Goal: Communication & Community: Participate in discussion

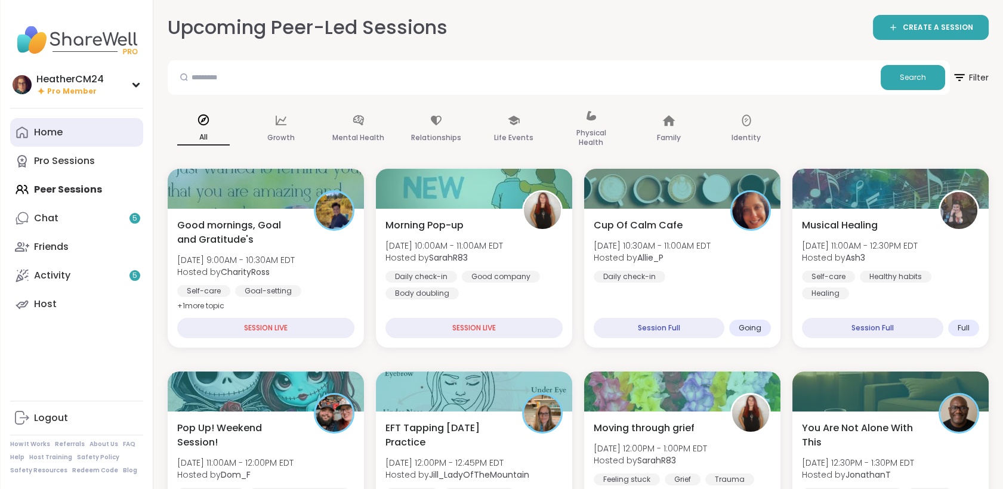
click at [55, 134] on div "Home" at bounding box center [48, 132] width 29 height 13
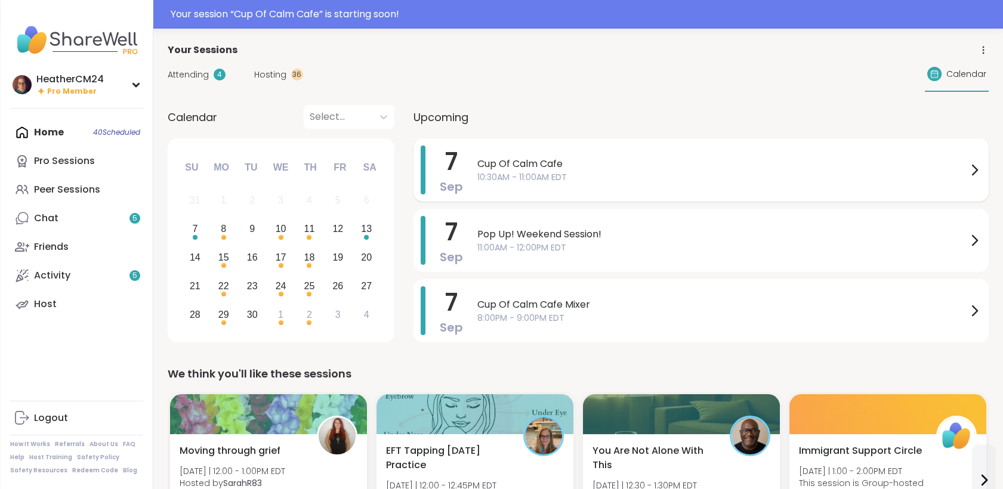
click at [539, 168] on span "Cup Of Calm Cafe" at bounding box center [722, 164] width 490 height 14
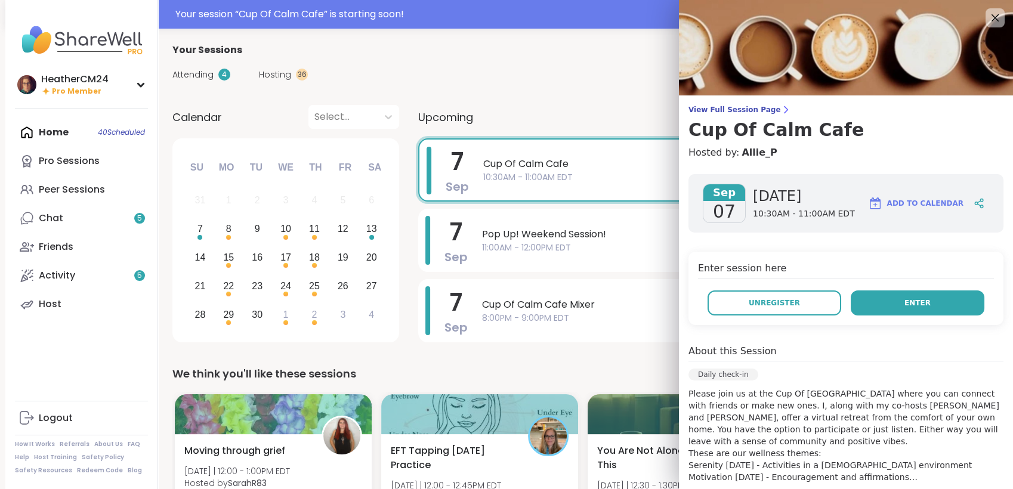
click at [916, 311] on button "Enter" at bounding box center [917, 302] width 134 height 25
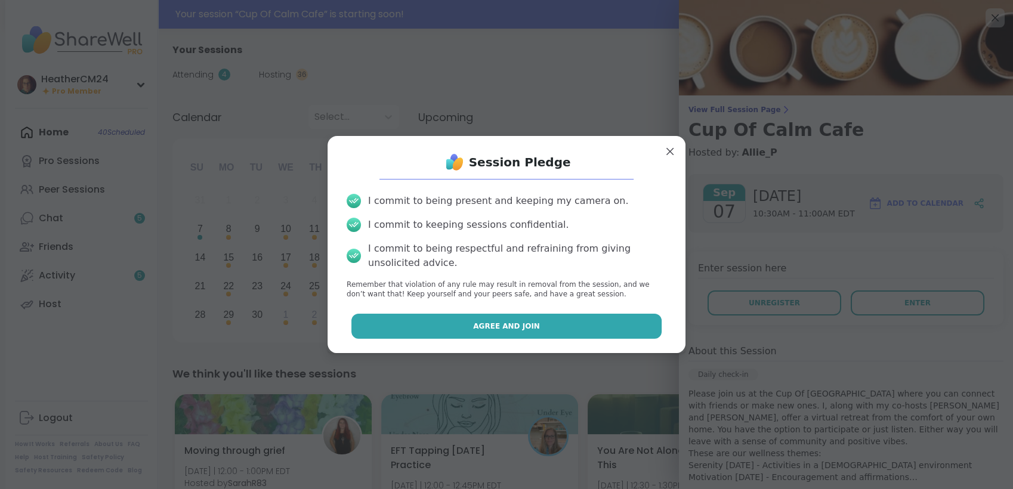
click at [595, 331] on button "Agree and Join" at bounding box center [506, 326] width 311 height 25
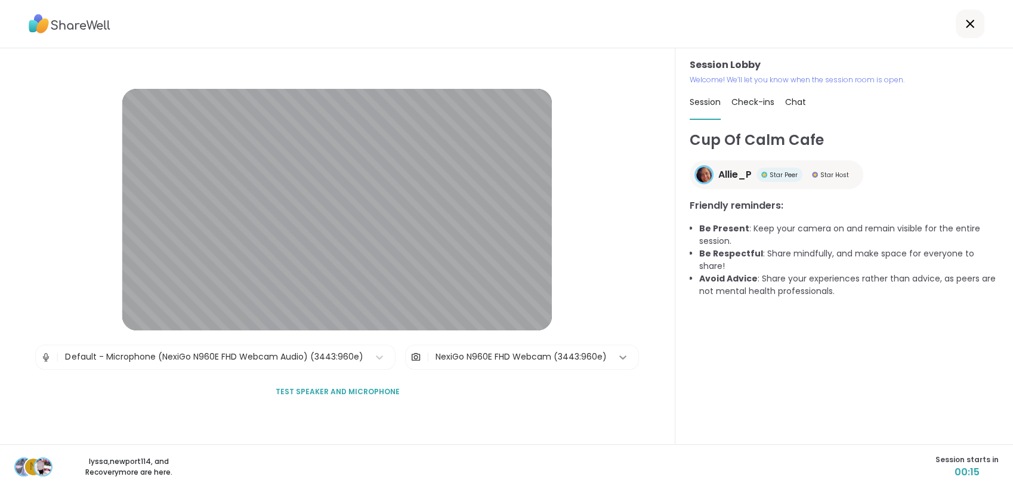
click at [617, 354] on icon at bounding box center [623, 357] width 12 height 12
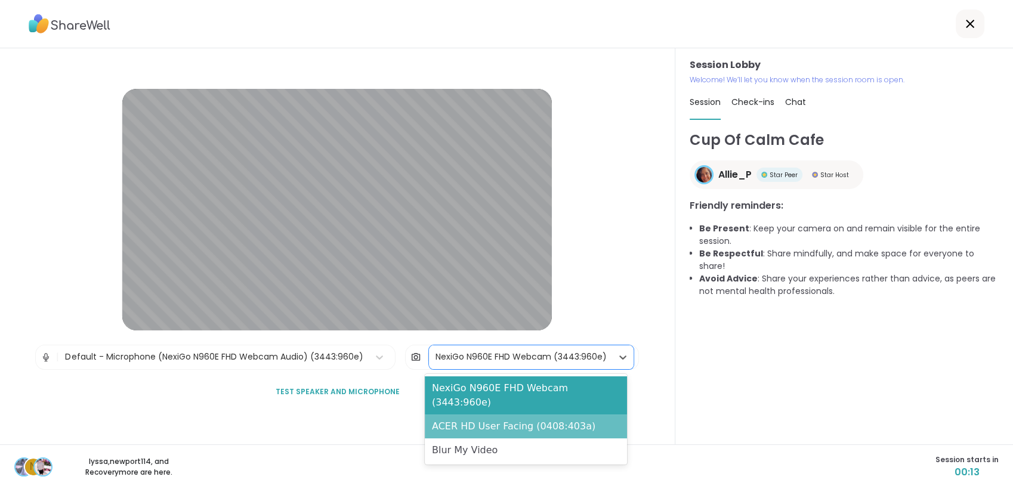
click at [543, 414] on div "ACER HD User Facing (0408:403a)" at bounding box center [526, 426] width 202 height 24
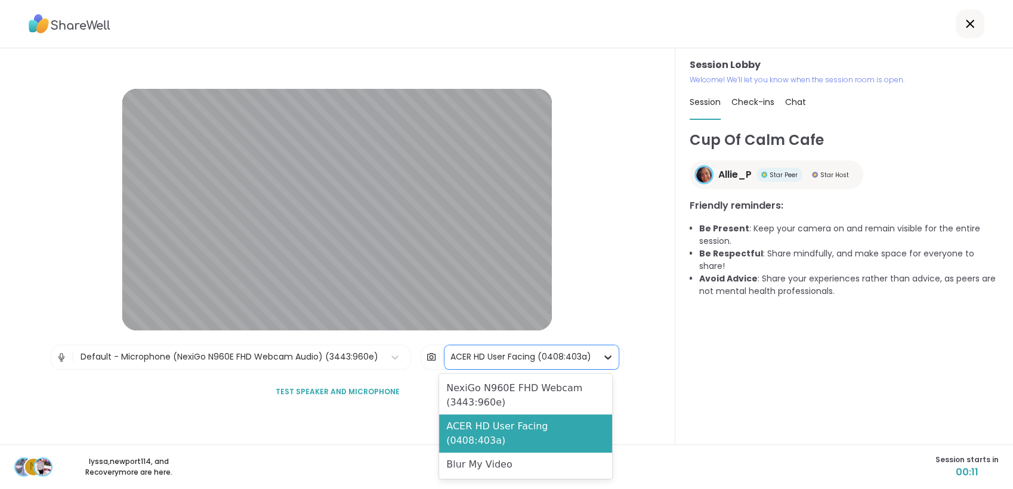
click at [602, 357] on icon at bounding box center [608, 357] width 12 height 12
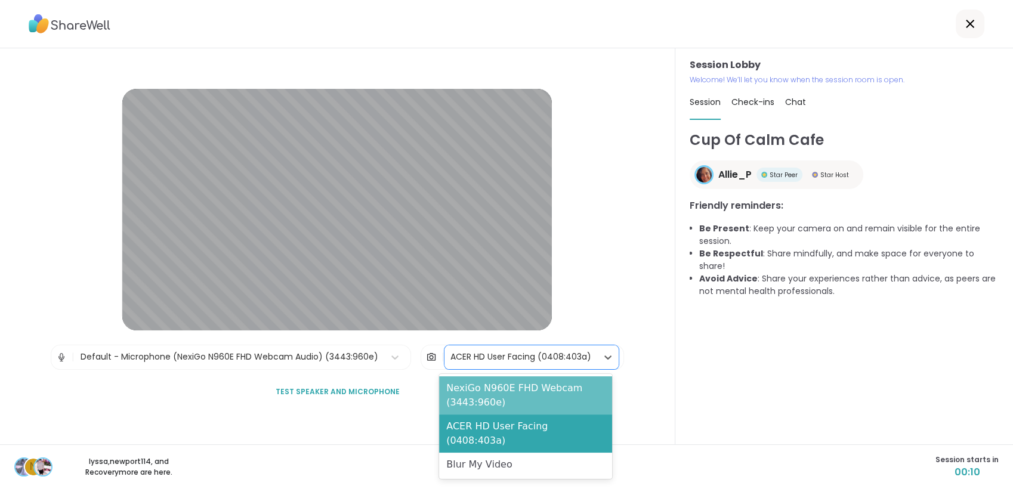
click at [562, 389] on div "NexiGo N960E FHD Webcam (3443:960e)" at bounding box center [525, 395] width 173 height 38
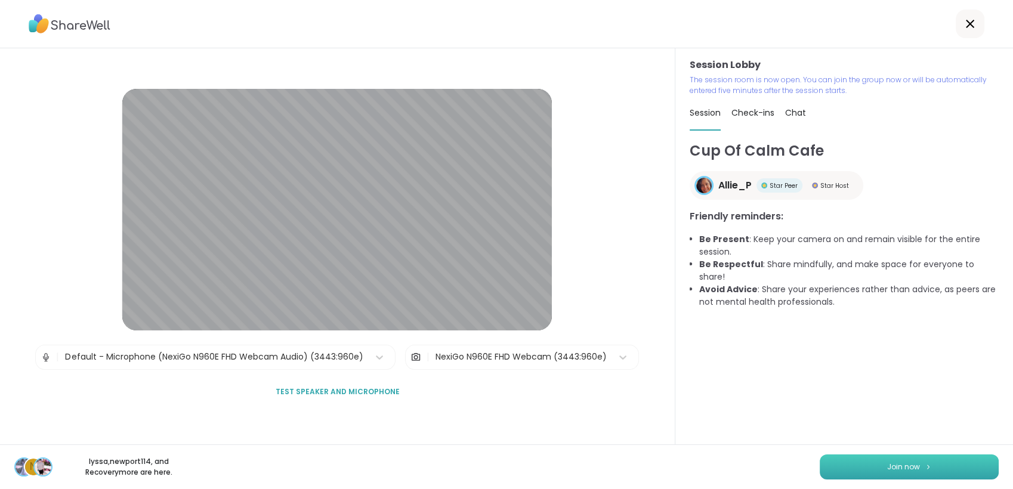
click at [887, 466] on span "Join now" at bounding box center [903, 467] width 33 height 11
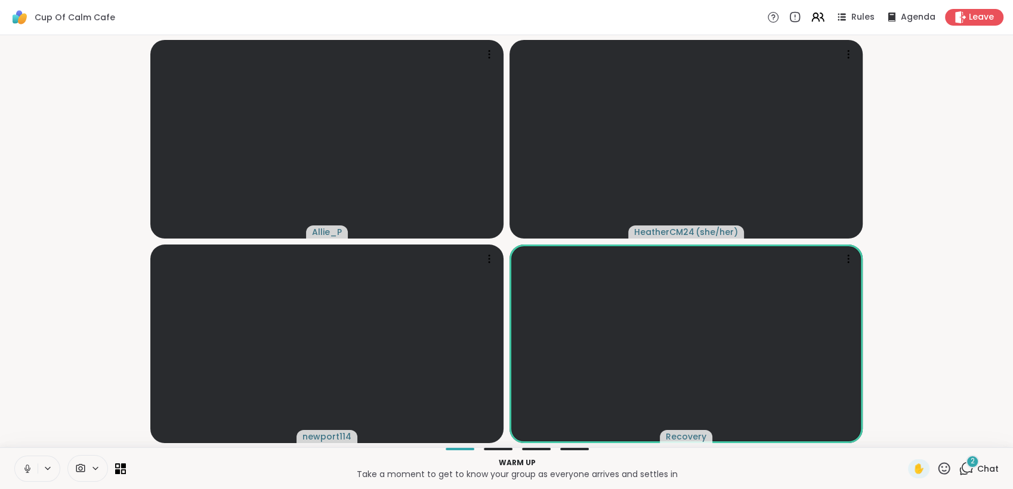
click at [958, 466] on icon at bounding box center [965, 468] width 15 height 15
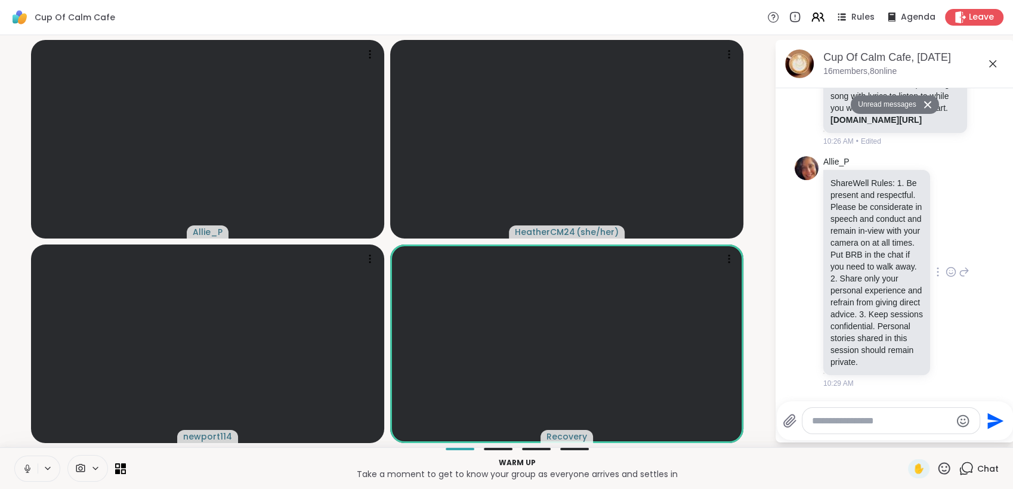
scroll to position [499, 0]
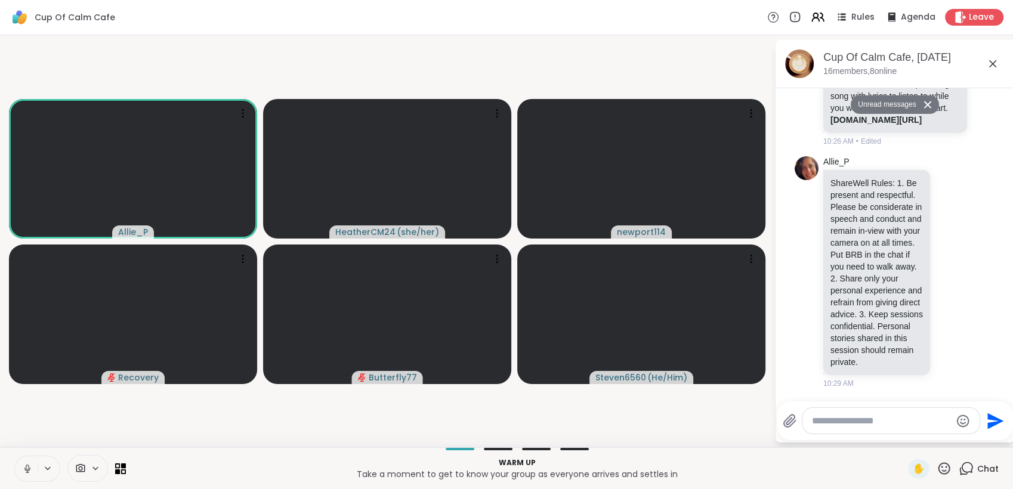
click at [26, 469] on icon at bounding box center [27, 467] width 3 height 5
click at [905, 428] on div at bounding box center [890, 421] width 177 height 26
click at [812, 419] on textarea "Type your message" at bounding box center [881, 421] width 139 height 12
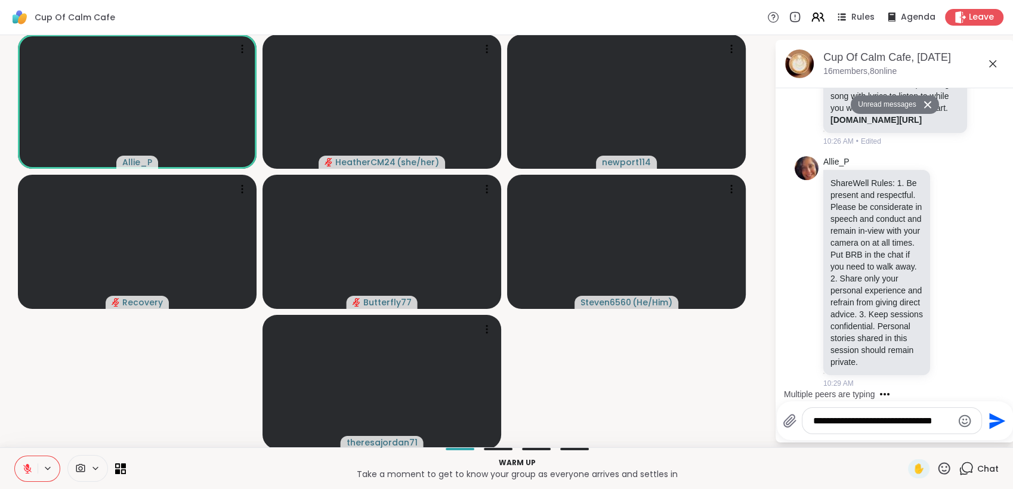
scroll to position [0, 0]
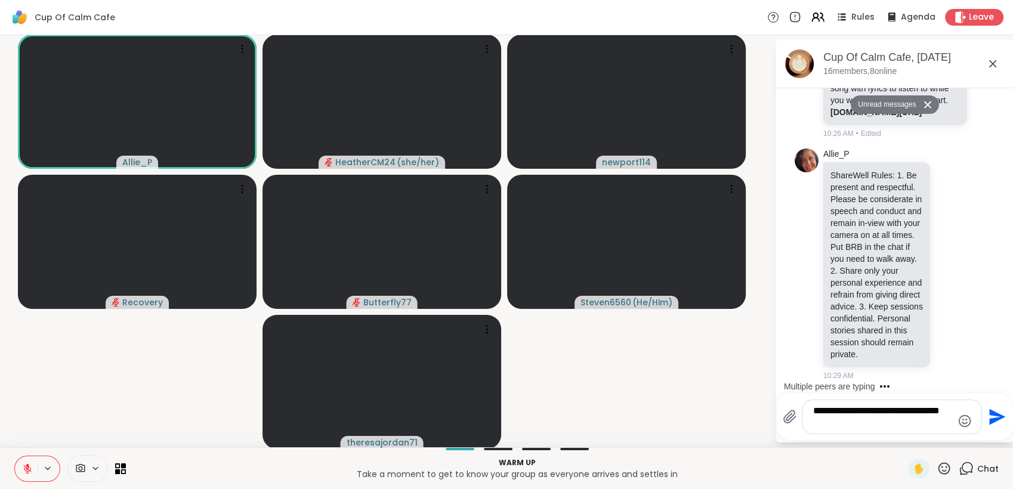
type textarea "**********"
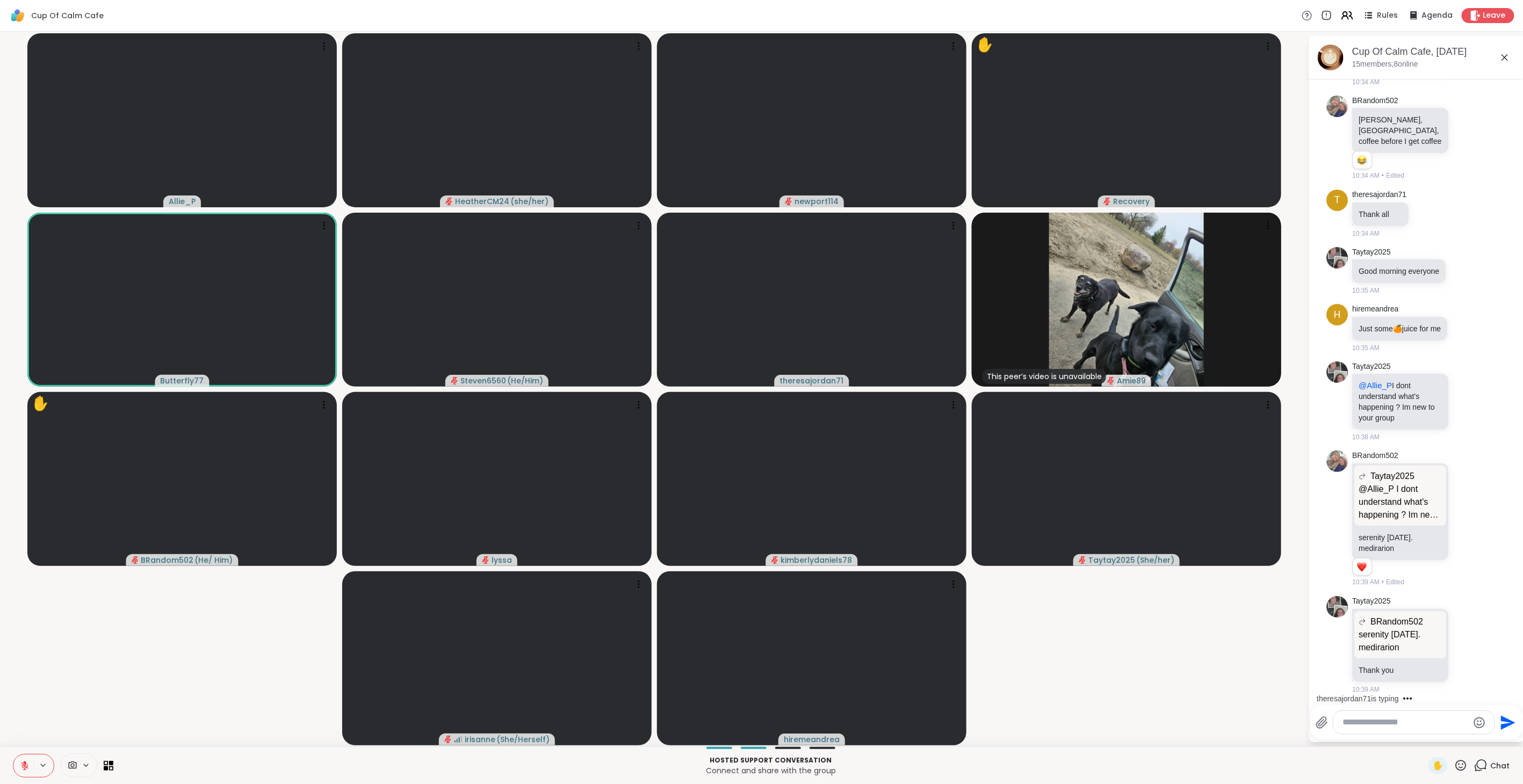
scroll to position [1440, 0]
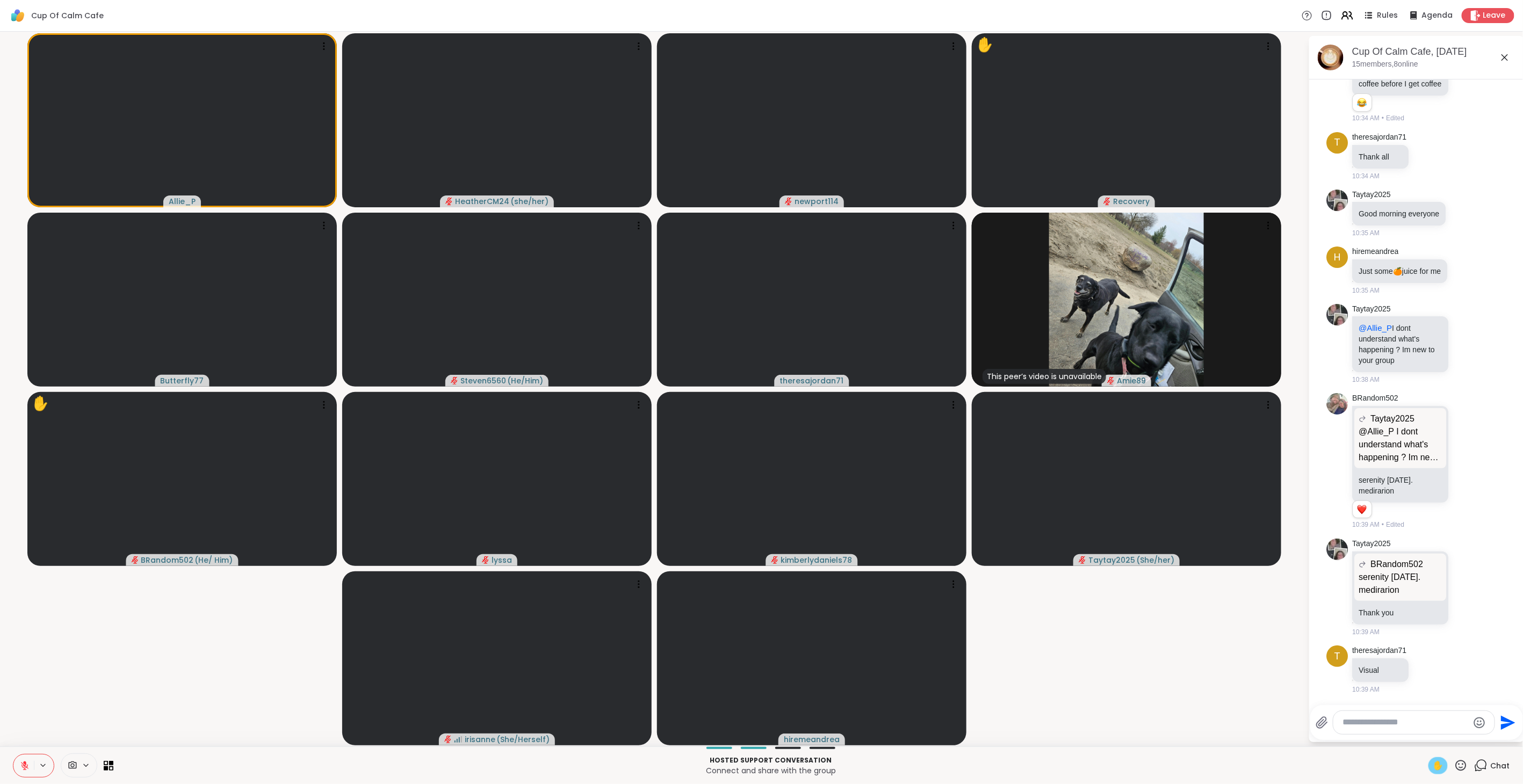
click at [902, 439] on span "✋" at bounding box center [1438, 765] width 11 height 13
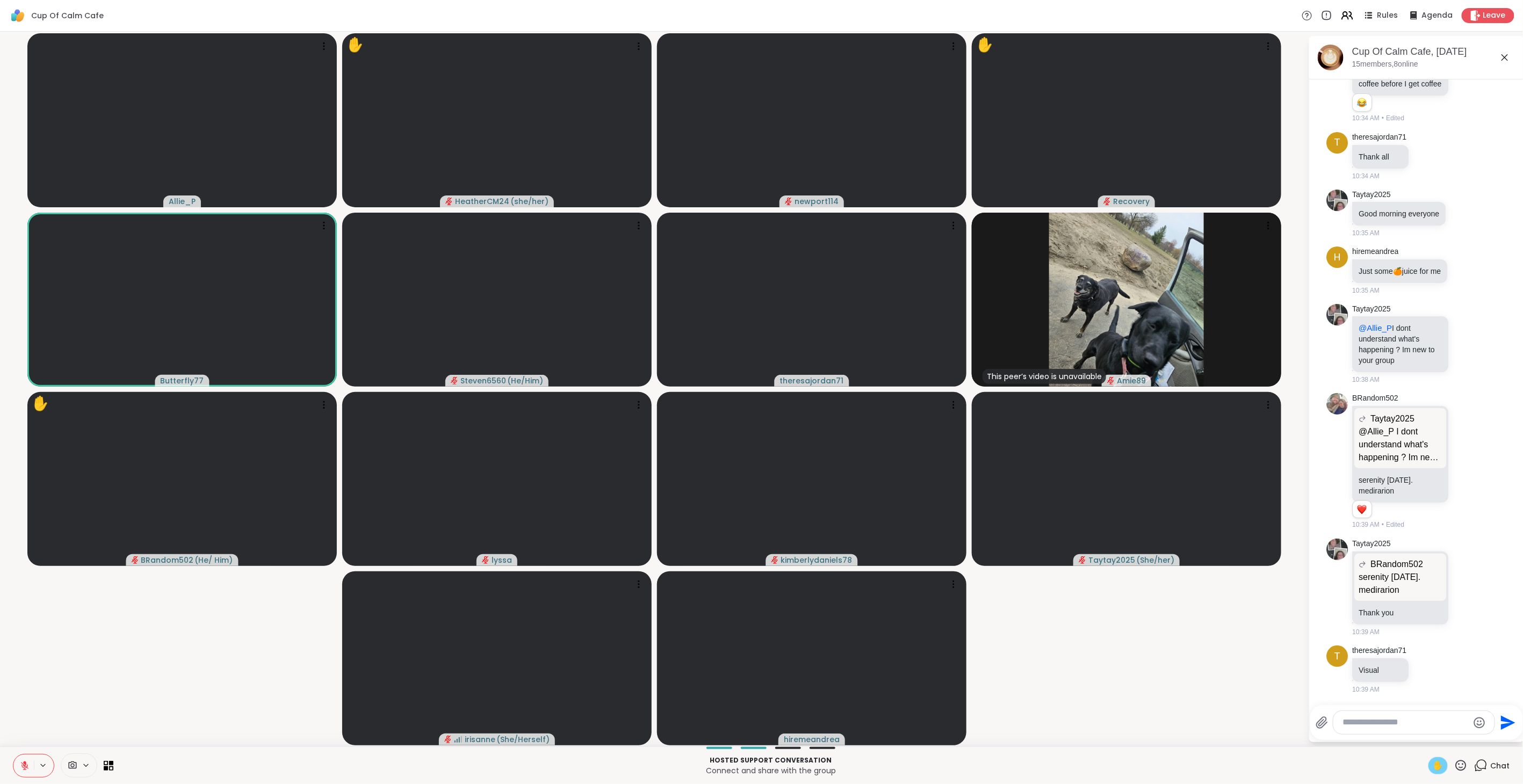
scroll to position [1455, 0]
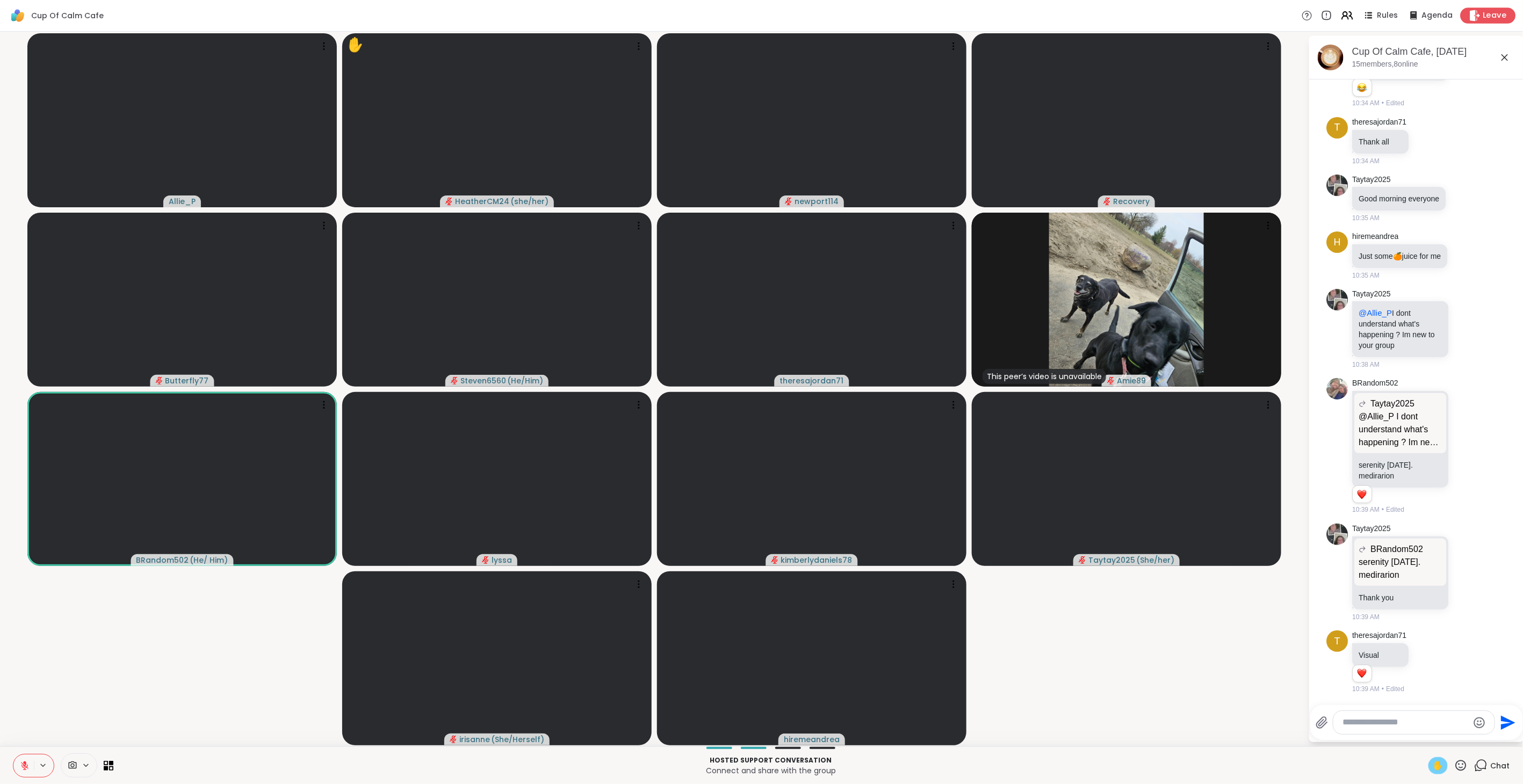
click at [902, 10] on icon at bounding box center [1474, 15] width 12 height 12
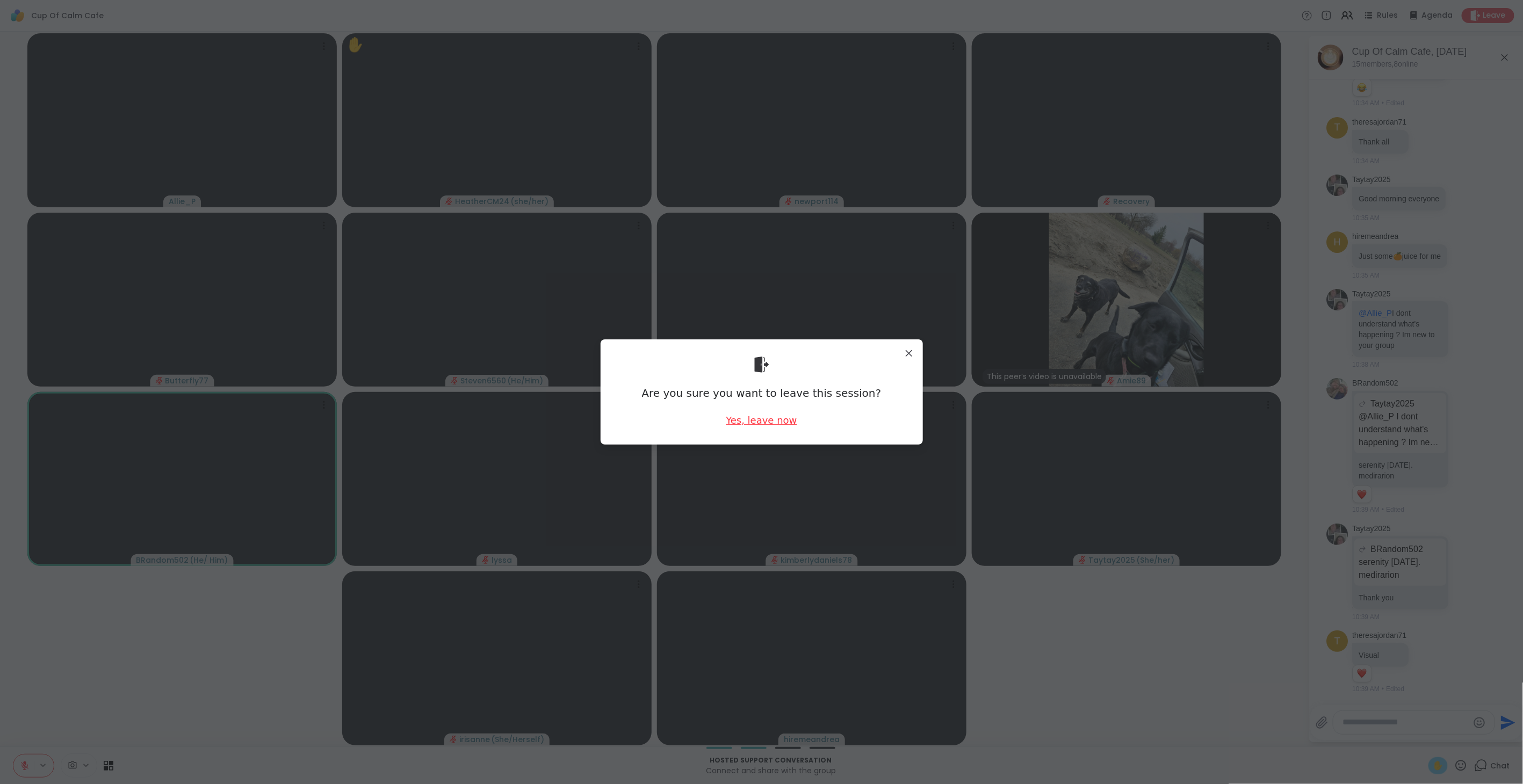
click at [750, 419] on div "Yes, leave now" at bounding box center [761, 419] width 71 height 14
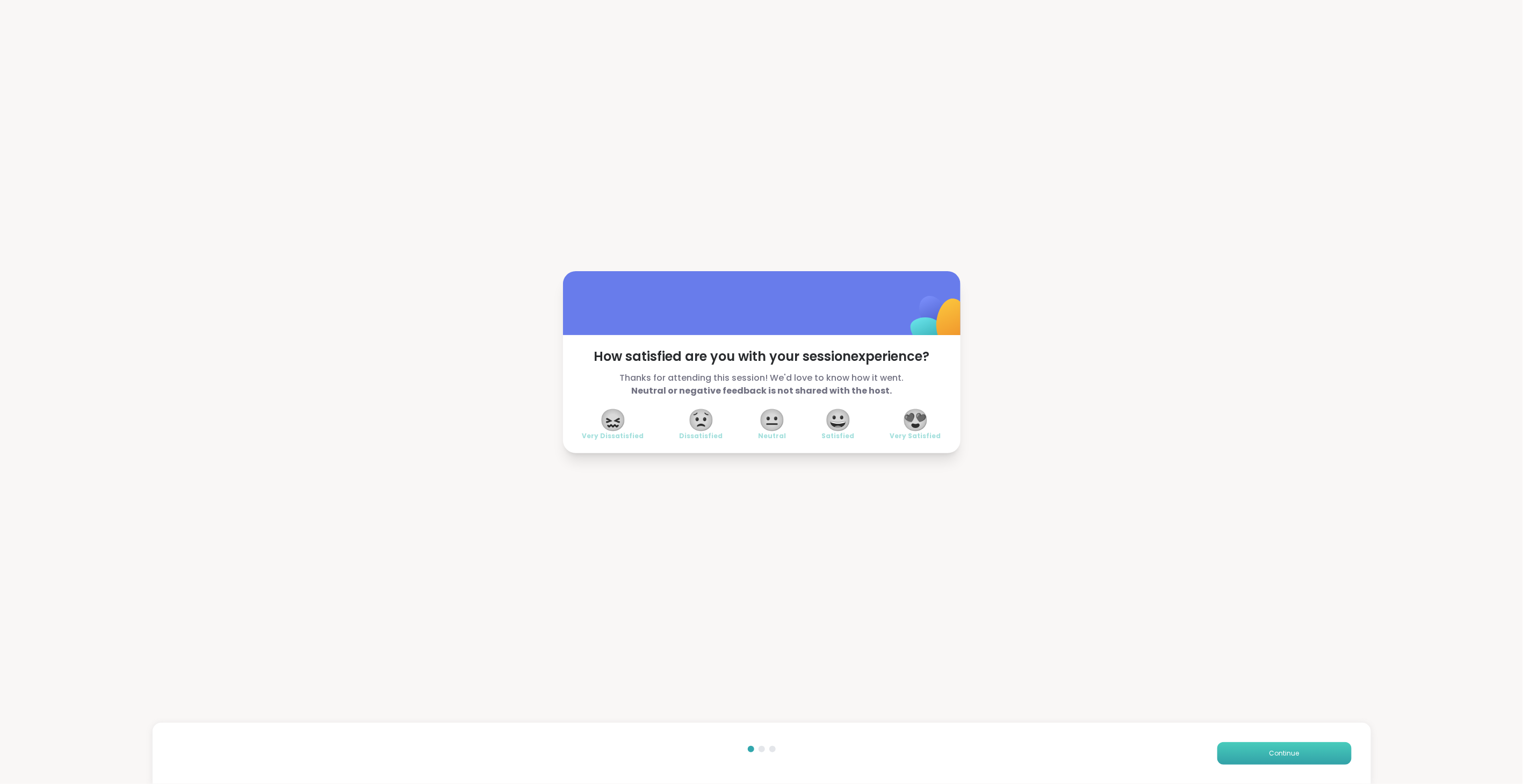
click at [902, 439] on span "Continue" at bounding box center [1283, 752] width 30 height 10
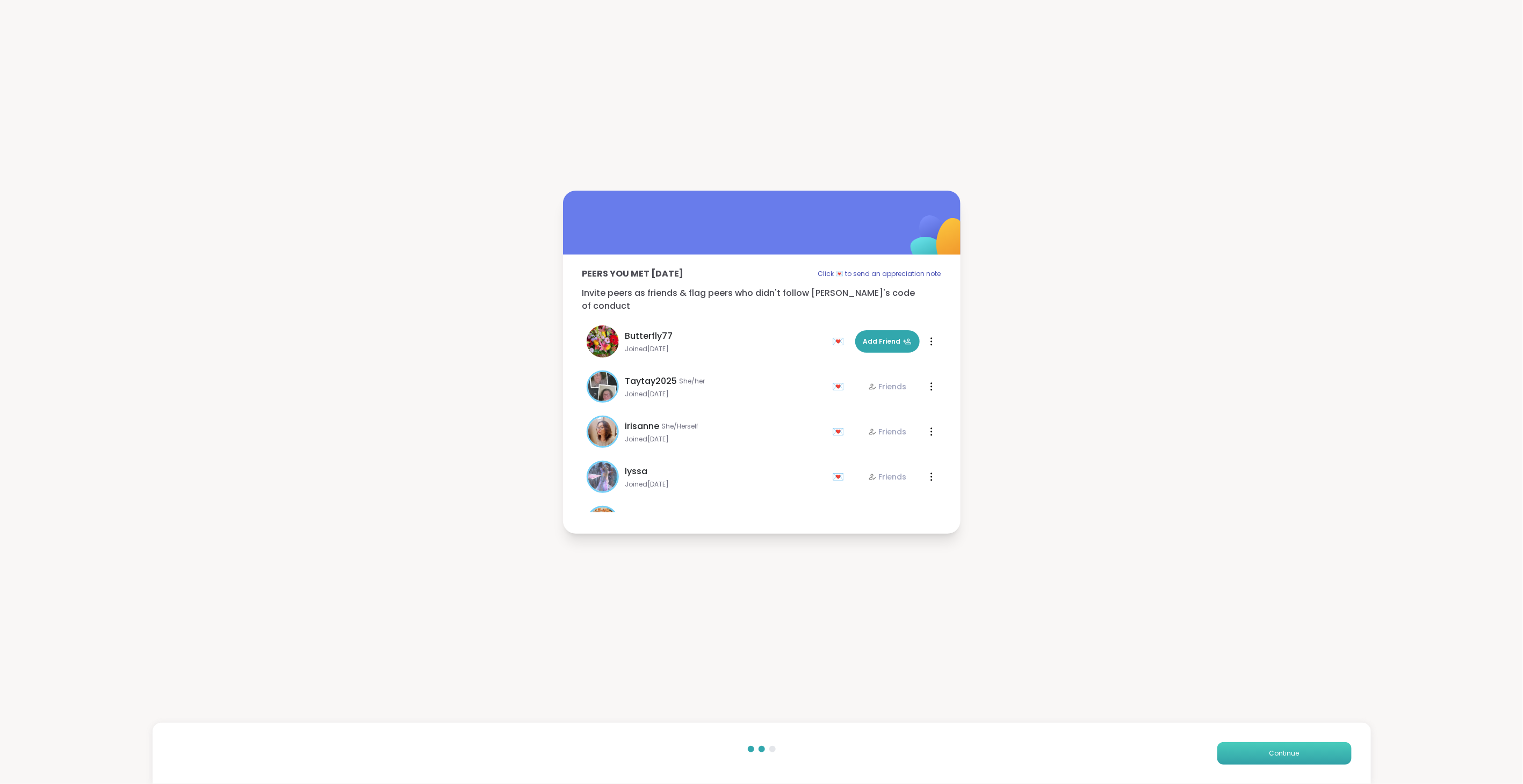
click at [902, 439] on span "Continue" at bounding box center [1283, 752] width 30 height 10
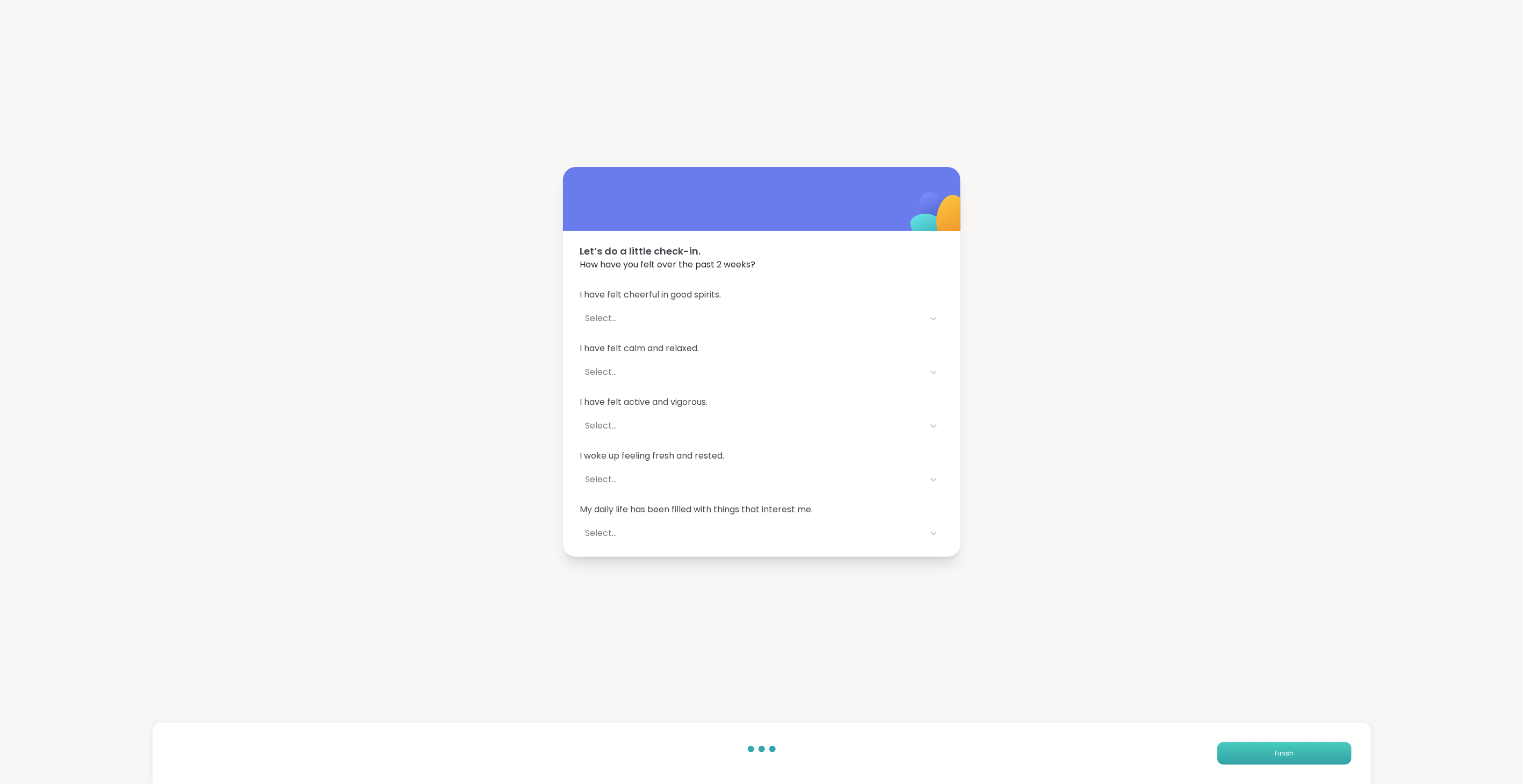
click at [902, 439] on span "Finish" at bounding box center [1283, 752] width 19 height 10
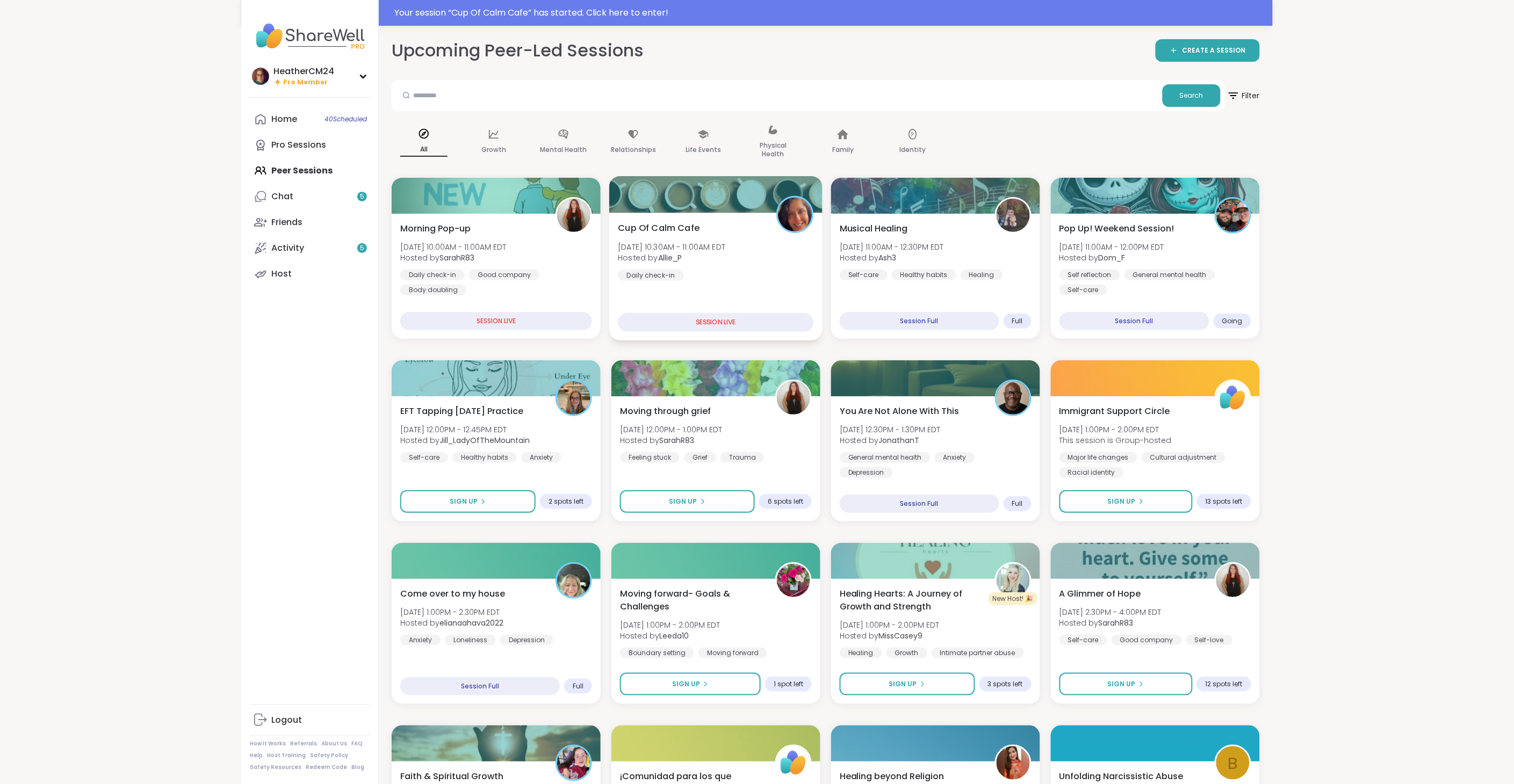
click at [738, 272] on div "Cup Of Calm Cafe Sun, Sep 07 | 10:30AM - 11:00AM EDT Hosted by Allie_P Daily ch…" at bounding box center [715, 251] width 195 height 59
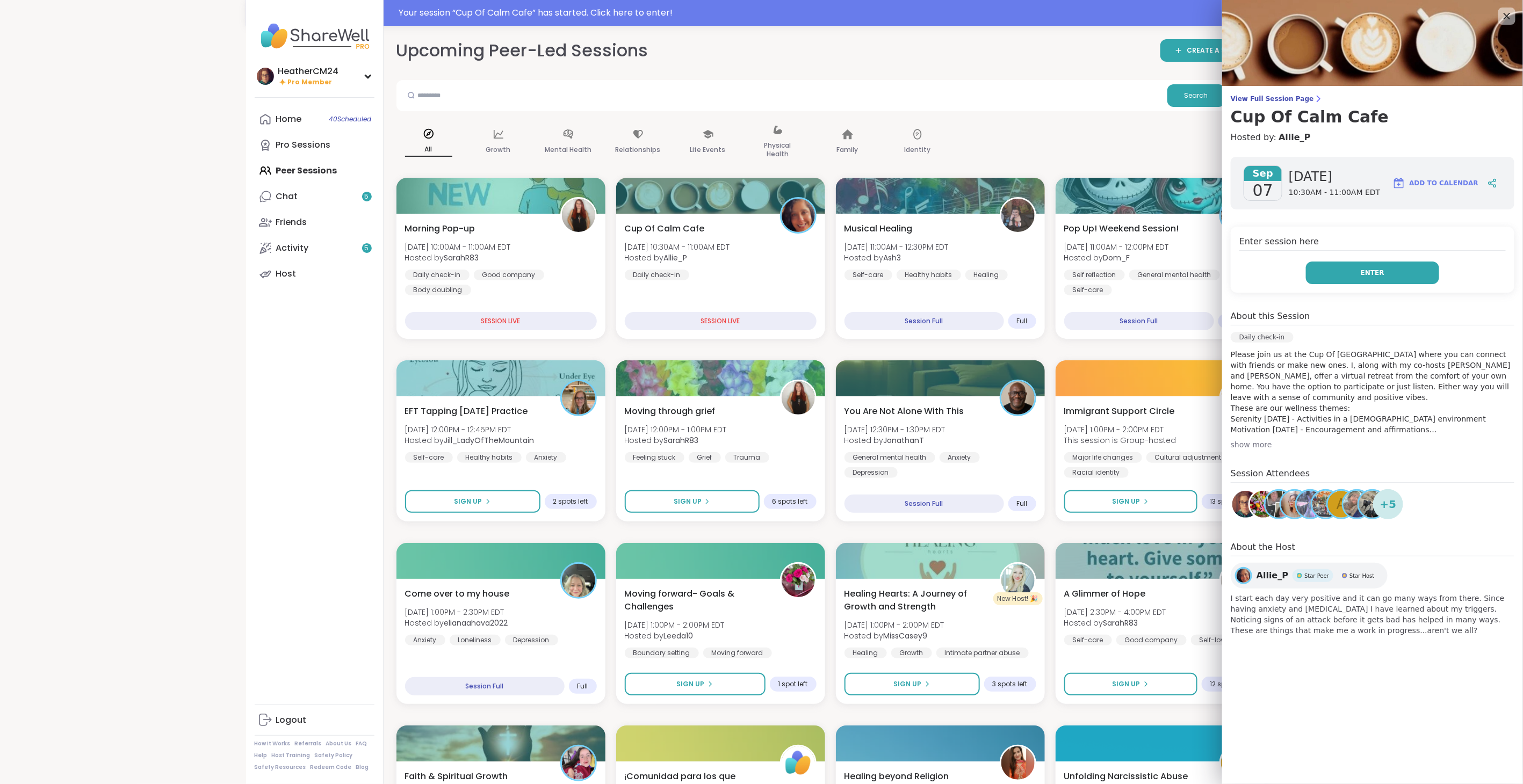
click at [902, 271] on span "Enter" at bounding box center [1373, 273] width 23 height 10
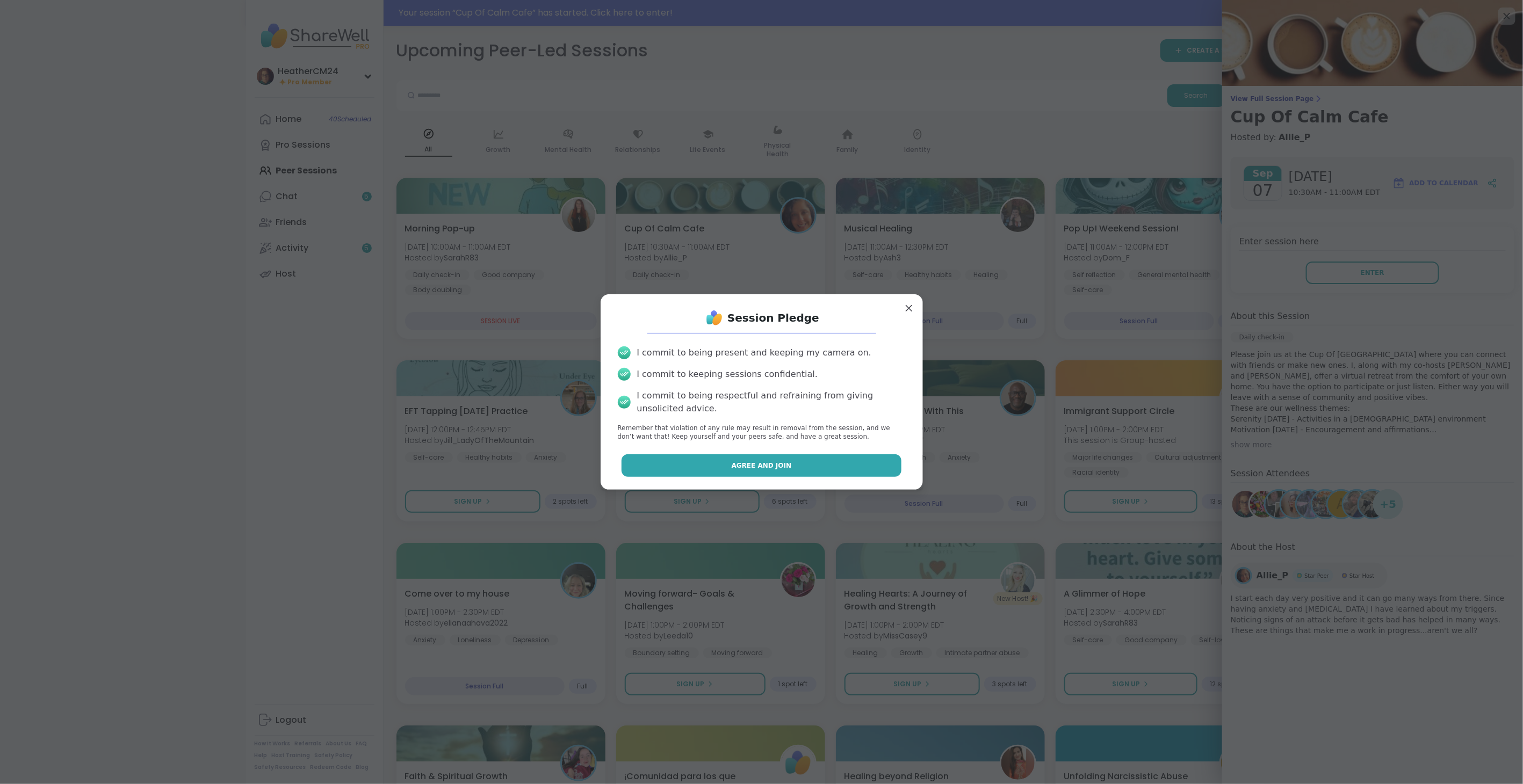
click at [818, 439] on button "Agree and Join" at bounding box center [761, 465] width 280 height 23
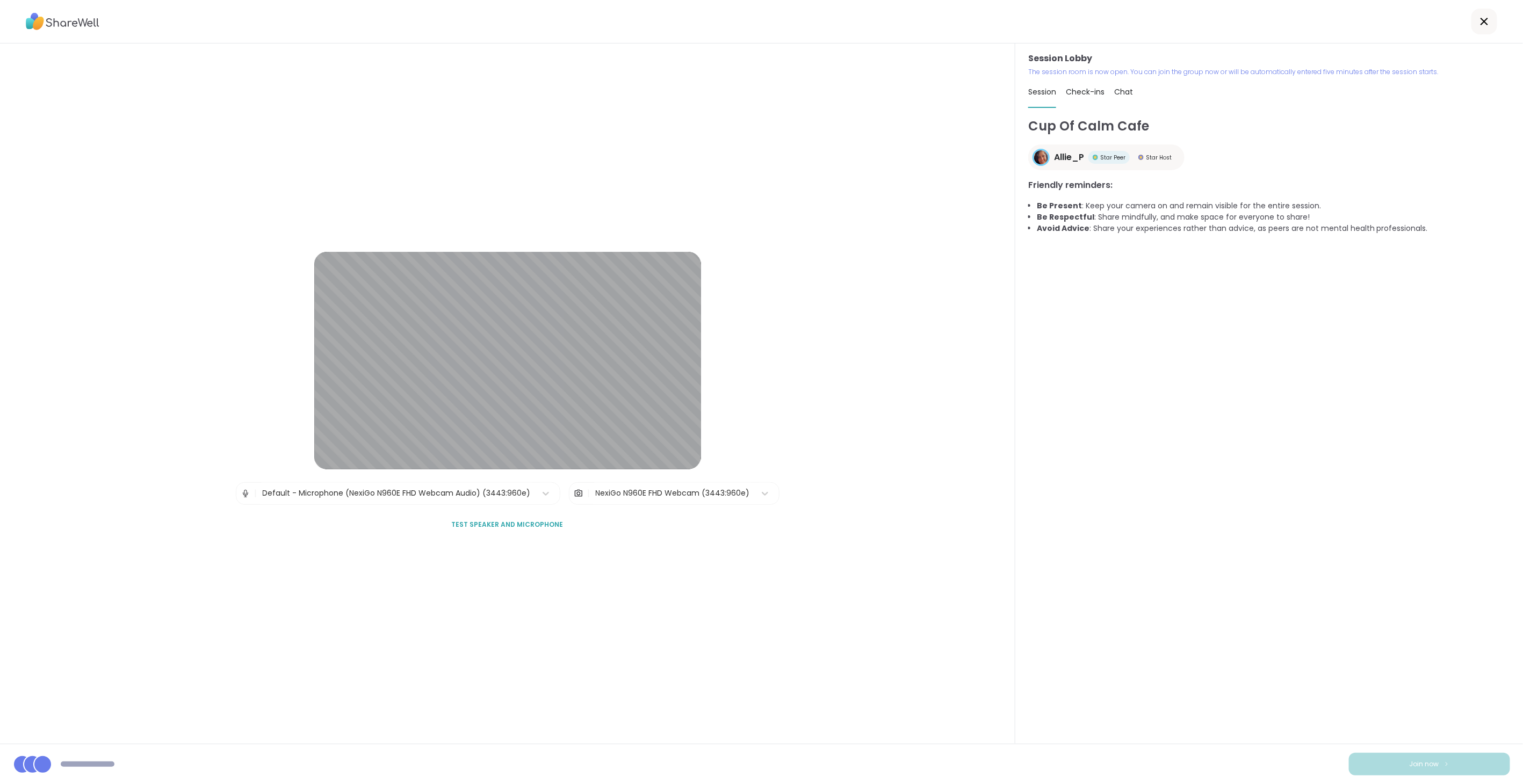
click at [505, 439] on span "Test speaker and microphone" at bounding box center [508, 524] width 112 height 10
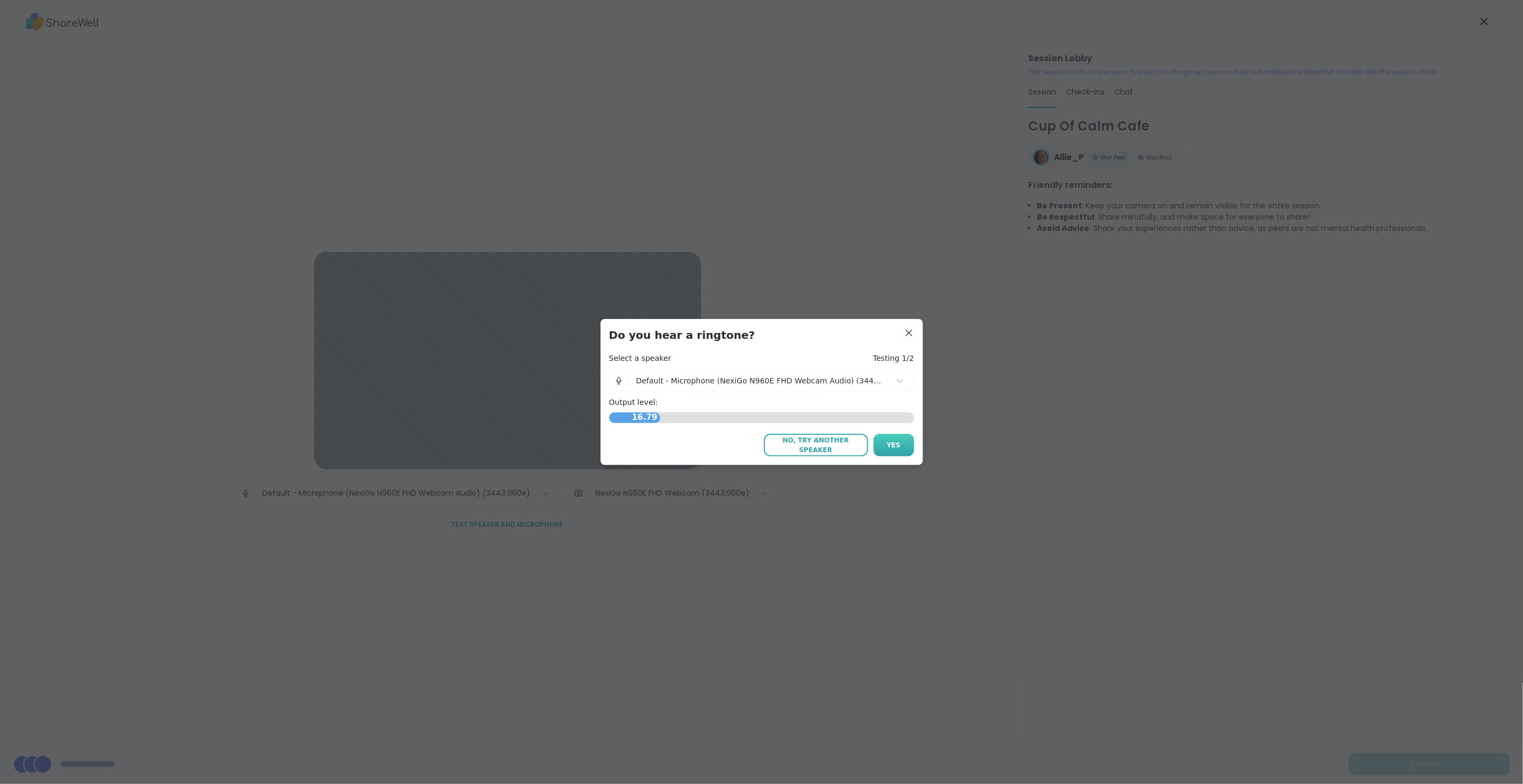
click at [889, 439] on span "Yes" at bounding box center [894, 445] width 14 height 10
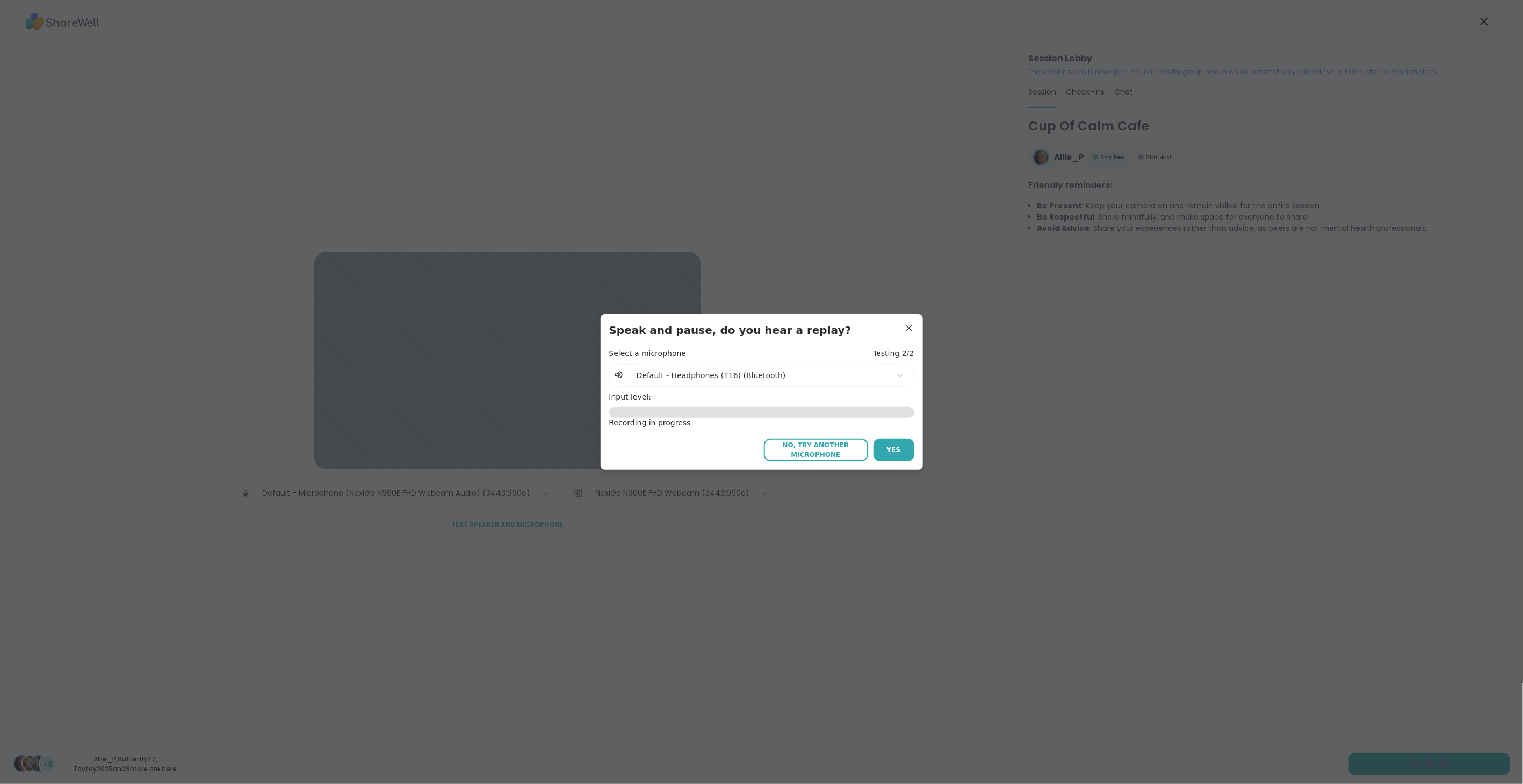
click at [889, 439] on span "Yes" at bounding box center [894, 449] width 14 height 10
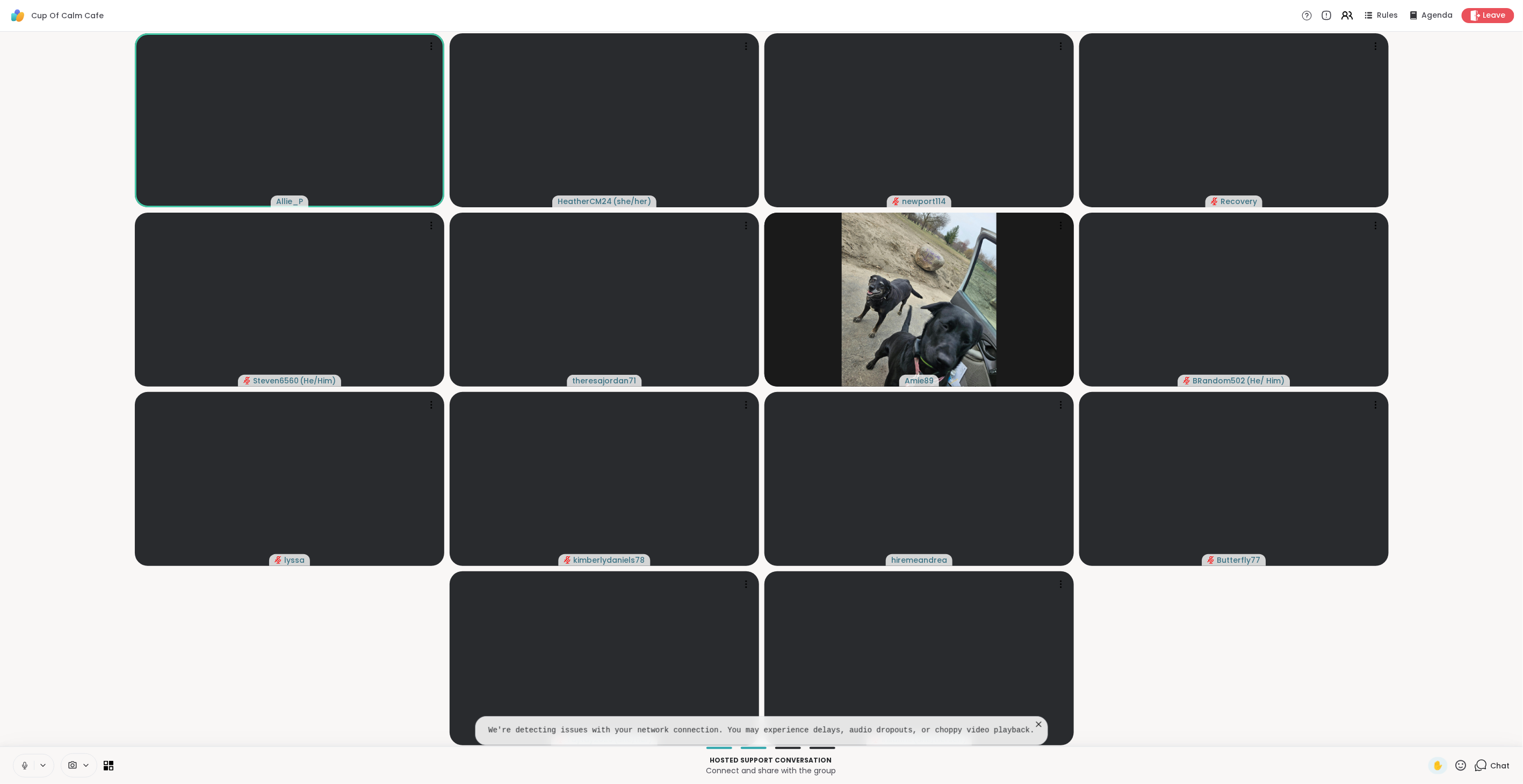
click at [902, 439] on icon at bounding box center [1038, 725] width 5 height 5
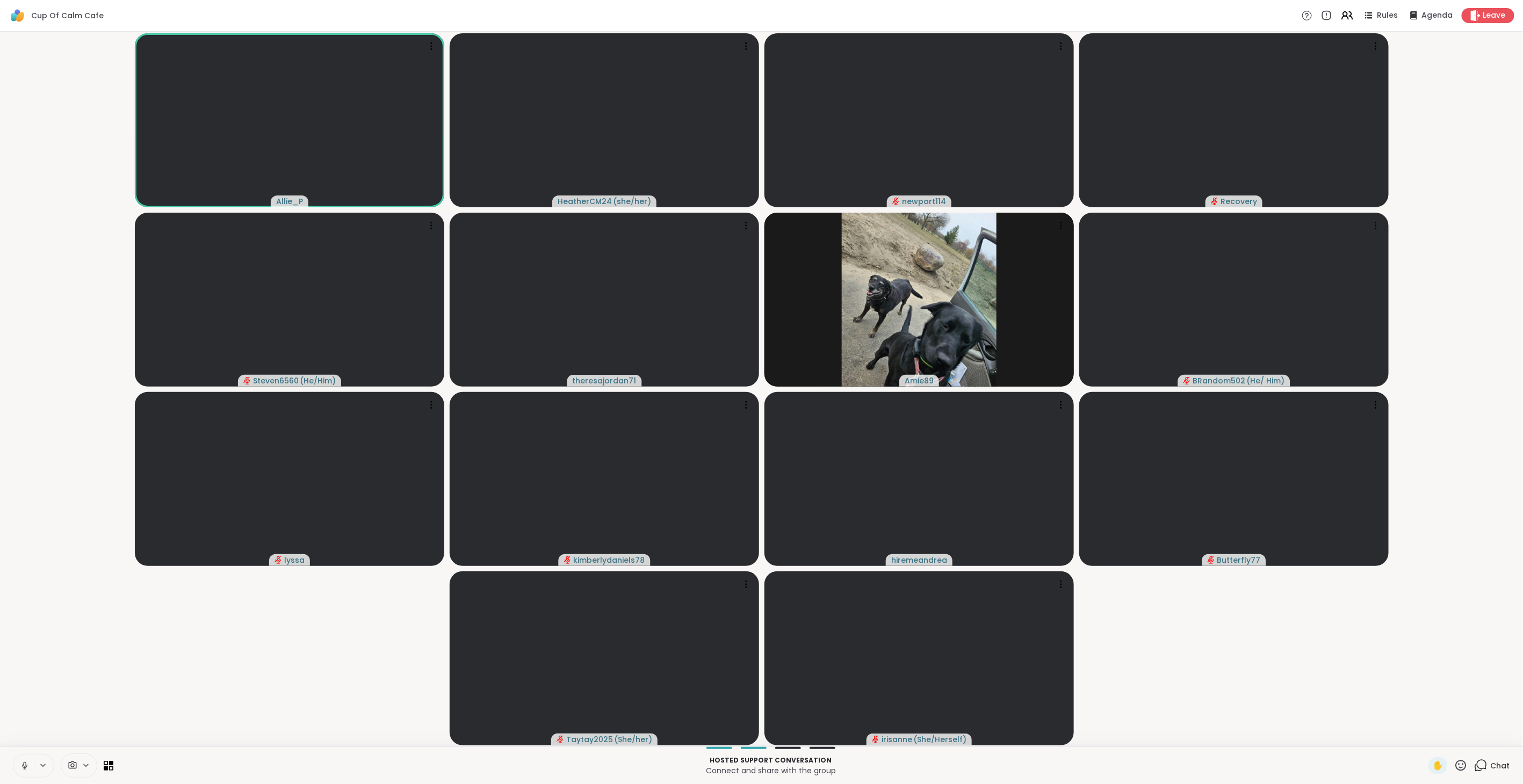
click at [902, 439] on video-player-container "Allie_P HeatherCM24 ( she/her ) newport114 Recovery Steven6560 ( He/Him ) there…" at bounding box center [761, 389] width 1509 height 706
click at [902, 439] on video at bounding box center [920, 658] width 310 height 174
drag, startPoint x: 1169, startPoint y: 703, endPoint x: 1126, endPoint y: 687, distance: 45.9
click at [902, 439] on video-player-container "Allie_P HeatherCM24 ( she/her ) newport114 Recovery Steven6560 ( He/Him ) there…" at bounding box center [761, 389] width 1509 height 706
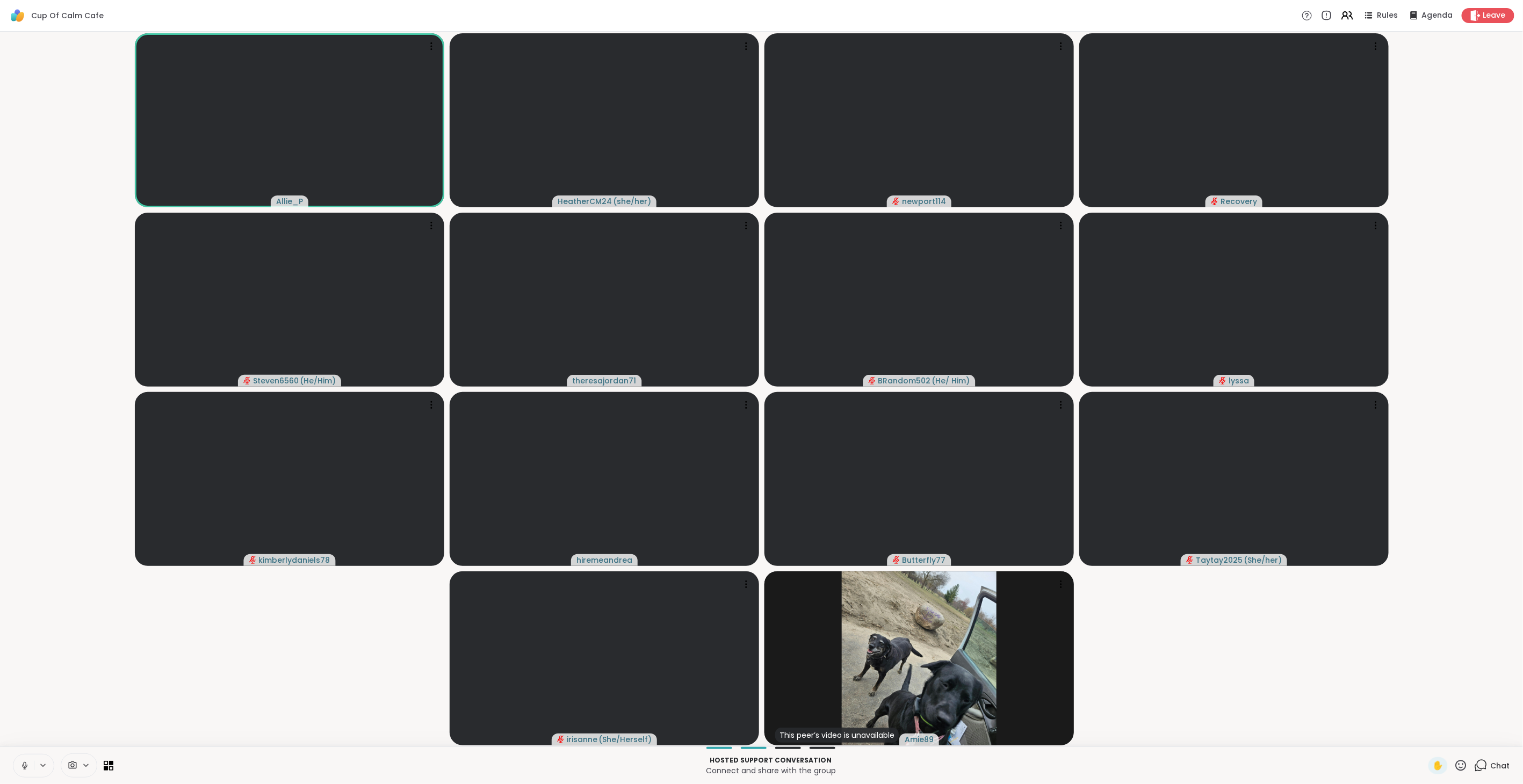
click at [22, 439] on icon at bounding box center [24, 765] width 10 height 10
click at [902, 439] on span "2" at bounding box center [1486, 759] width 4 height 9
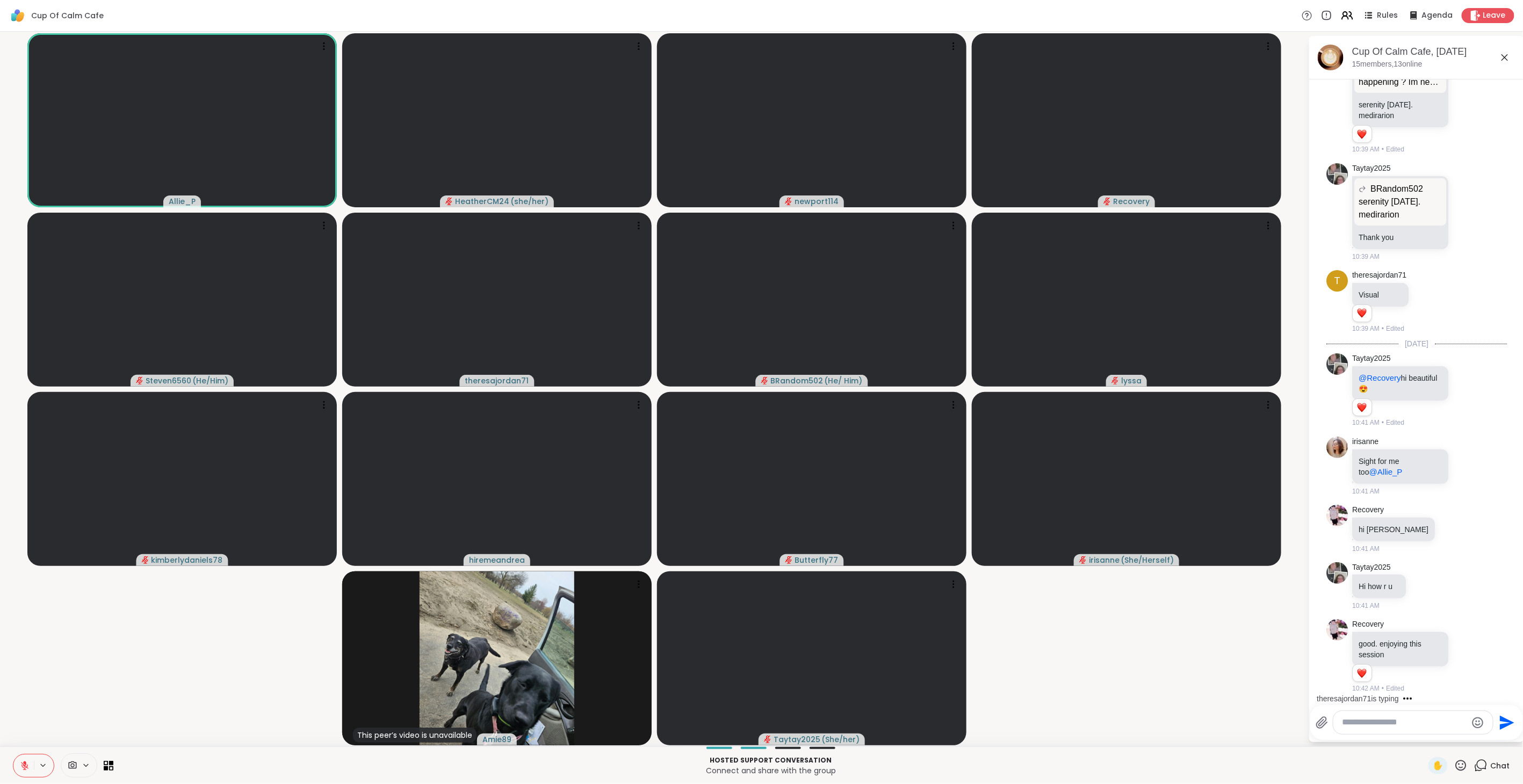
scroll to position [1872, 0]
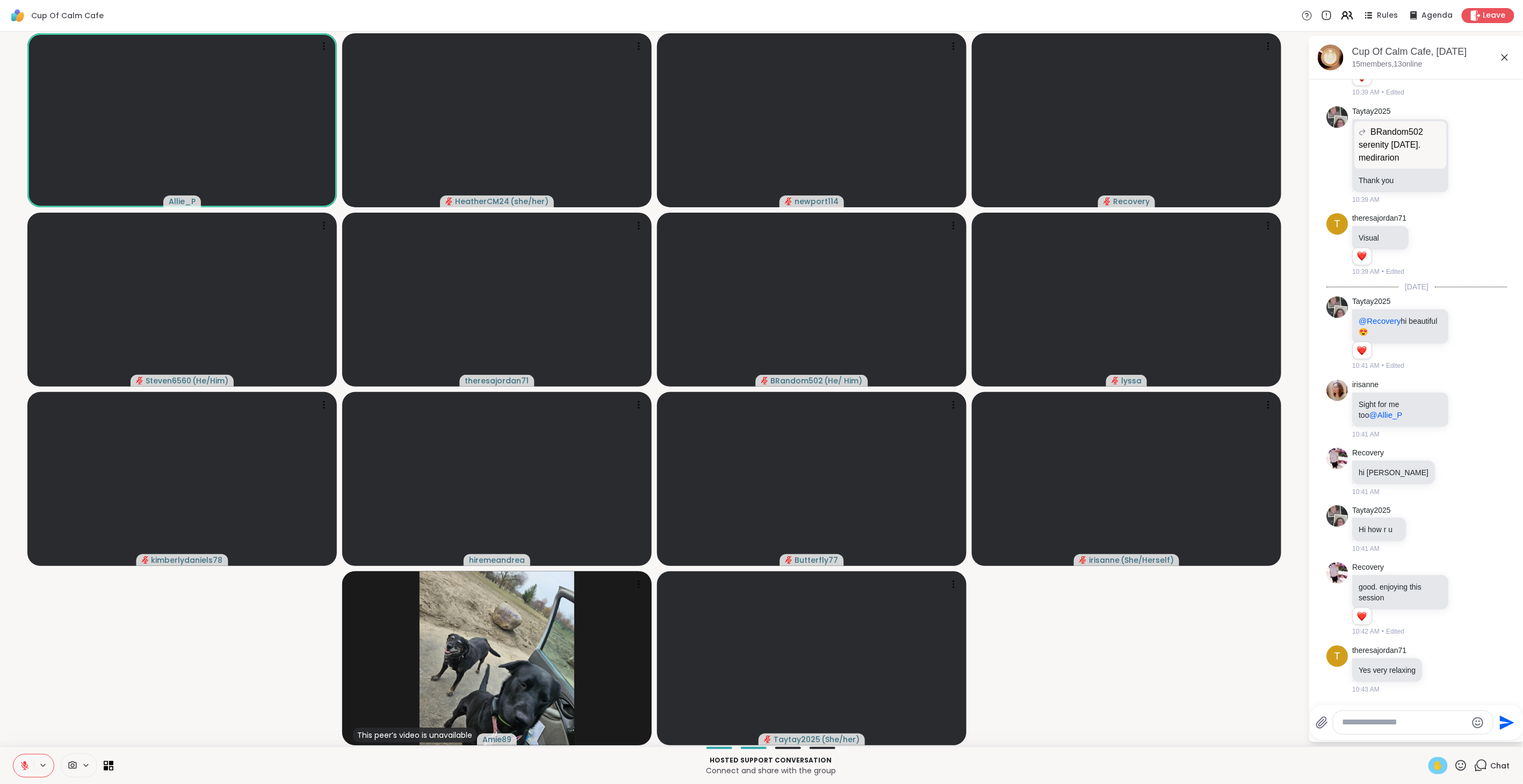
click at [902, 439] on span "✋" at bounding box center [1438, 765] width 11 height 13
click at [23, 439] on icon at bounding box center [24, 765] width 10 height 10
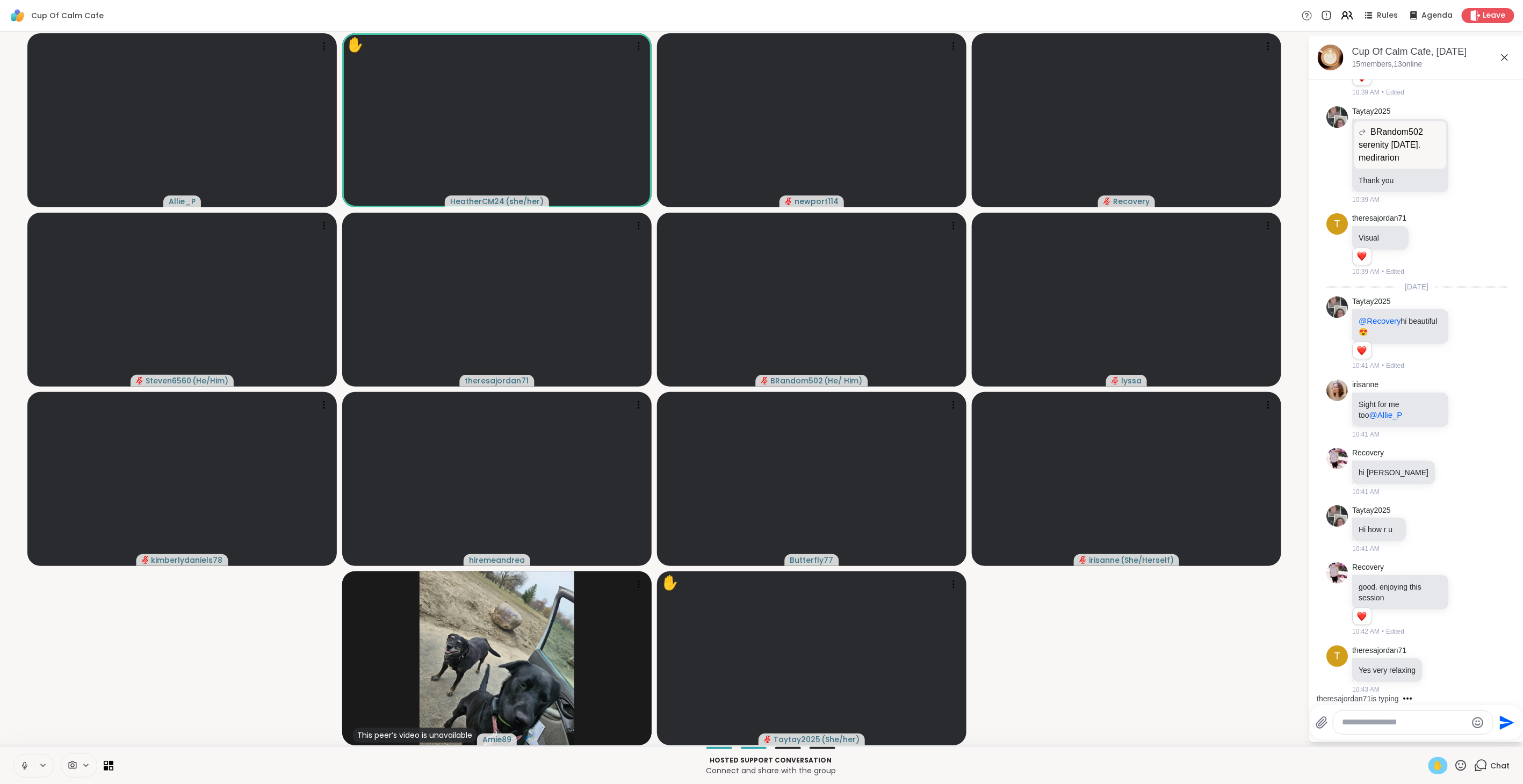
scroll to position [1940, 0]
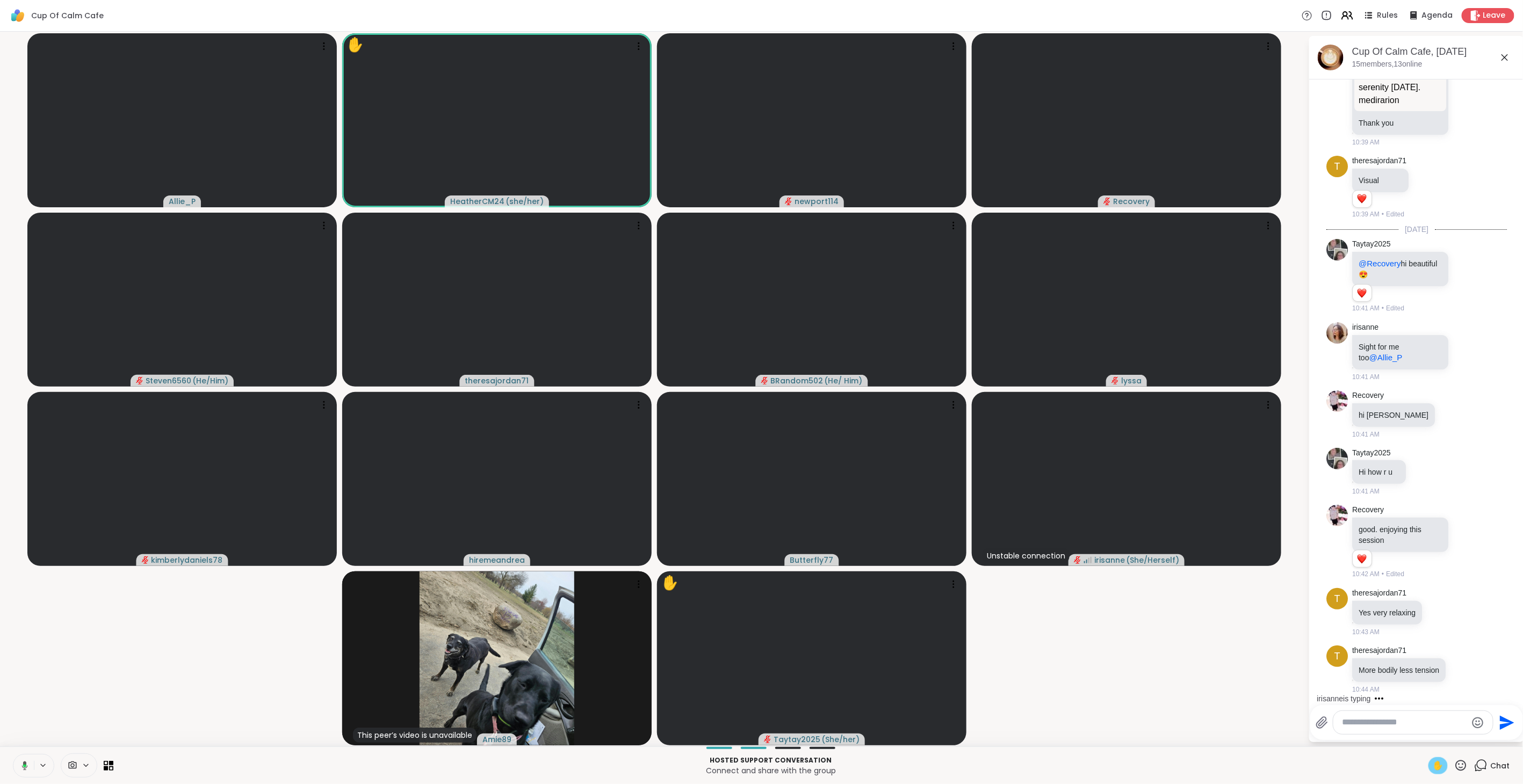
click at [902, 439] on div "Hosted support conversation Connect and share with the group ✋ Chat" at bounding box center [761, 765] width 1523 height 38
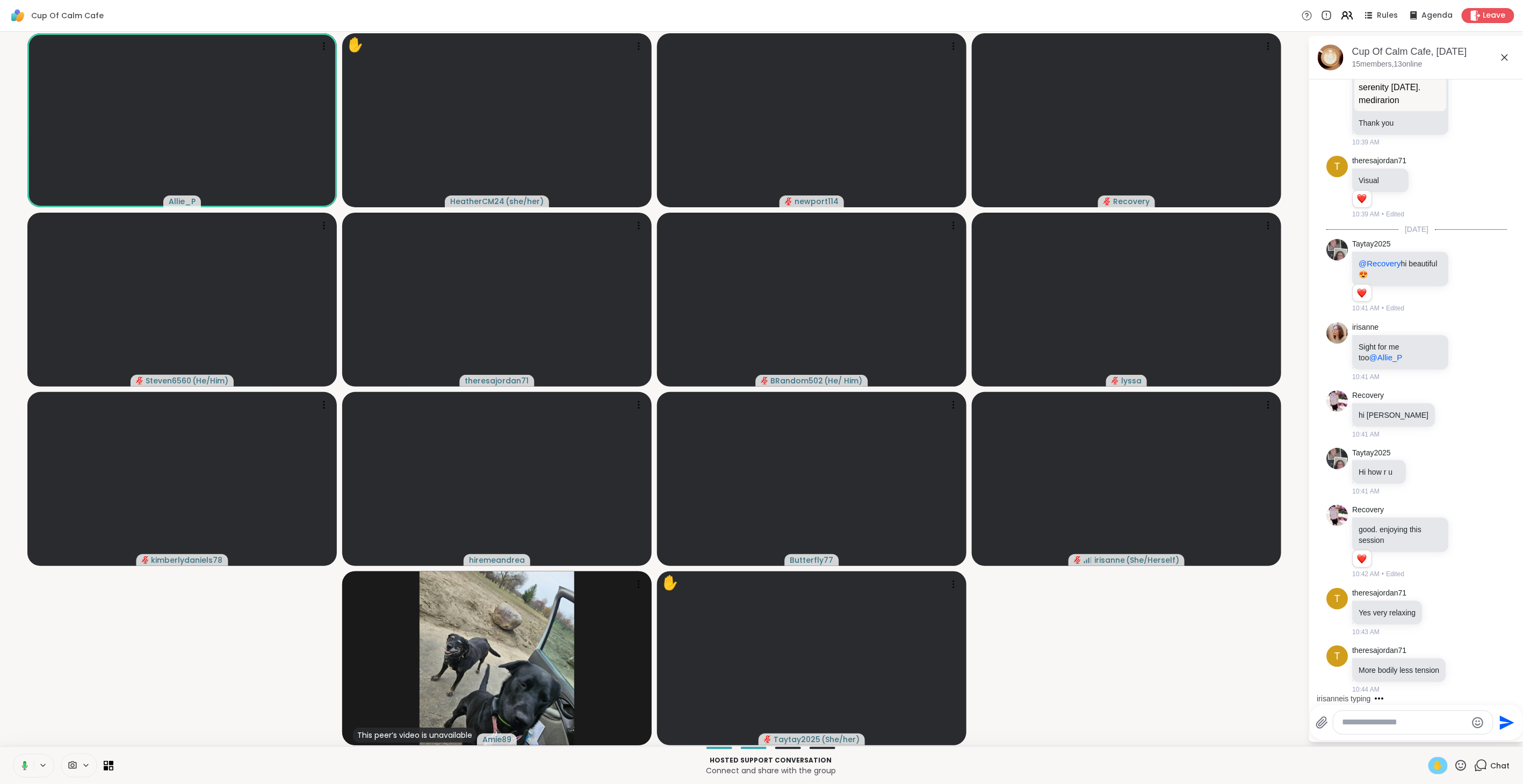
click at [27, 439] on icon at bounding box center [23, 765] width 10 height 10
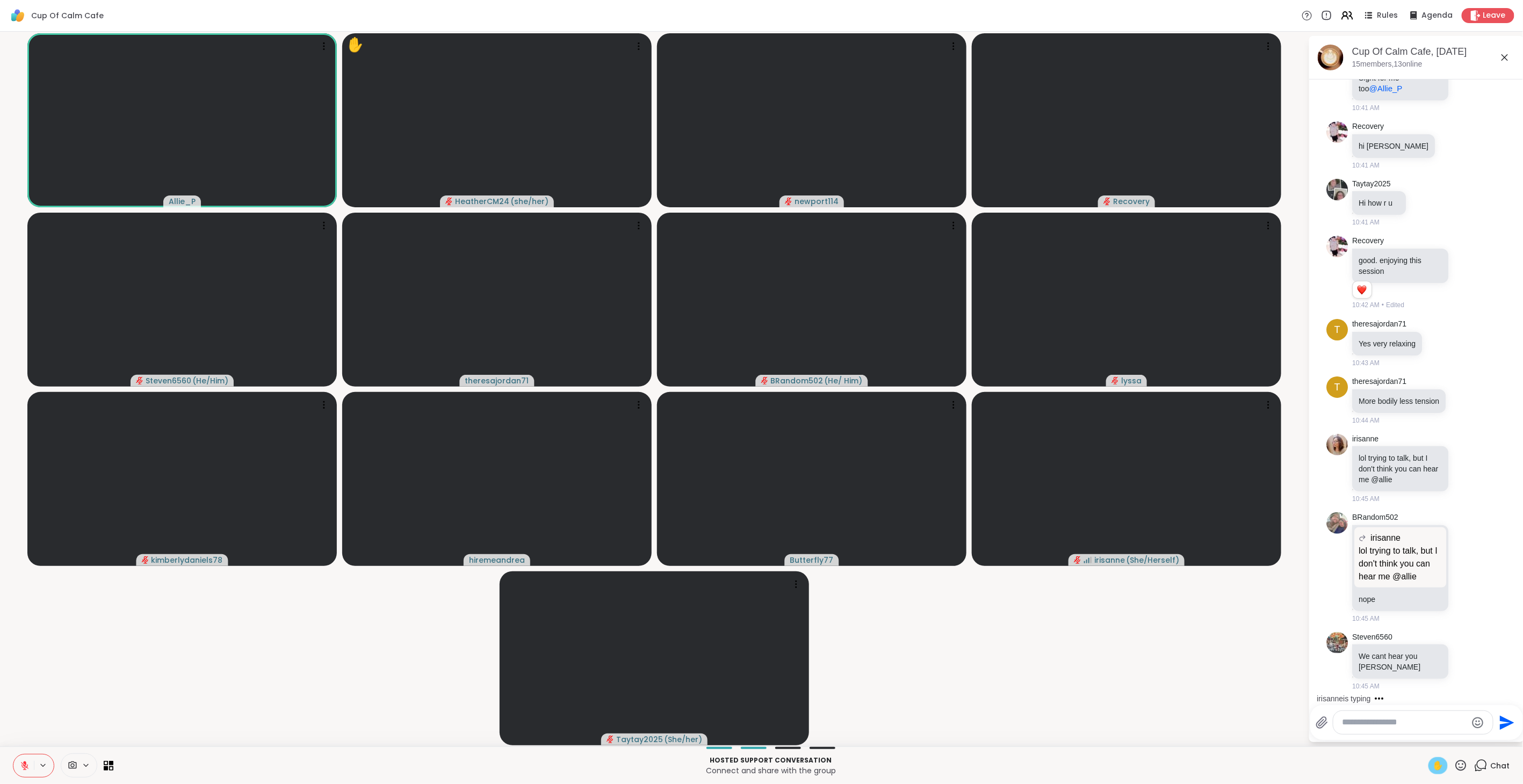
scroll to position [2264, 0]
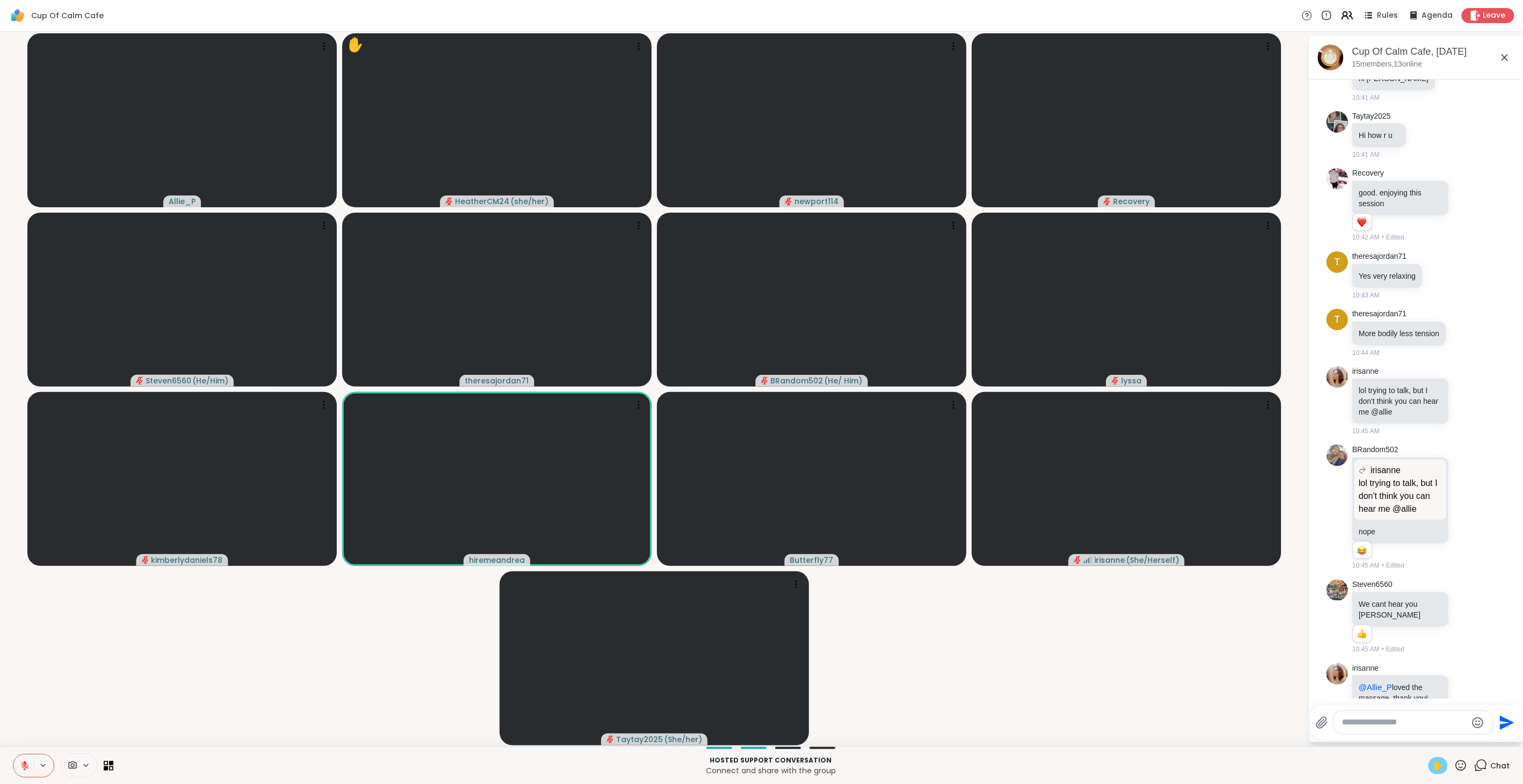
click at [902, 439] on textarea "Type your message" at bounding box center [1404, 722] width 125 height 12
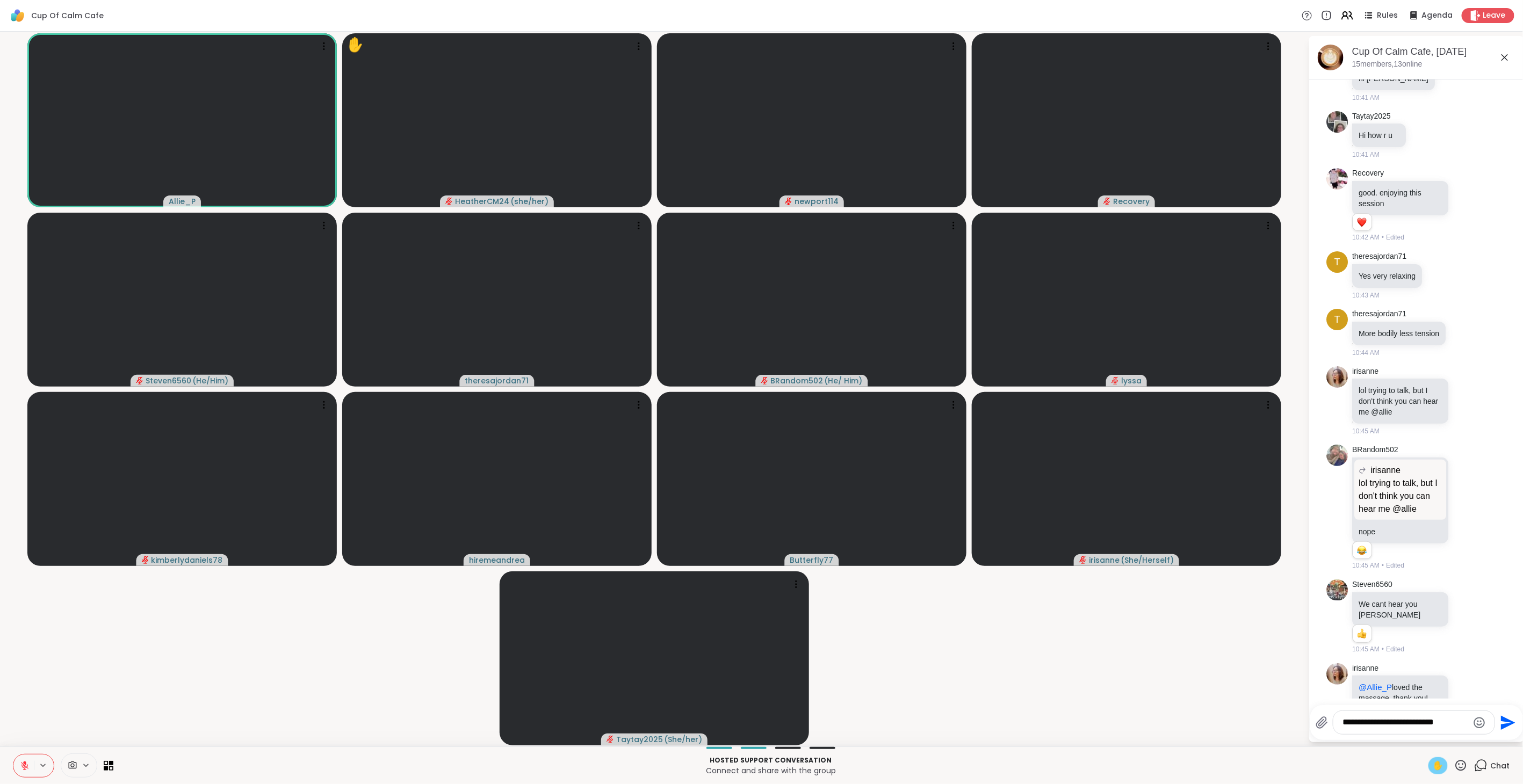
type textarea "**********"
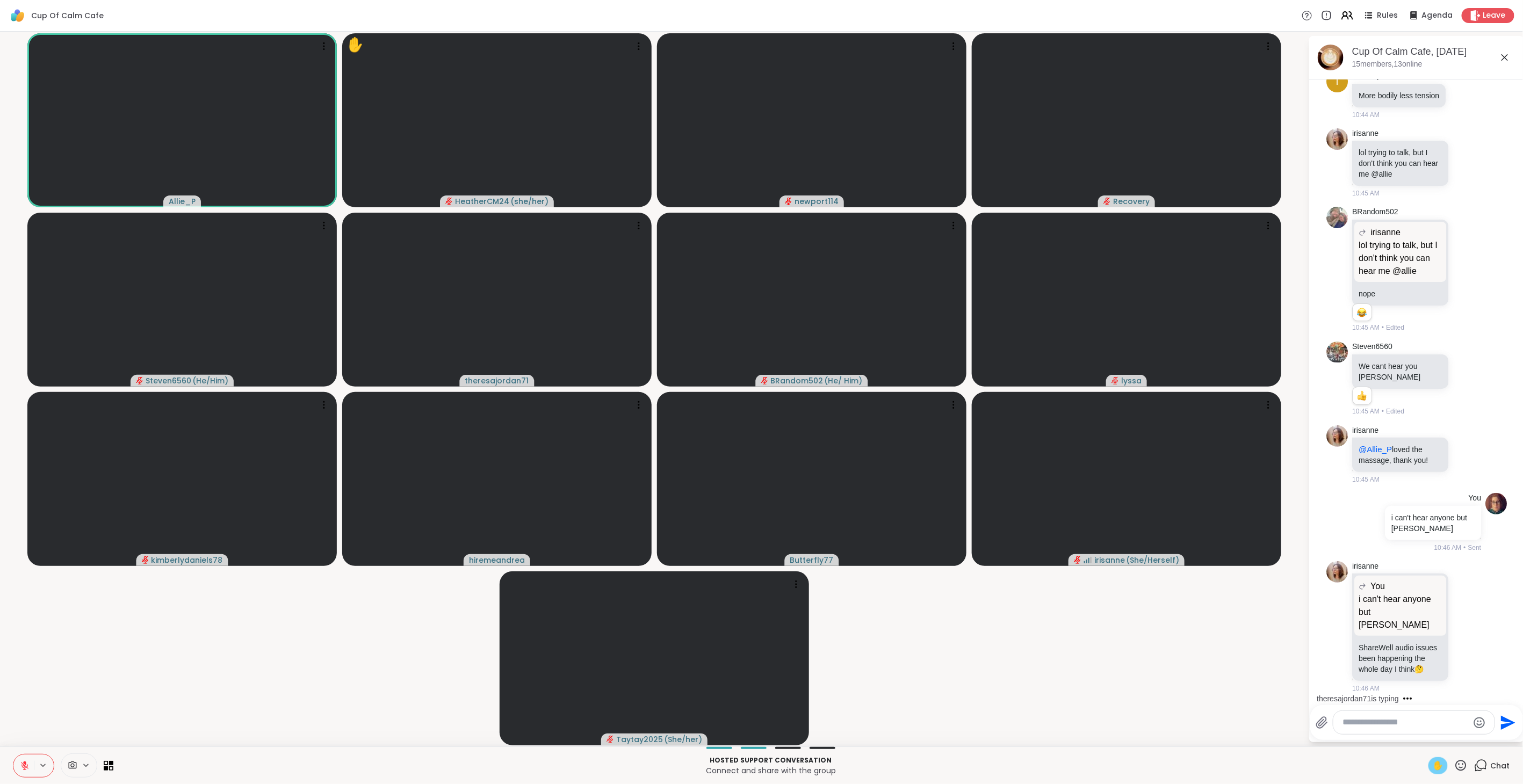
scroll to position [2558, 0]
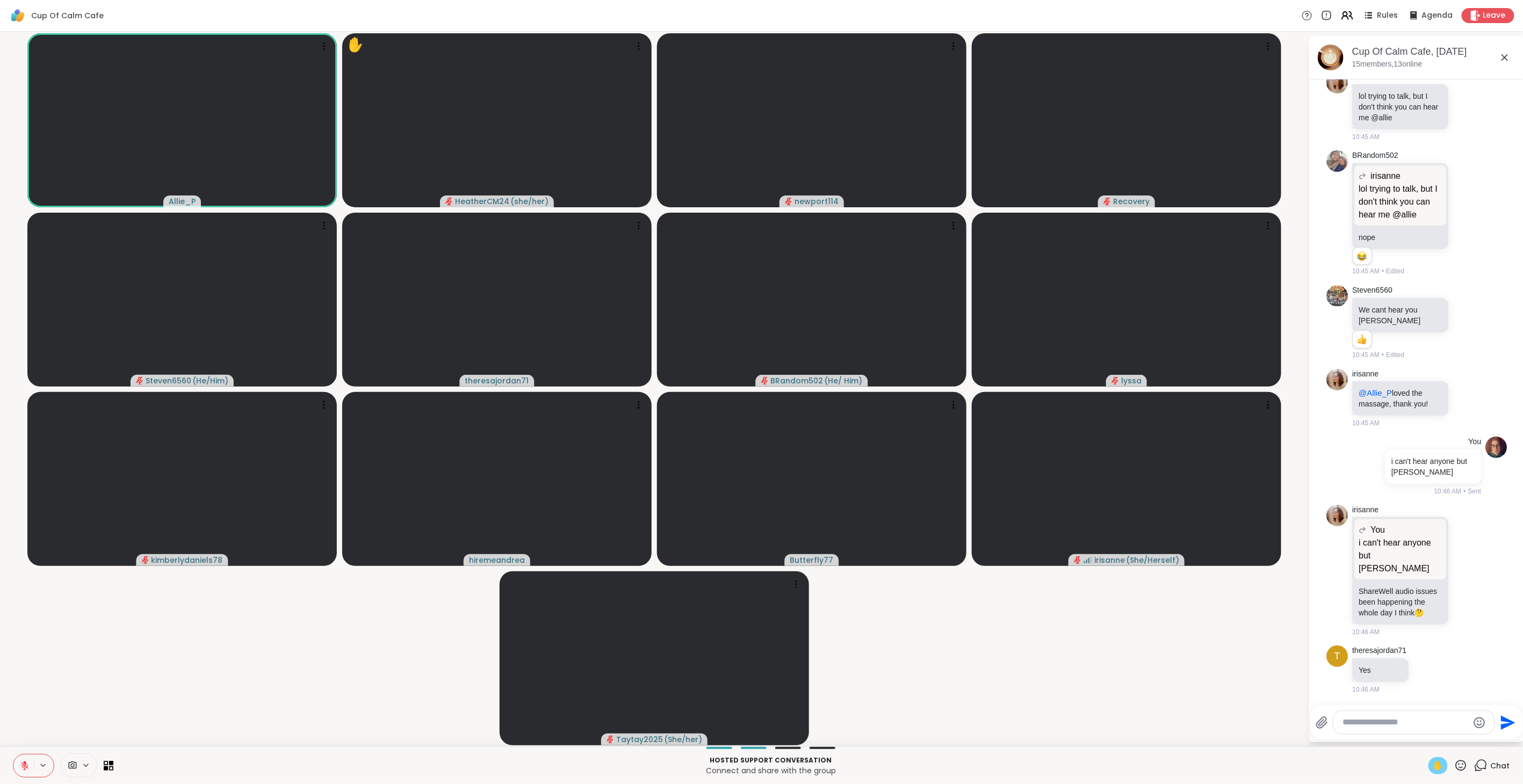
click at [902, 439] on span "✋" at bounding box center [1438, 765] width 11 height 13
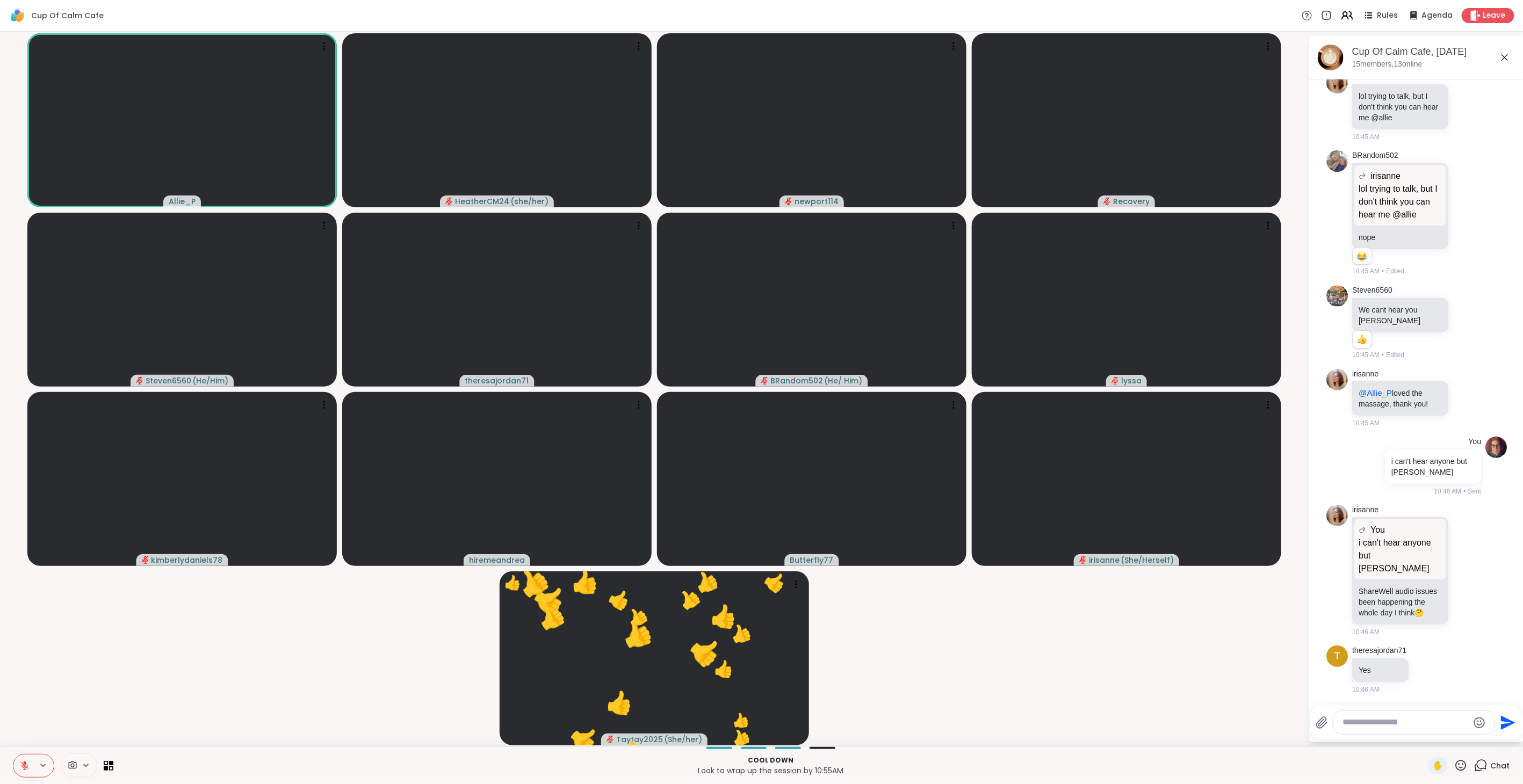
scroll to position [2616, 0]
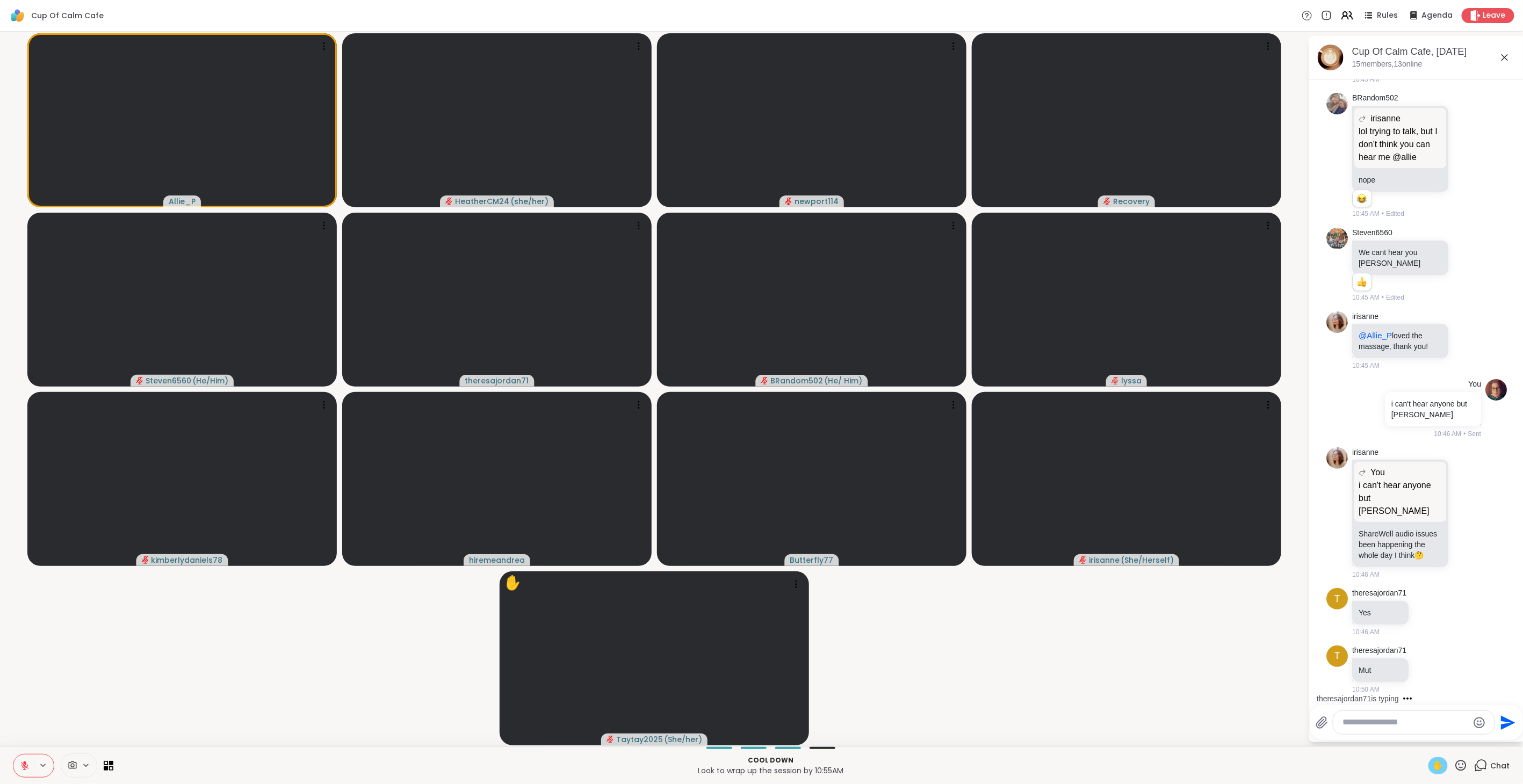
click at [902, 439] on span "✋" at bounding box center [1438, 765] width 11 height 13
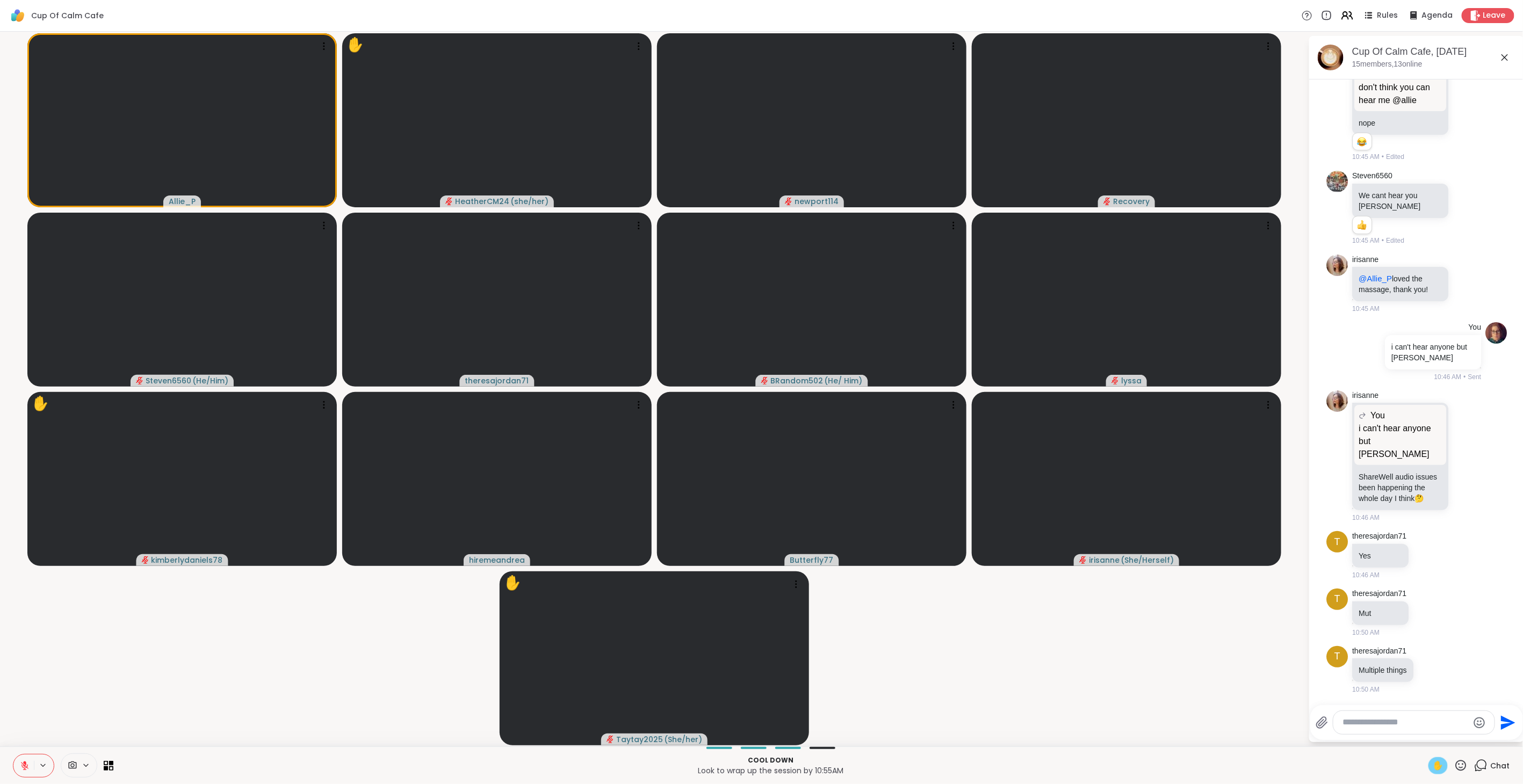
click at [24, 439] on icon at bounding box center [25, 762] width 4 height 5
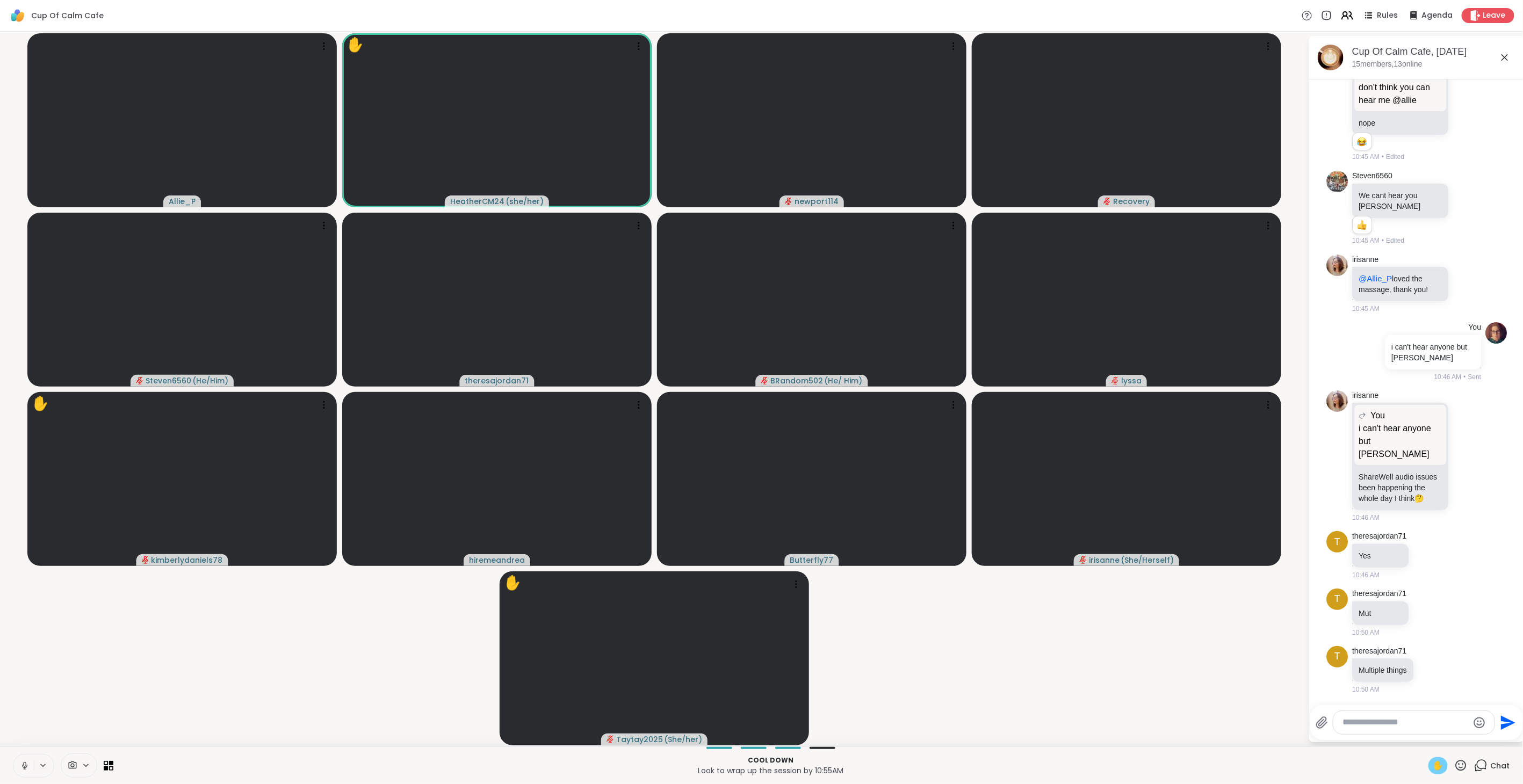
click at [902, 439] on span "✋" at bounding box center [1438, 765] width 11 height 13
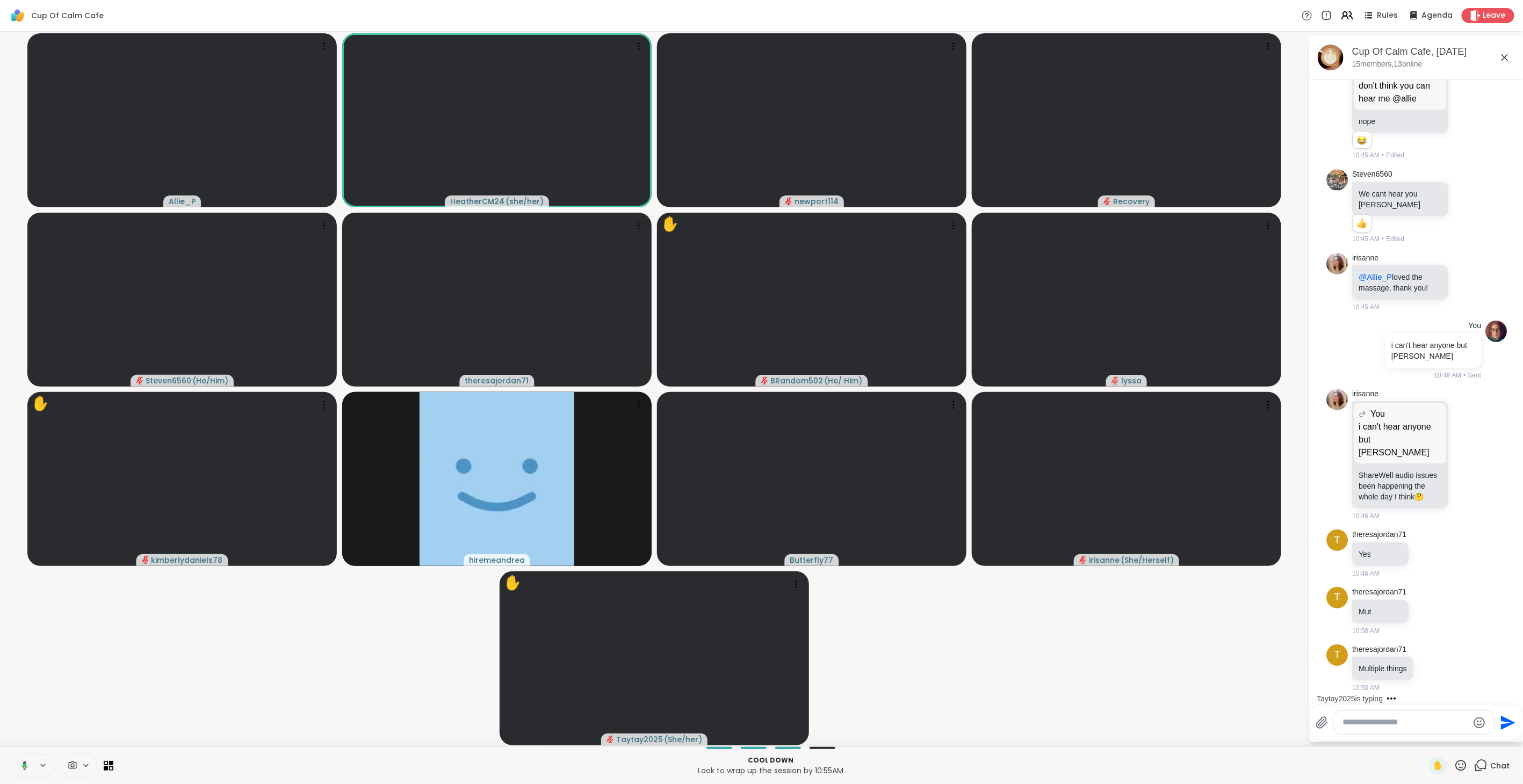
scroll to position [2795, 0]
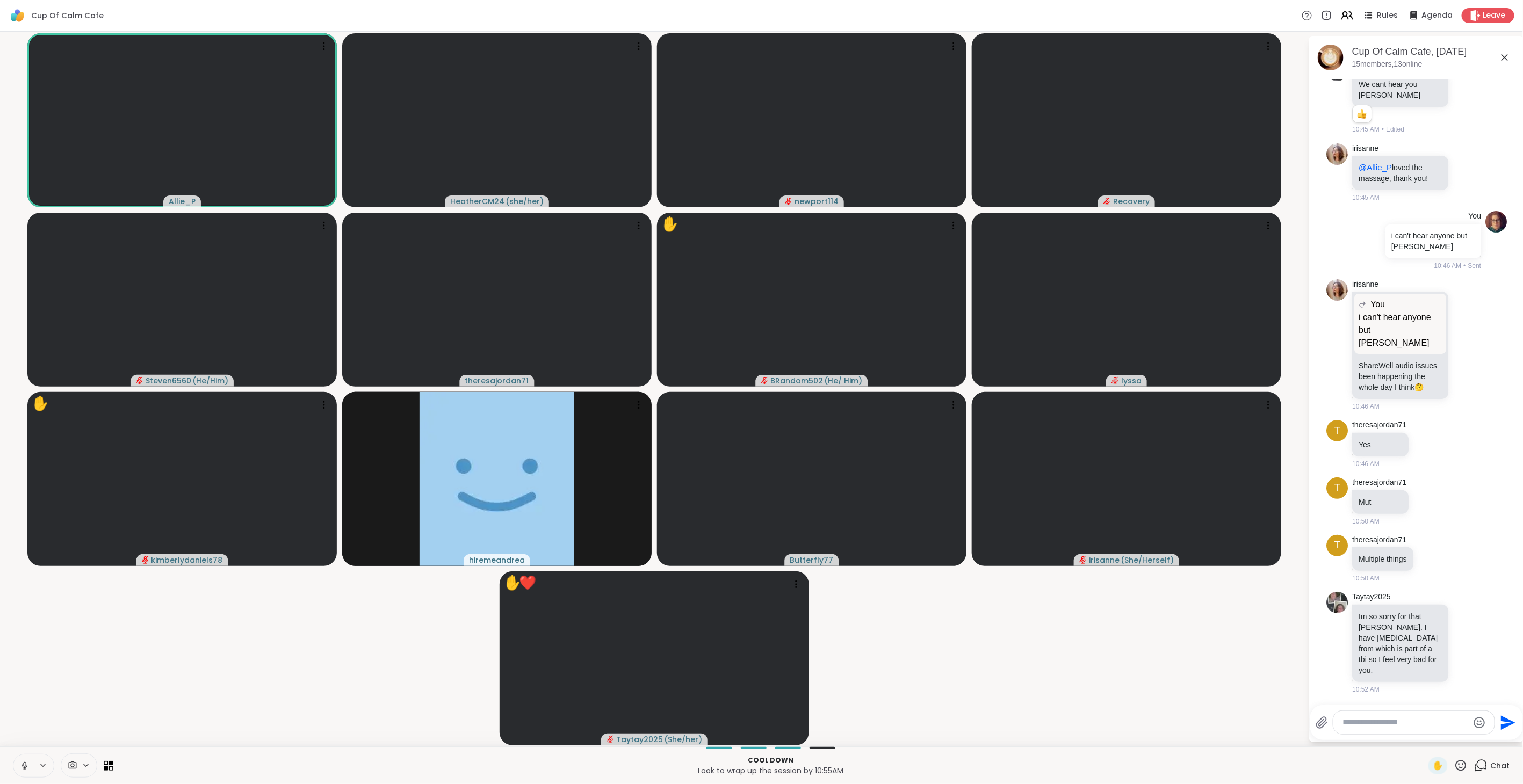
click at [24, 439] on icon at bounding box center [24, 765] width 10 height 10
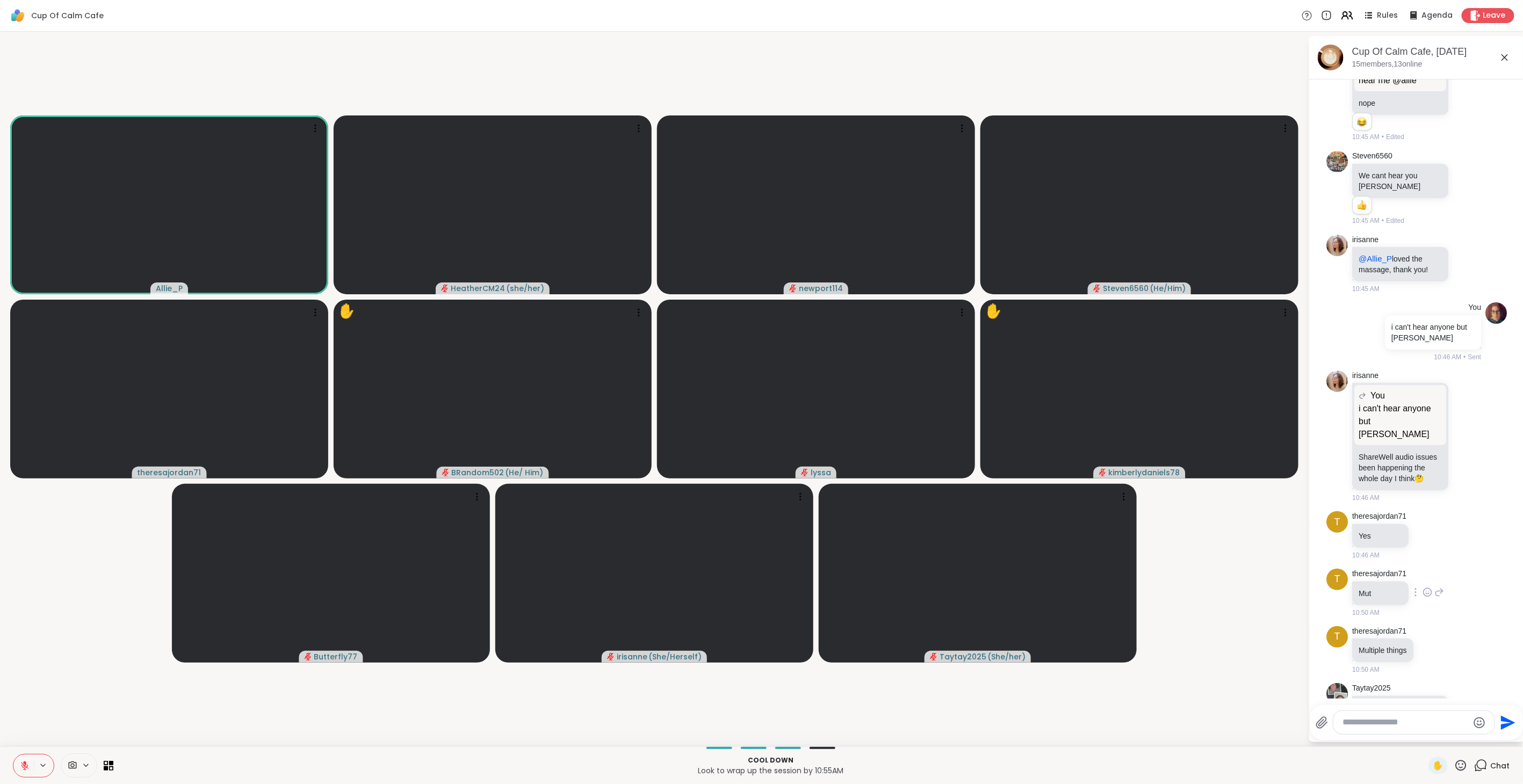
scroll to position [2702, 0]
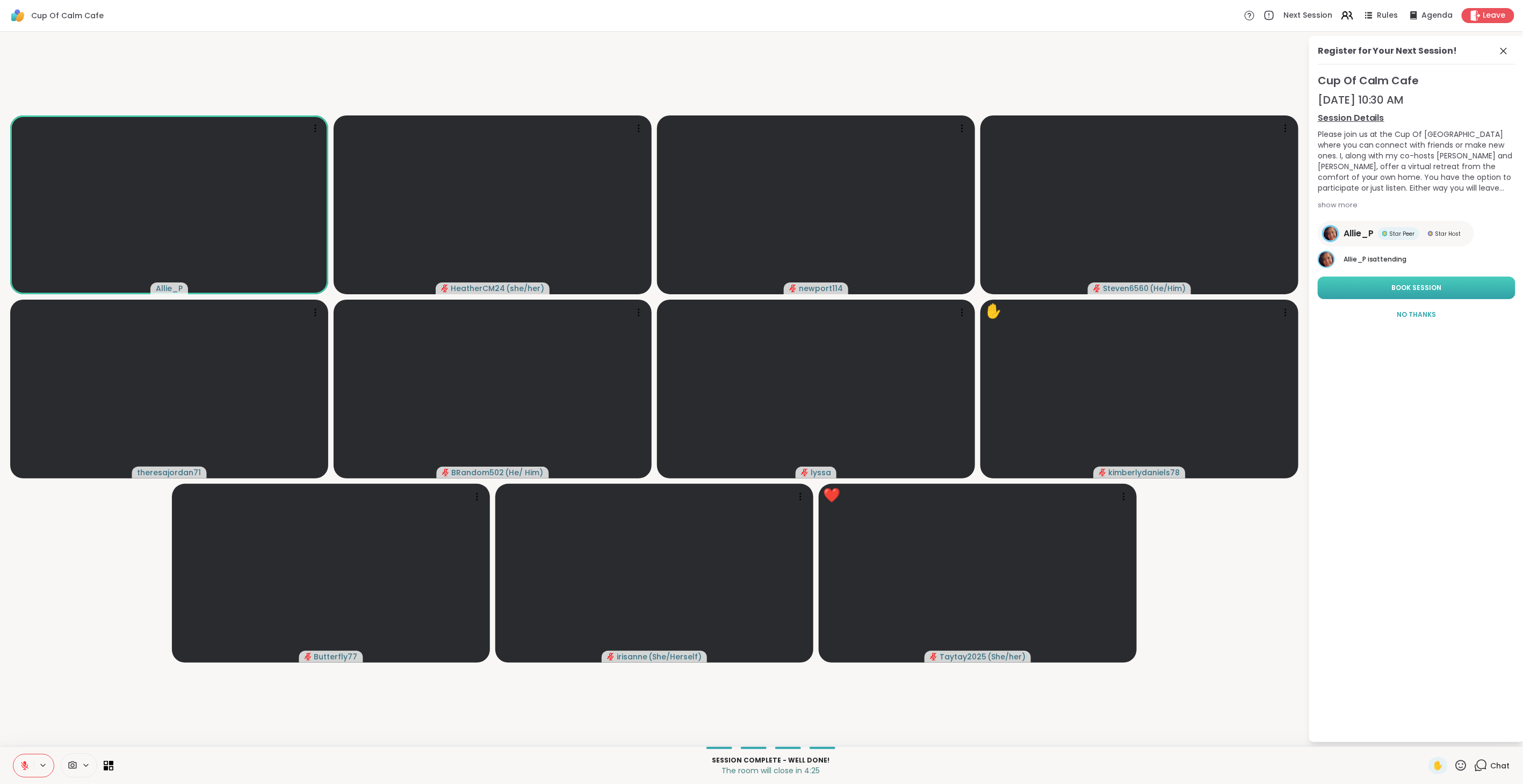
click at [902, 283] on button "Book Session" at bounding box center [1416, 287] width 197 height 23
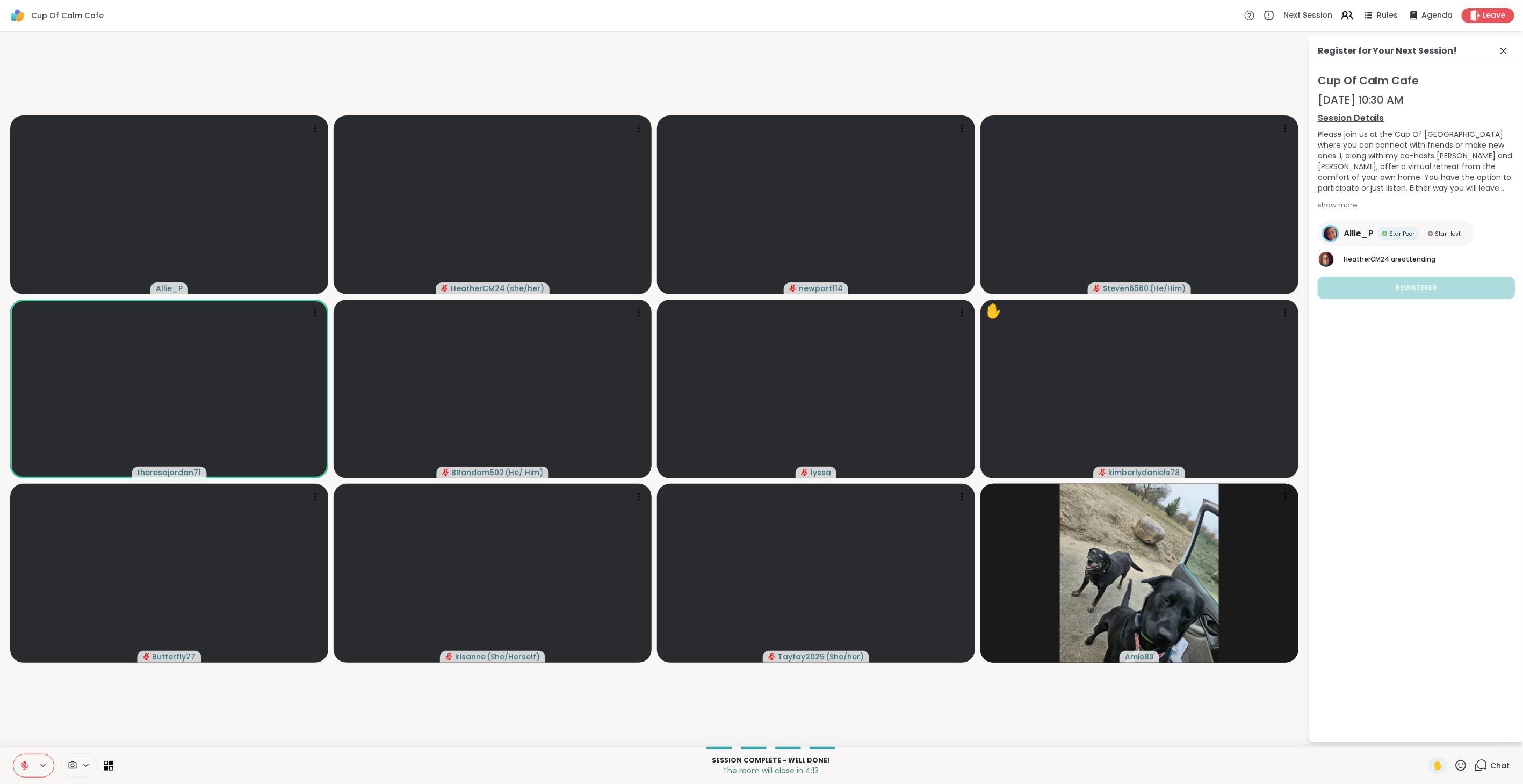
click at [902, 439] on icon at bounding box center [1480, 765] width 14 height 14
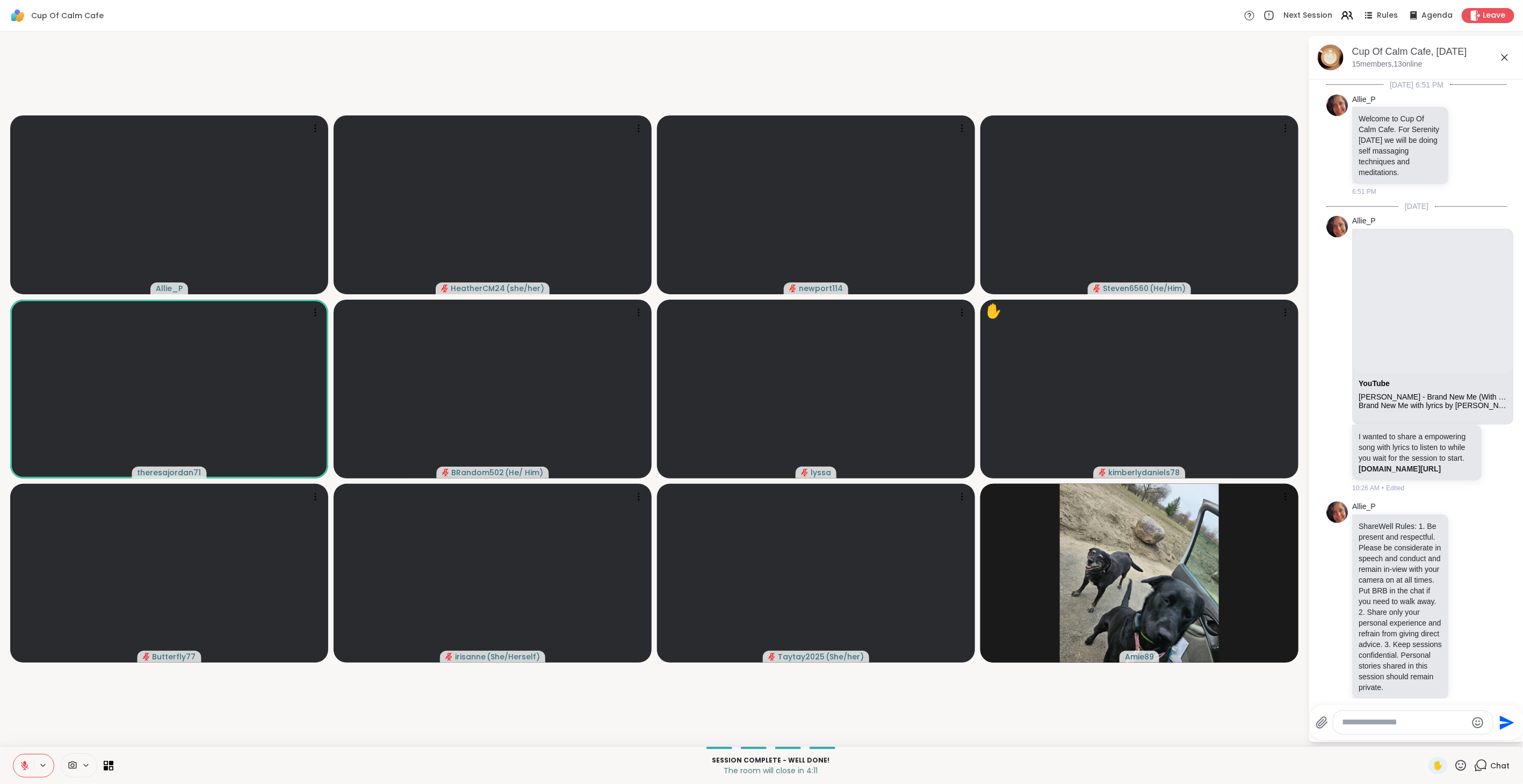
scroll to position [2990, 0]
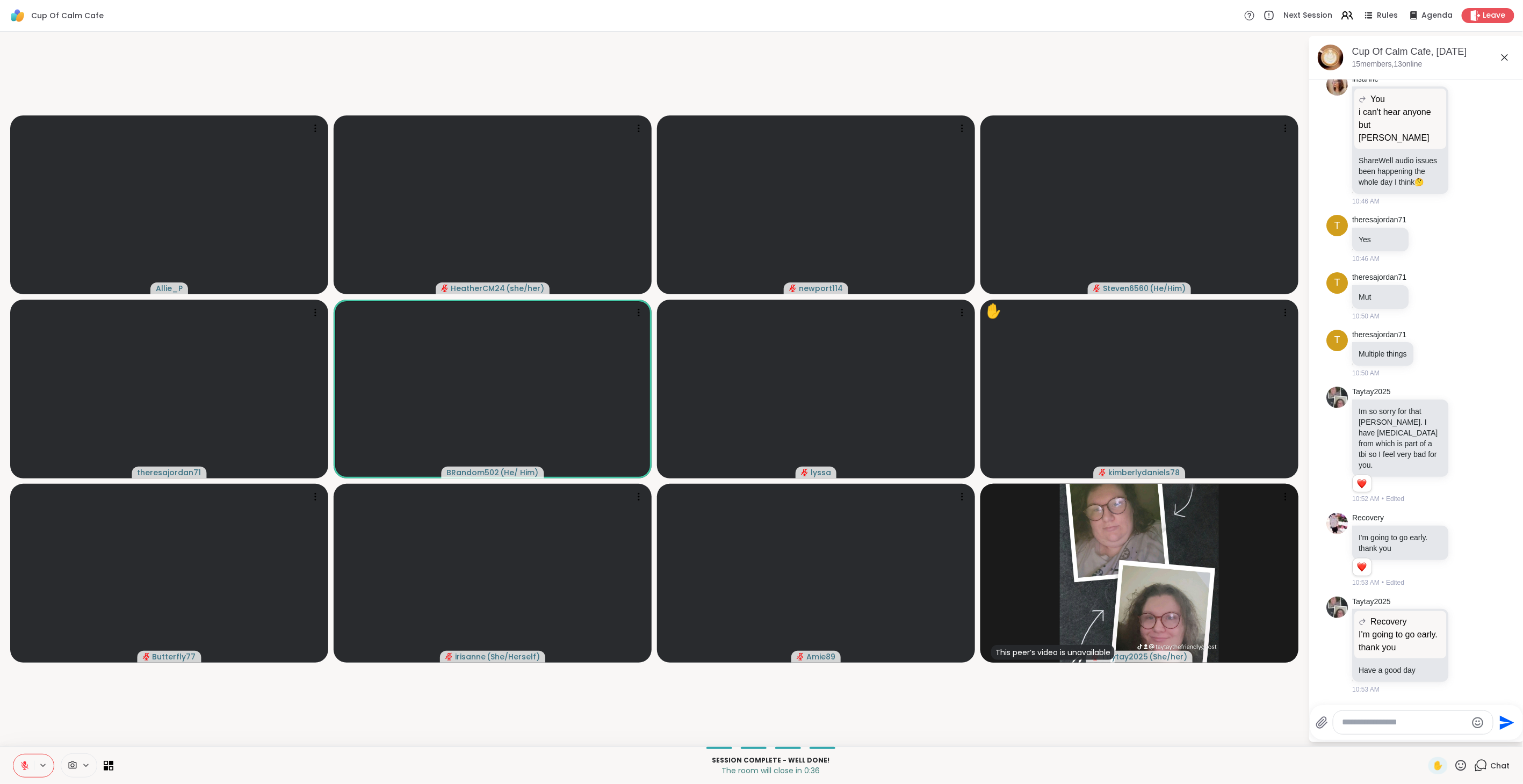
click at [902, 439] on textarea "Type your message" at bounding box center [1404, 722] width 125 height 12
type textarea "**********"
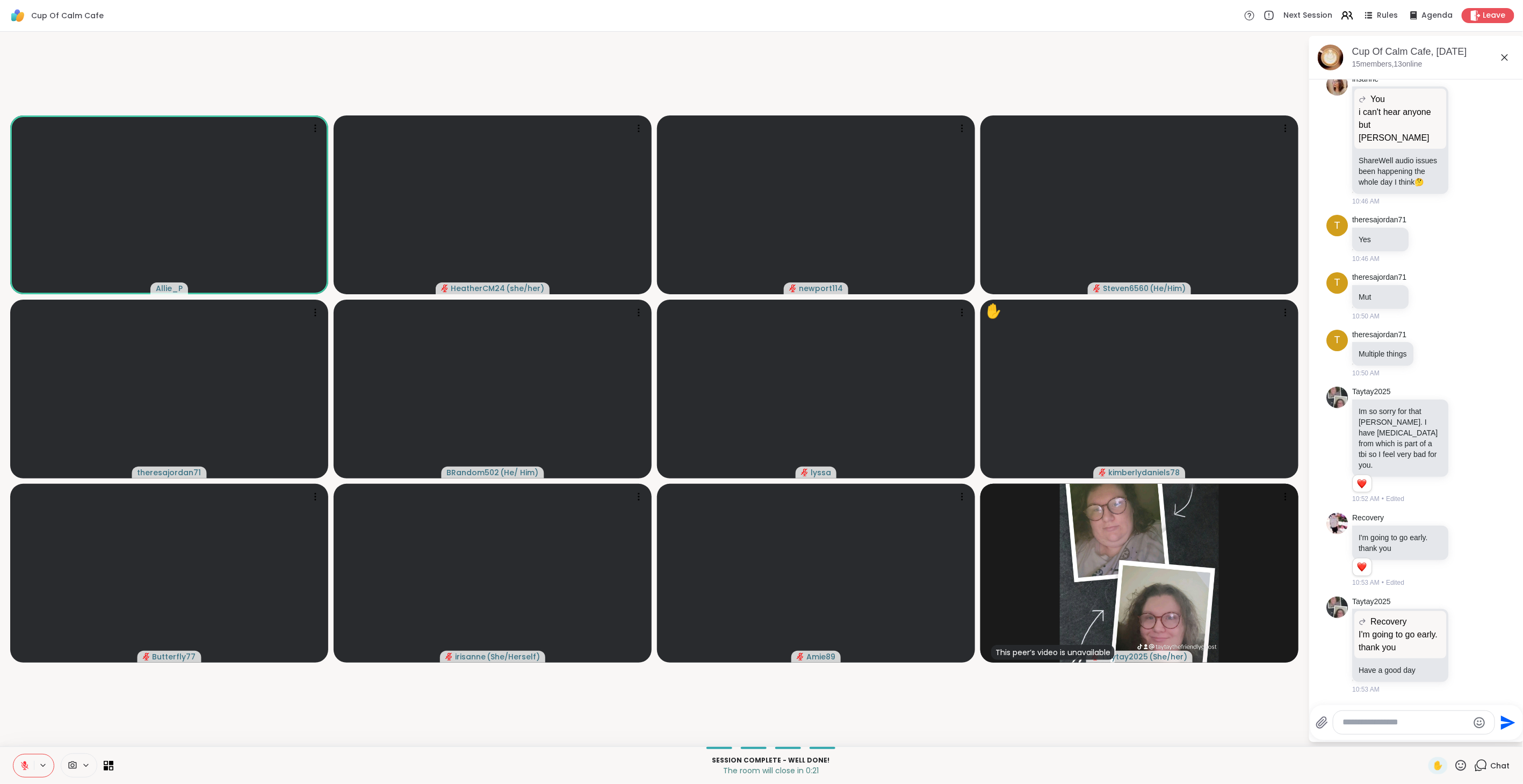
scroll to position [3058, 0]
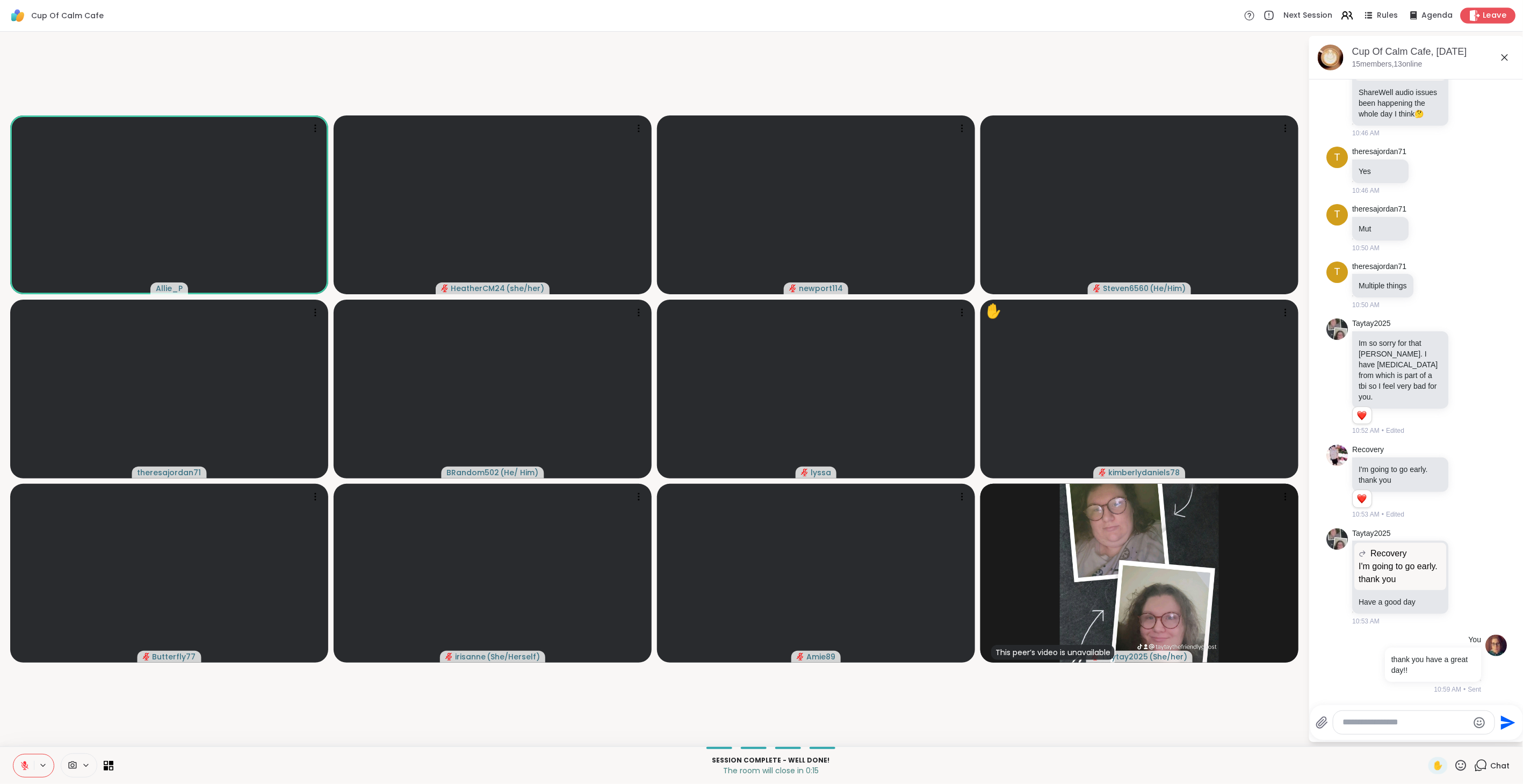
click at [902, 10] on span "Leave" at bounding box center [1495, 15] width 23 height 12
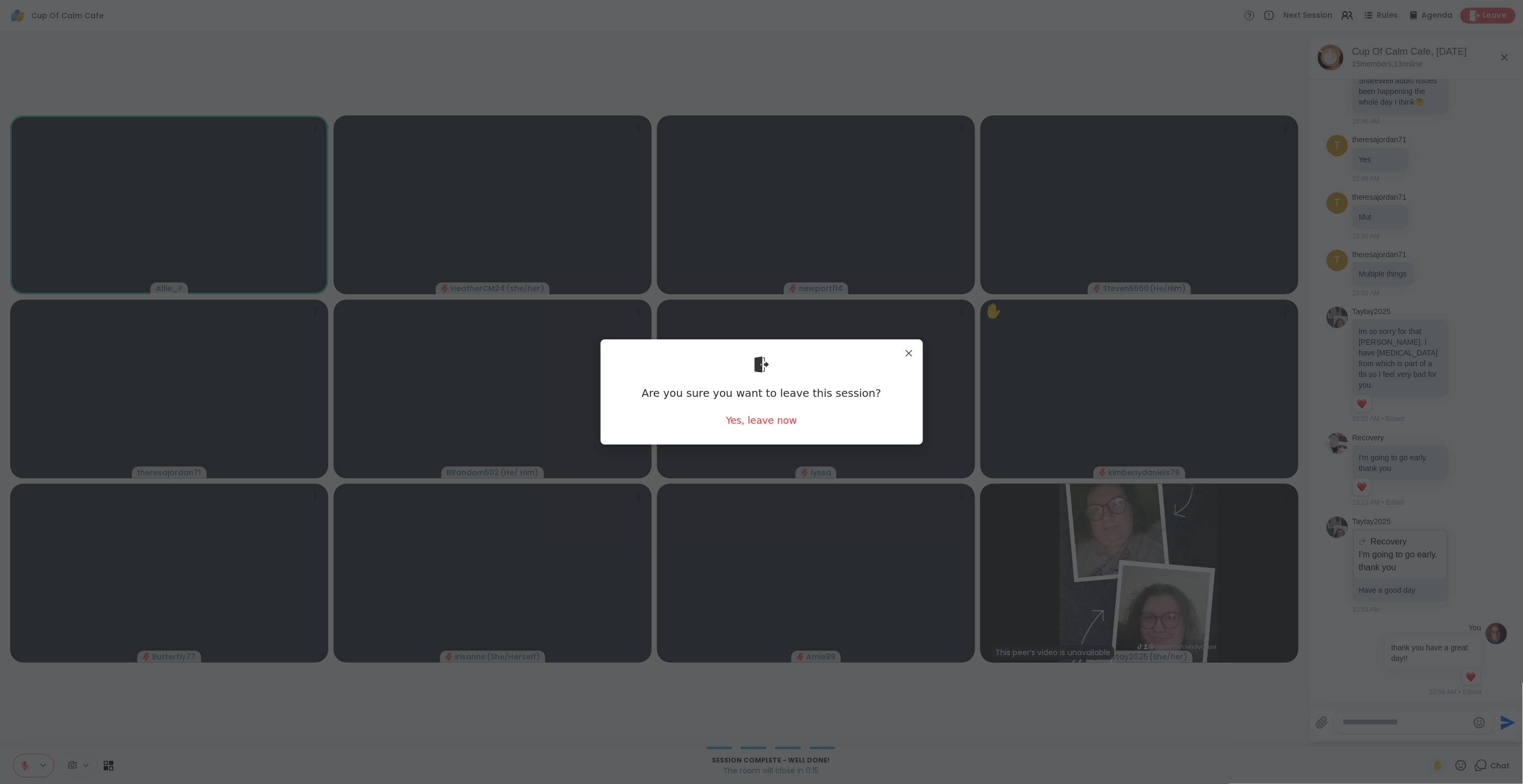
scroll to position [3073, 0]
click at [751, 425] on div "Yes, leave now" at bounding box center [761, 419] width 71 height 14
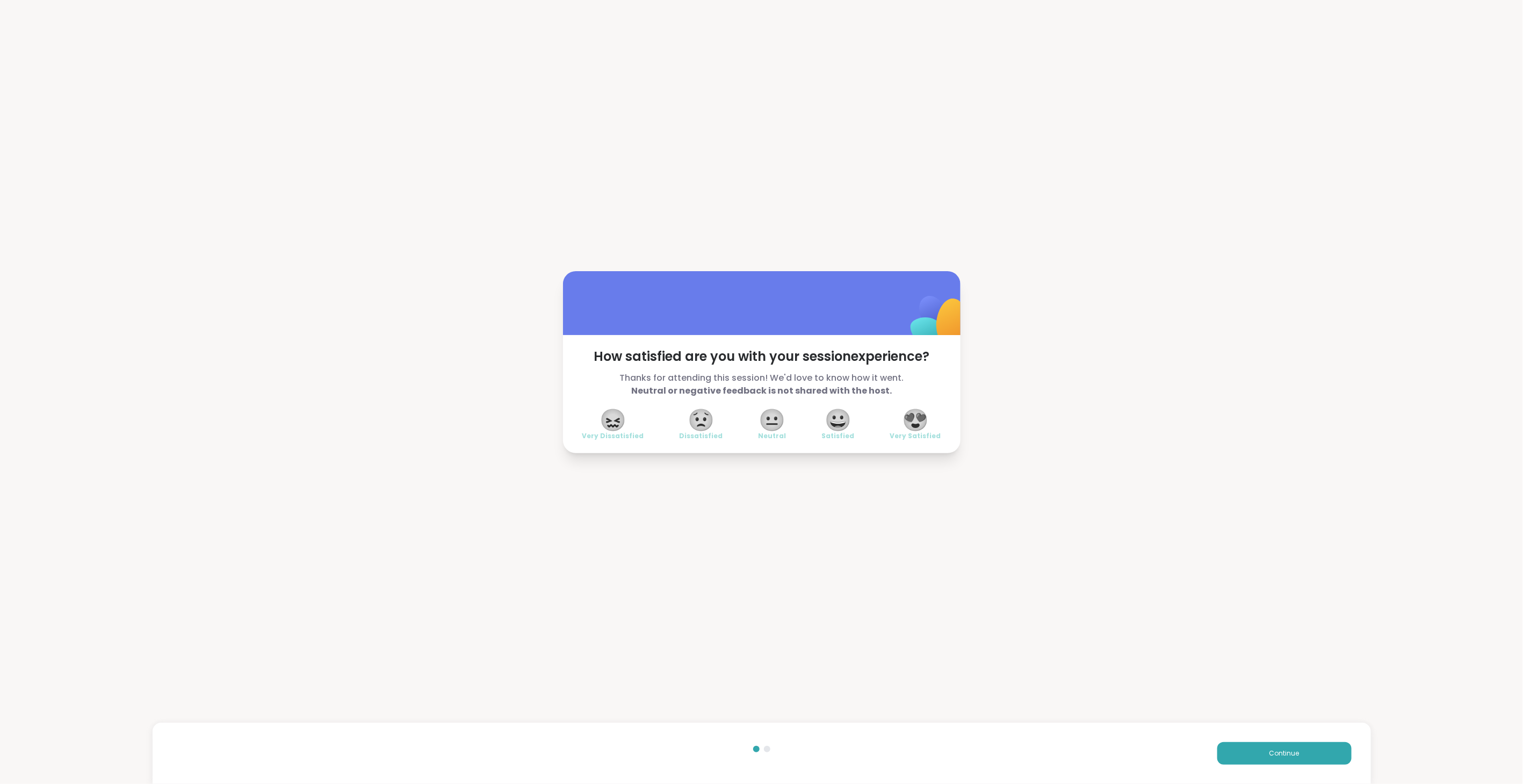
click at [902, 421] on span "😍" at bounding box center [915, 419] width 27 height 19
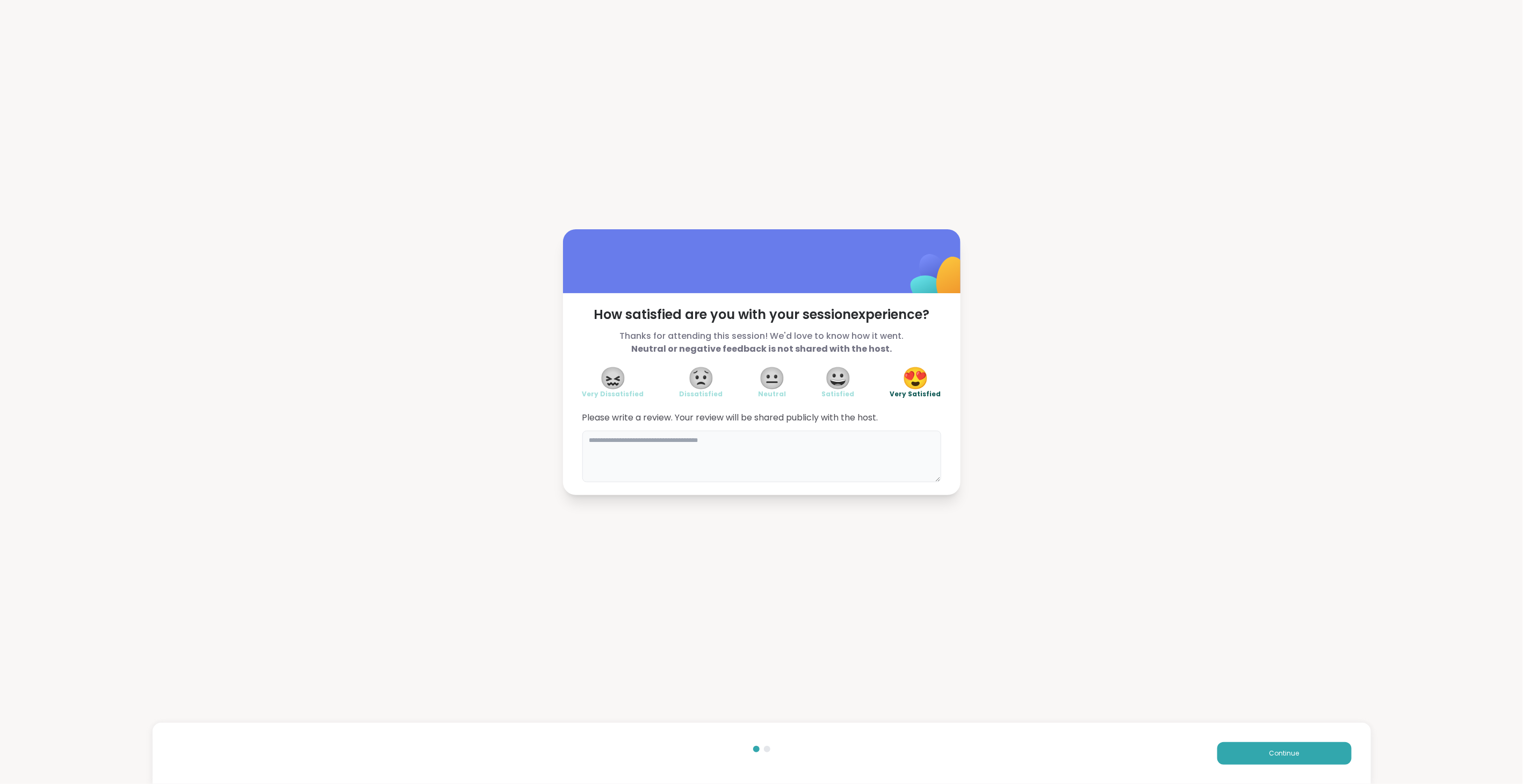
drag, startPoint x: 846, startPoint y: 462, endPoint x: 839, endPoint y: 455, distance: 9.9
click at [845, 439] on textarea at bounding box center [761, 455] width 358 height 51
type textarea "**********"
click at [902, 439] on button "Continue" at bounding box center [1283, 752] width 134 height 23
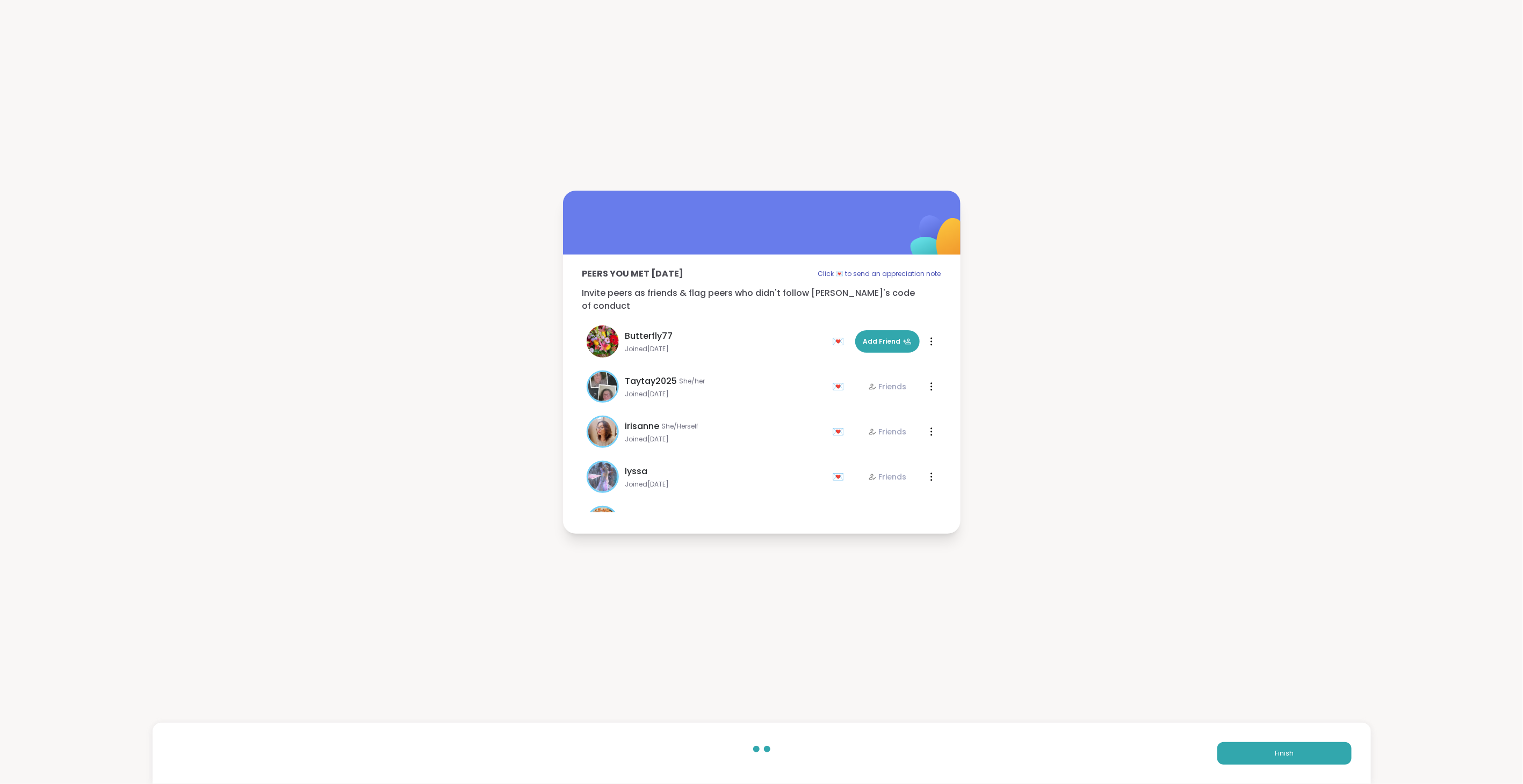
click at [902, 439] on div "Finish" at bounding box center [761, 753] width 1219 height 61
click at [902, 439] on span "Finish" at bounding box center [1283, 752] width 19 height 10
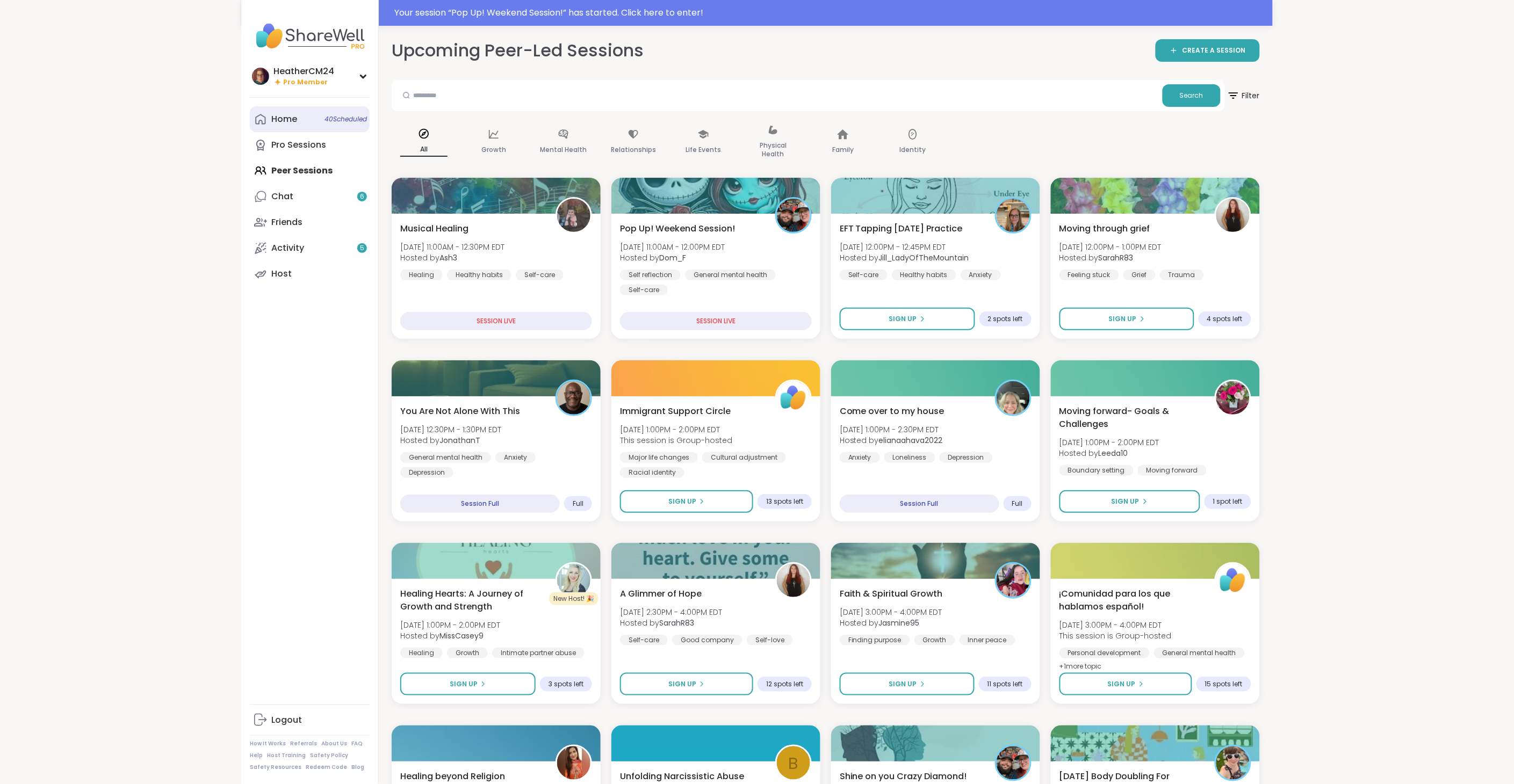
click at [294, 119] on div "Home 40 Scheduled" at bounding box center [284, 119] width 26 height 12
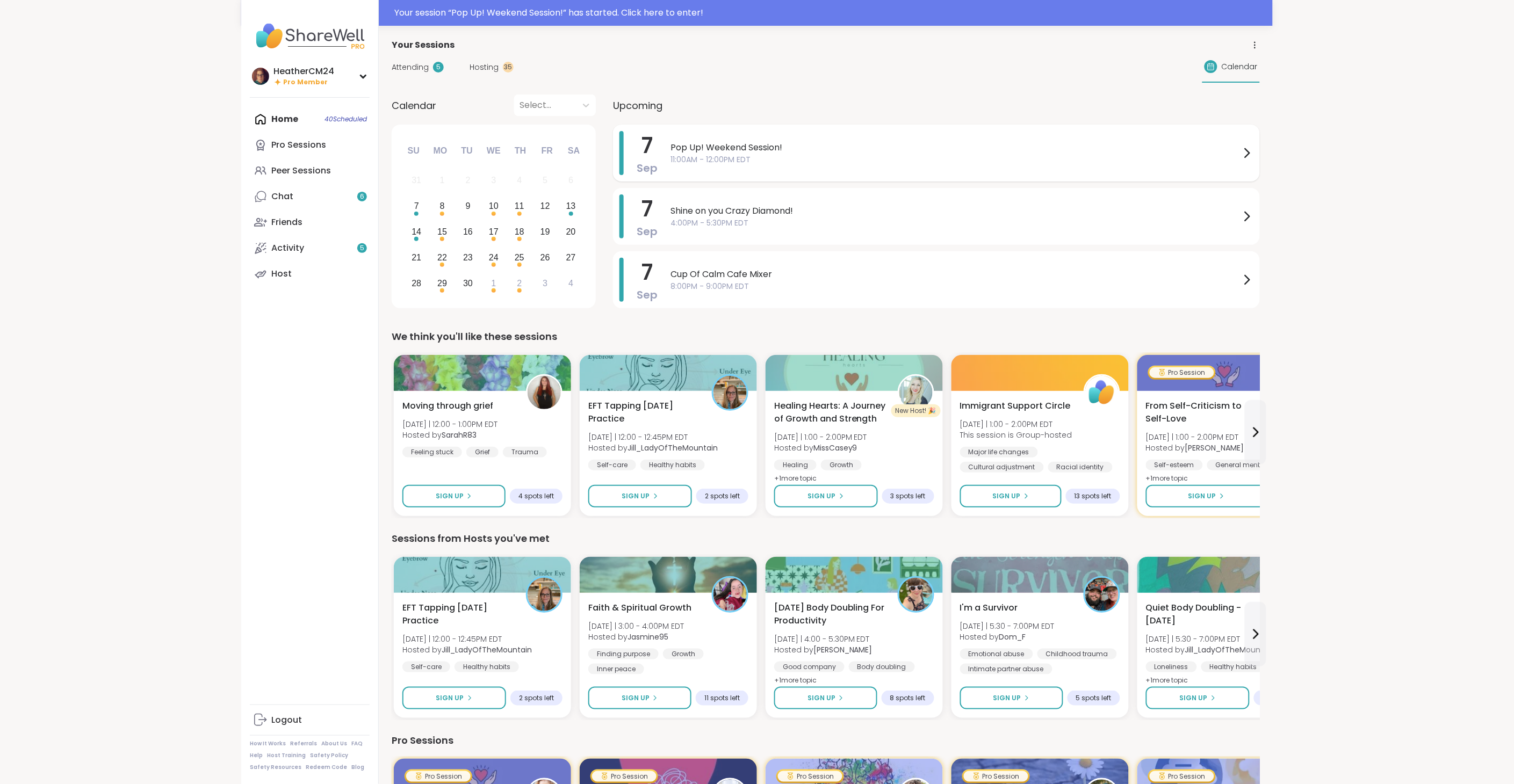
click at [735, 158] on span "11:00AM - 12:00PM EDT" at bounding box center [955, 159] width 570 height 12
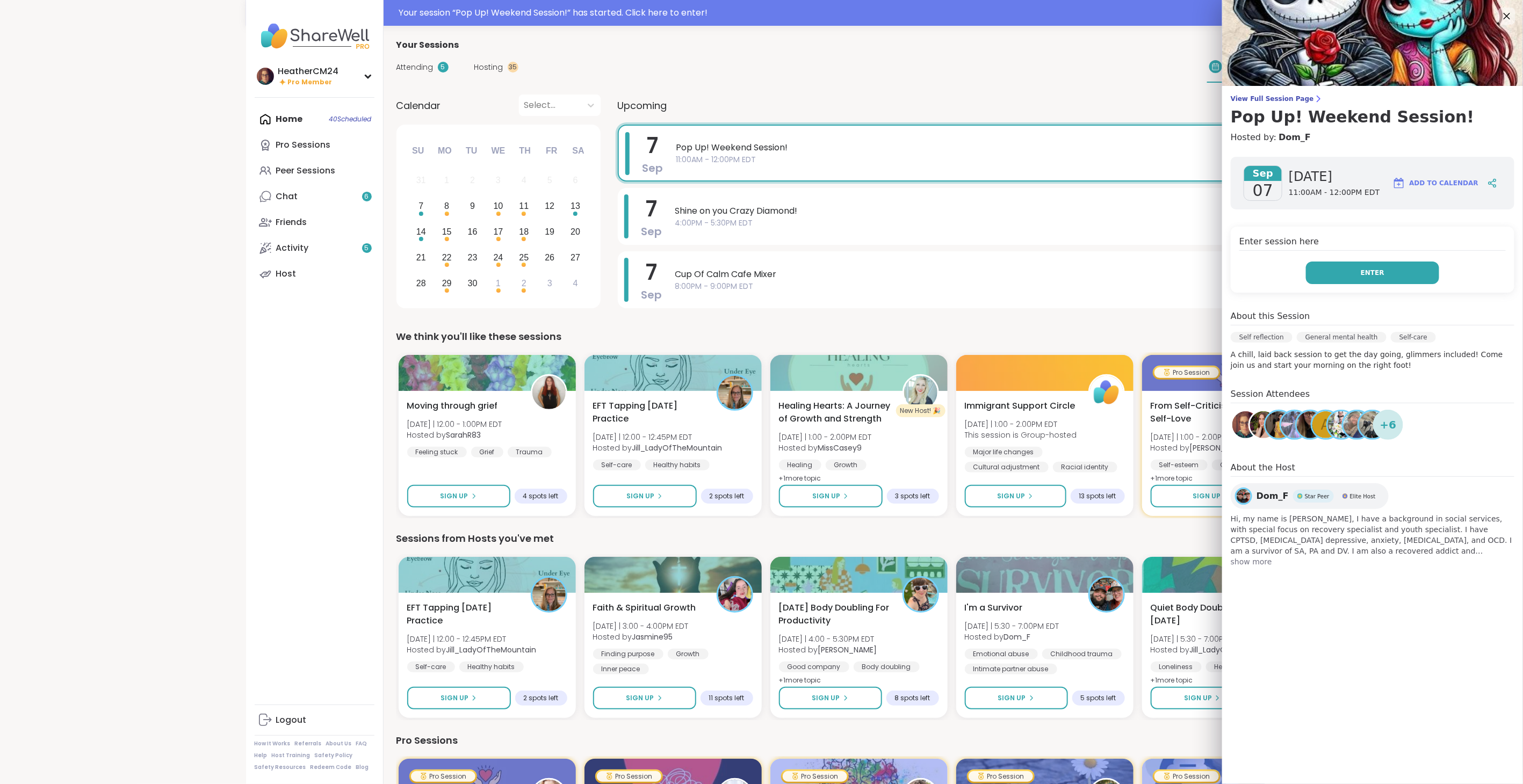
click at [902, 272] on span "Enter" at bounding box center [1373, 273] width 23 height 10
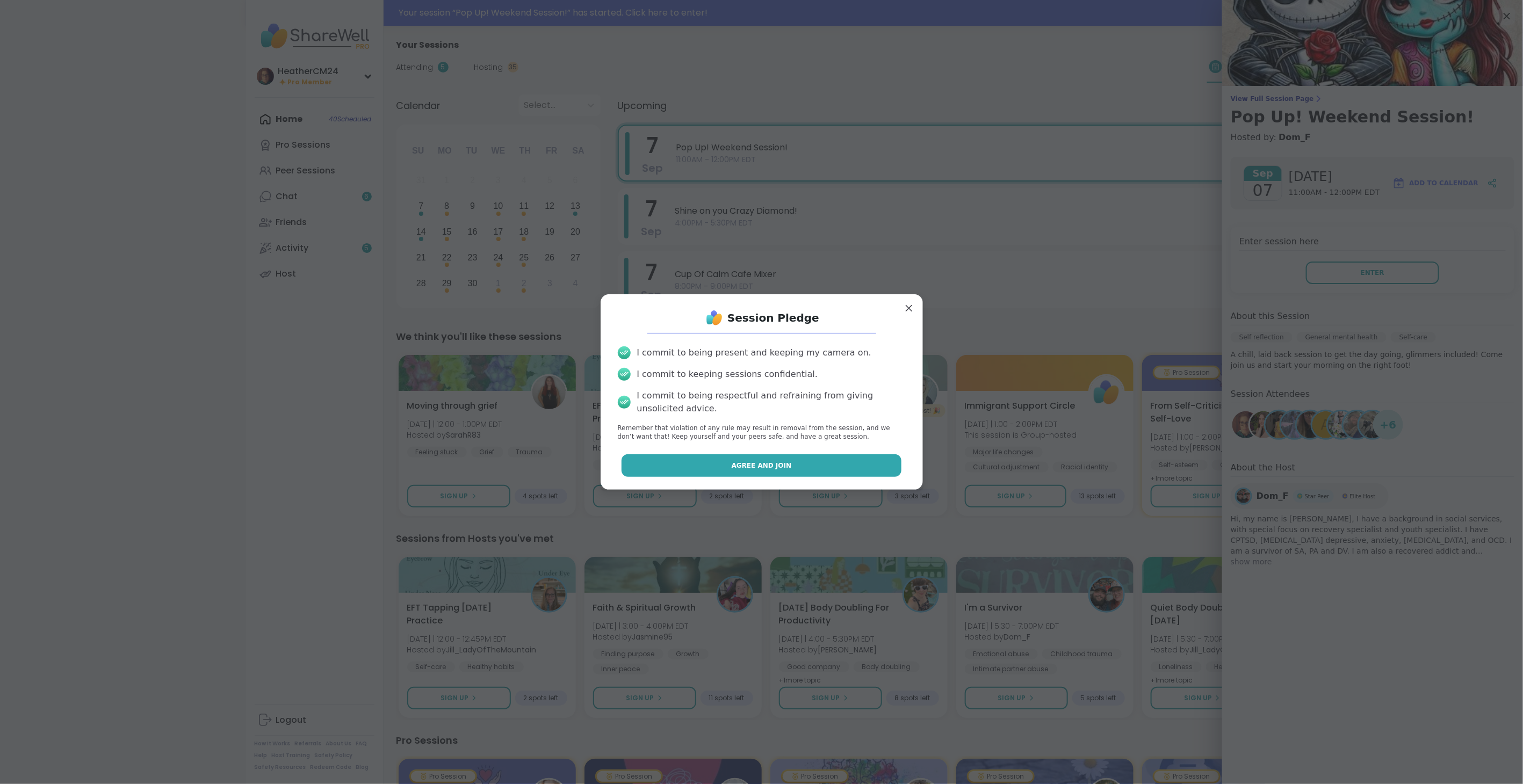
click at [866, 439] on button "Agree and Join" at bounding box center [761, 465] width 280 height 23
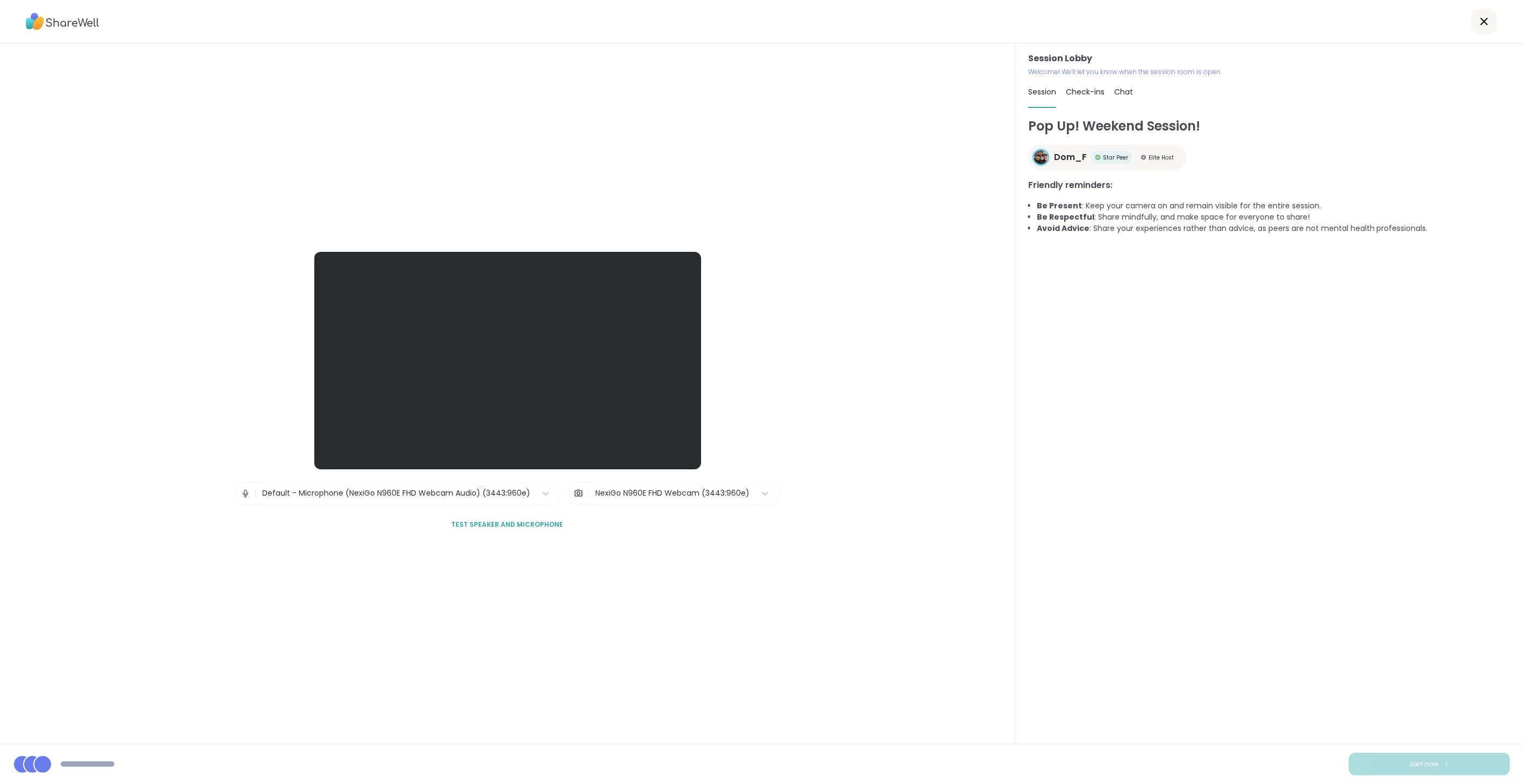
click at [520, 439] on span "Test speaker and microphone" at bounding box center [508, 524] width 112 height 10
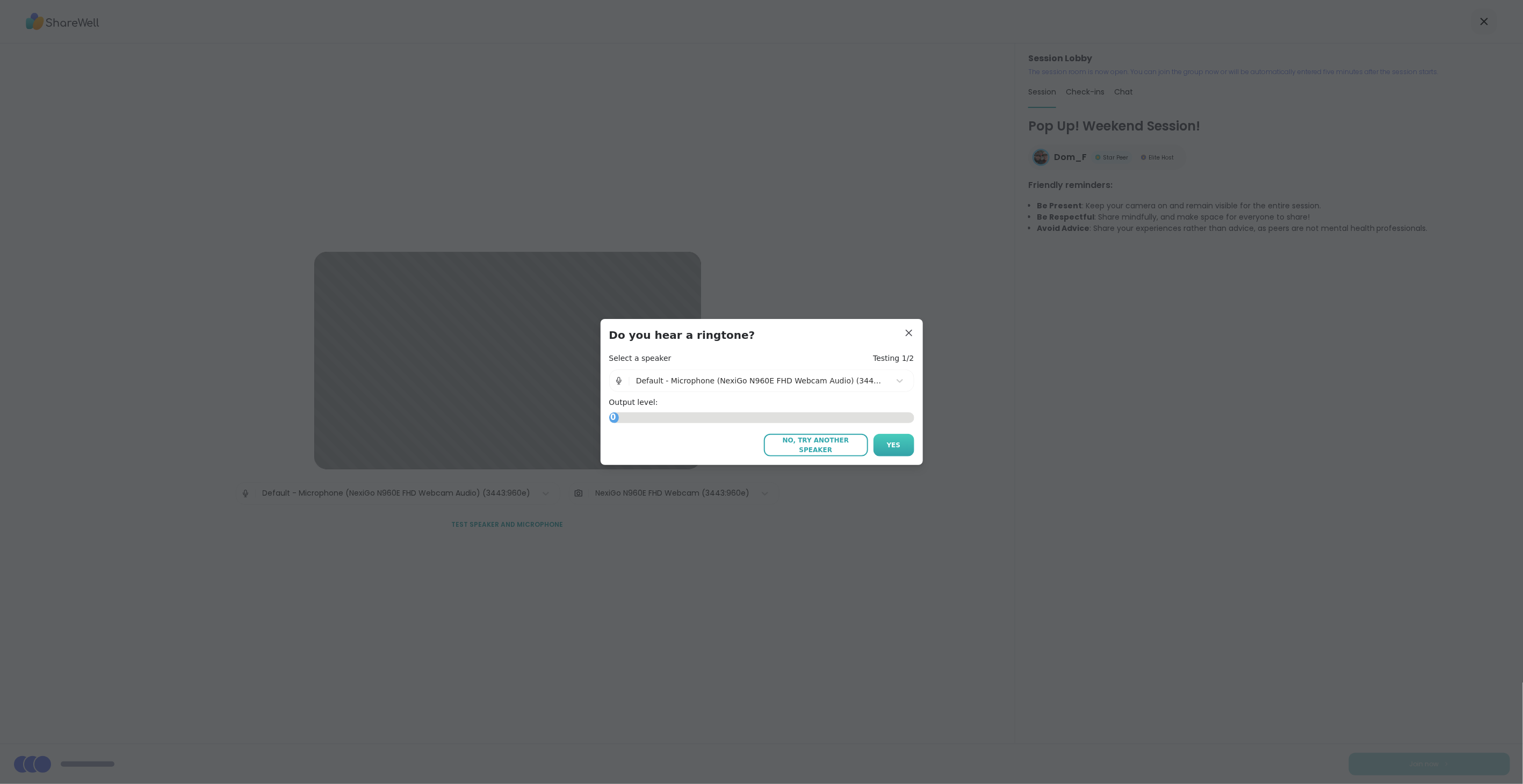
click at [893, 439] on span "Yes" at bounding box center [894, 445] width 14 height 10
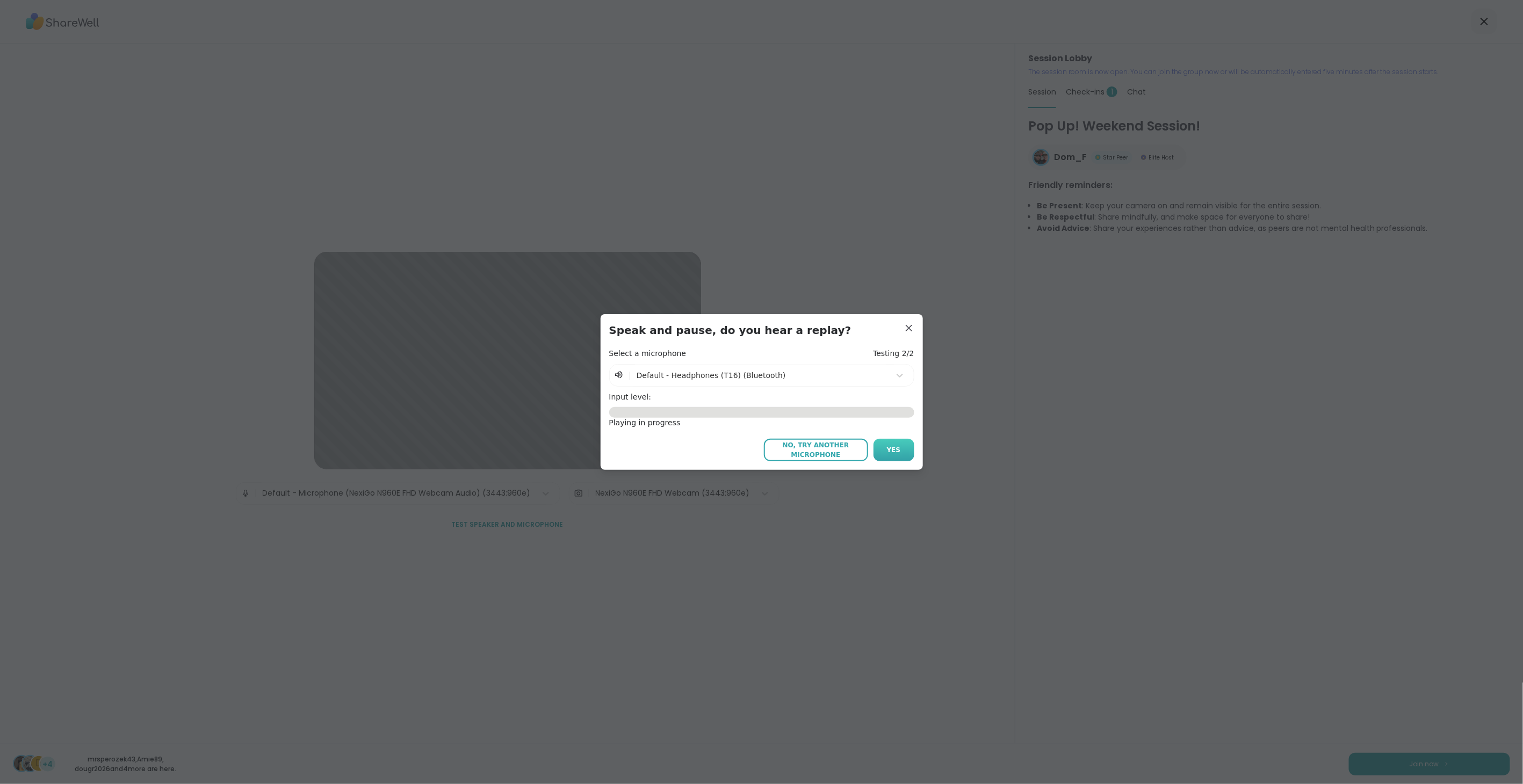
click at [893, 439] on span "Yes" at bounding box center [894, 449] width 14 height 10
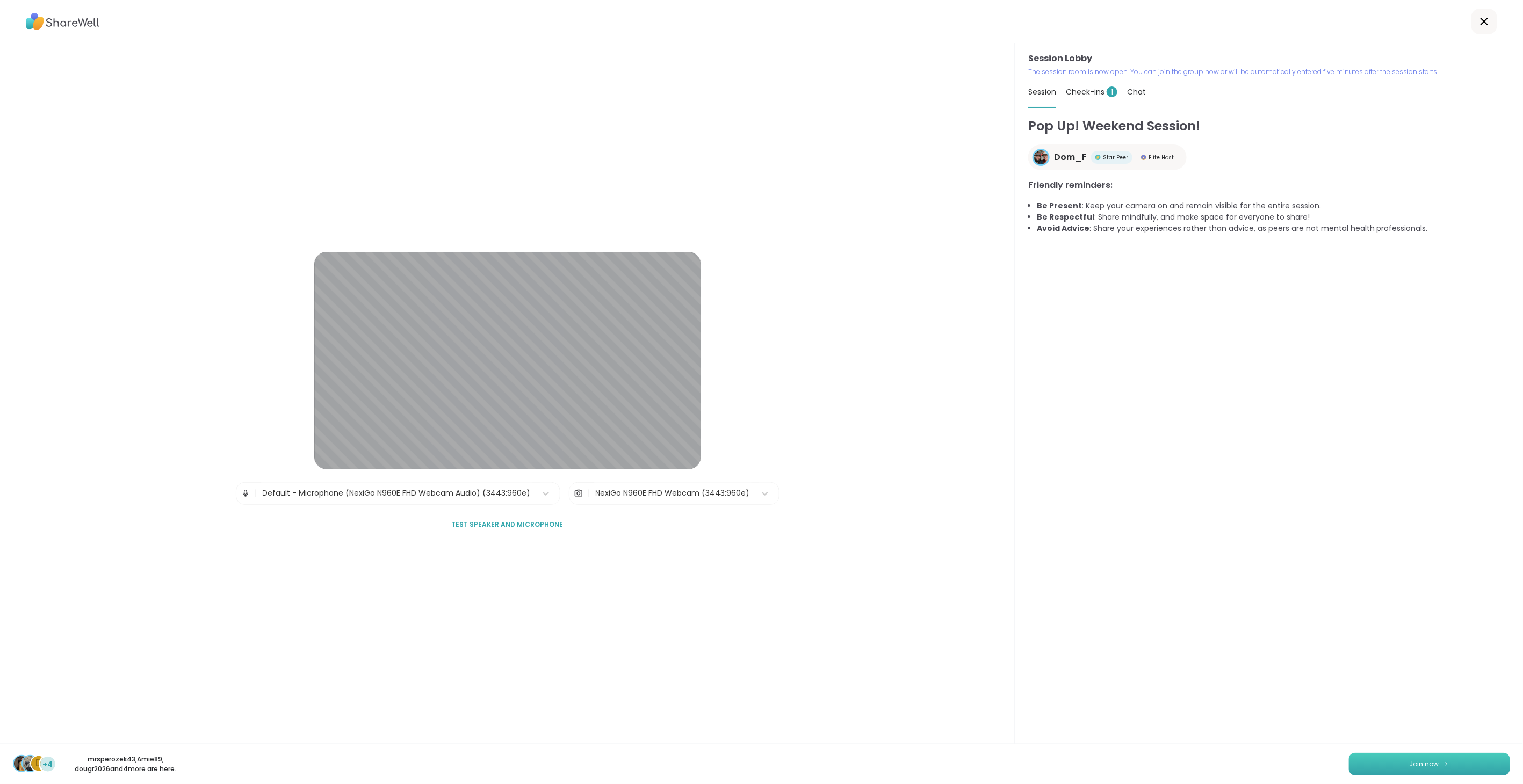
click at [902, 439] on button "Join now" at bounding box center [1429, 763] width 161 height 23
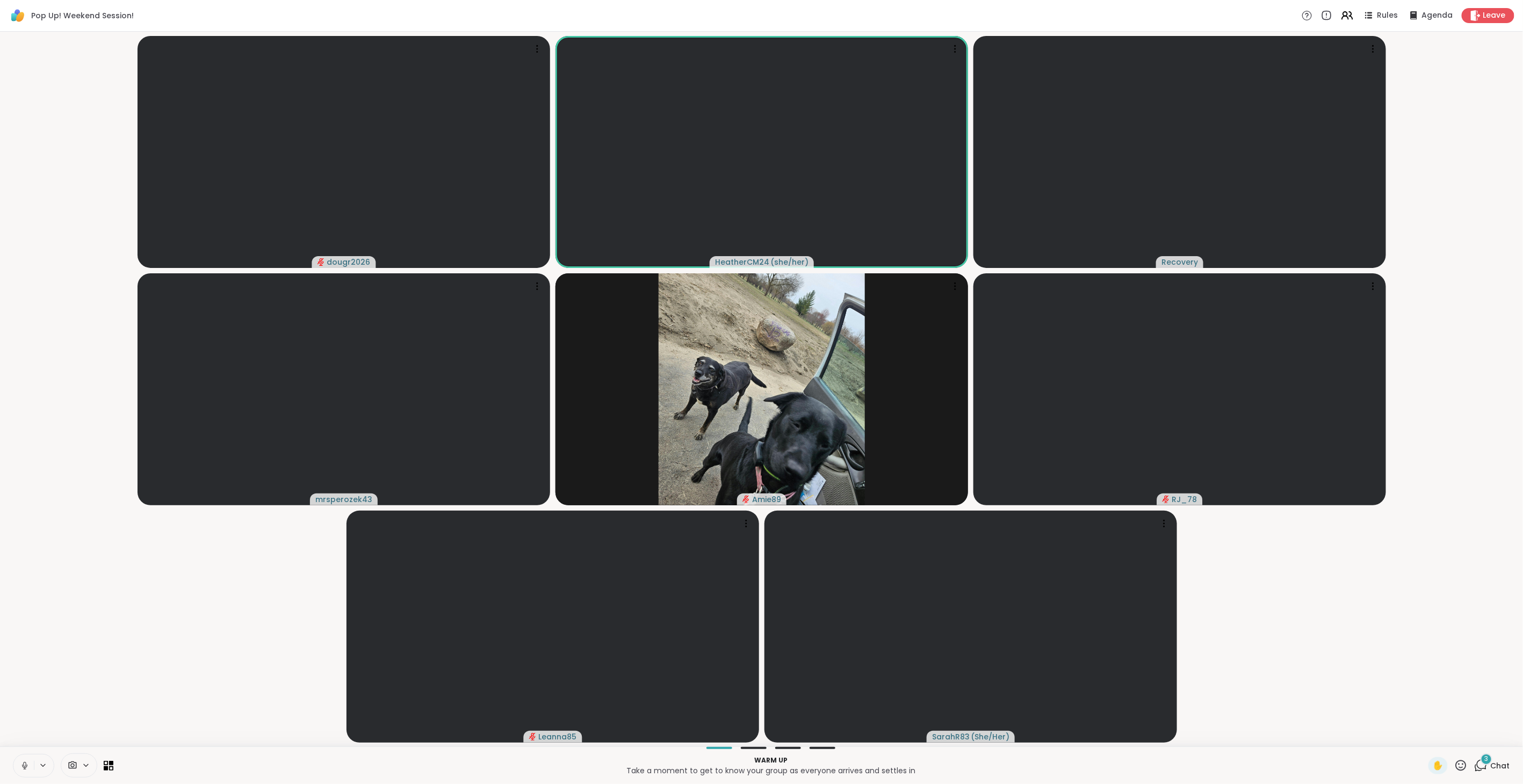
click at [902, 439] on div "3" at bounding box center [1486, 759] width 12 height 12
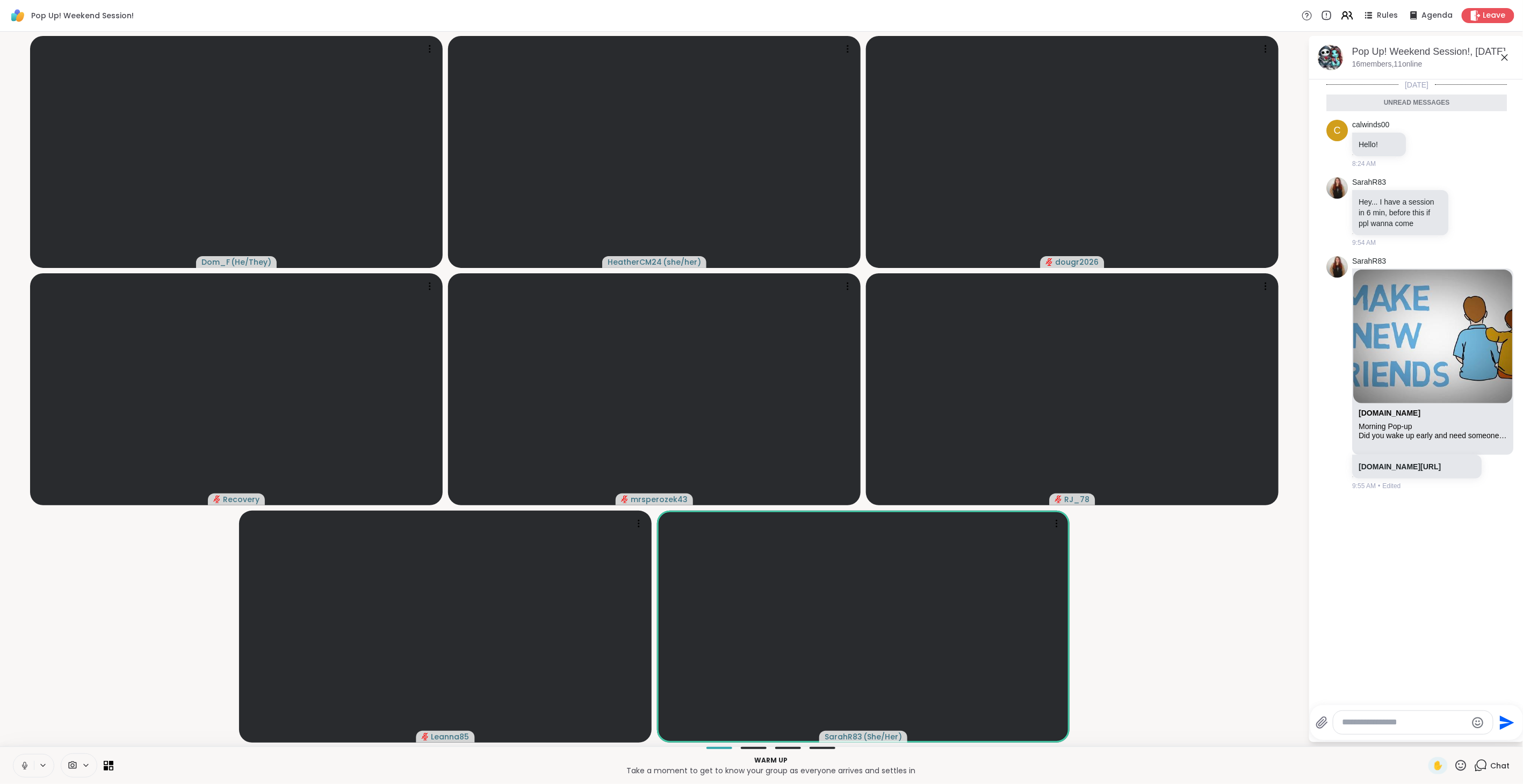
click at [24, 439] on icon at bounding box center [24, 765] width 10 height 10
click at [902, 439] on icon at bounding box center [1461, 765] width 11 height 11
click at [902, 439] on span "❤️" at bounding box center [1429, 737] width 11 height 13
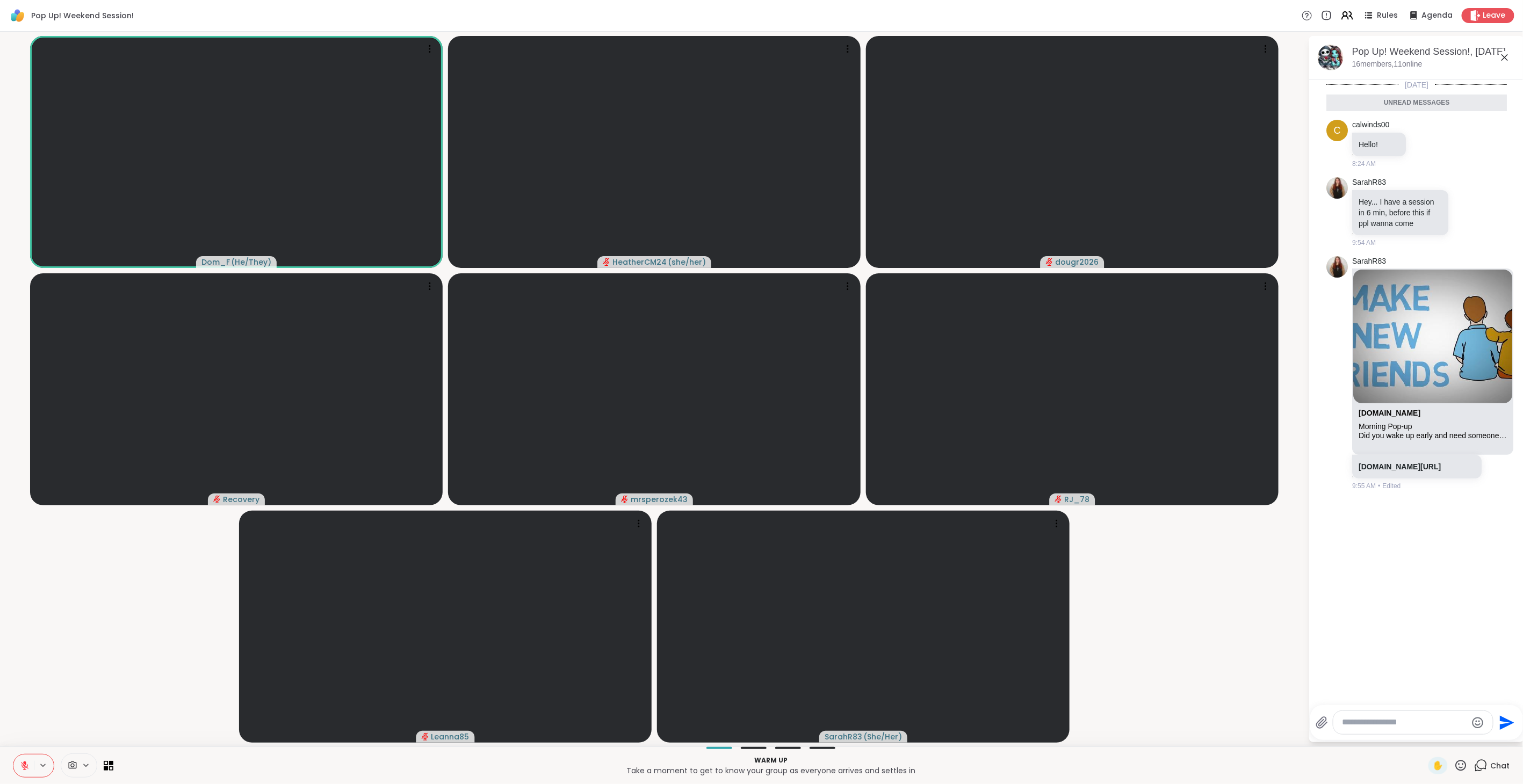
click at [23, 439] on icon at bounding box center [24, 765] width 10 height 10
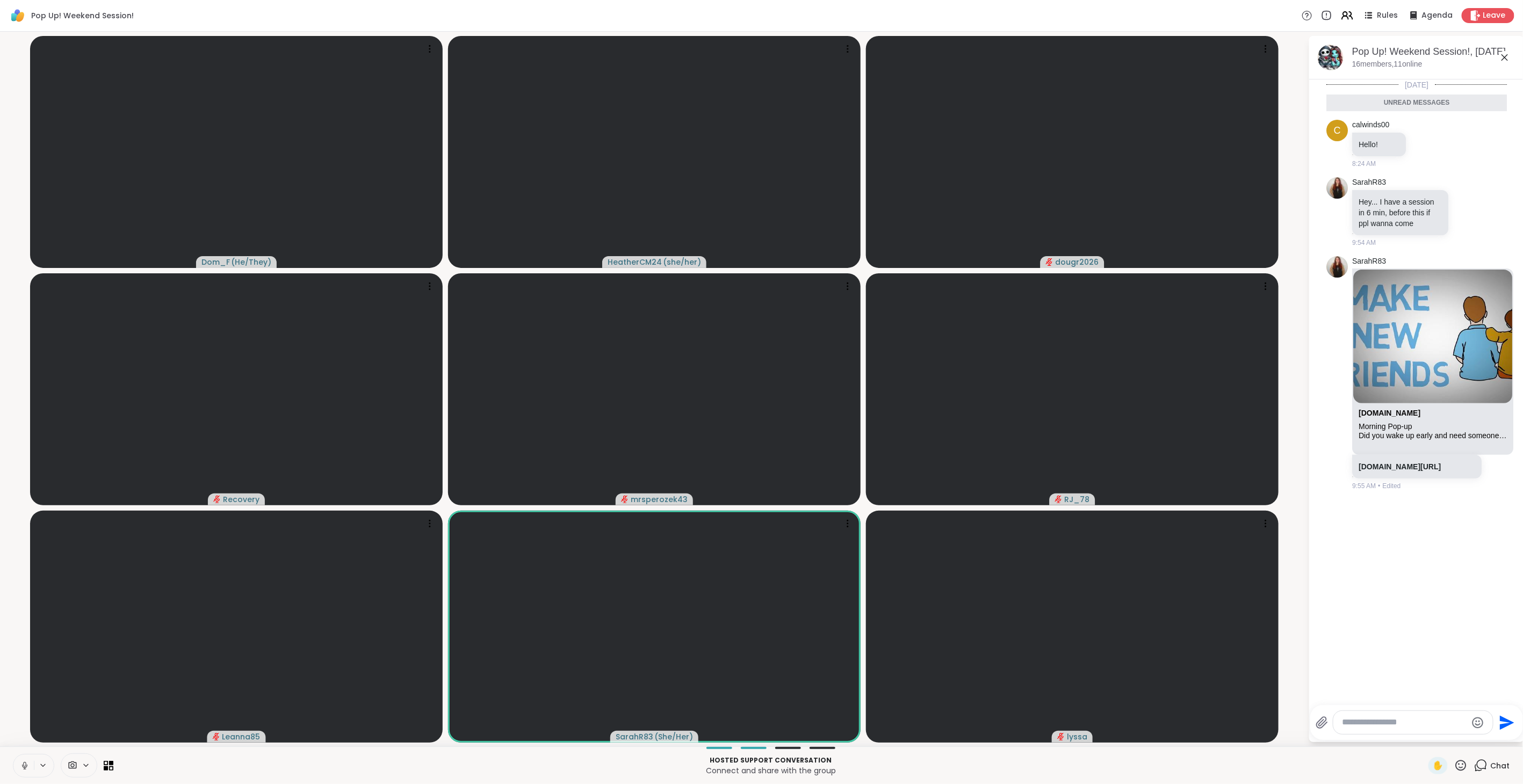
click at [902, 439] on icon at bounding box center [1460, 765] width 14 height 14
click at [902, 439] on span "❤️" at bounding box center [1429, 737] width 11 height 13
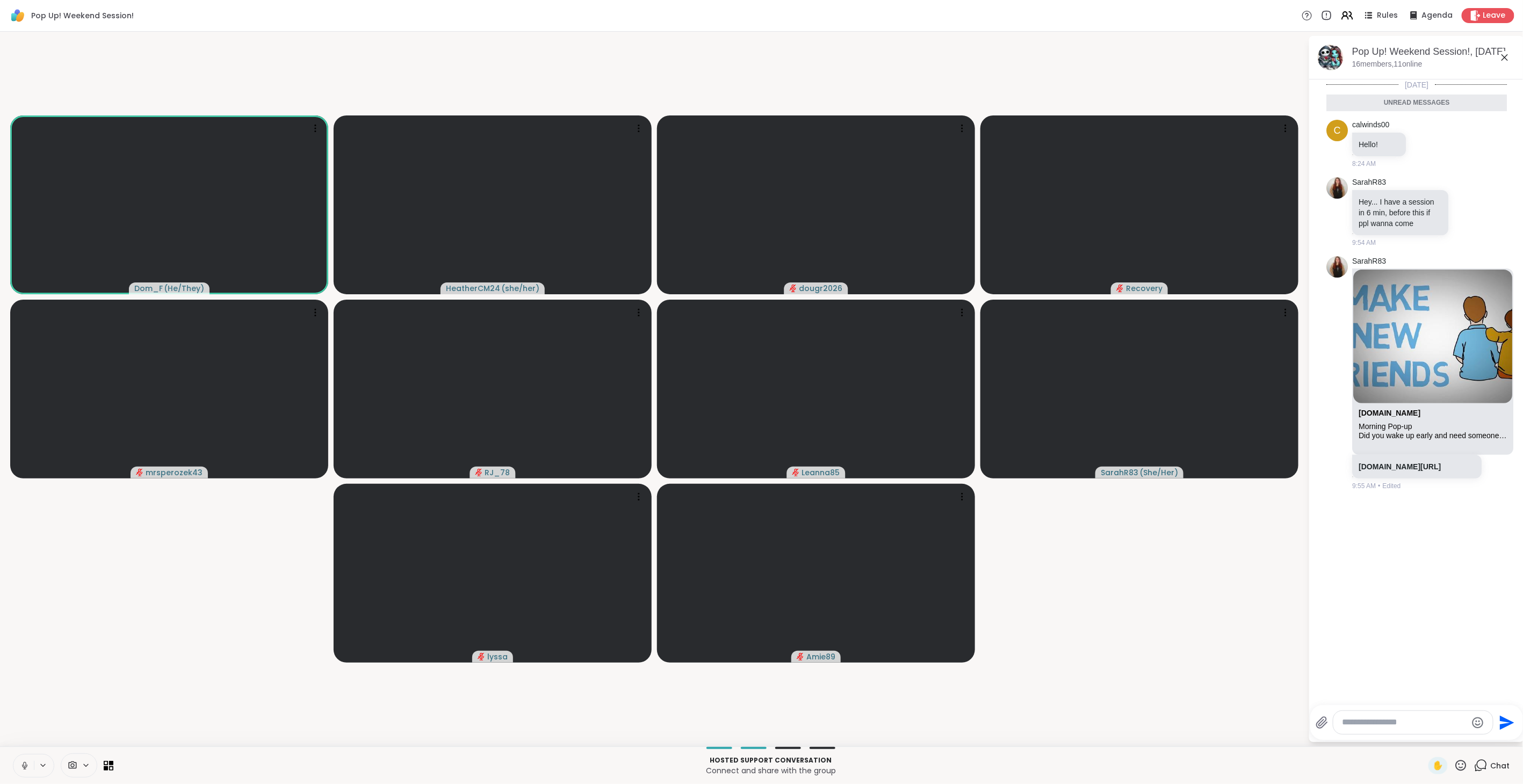
click at [23, 439] on icon at bounding box center [24, 765] width 10 height 10
click at [902, 439] on icon at bounding box center [1461, 765] width 11 height 11
click at [902, 439] on span "❤️" at bounding box center [1429, 737] width 11 height 13
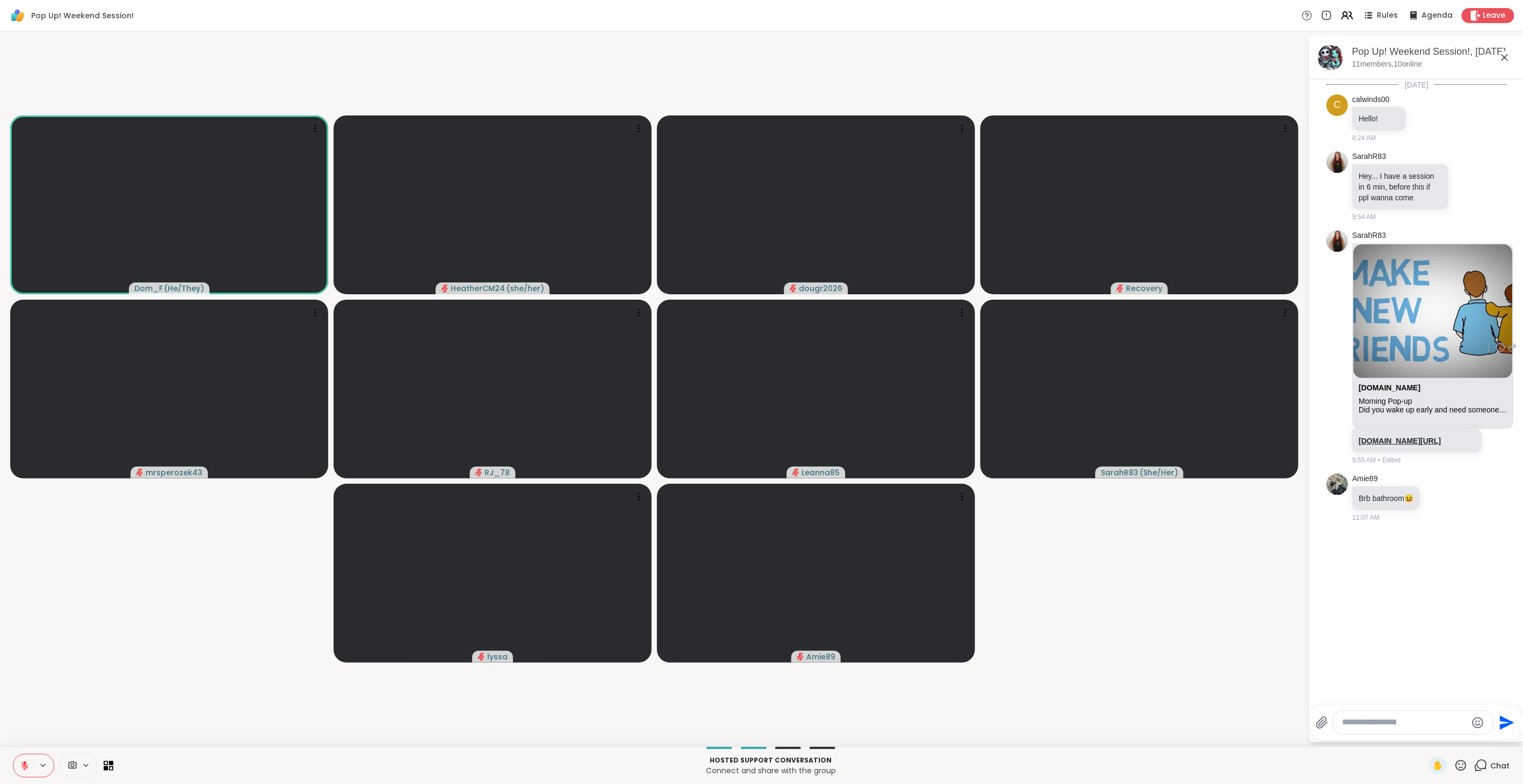
click at [902, 439] on link "[DOMAIN_NAME][URL]" at bounding box center [1399, 441] width 82 height 9
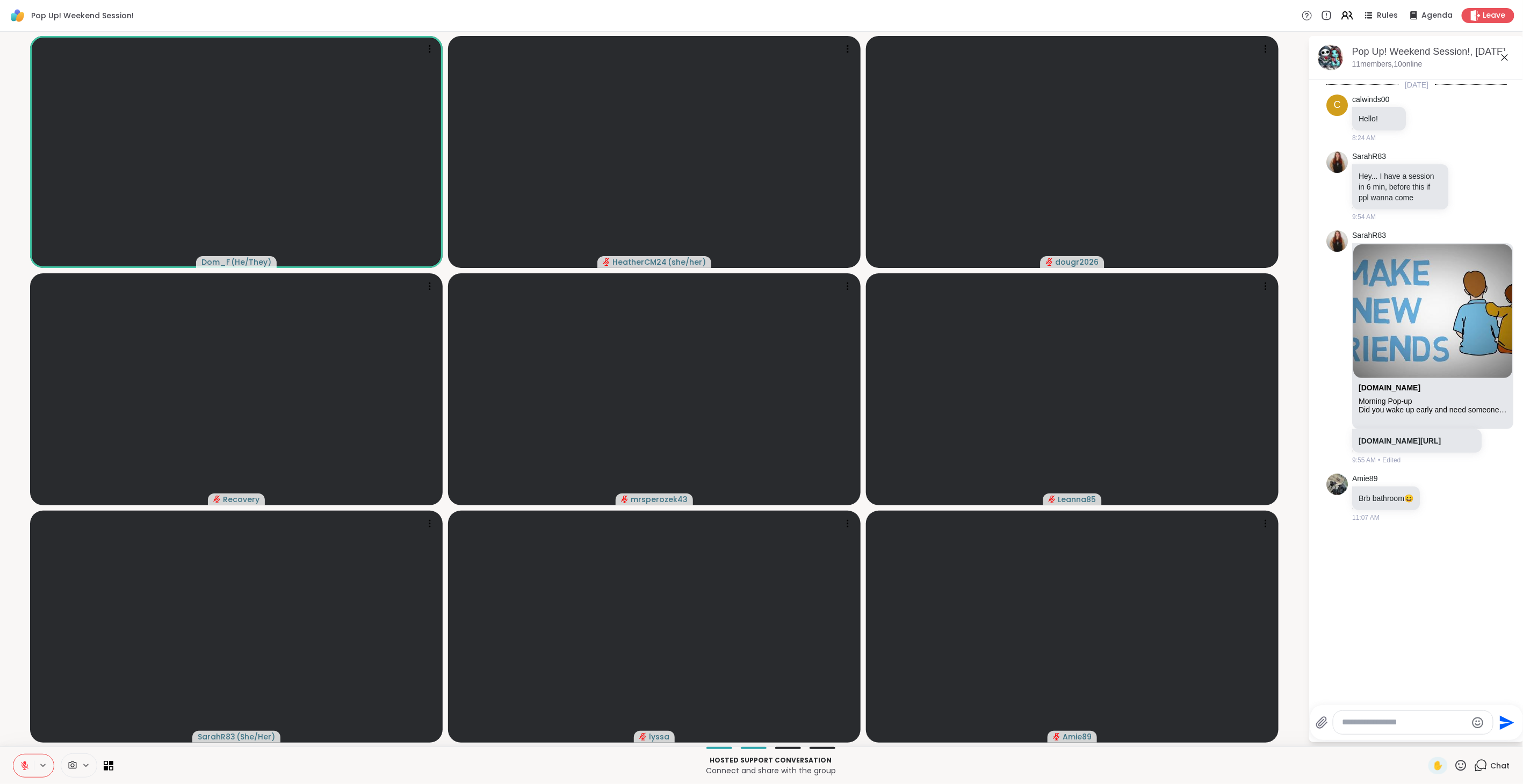
click at [902, 439] on icon at bounding box center [1460, 765] width 14 height 14
click at [902, 439] on div "❤️" at bounding box center [1428, 736] width 19 height 17
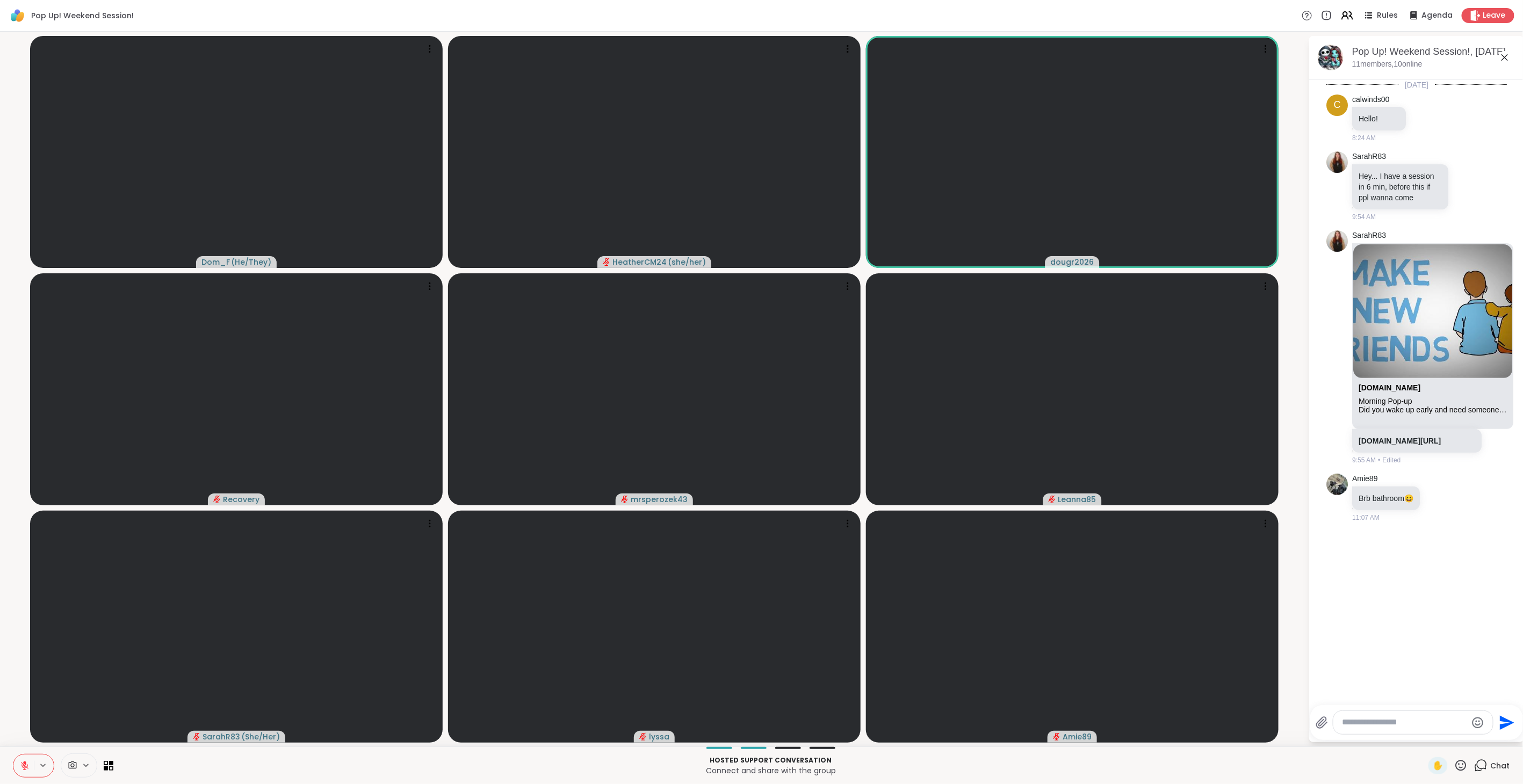
click at [902, 439] on textarea "Type your message" at bounding box center [1404, 722] width 125 height 12
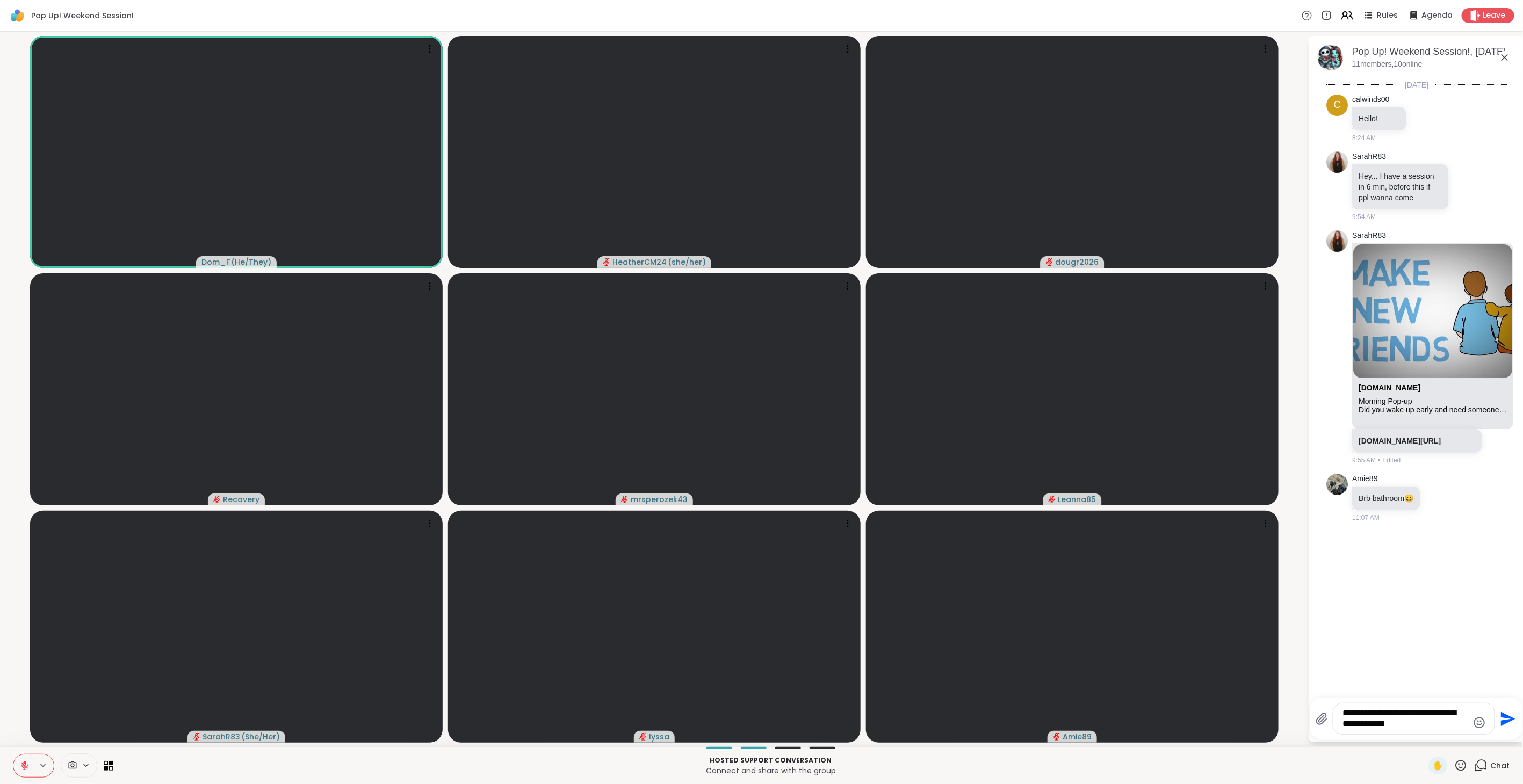
drag, startPoint x: 1380, startPoint y: 725, endPoint x: 1376, endPoint y: 737, distance: 12.6
click at [902, 439] on div "**********" at bounding box center [1417, 718] width 213 height 42
click at [902, 439] on textarea "**********" at bounding box center [1405, 718] width 125 height 22
drag, startPoint x: 1379, startPoint y: 722, endPoint x: 1381, endPoint y: 744, distance: 22.1
click at [902, 439] on div "**********" at bounding box center [761, 389] width 1523 height 715
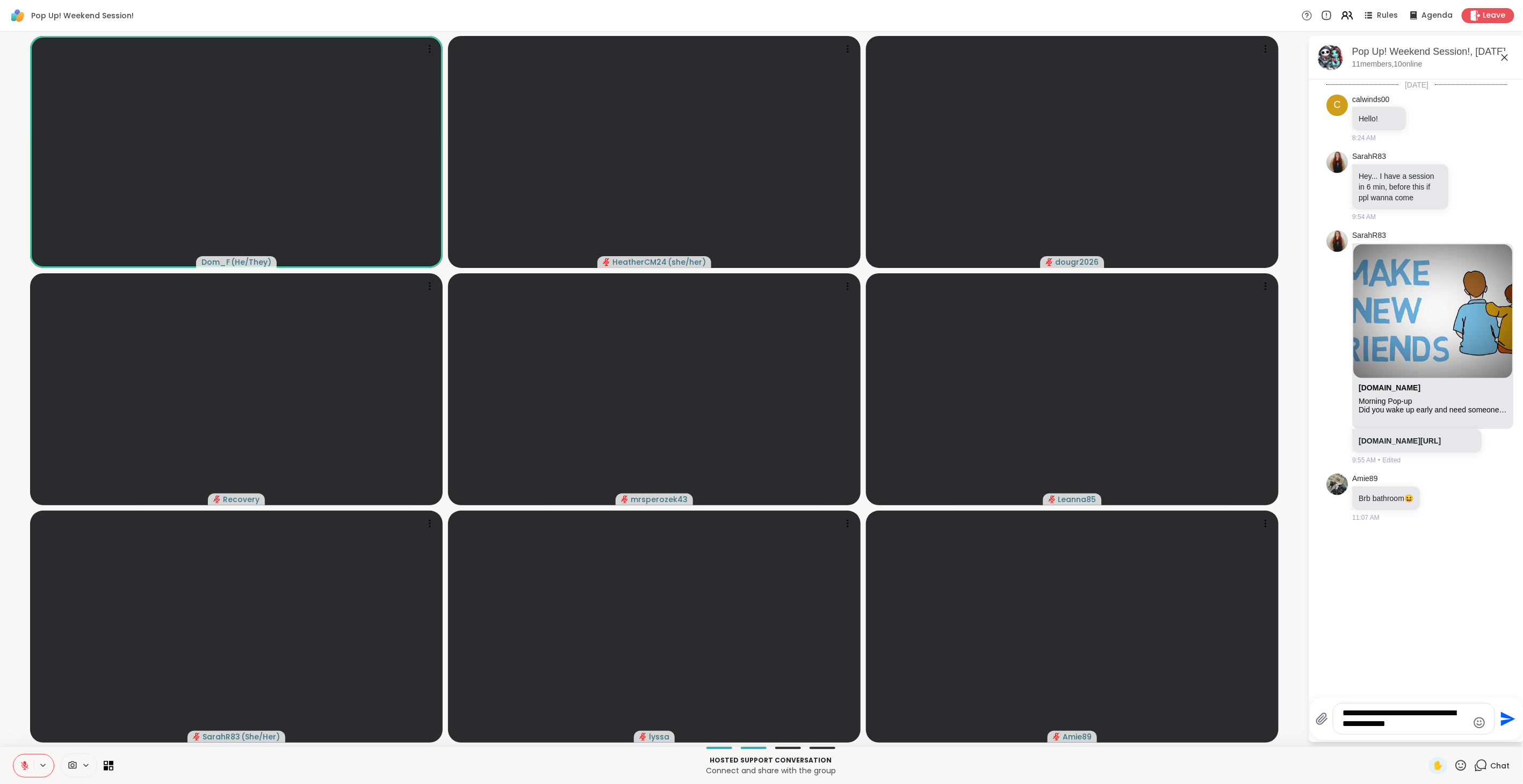
click at [902, 439] on textarea "**********" at bounding box center [1405, 718] width 125 height 22
type textarea "**********"
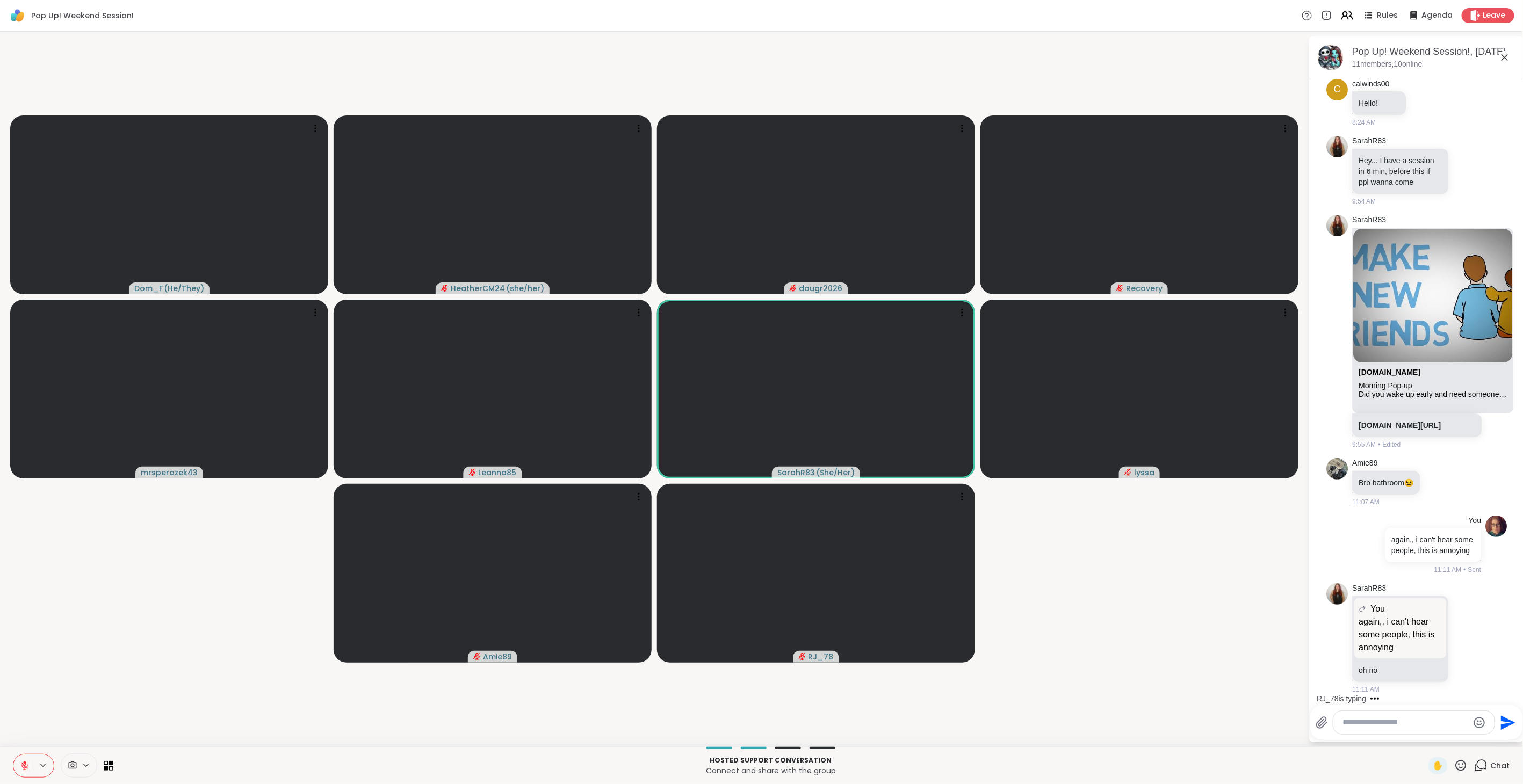
scroll to position [116, 0]
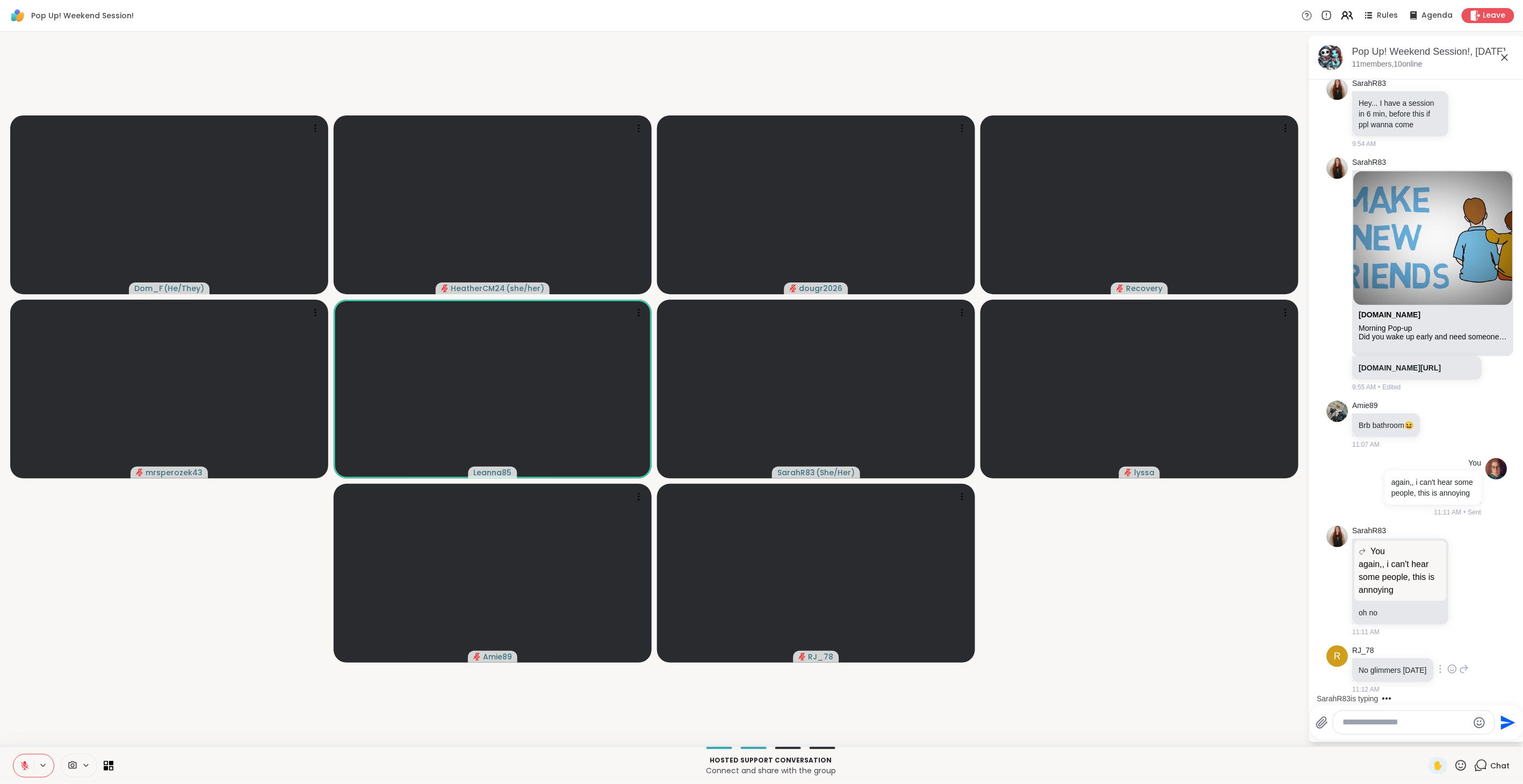
click at [902, 439] on icon at bounding box center [1452, 669] width 10 height 11
click at [902, 439] on div "Select Reaction: Sad" at bounding box center [1475, 652] width 10 height 10
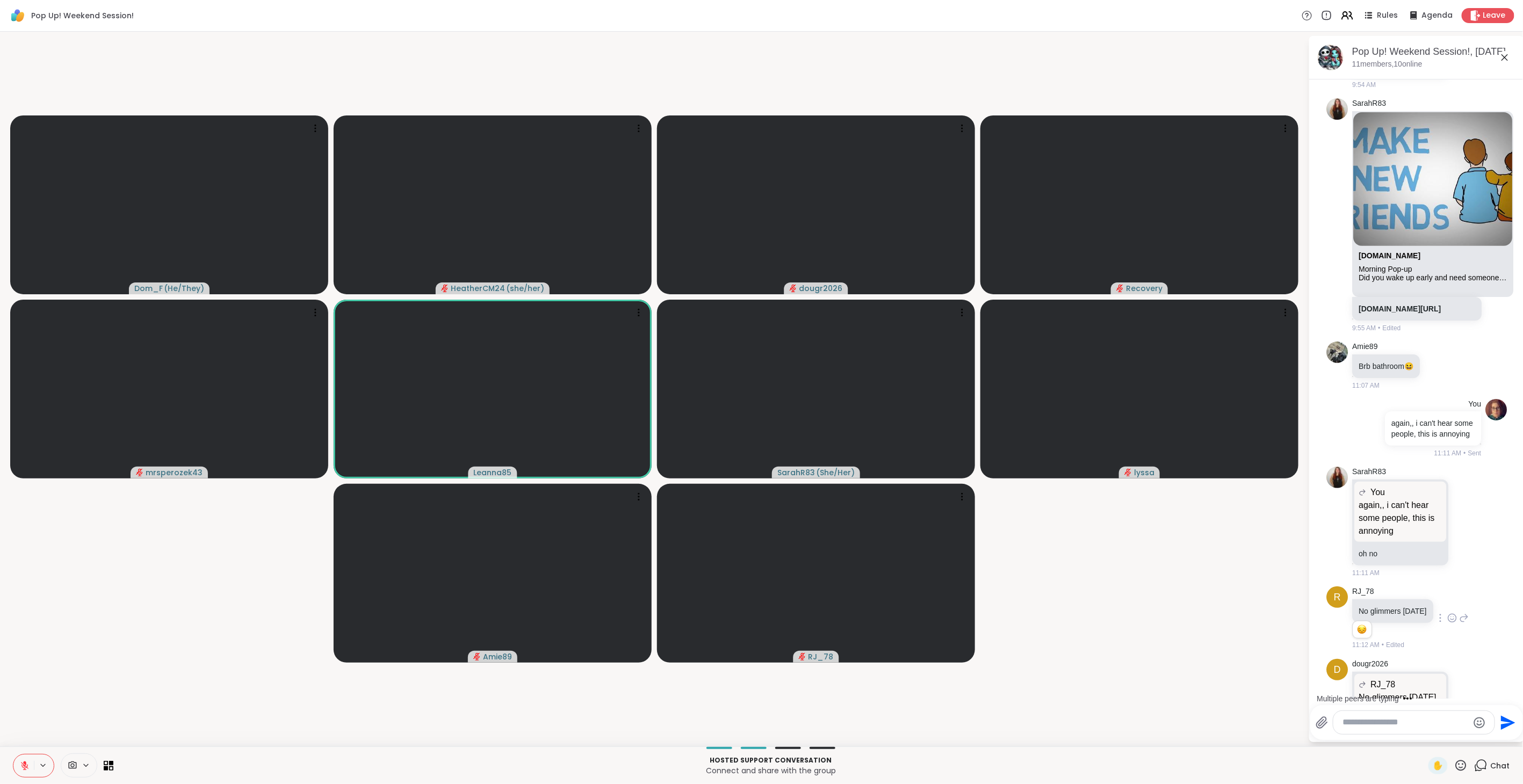
scroll to position [260, 0]
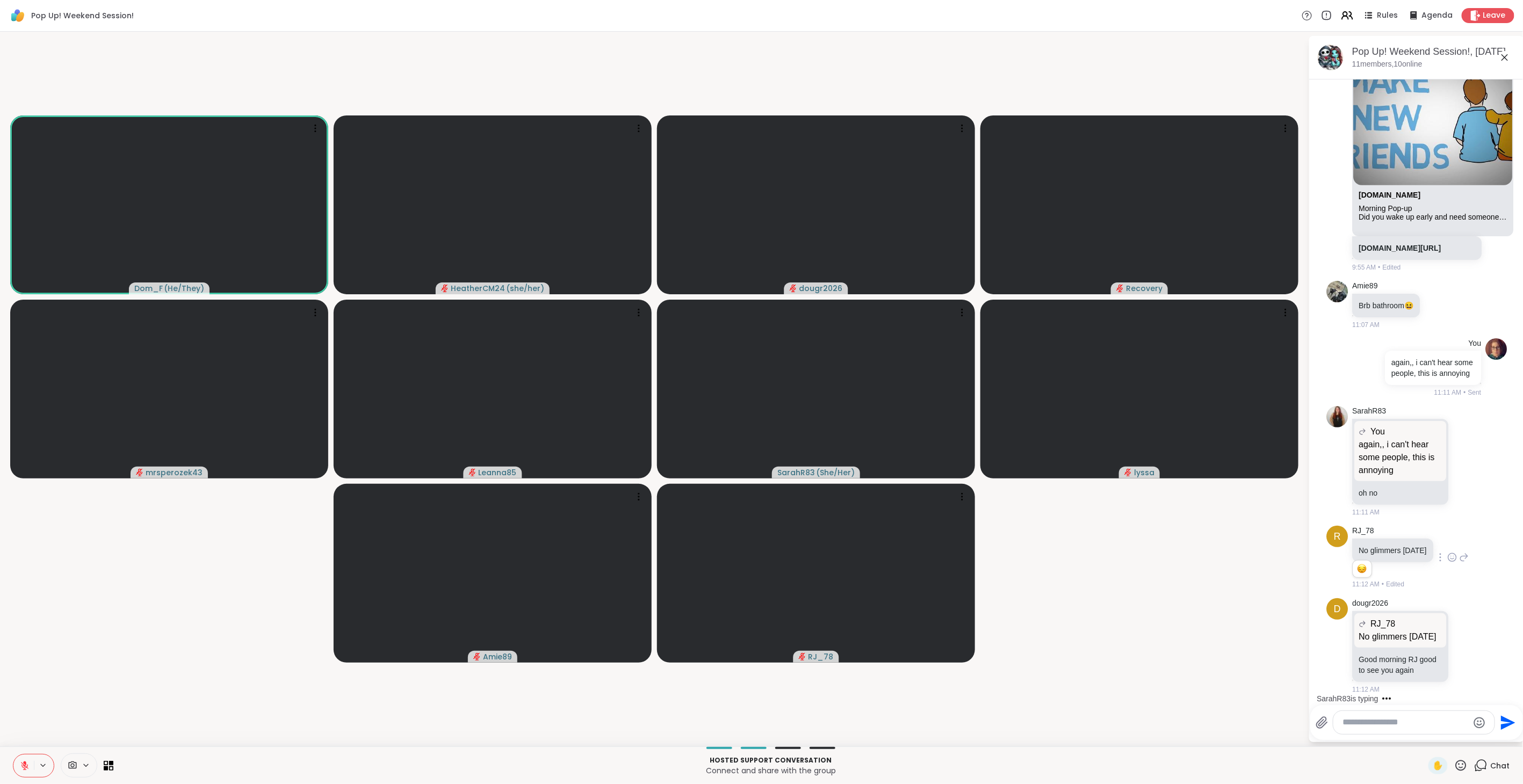
click at [24, 439] on icon at bounding box center [24, 765] width 10 height 10
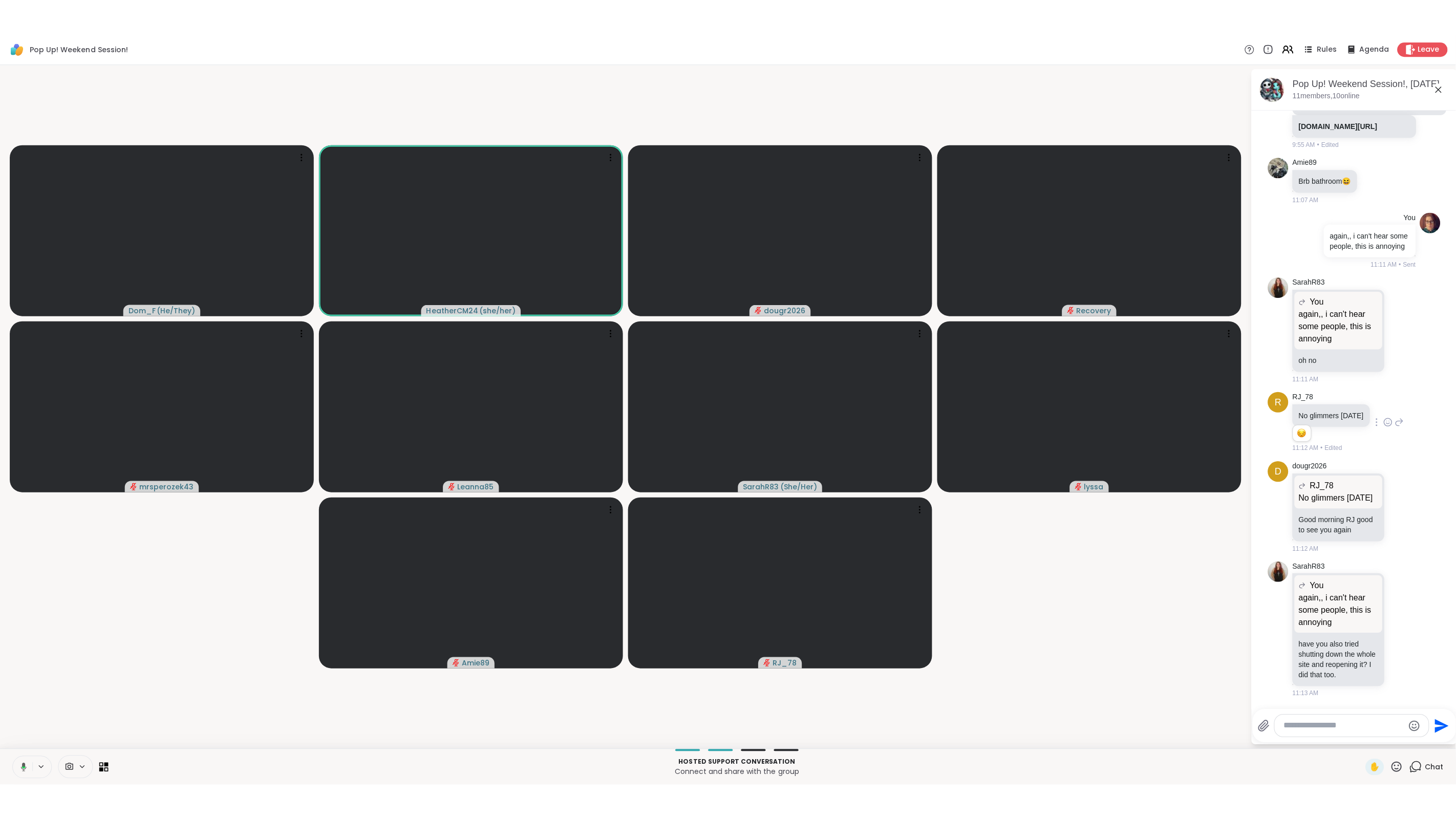
scroll to position [689, 0]
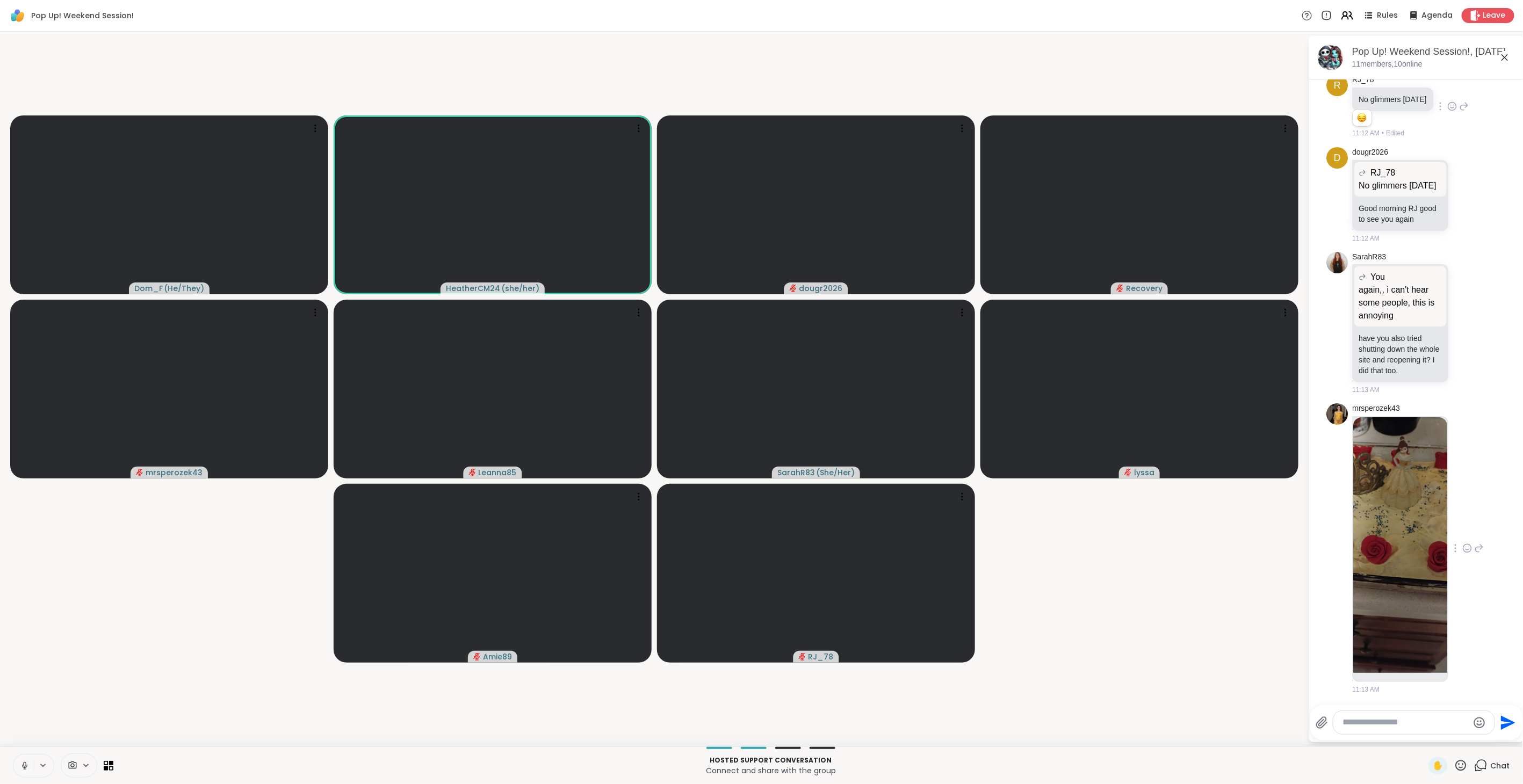
click at [902, 439] on img at bounding box center [1400, 545] width 94 height 256
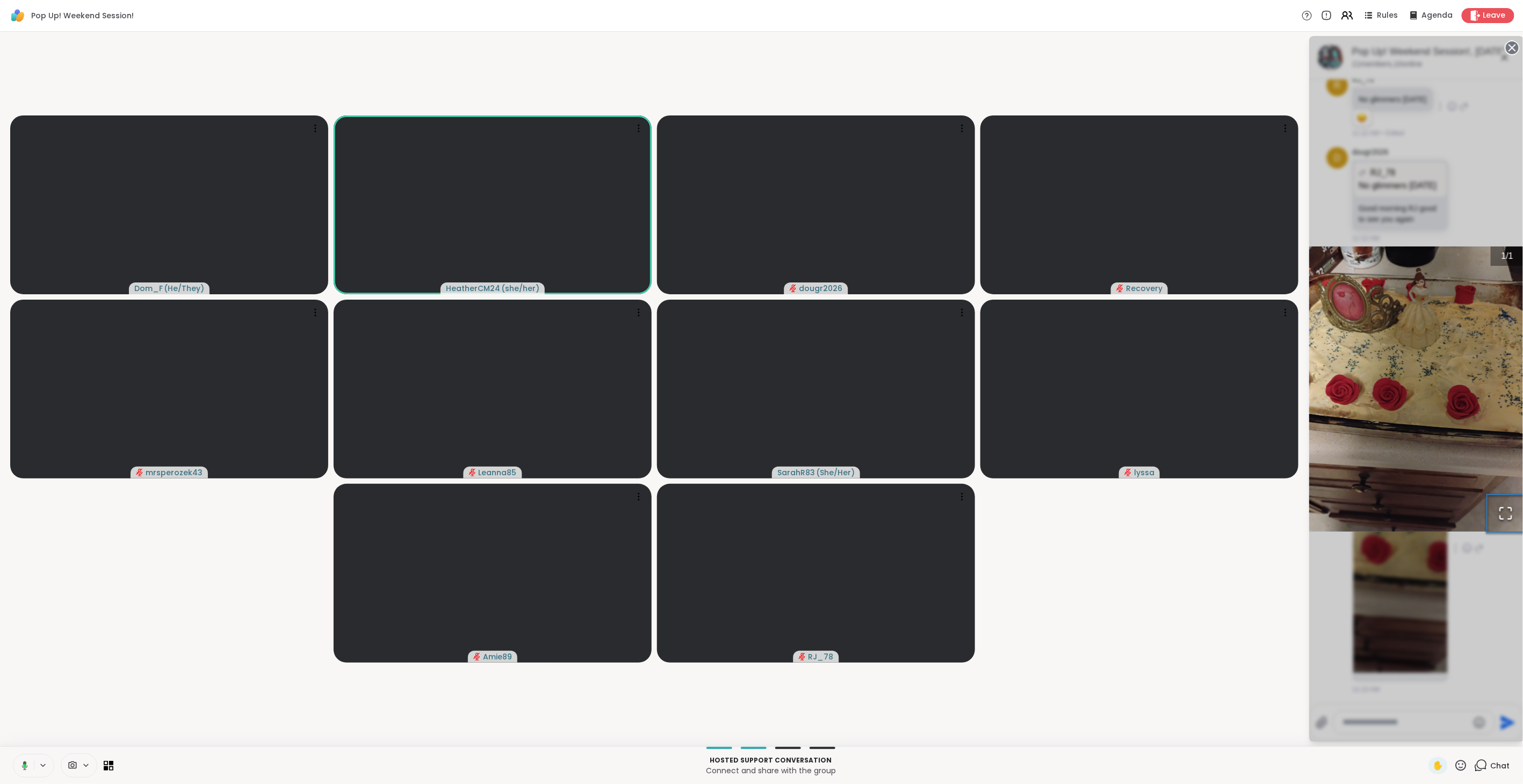
click at [902, 439] on icon "Open Fullscreen" at bounding box center [1506, 513] width 12 height 12
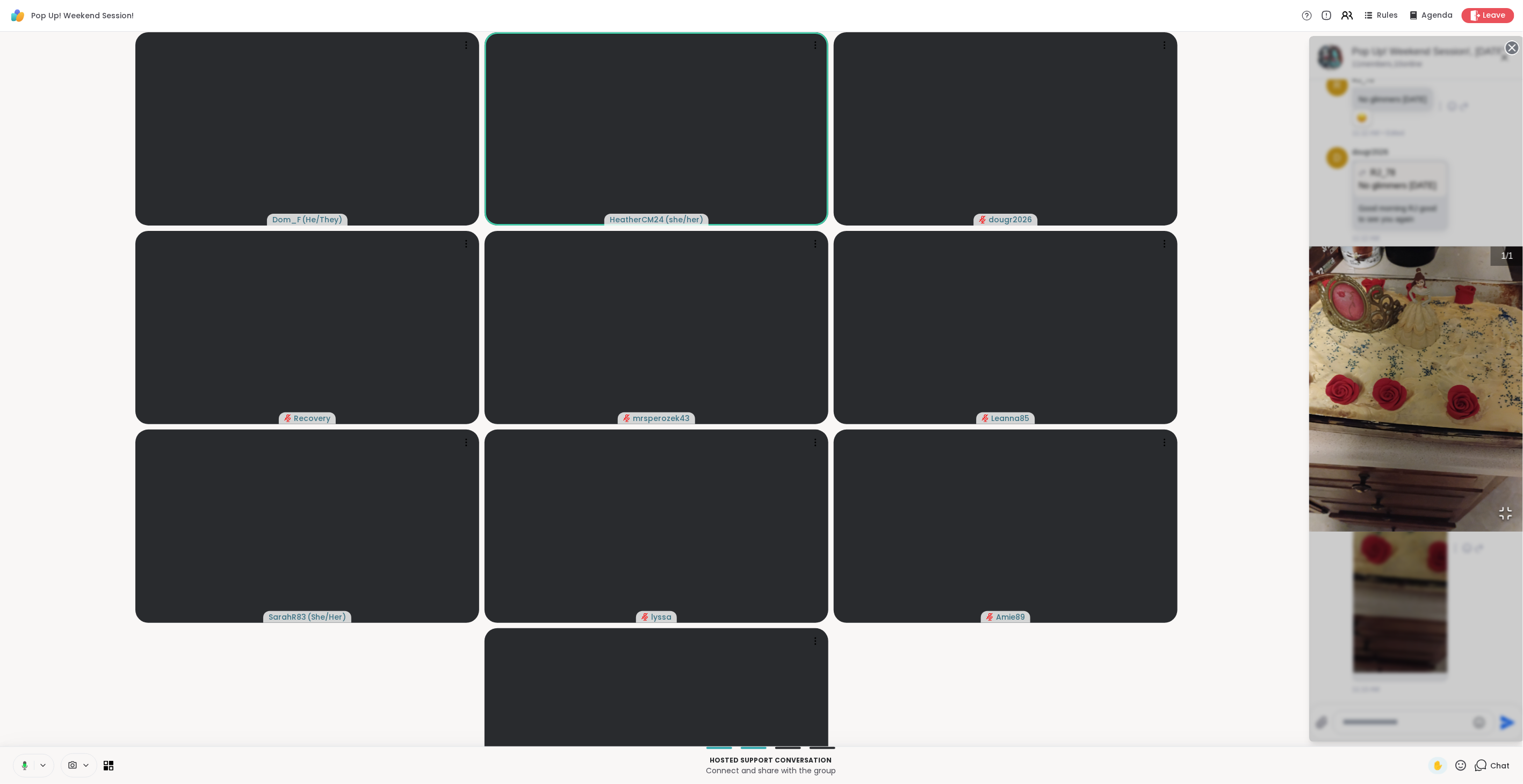
scroll to position [647, 0]
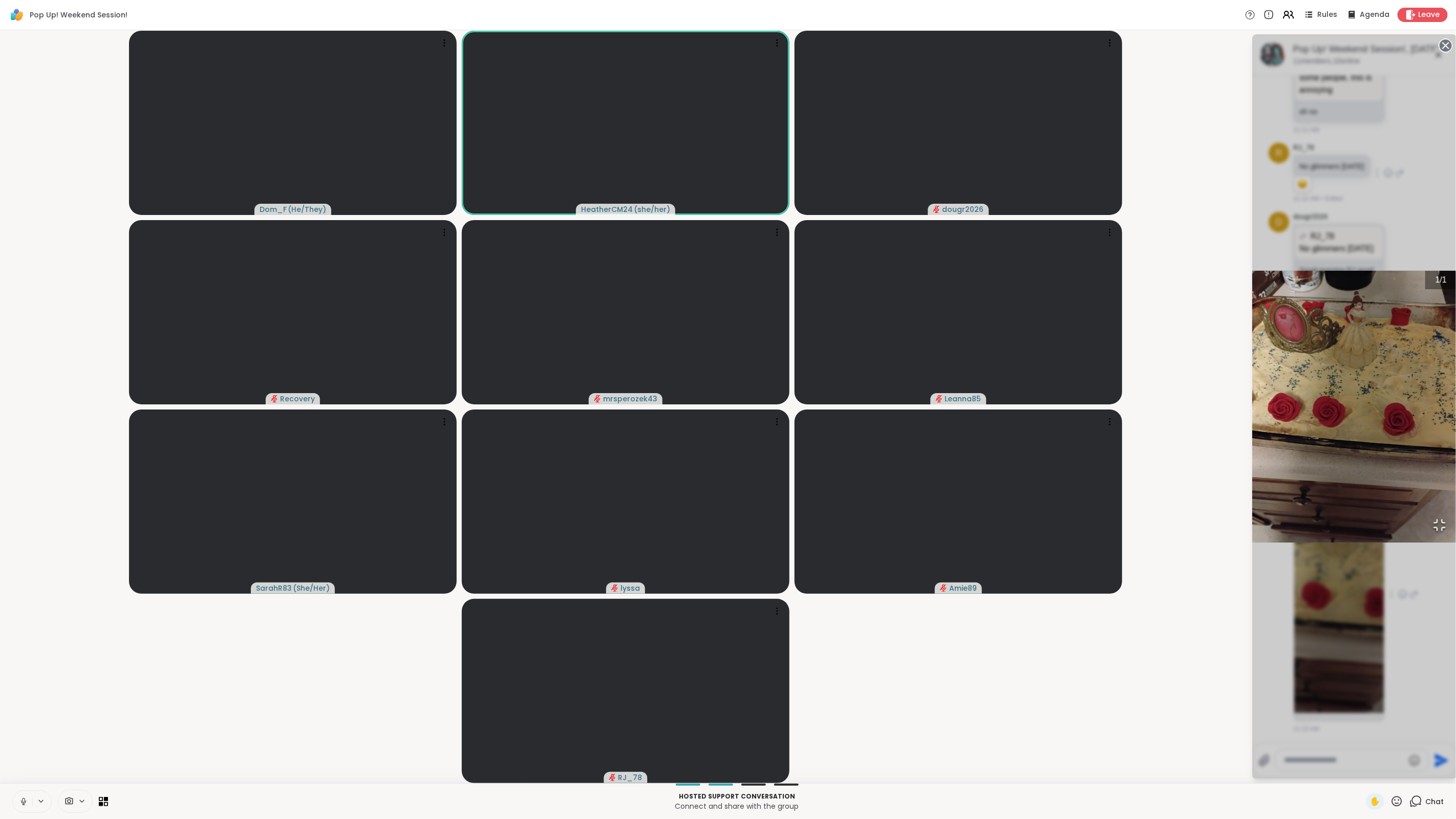
click at [860, 419] on icon "Open Fullscreen" at bounding box center [1440, 525] width 15 height 15
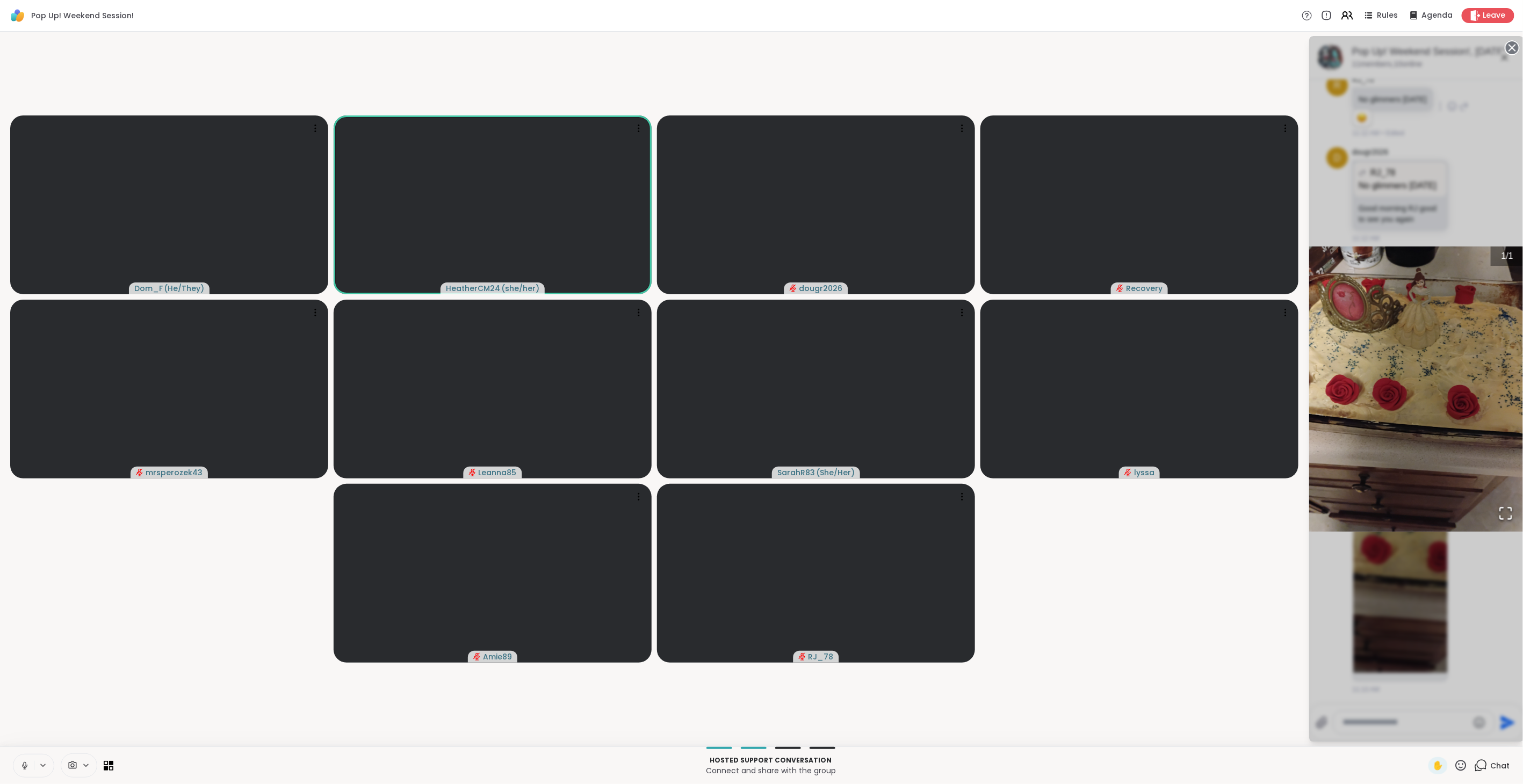
scroll to position [737, 0]
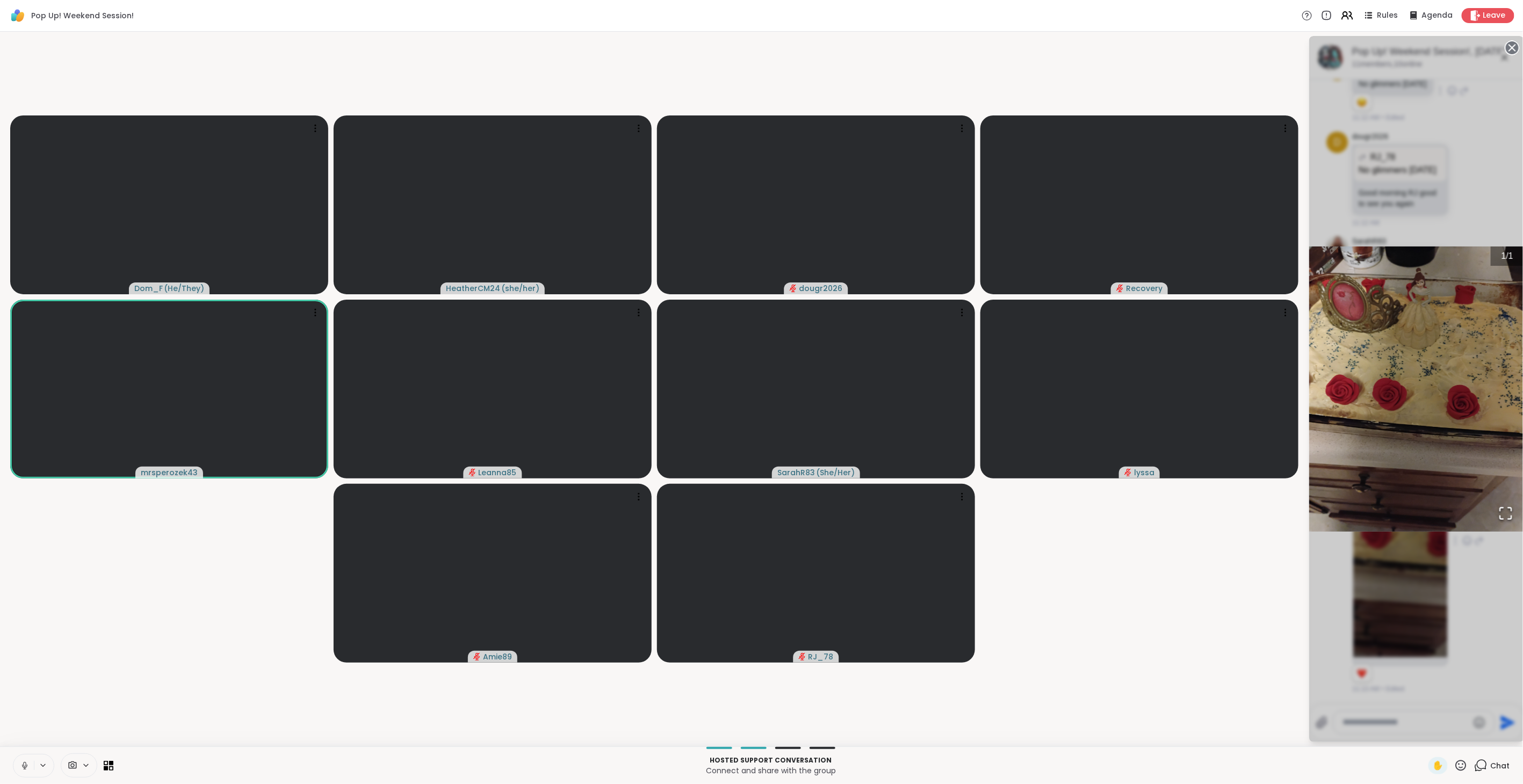
click at [902, 439] on div "1 / 1" at bounding box center [1416, 389] width 215 height 706
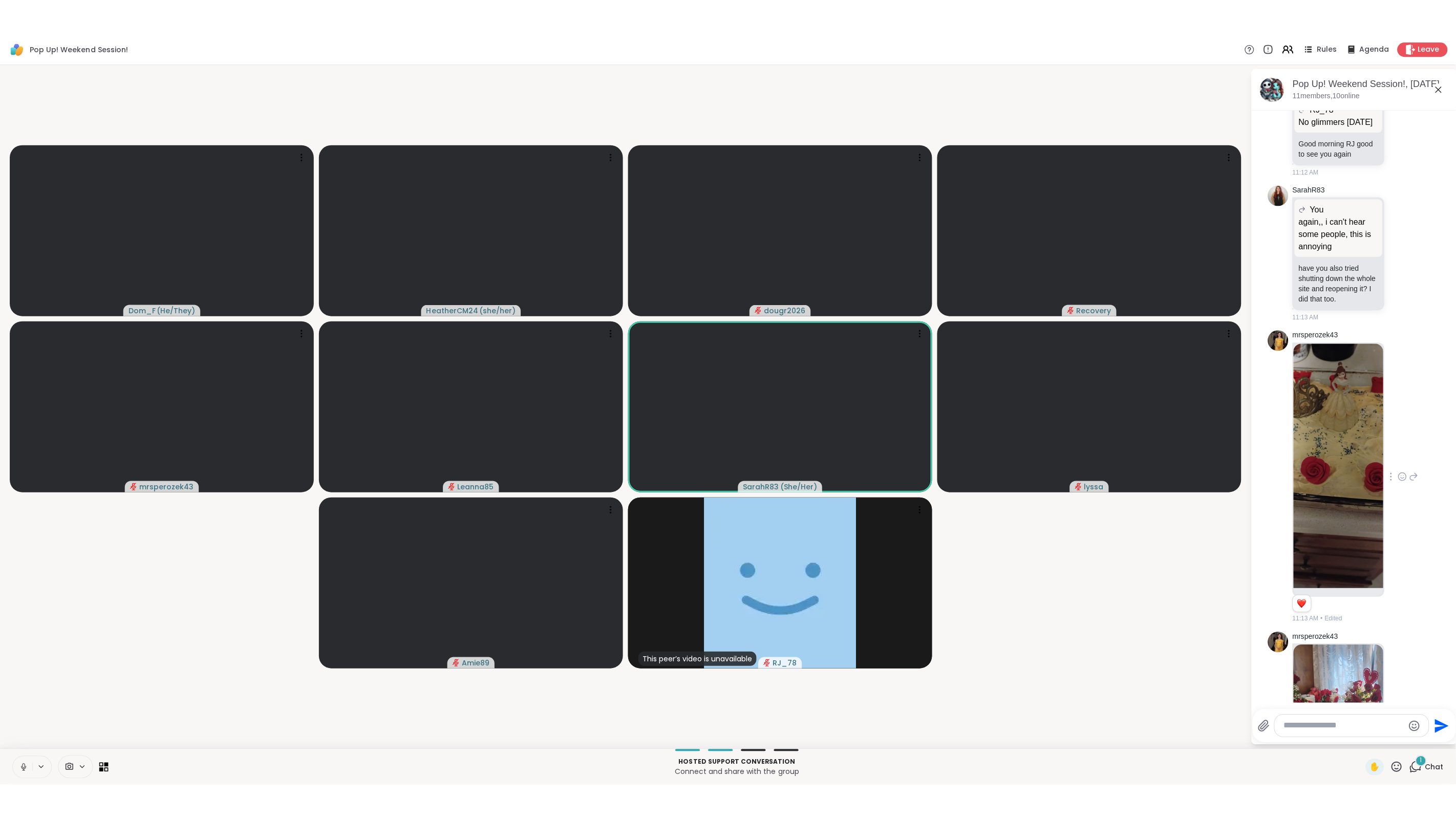
scroll to position [989, 0]
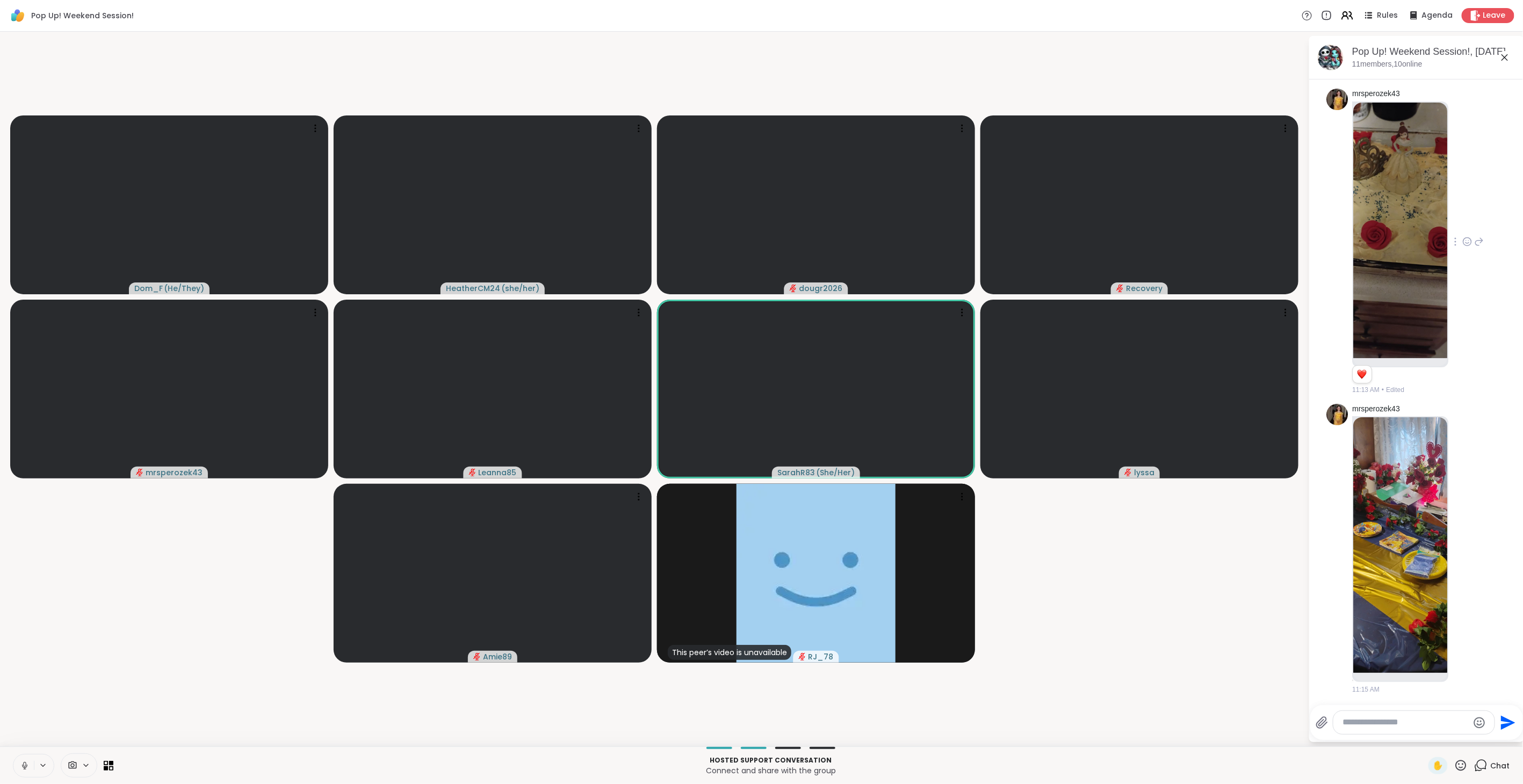
click at [22, 439] on icon at bounding box center [24, 765] width 10 height 10
click at [902, 439] on img at bounding box center [1400, 545] width 94 height 256
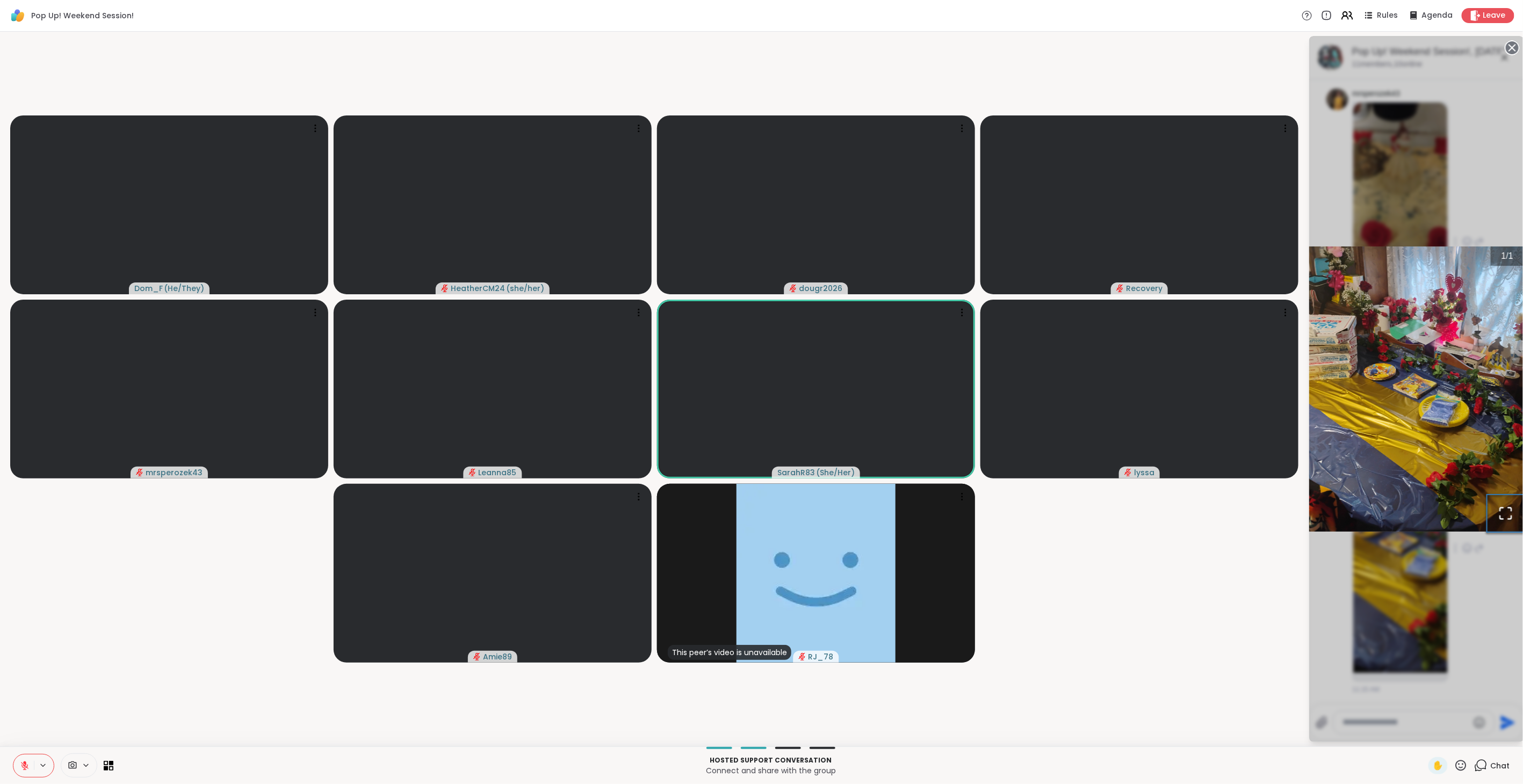
click at [902, 439] on icon "Open Fullscreen" at bounding box center [1505, 513] width 15 height 15
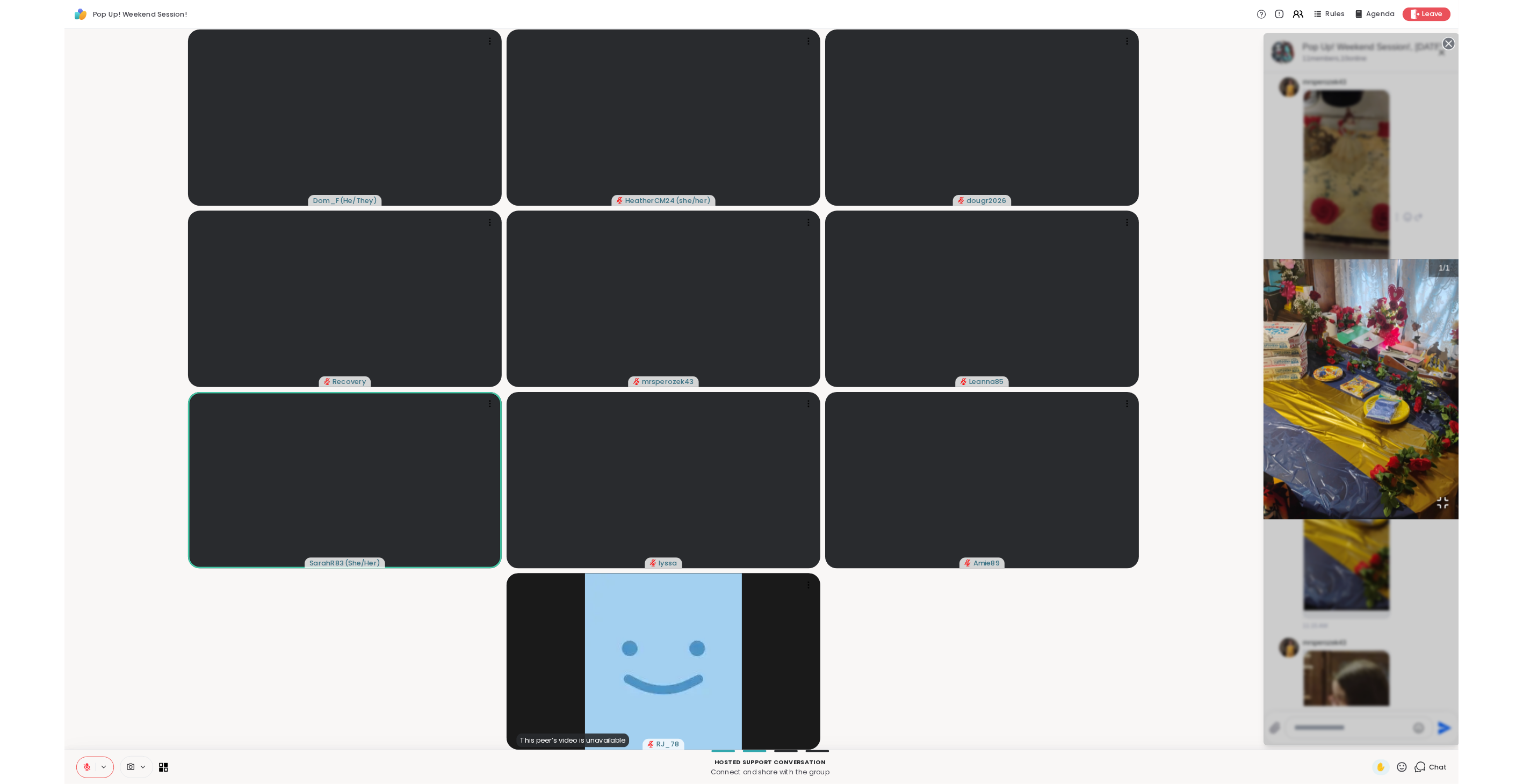
scroll to position [1262, 0]
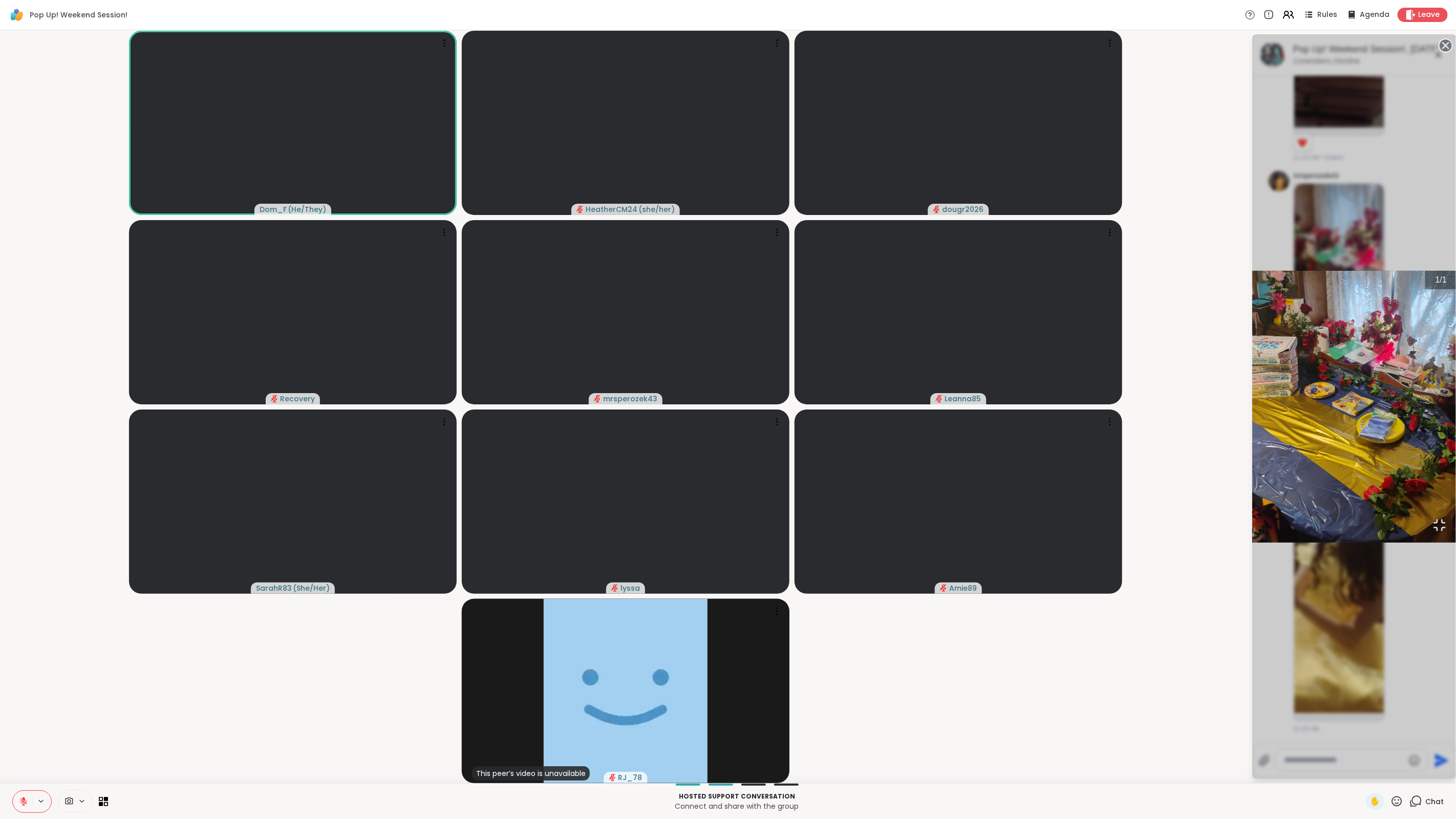
click at [860, 419] on icon "Open Fullscreen" at bounding box center [1440, 525] width 15 height 15
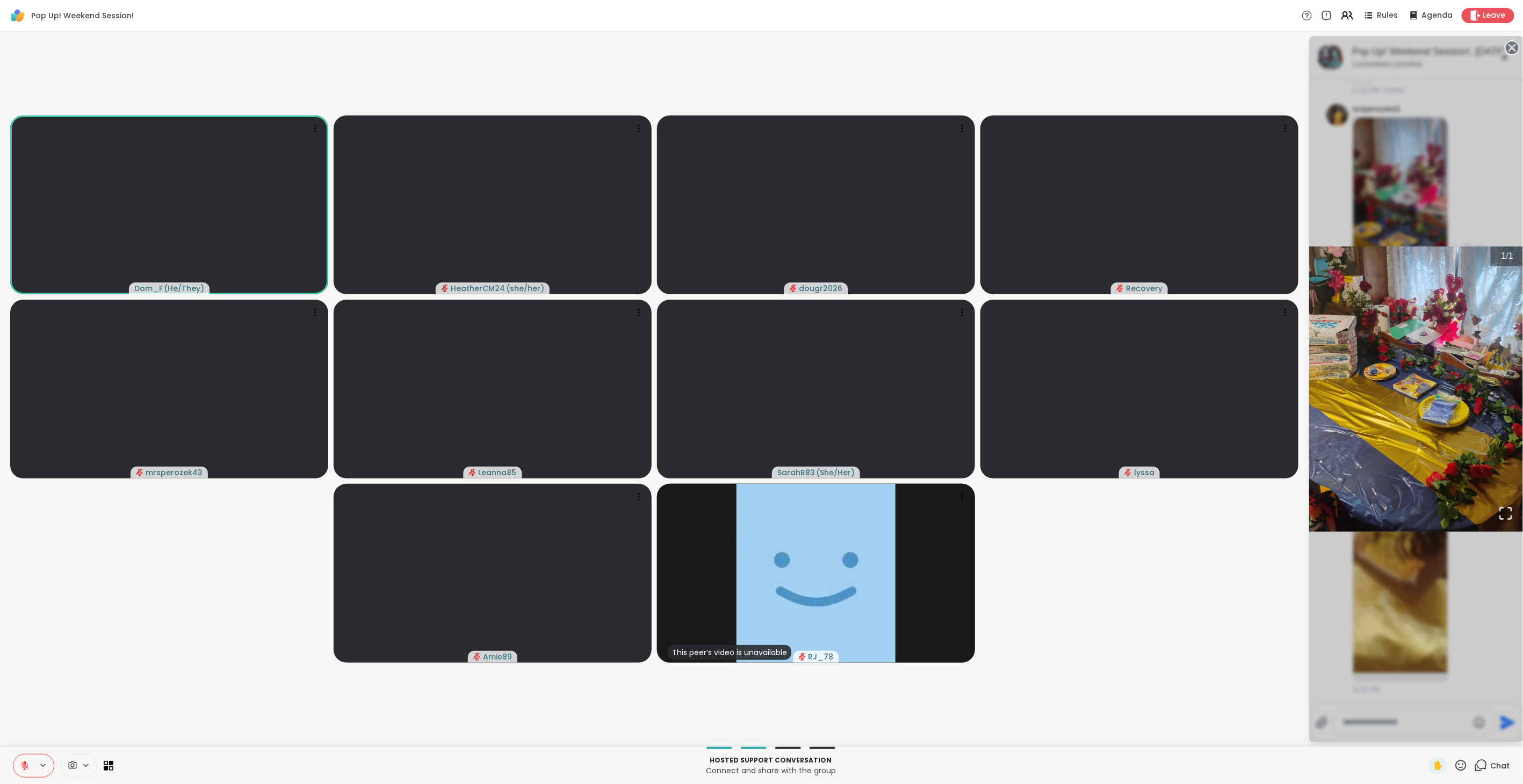
click at [902, 439] on div "1 / 1" at bounding box center [1416, 389] width 215 height 706
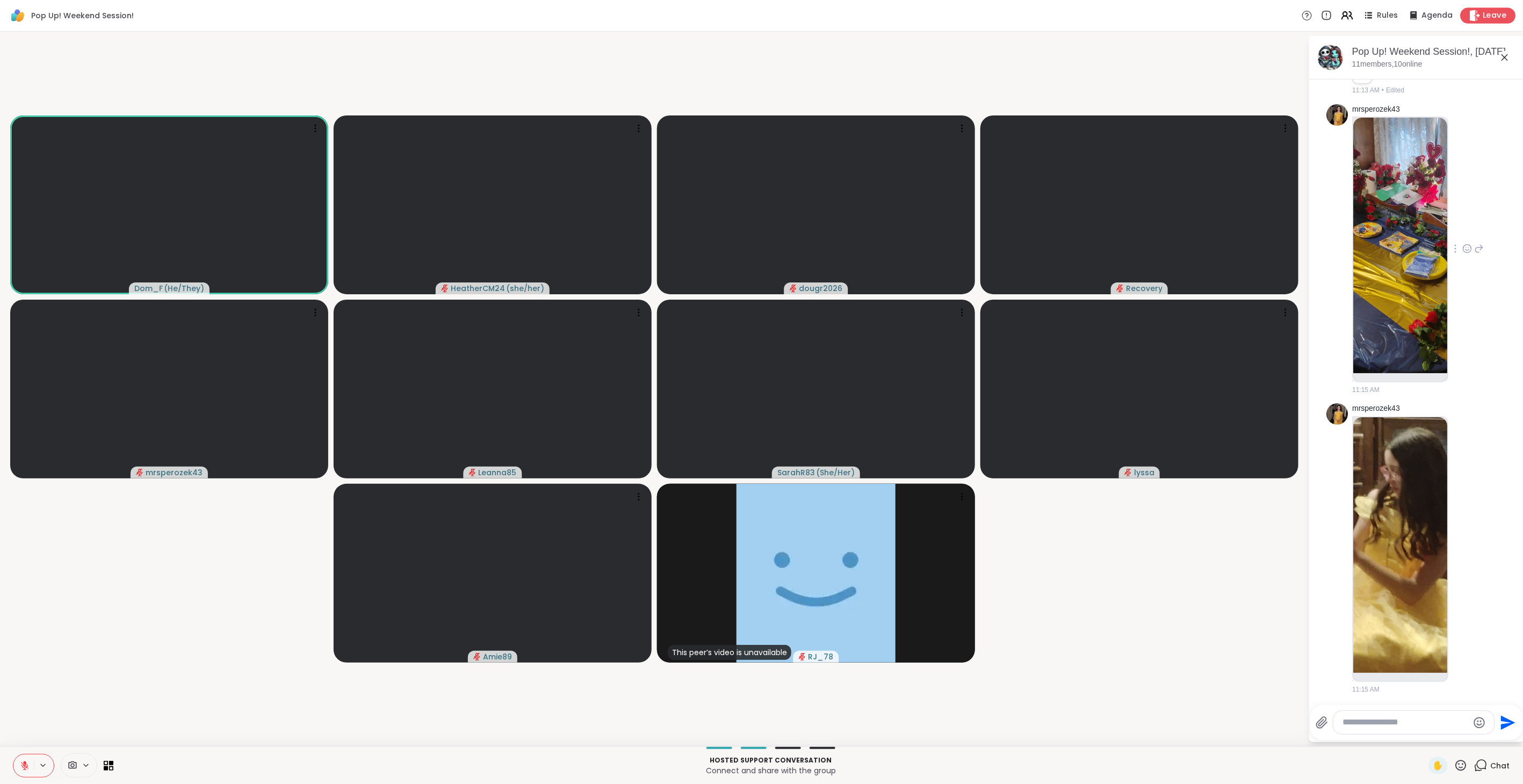
click at [902, 14] on span "Leave" at bounding box center [1495, 15] width 23 height 12
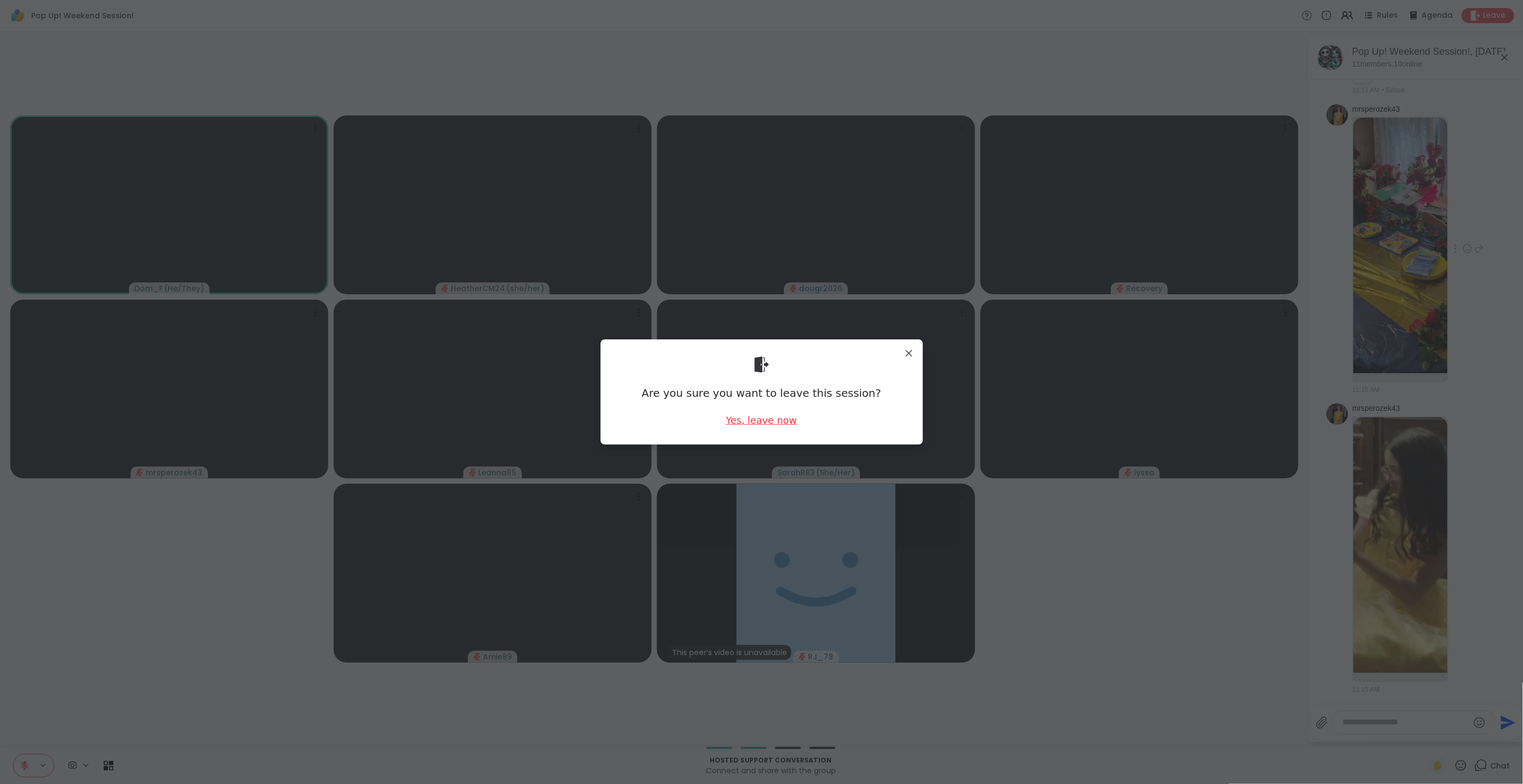
scroll to position [1276, 0]
click at [766, 419] on div "Yes, leave now" at bounding box center [761, 419] width 71 height 14
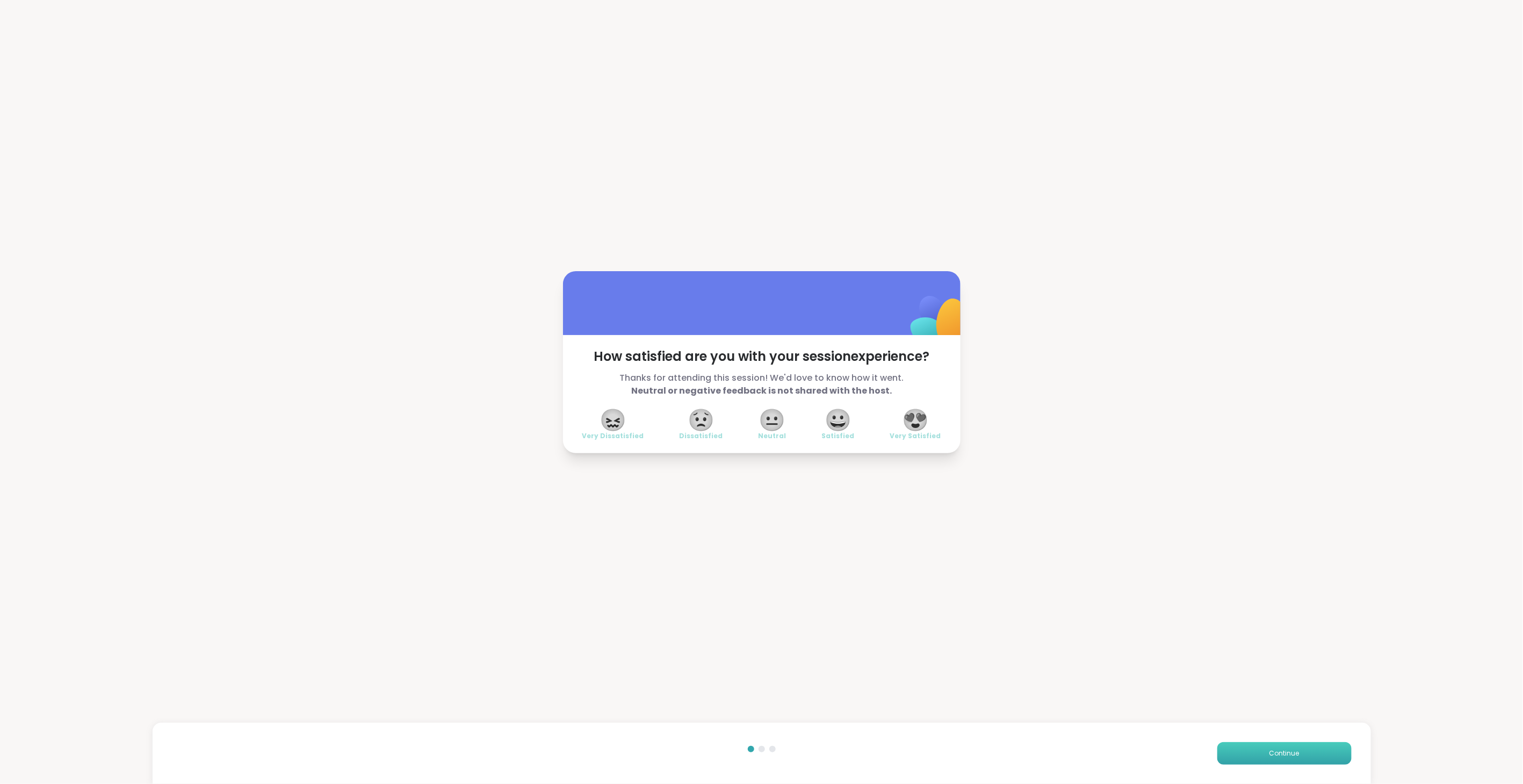
click at [902, 439] on span "Continue" at bounding box center [1283, 752] width 30 height 10
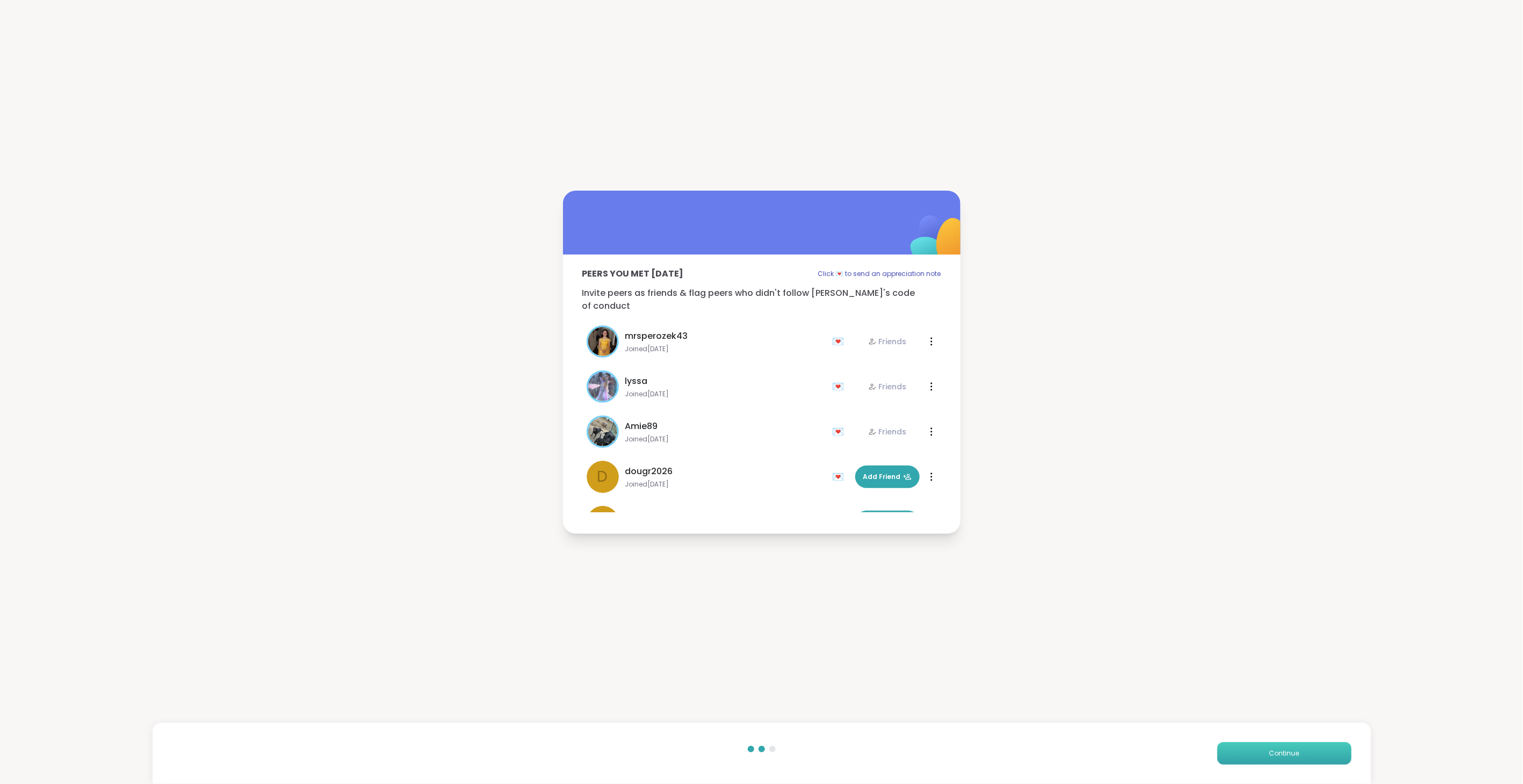
click at [902, 439] on span "Continue" at bounding box center [1283, 752] width 30 height 10
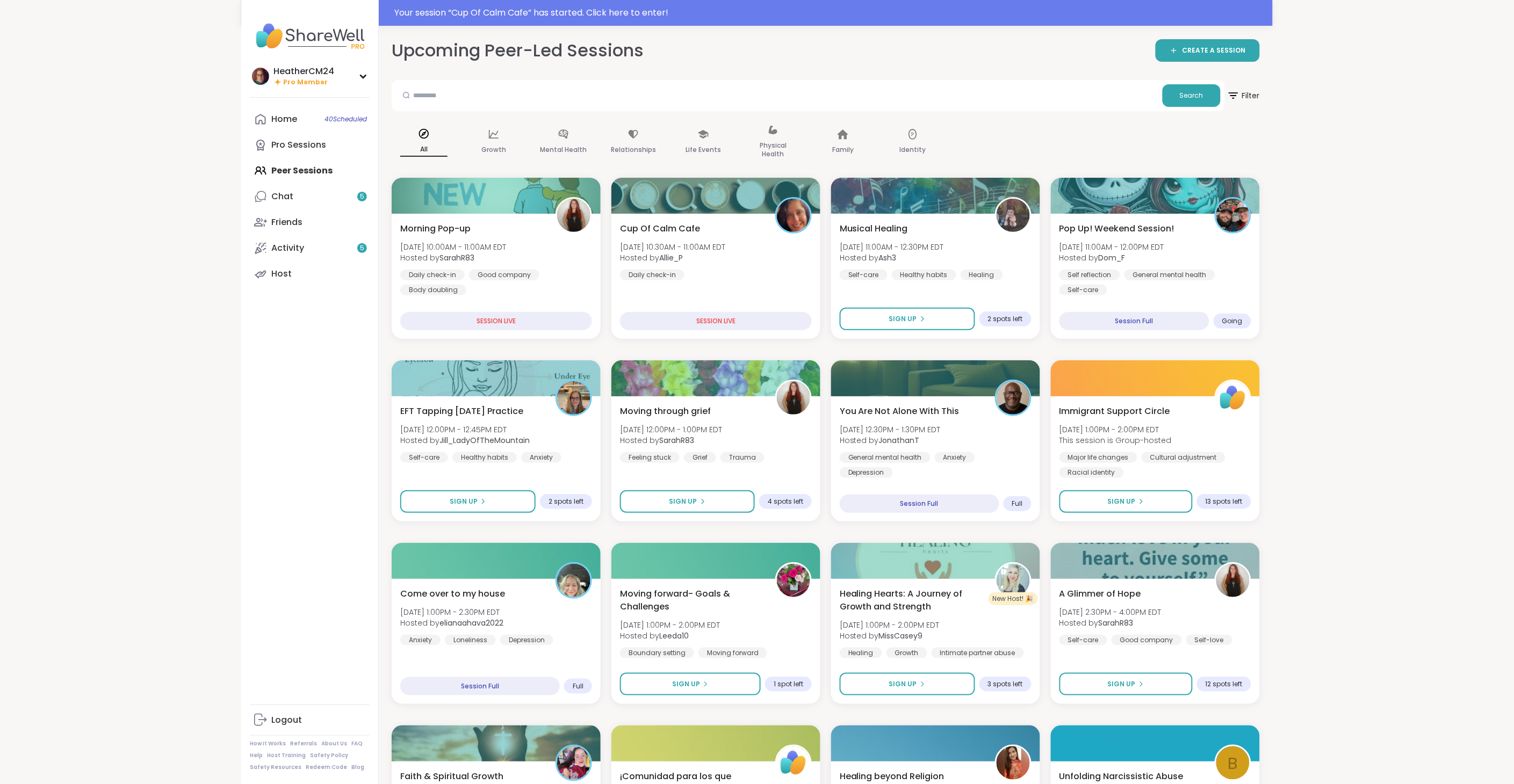
click at [302, 169] on div "Home 40 Scheduled Pro Sessions Peer Sessions Chat 5 Friends Activity 5 Host" at bounding box center [309, 196] width 120 height 180
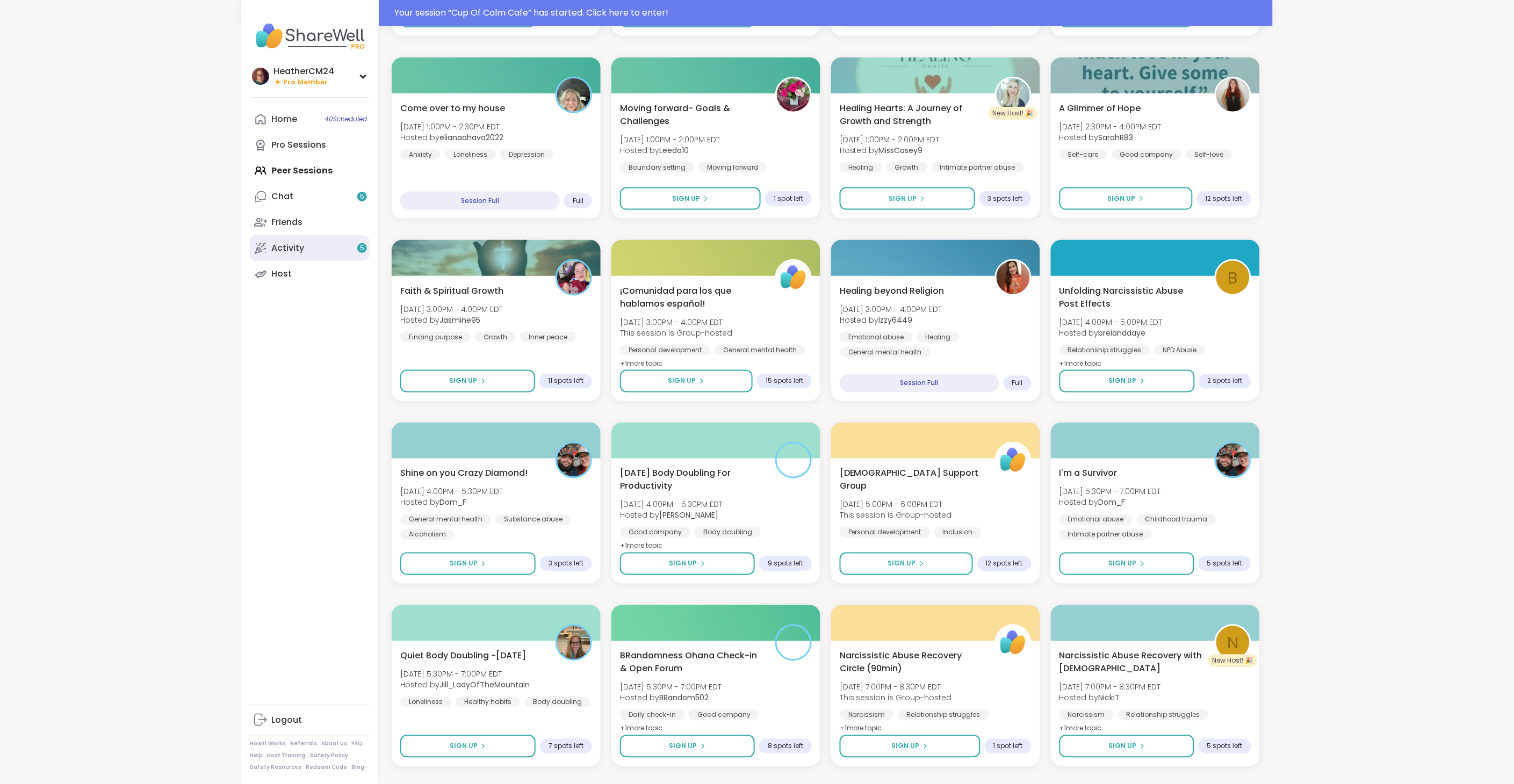
scroll to position [477, 0]
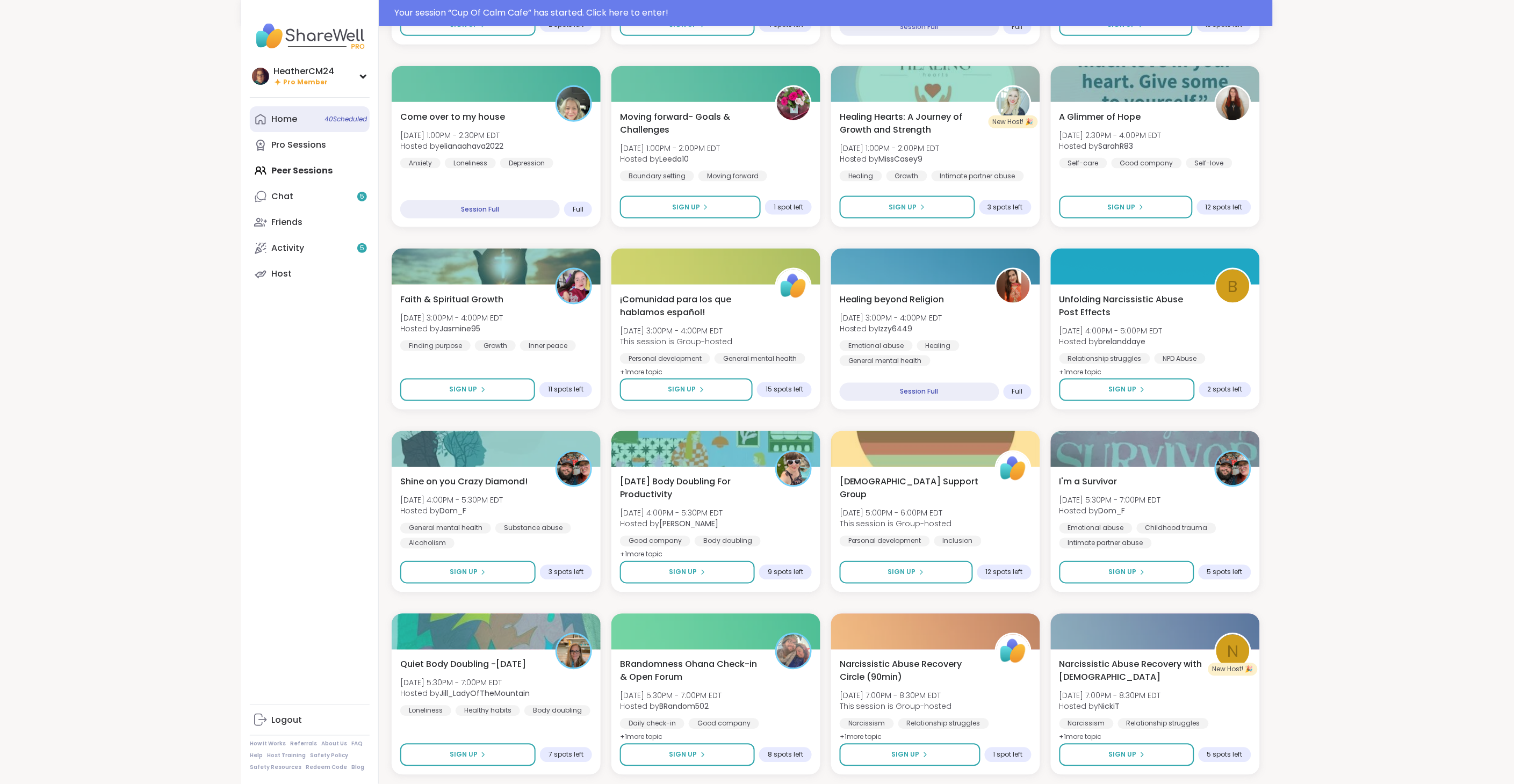
click at [280, 119] on div "Home 40 Scheduled" at bounding box center [284, 119] width 26 height 12
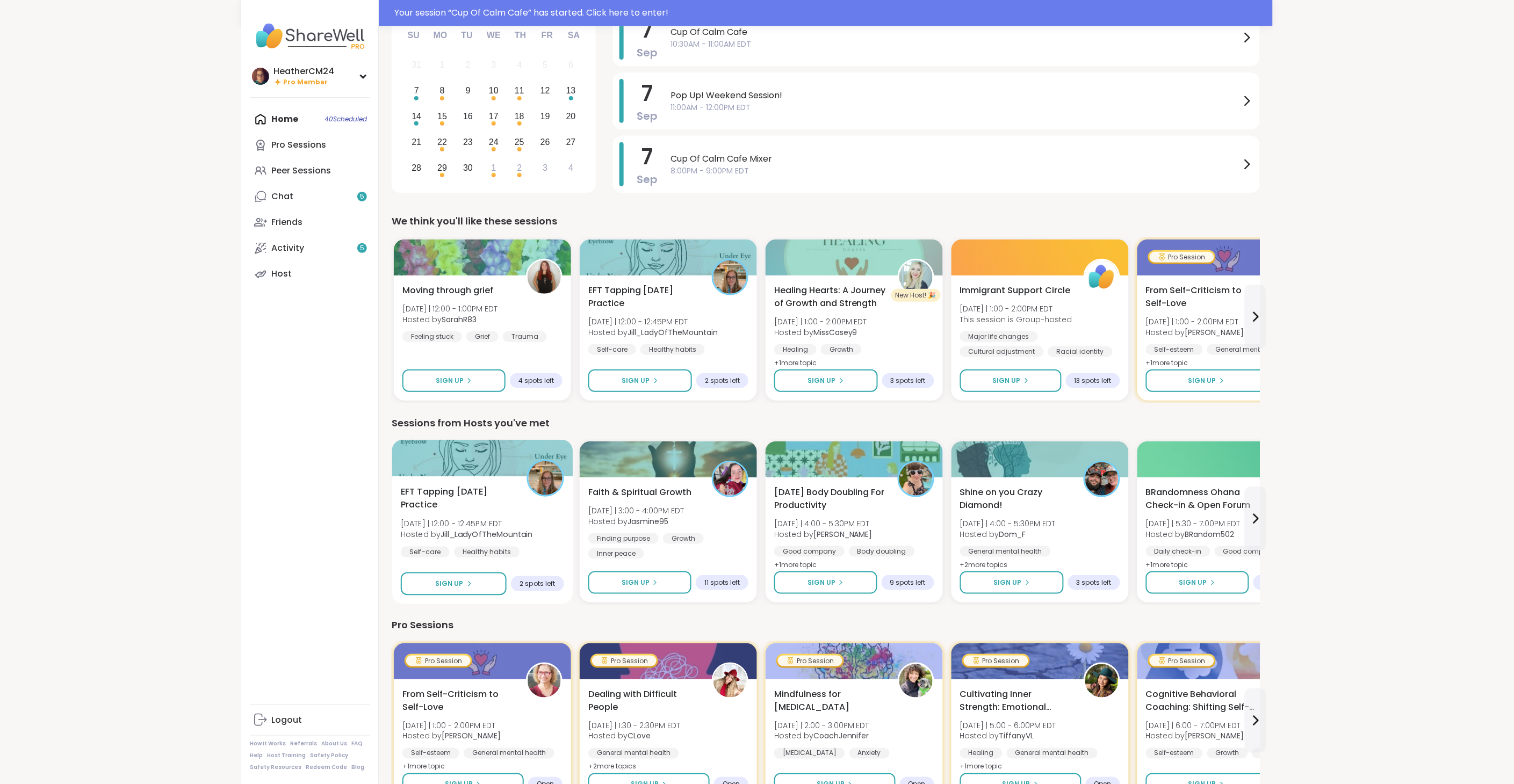
scroll to position [119, 0]
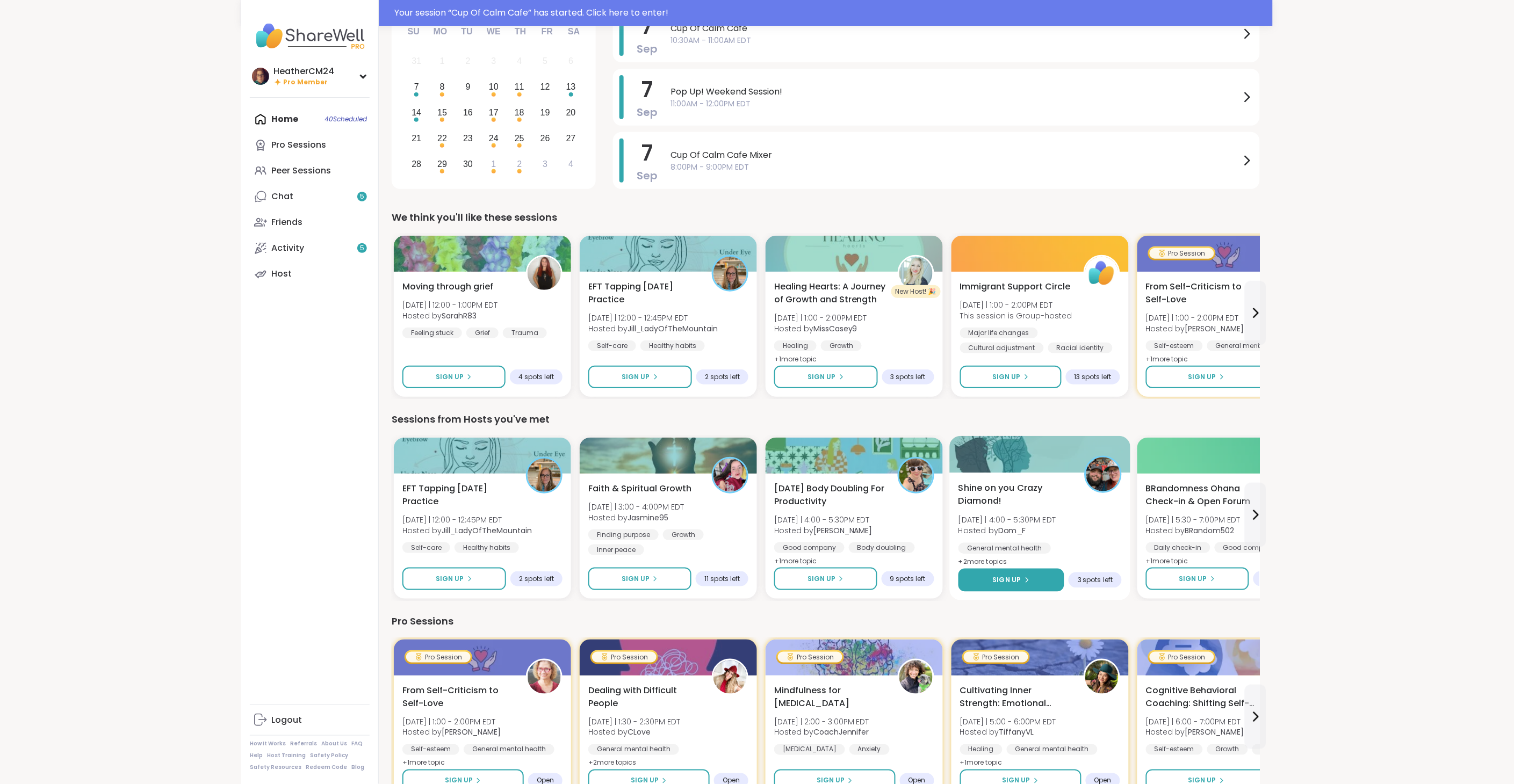
click at [1010, 581] on span "Sign Up" at bounding box center [1007, 580] width 29 height 10
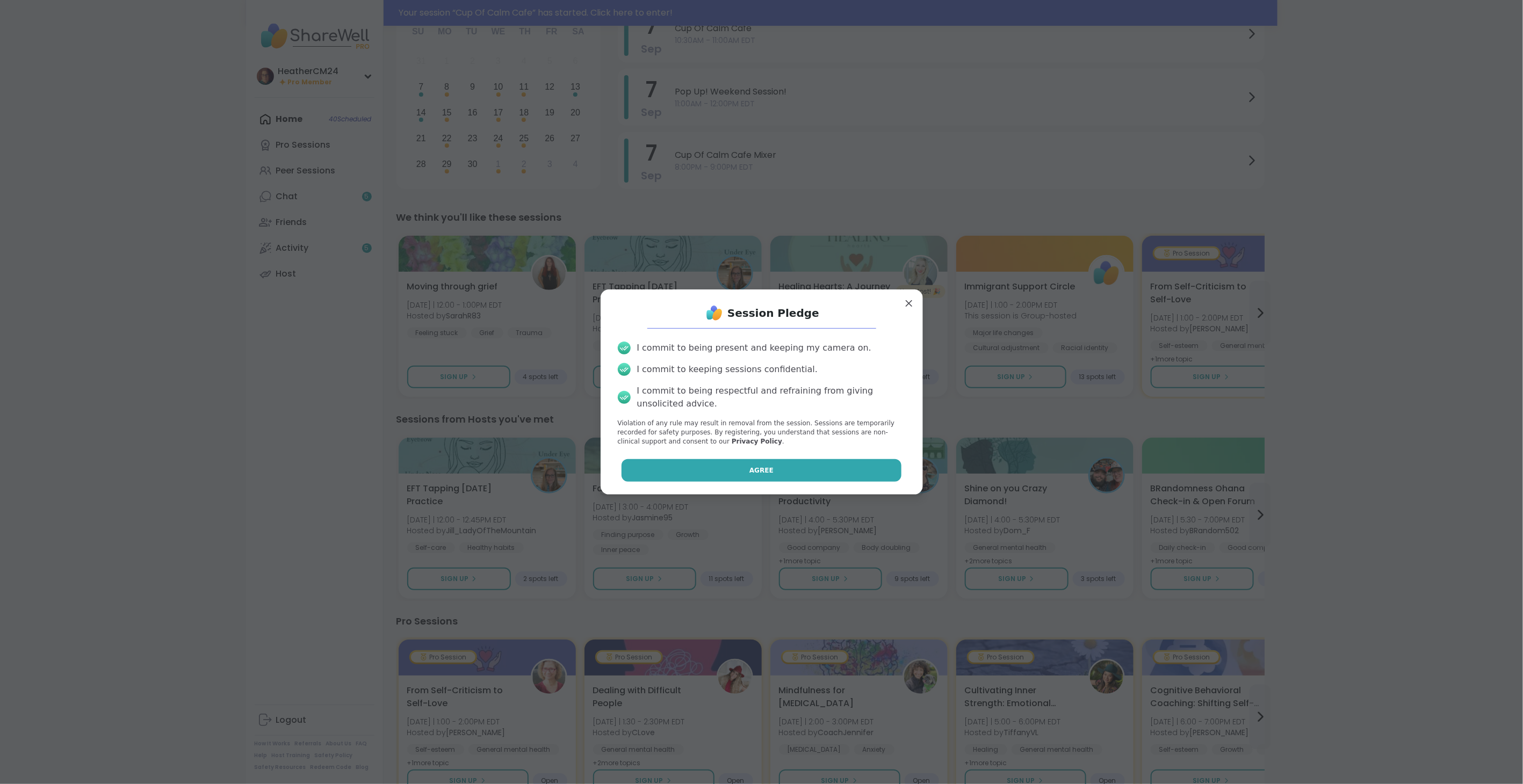
click at [851, 477] on button "Agree" at bounding box center [761, 470] width 280 height 23
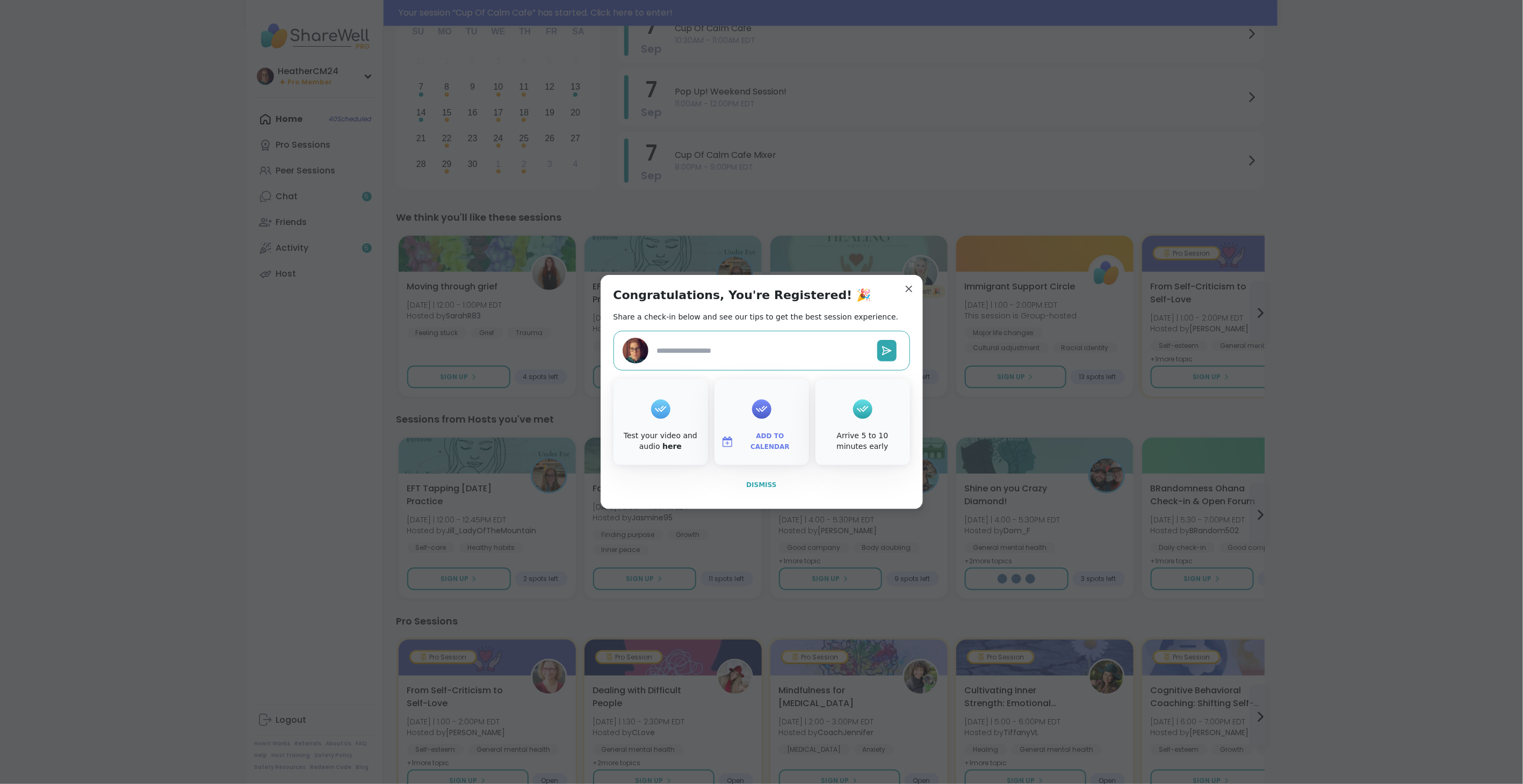
type textarea "*"
click at [760, 481] on span "Dismiss" at bounding box center [760, 484] width 30 height 7
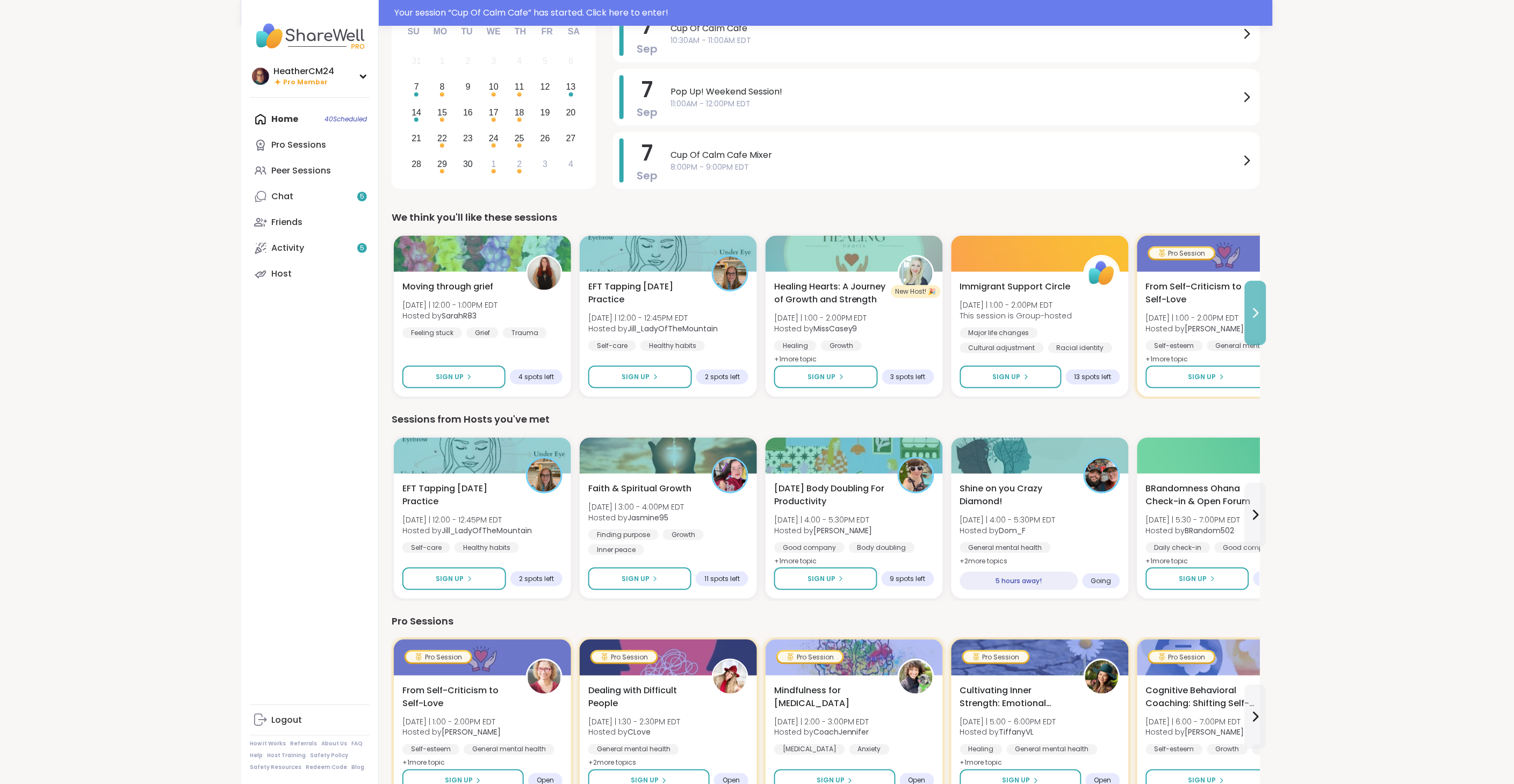
click at [1257, 312] on icon at bounding box center [1256, 313] width 13 height 13
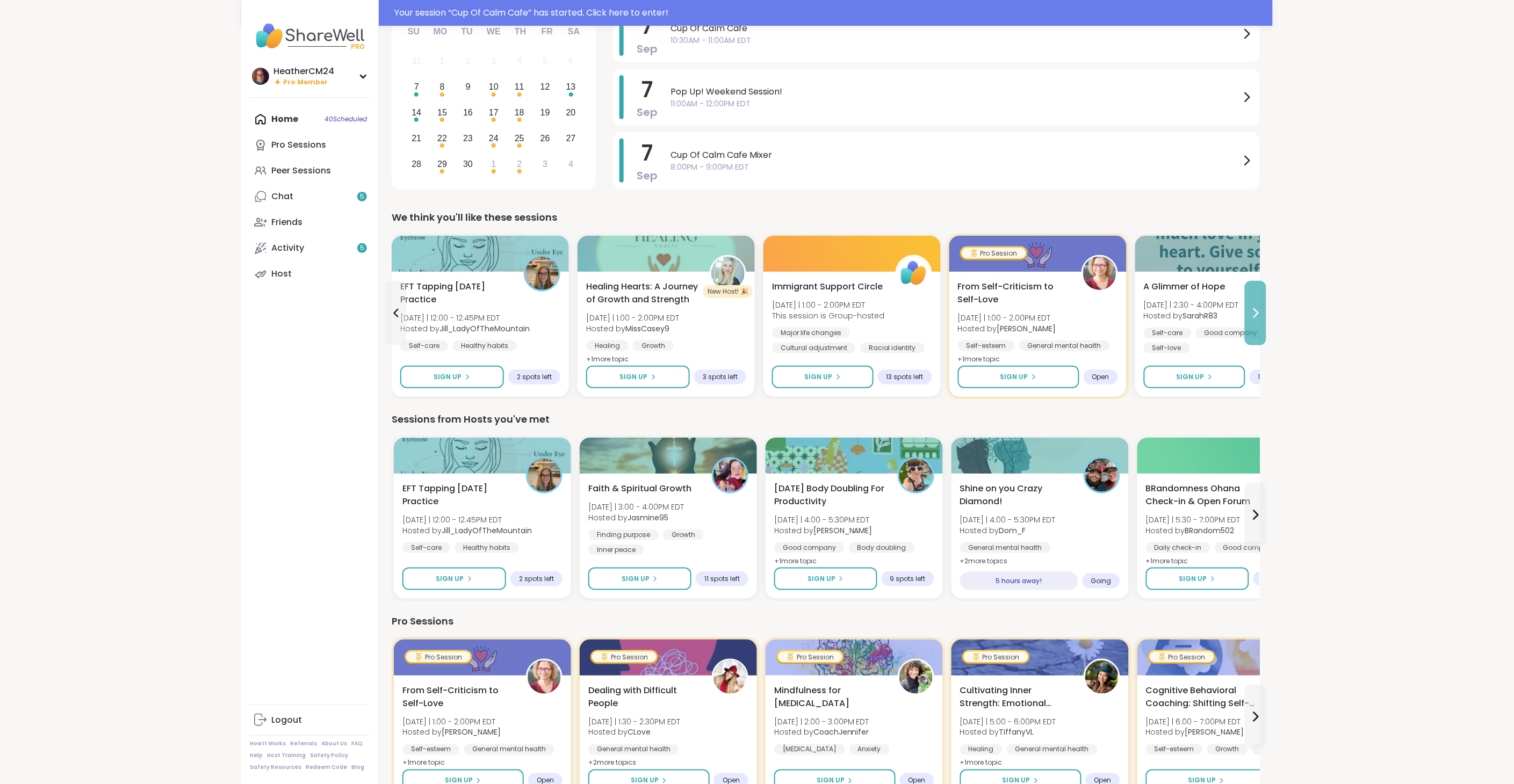
click at [1252, 334] on button at bounding box center [1256, 313] width 22 height 65
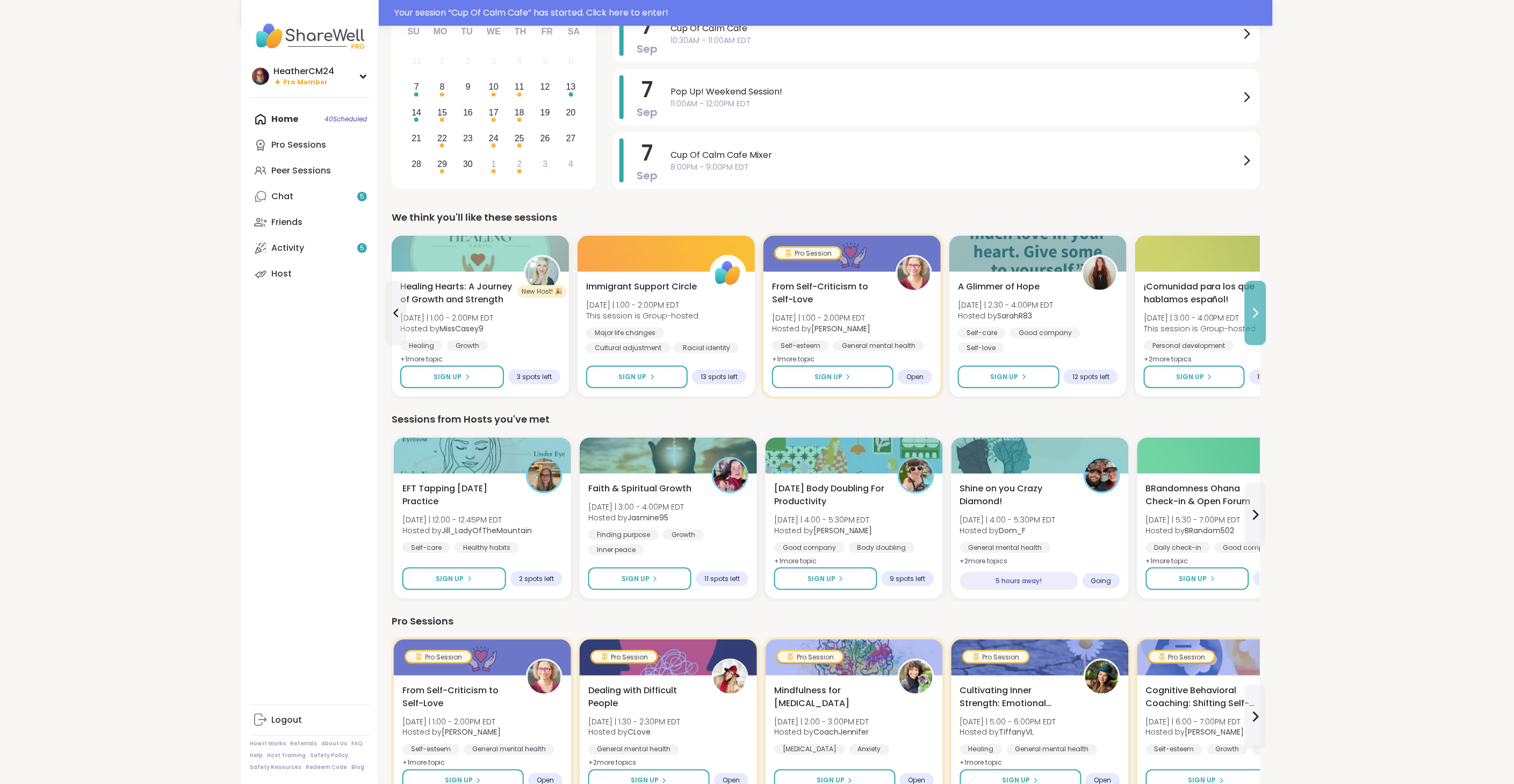
click at [1250, 338] on button at bounding box center [1256, 313] width 22 height 65
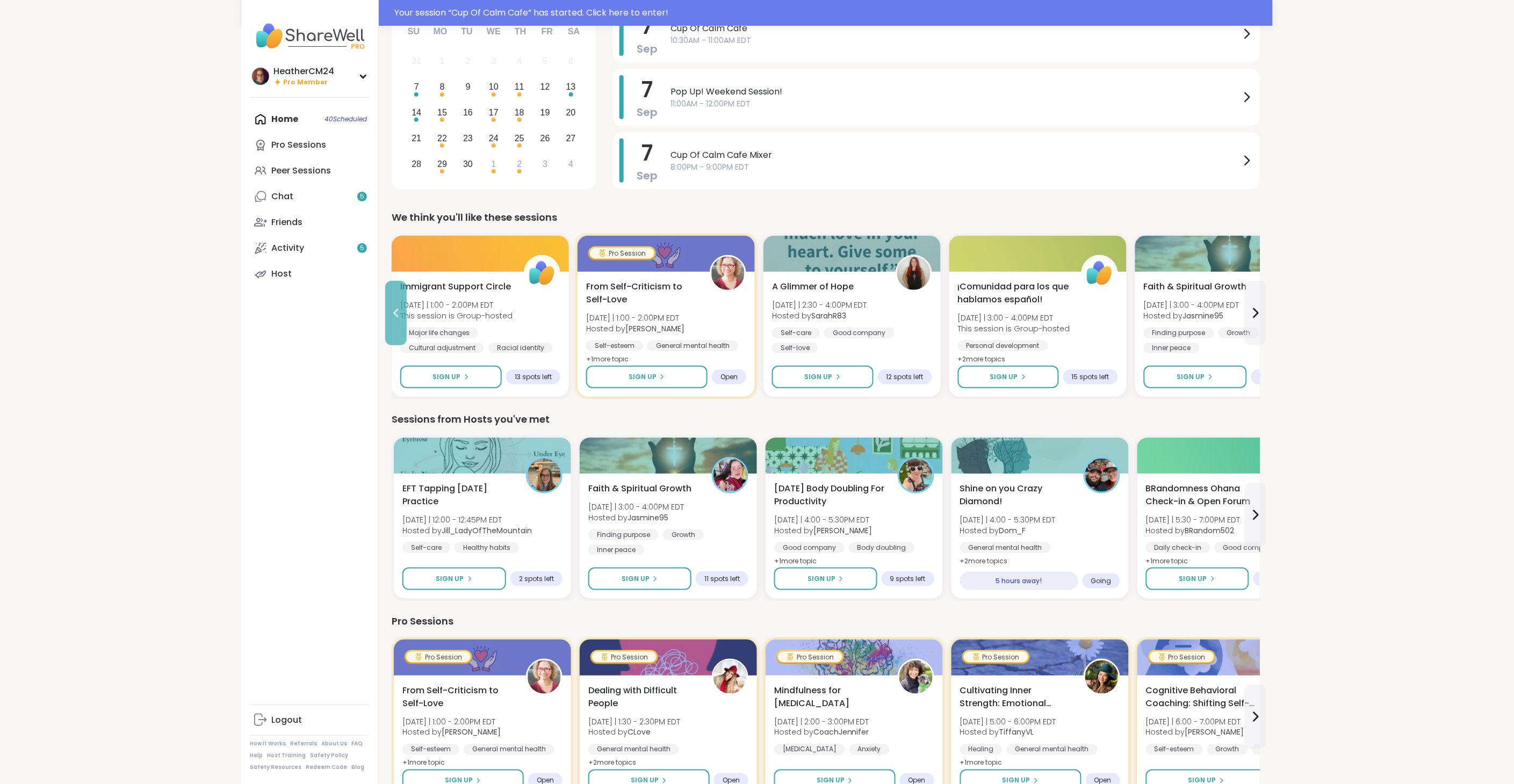
click at [393, 314] on icon at bounding box center [395, 313] width 13 height 13
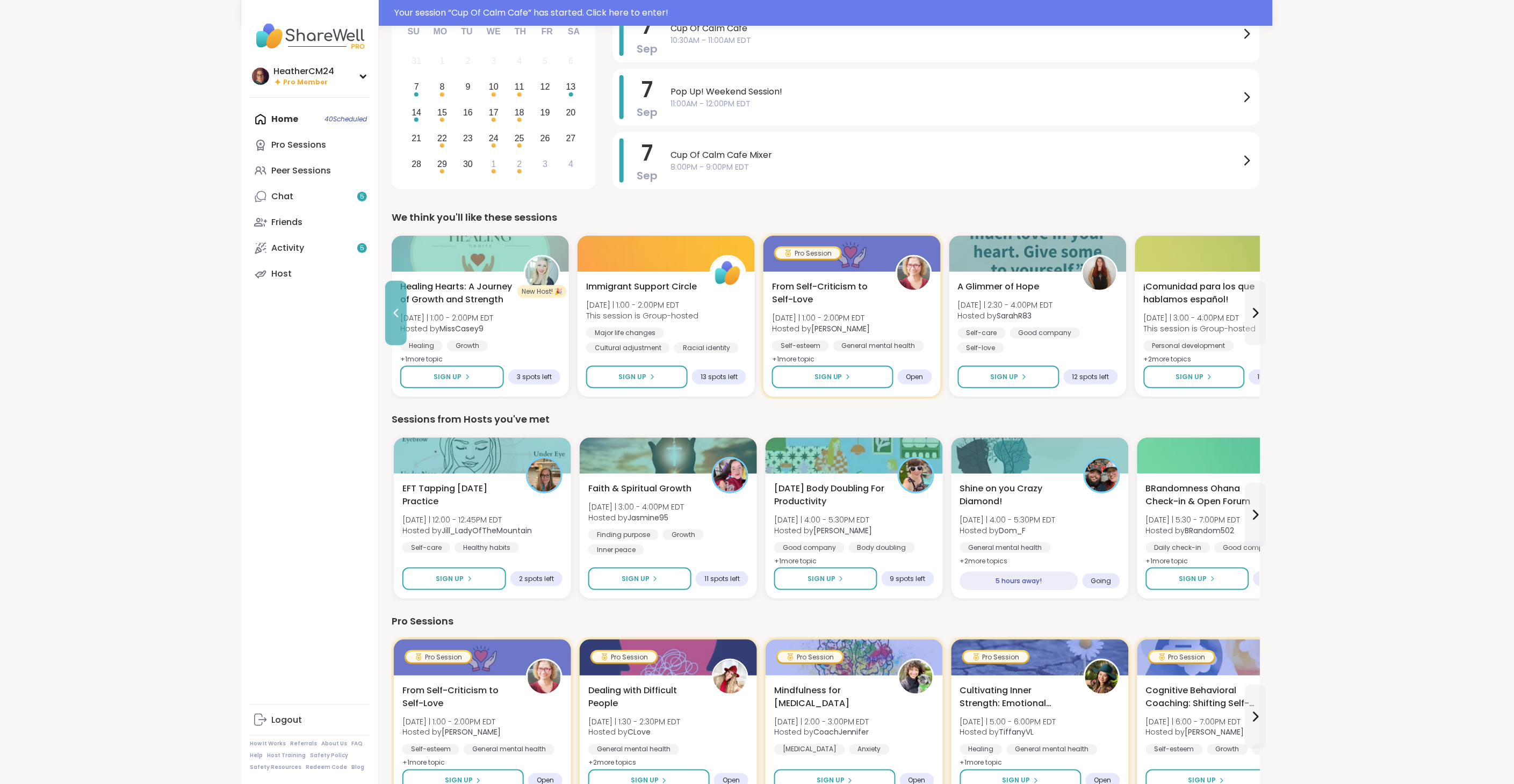
click at [393, 314] on icon at bounding box center [395, 313] width 13 height 13
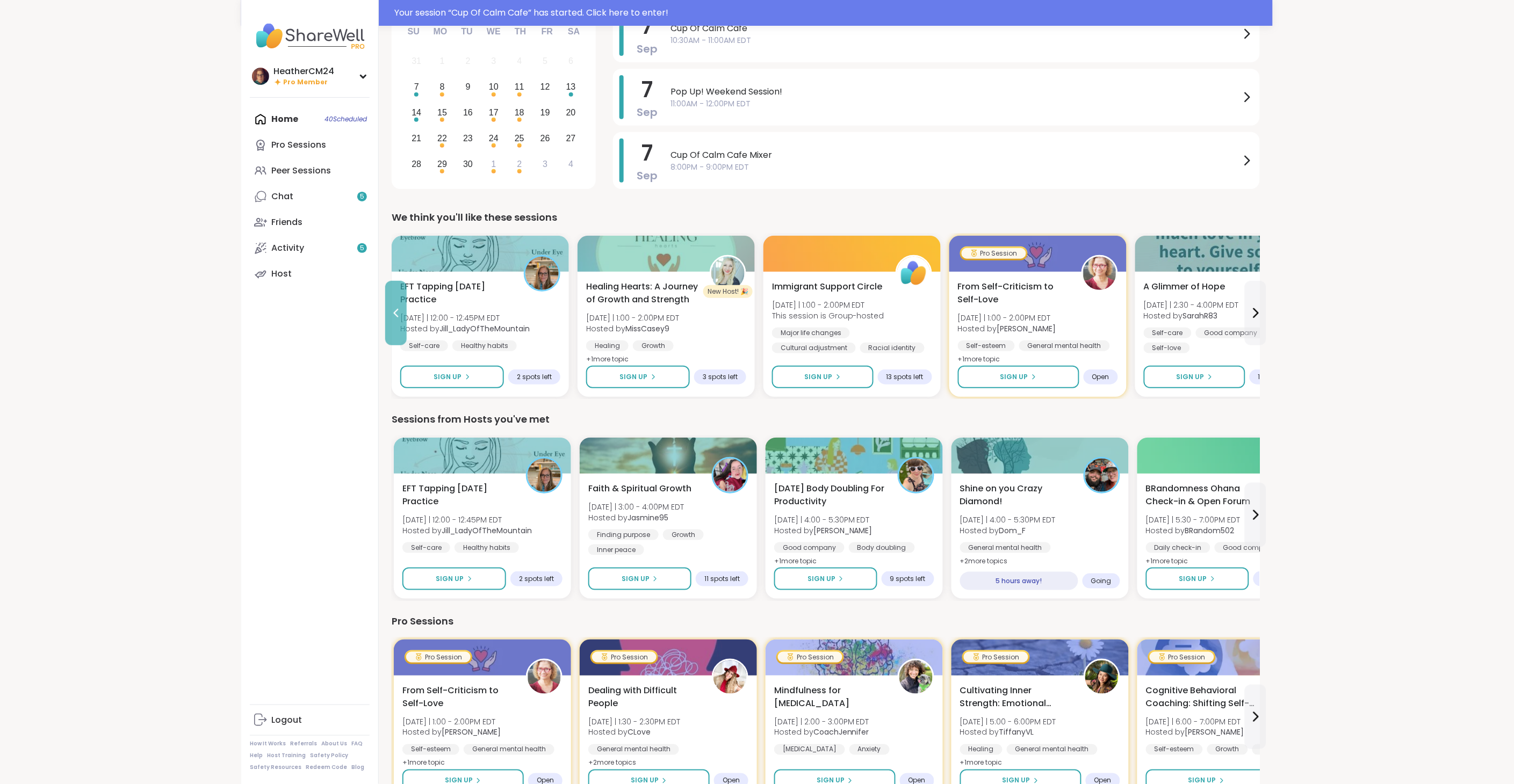
click at [393, 314] on icon at bounding box center [395, 313] width 13 height 13
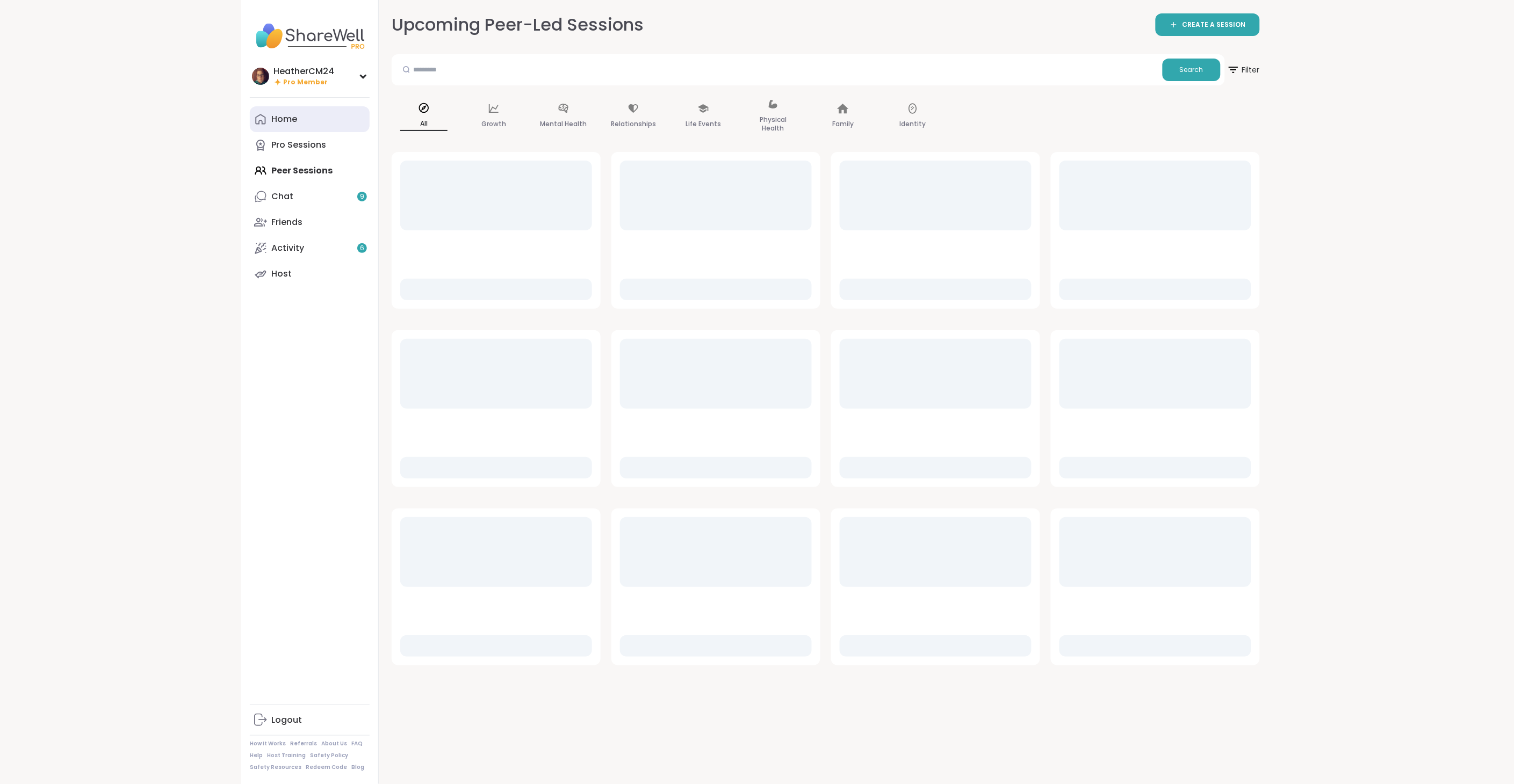
click at [292, 114] on div "Home" at bounding box center [284, 119] width 26 height 12
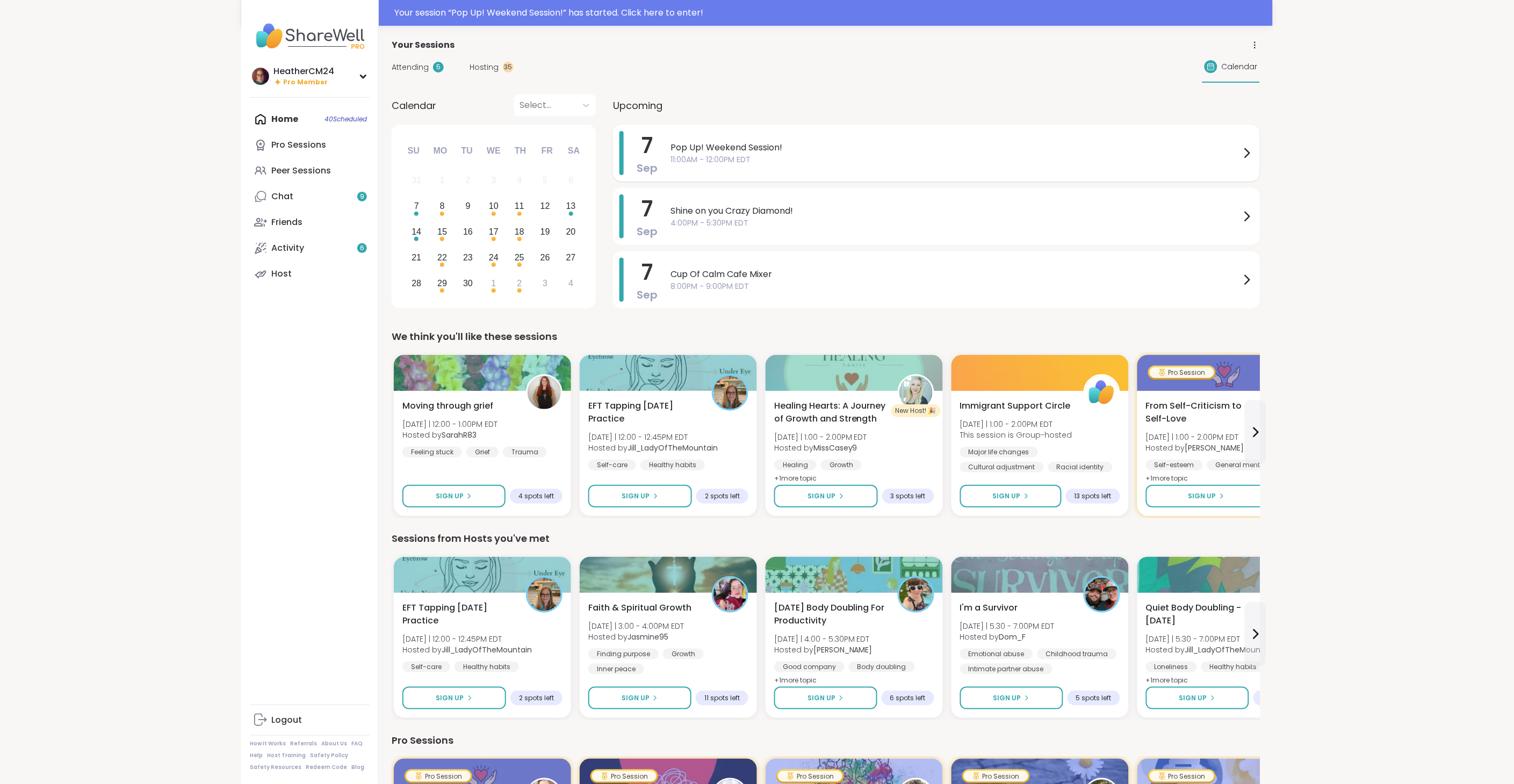
click at [703, 159] on span "11:00AM - 12:00PM EDT" at bounding box center [955, 159] width 570 height 12
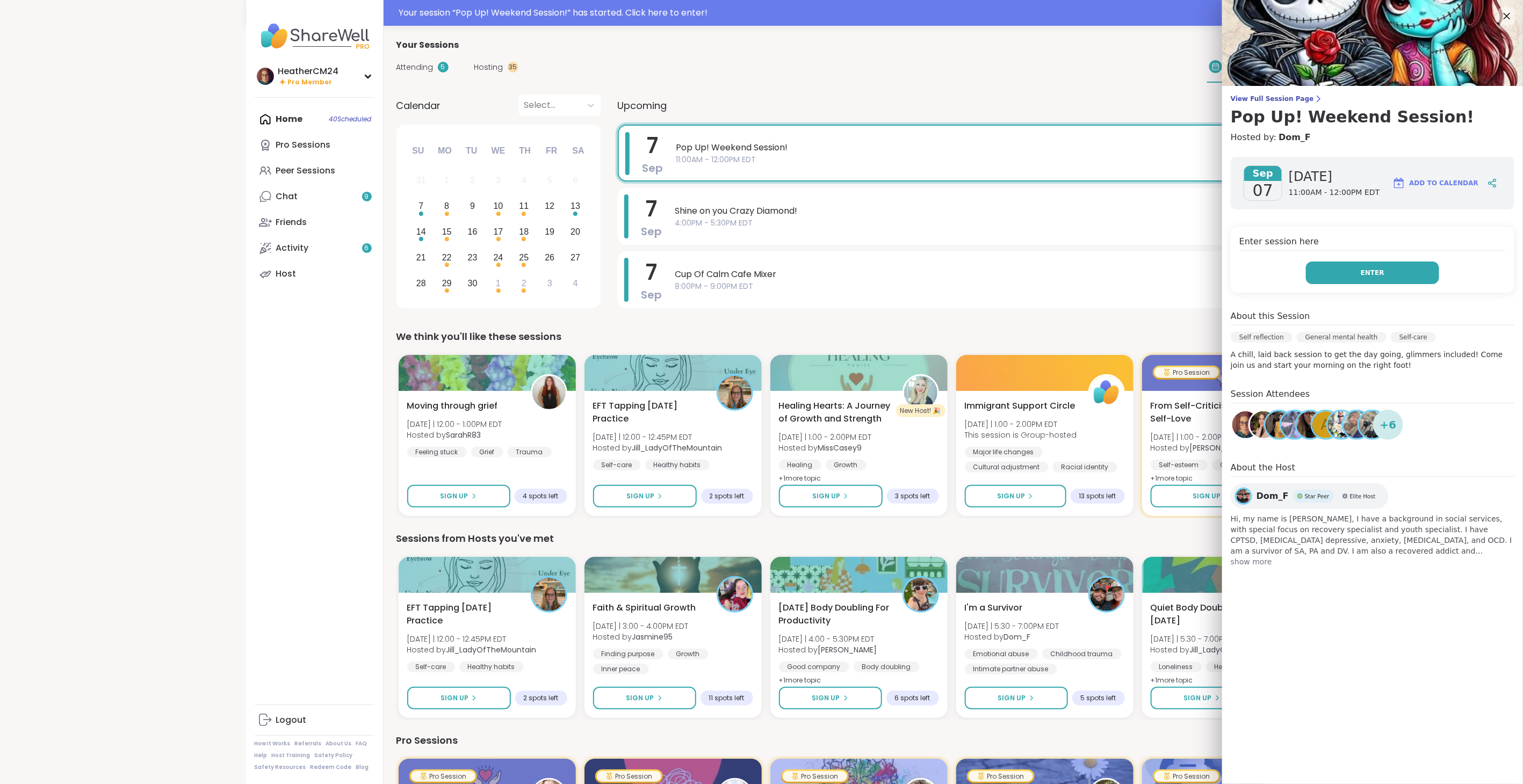
click at [1370, 268] on span "Enter" at bounding box center [1373, 273] width 23 height 10
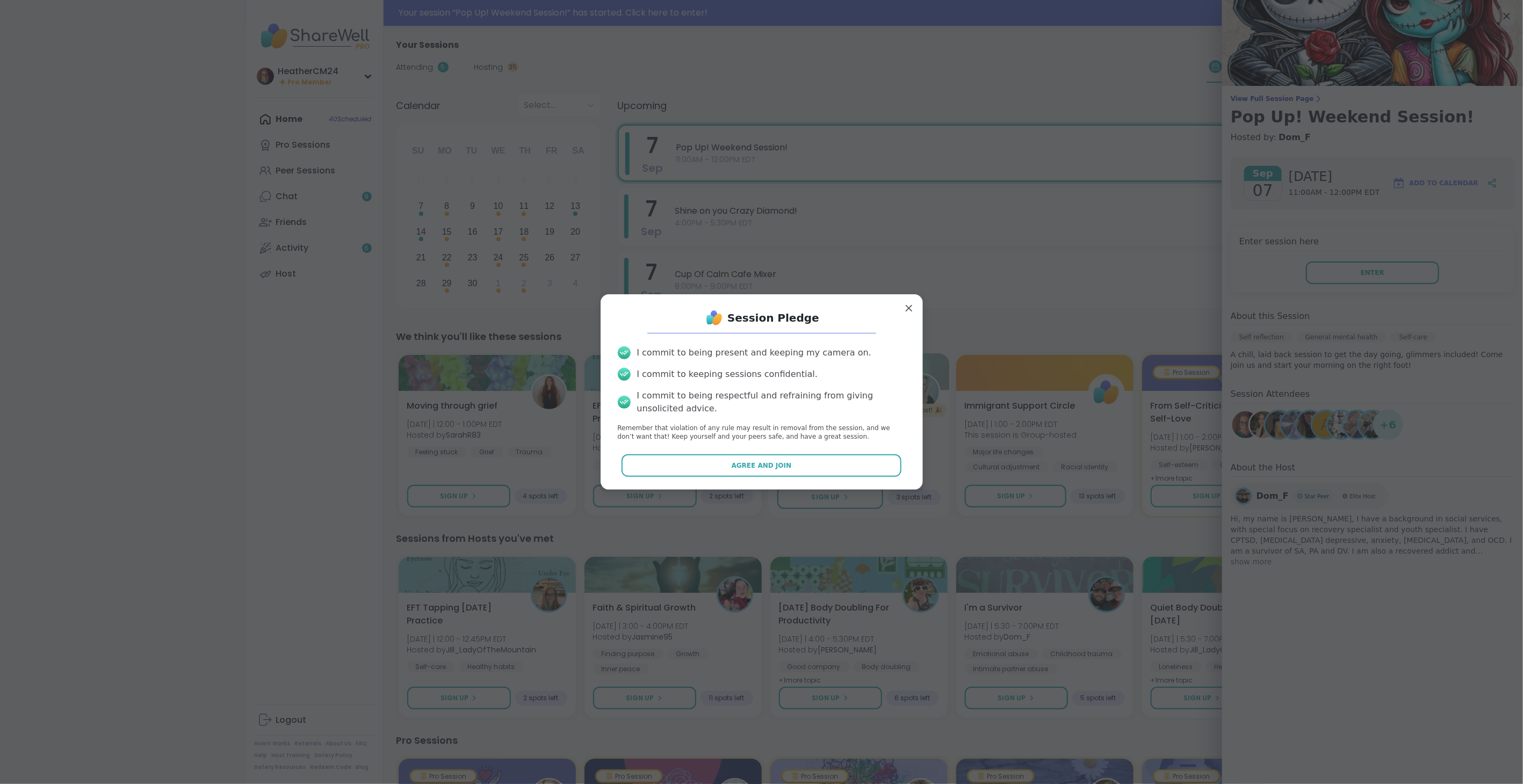
click at [812, 465] on button "Agree and Join" at bounding box center [761, 465] width 280 height 23
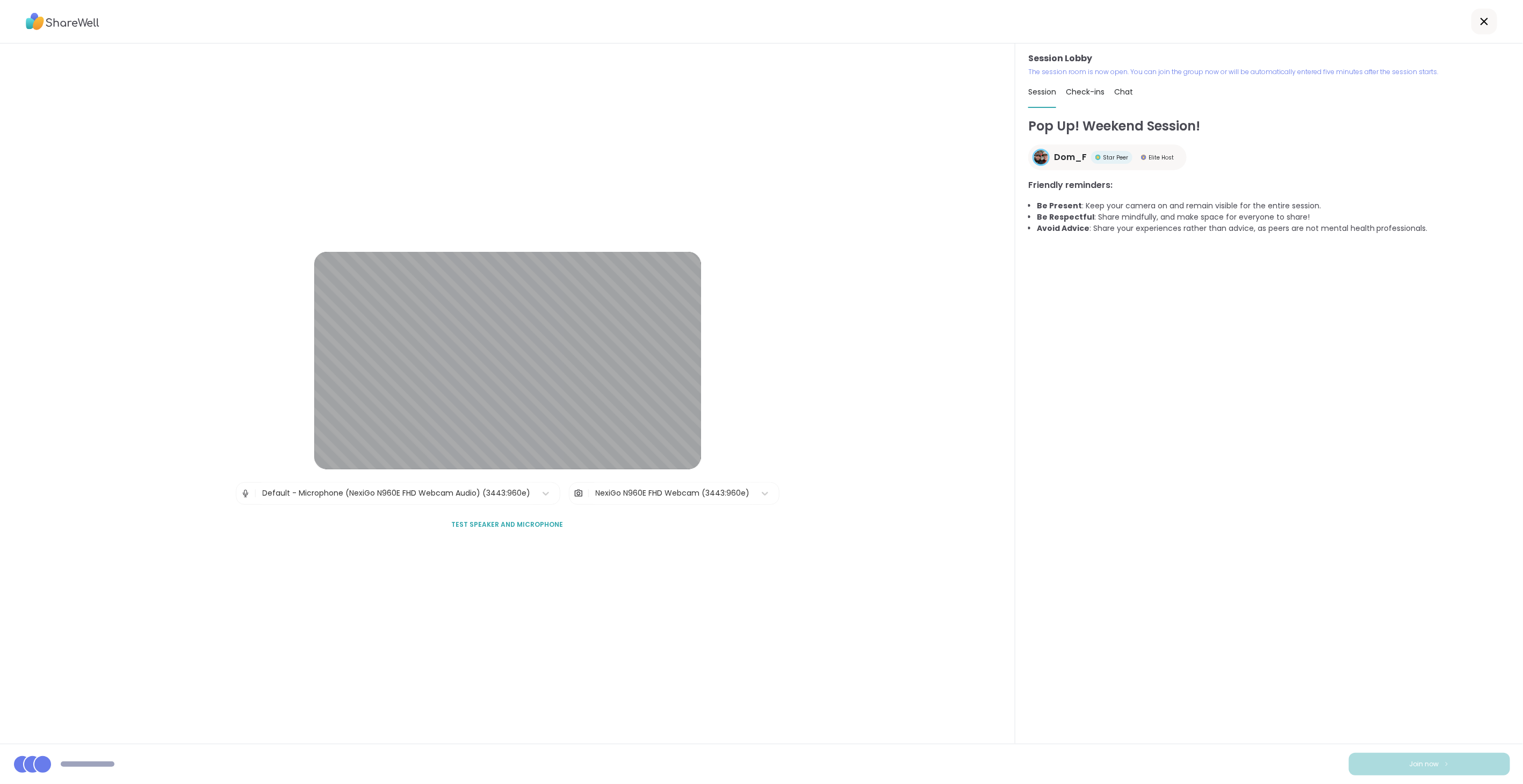
click at [530, 519] on span "Test speaker and microphone" at bounding box center [508, 524] width 112 height 10
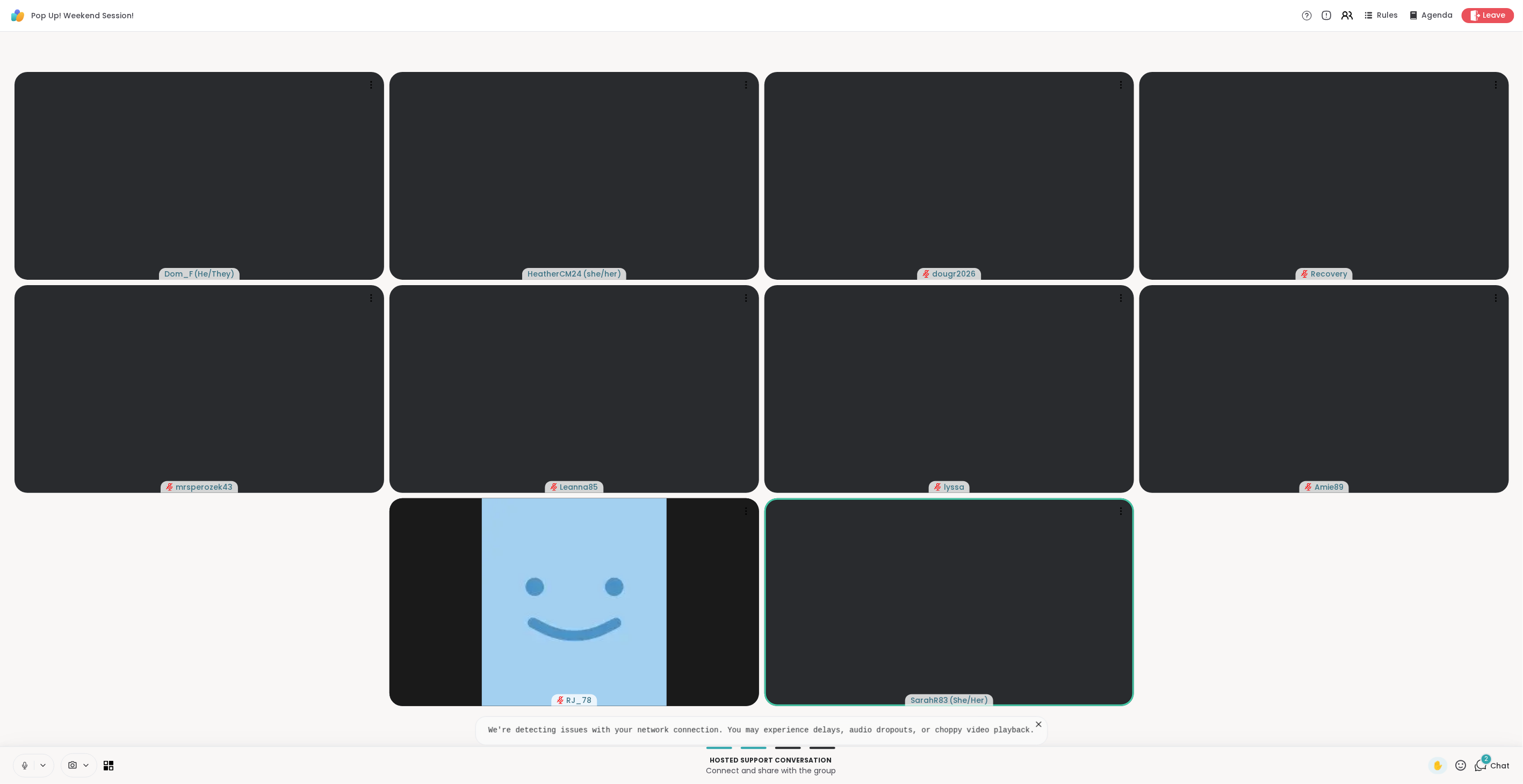
click at [1476, 761] on icon at bounding box center [1481, 764] width 10 height 10
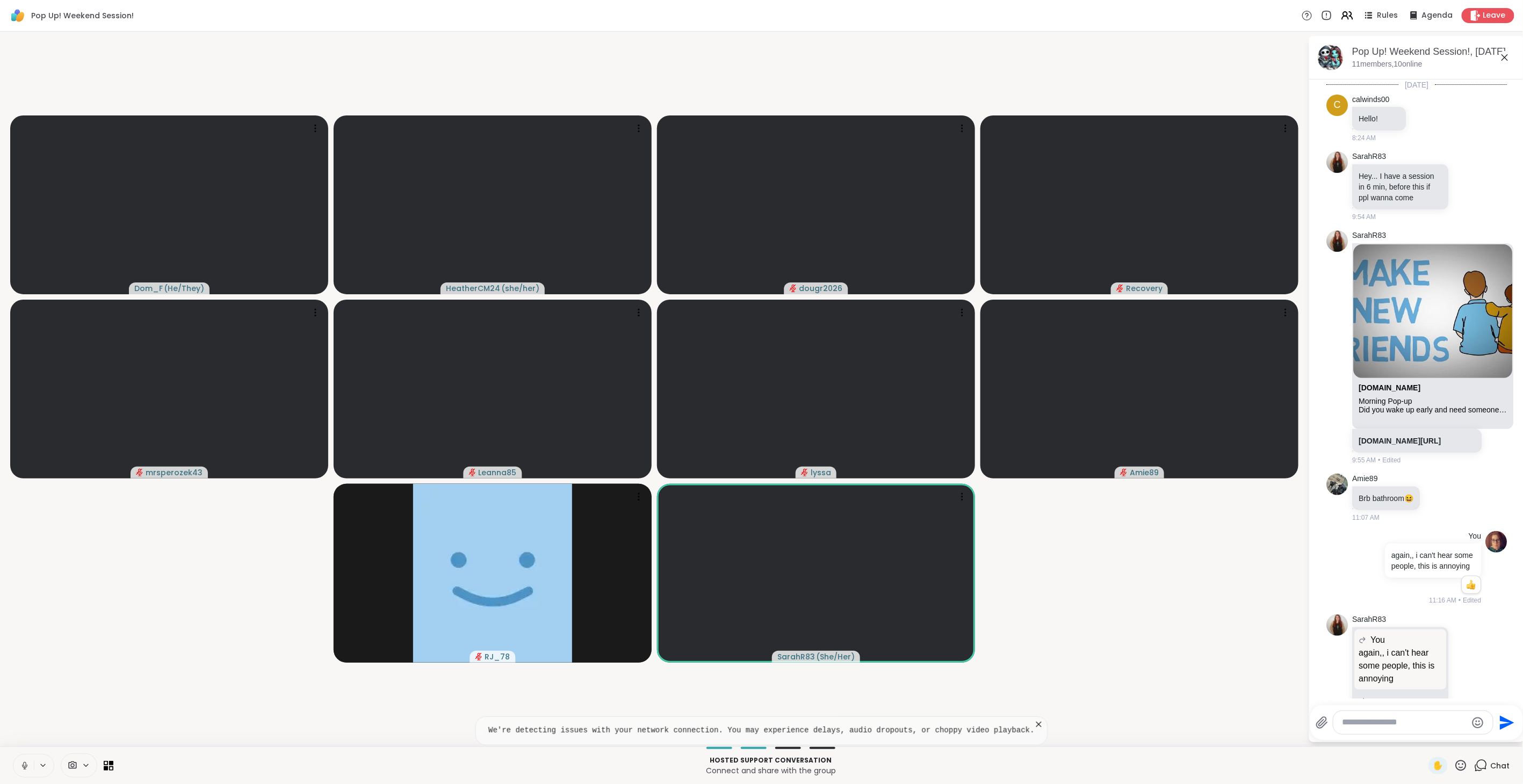
scroll to position [1555, 0]
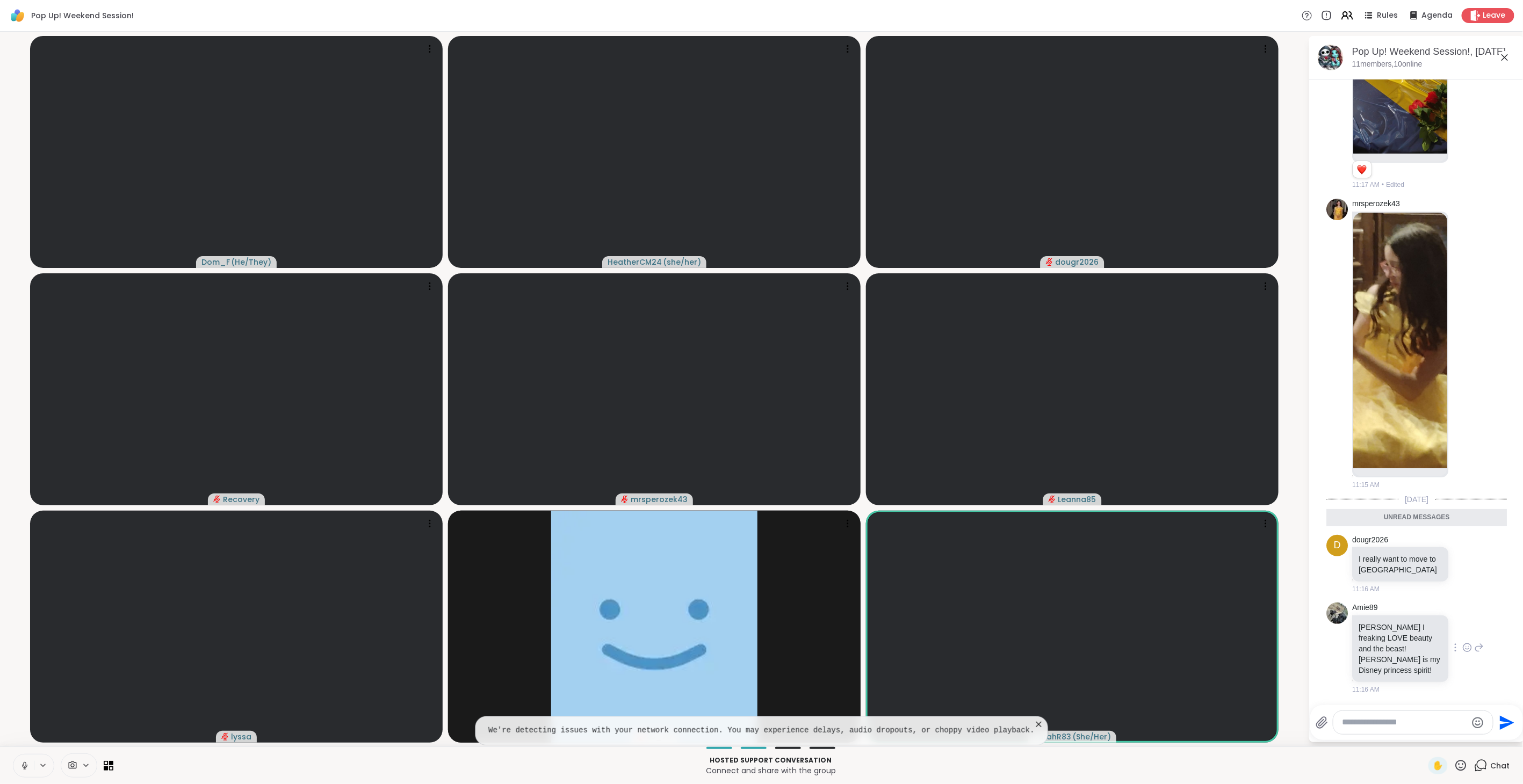
click at [1462, 653] on icon at bounding box center [1466, 647] width 10 height 11
click at [1462, 635] on div "Select Reaction: Heart" at bounding box center [1466, 630] width 10 height 10
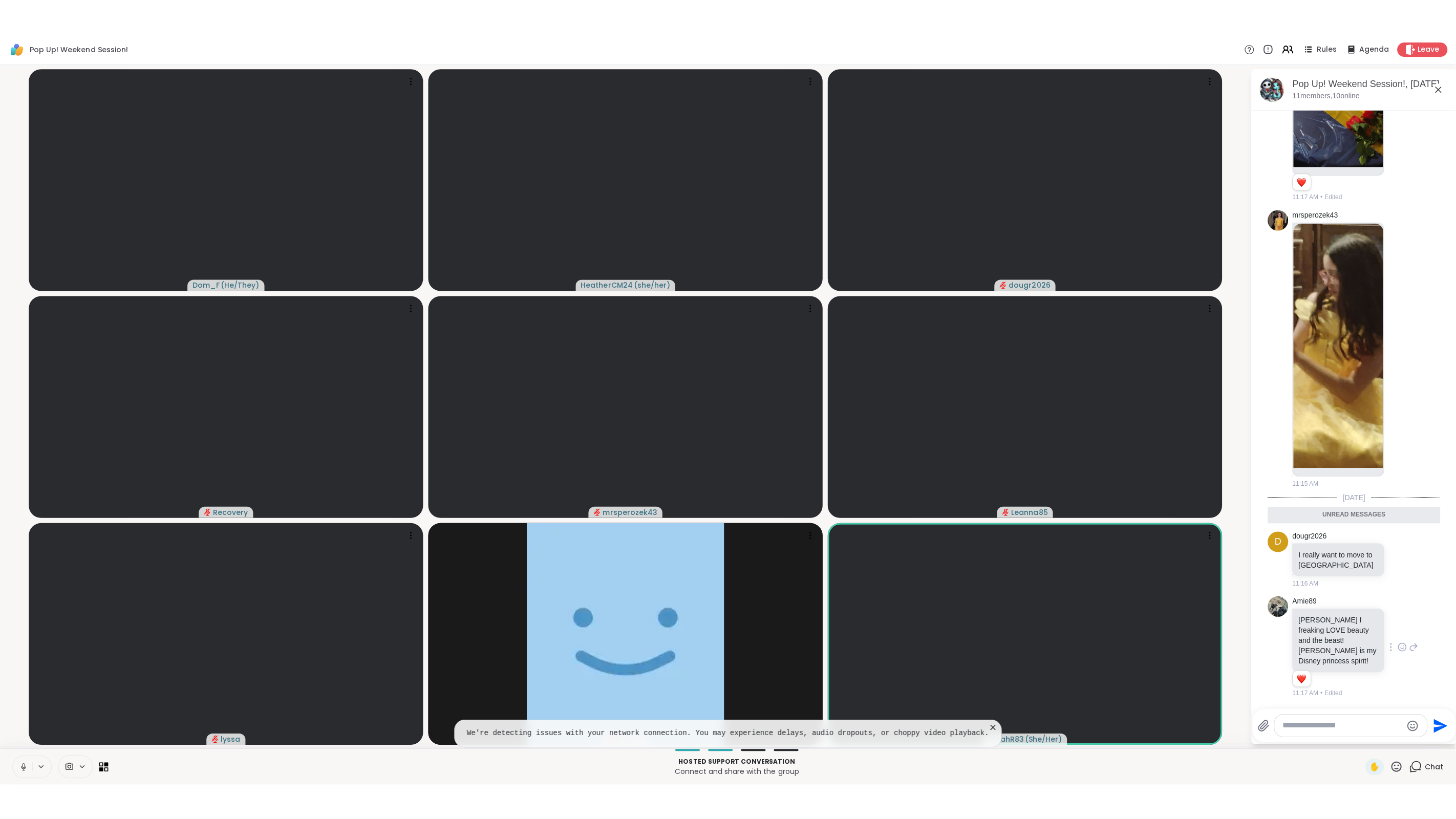
scroll to position [1514, 0]
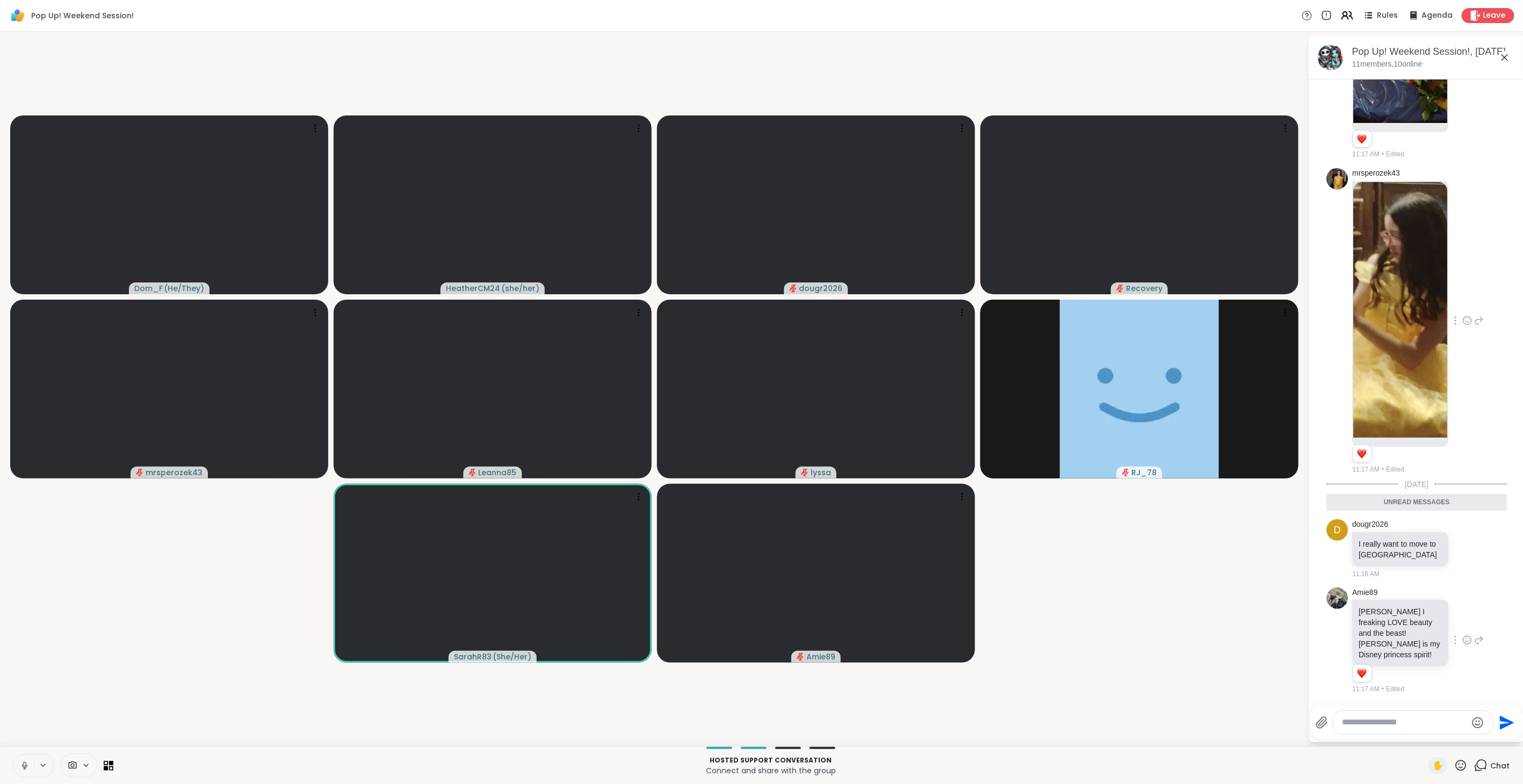
click at [1429, 408] on img at bounding box center [1400, 310] width 94 height 256
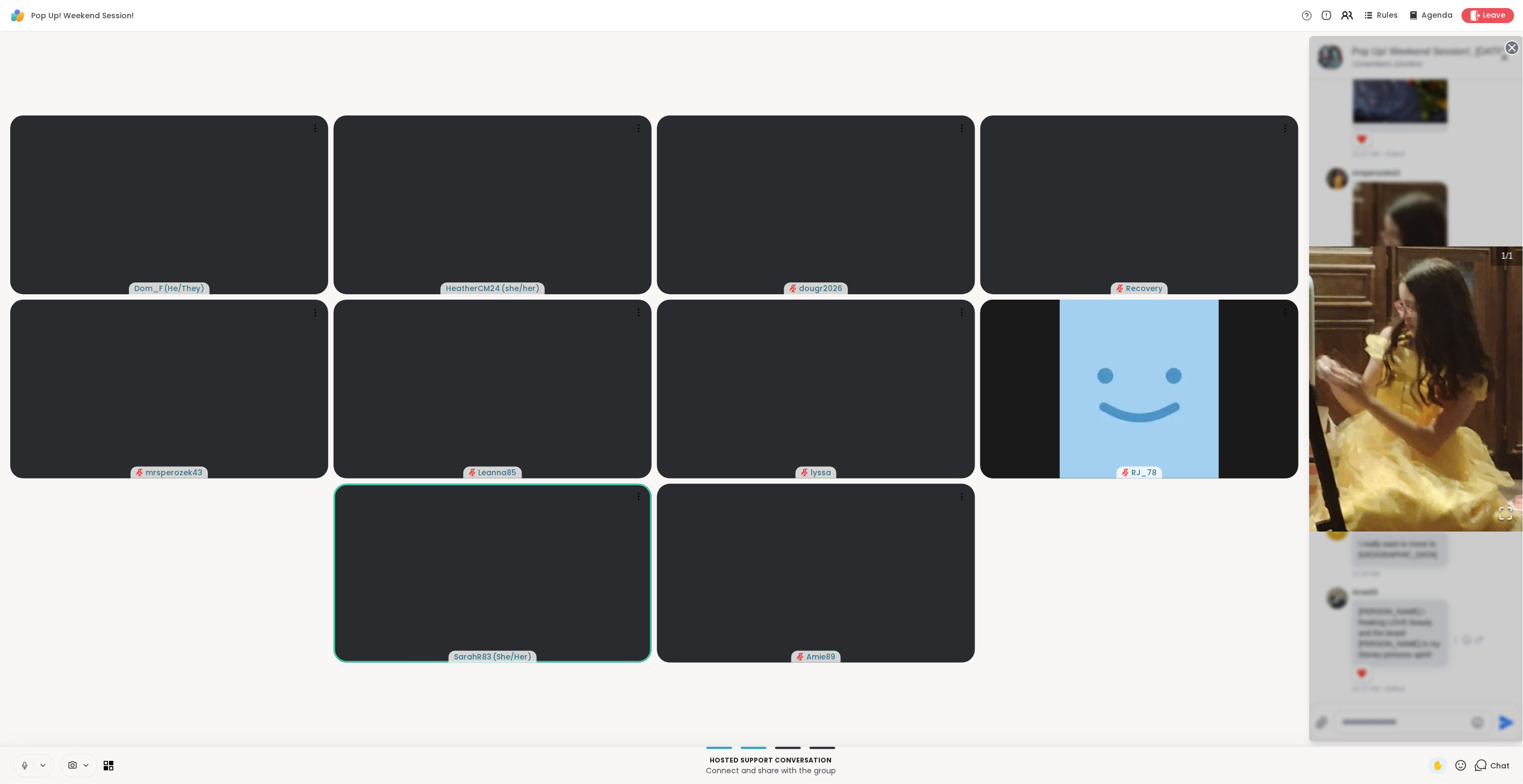
click at [1509, 516] on icon "Open Fullscreen" at bounding box center [1505, 513] width 15 height 15
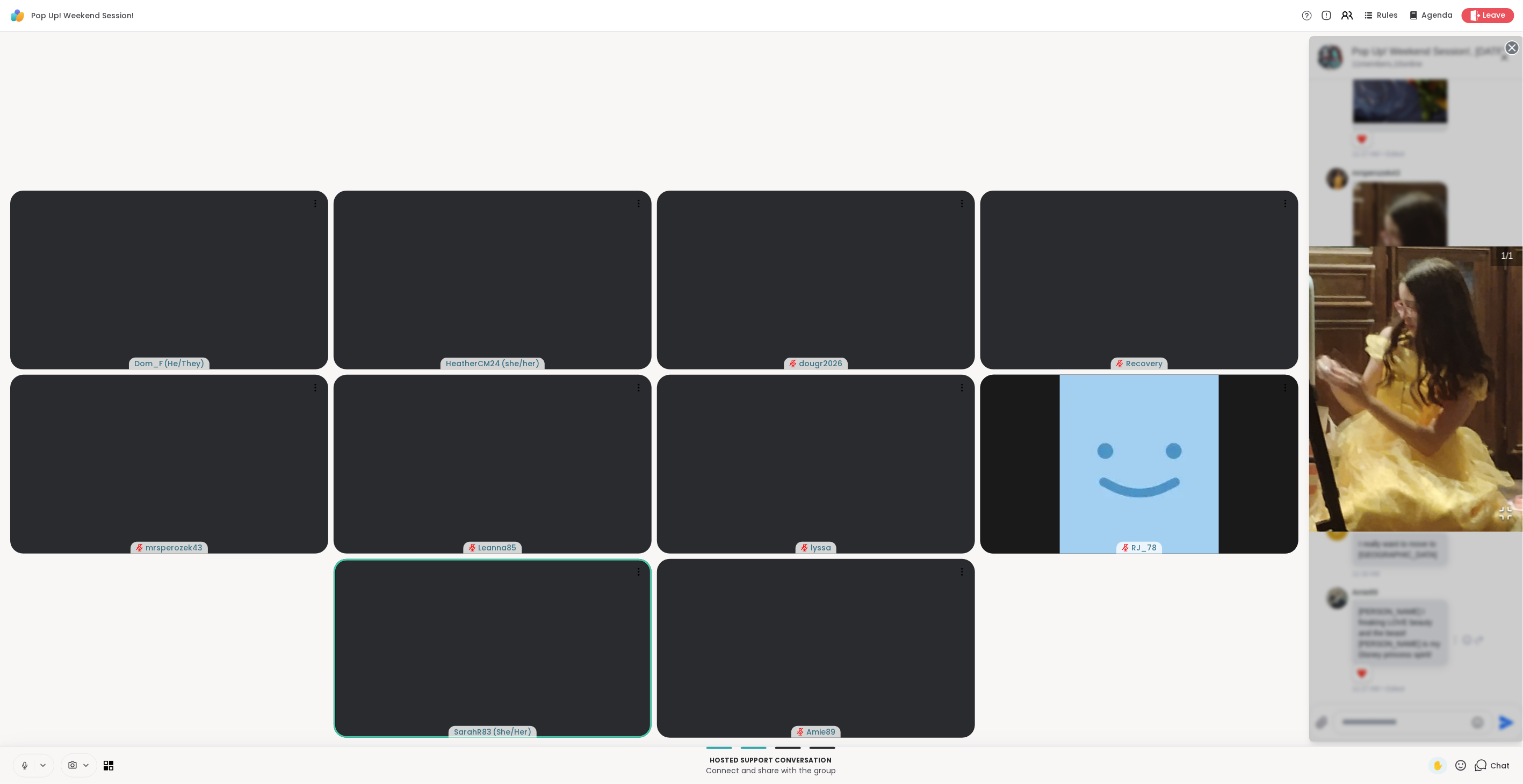
scroll to position [1527, 0]
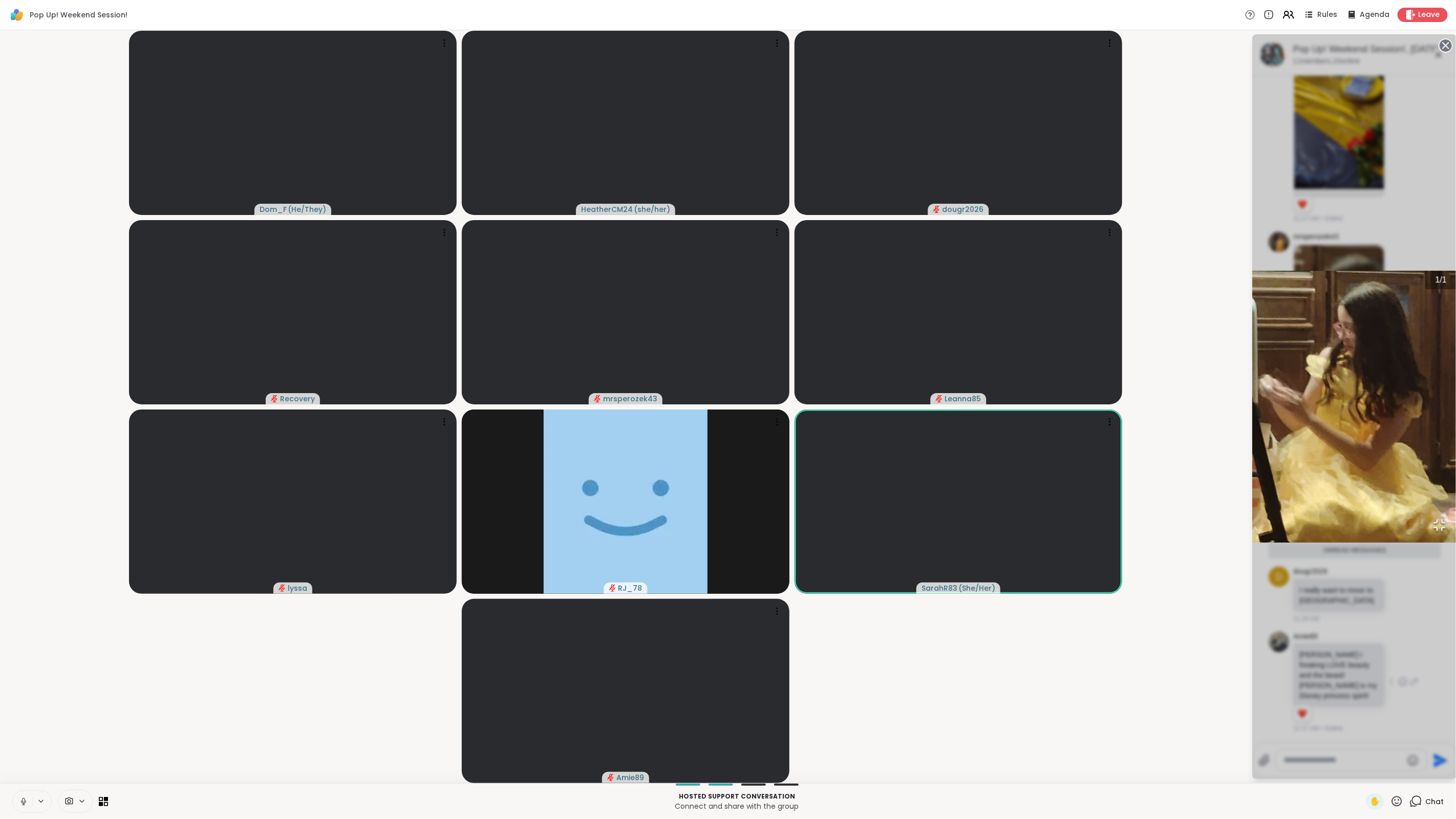
click at [1433, 532] on icon "Open Fullscreen" at bounding box center [1440, 525] width 15 height 15
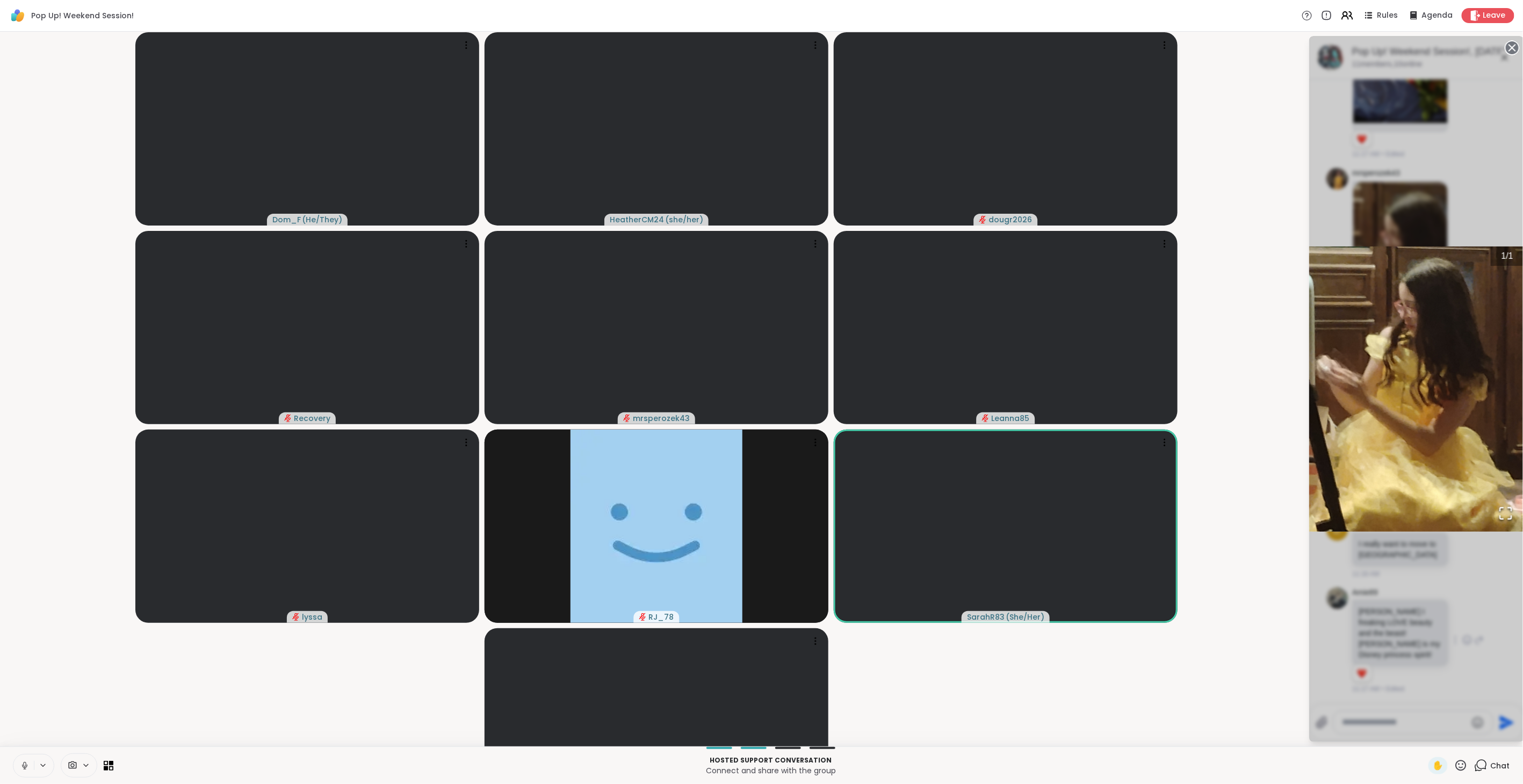
scroll to position [1587, 0]
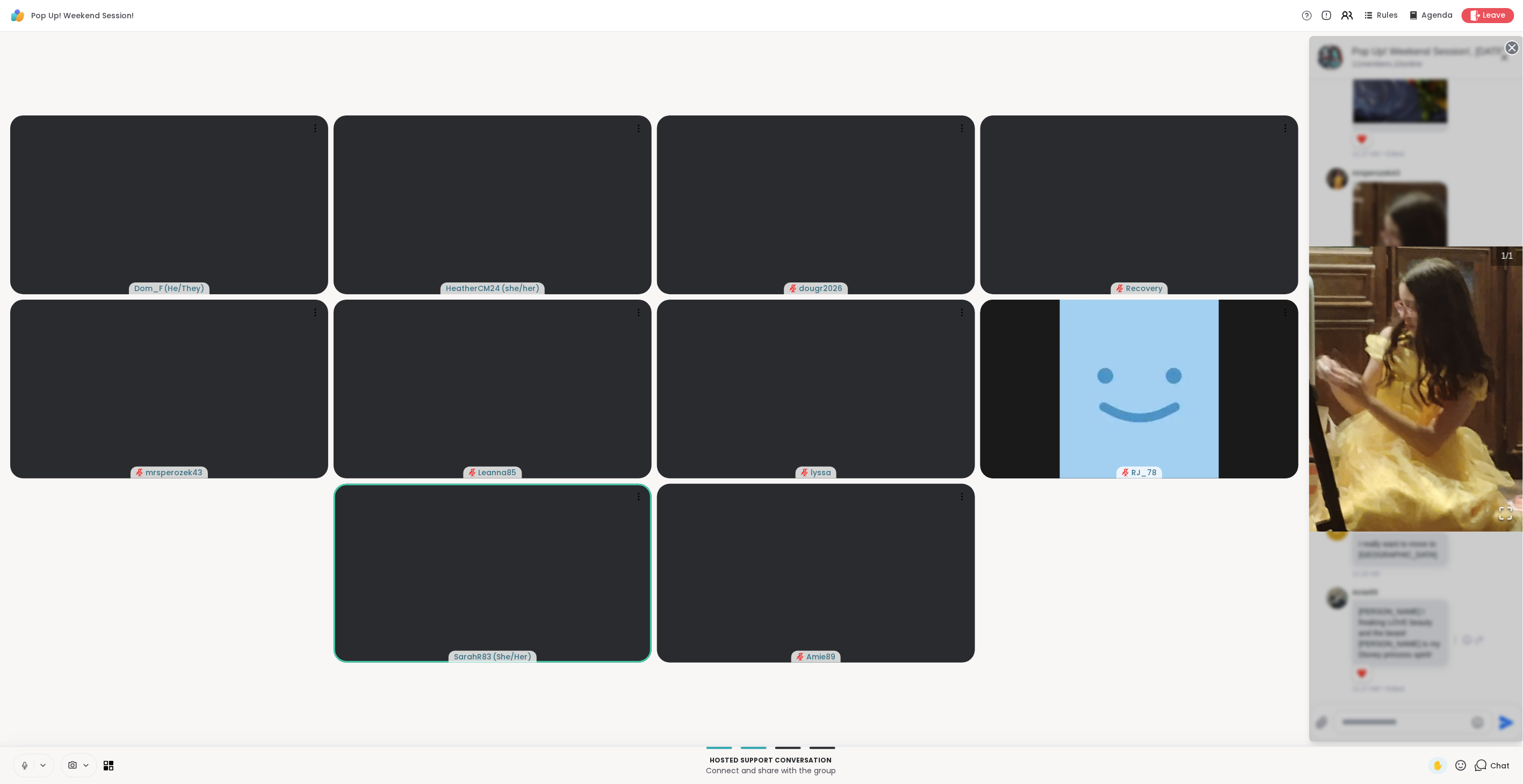
click at [1453, 575] on div "1 / 1" at bounding box center [1416, 389] width 215 height 706
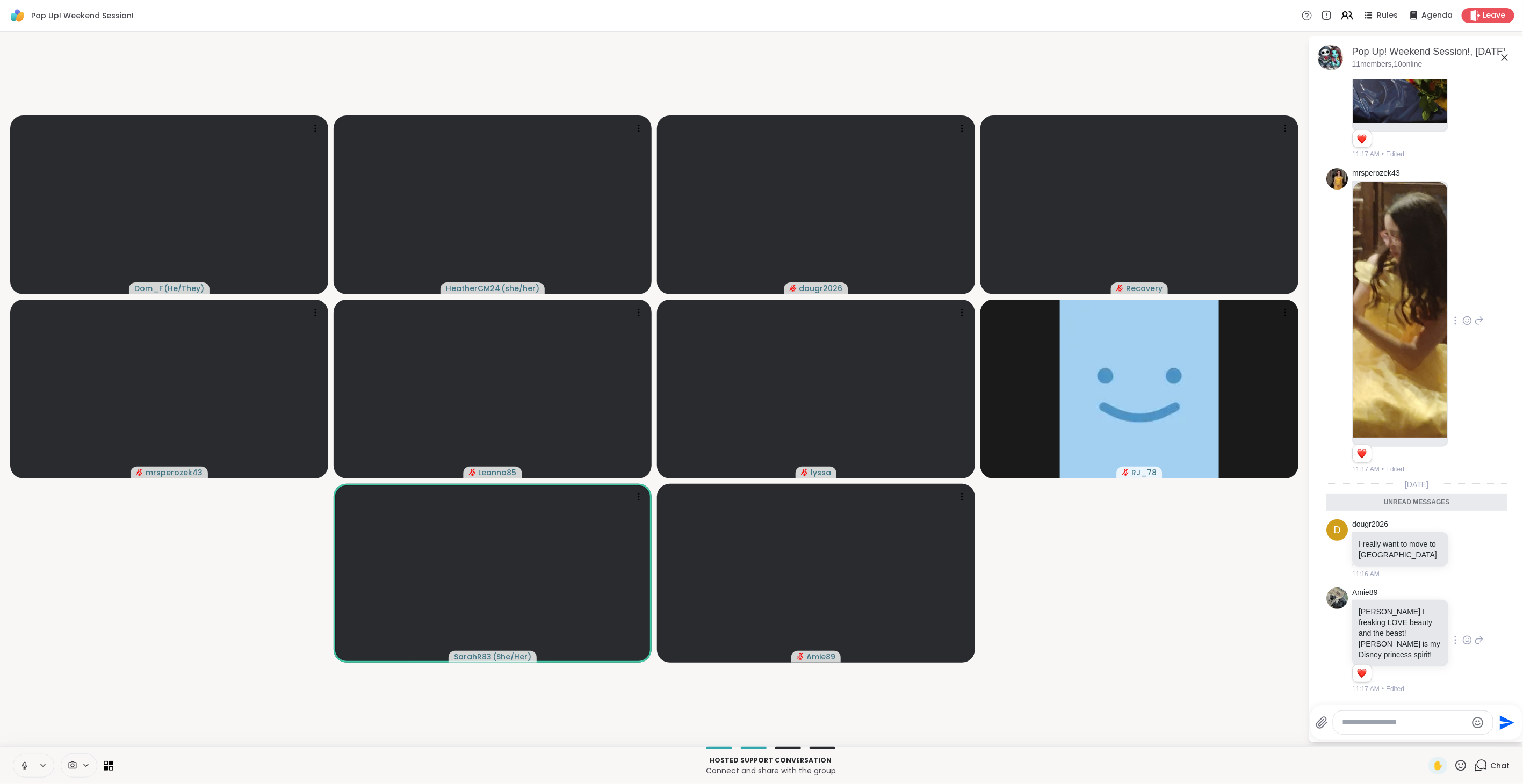
click at [1462, 326] on icon at bounding box center [1466, 320] width 10 height 11
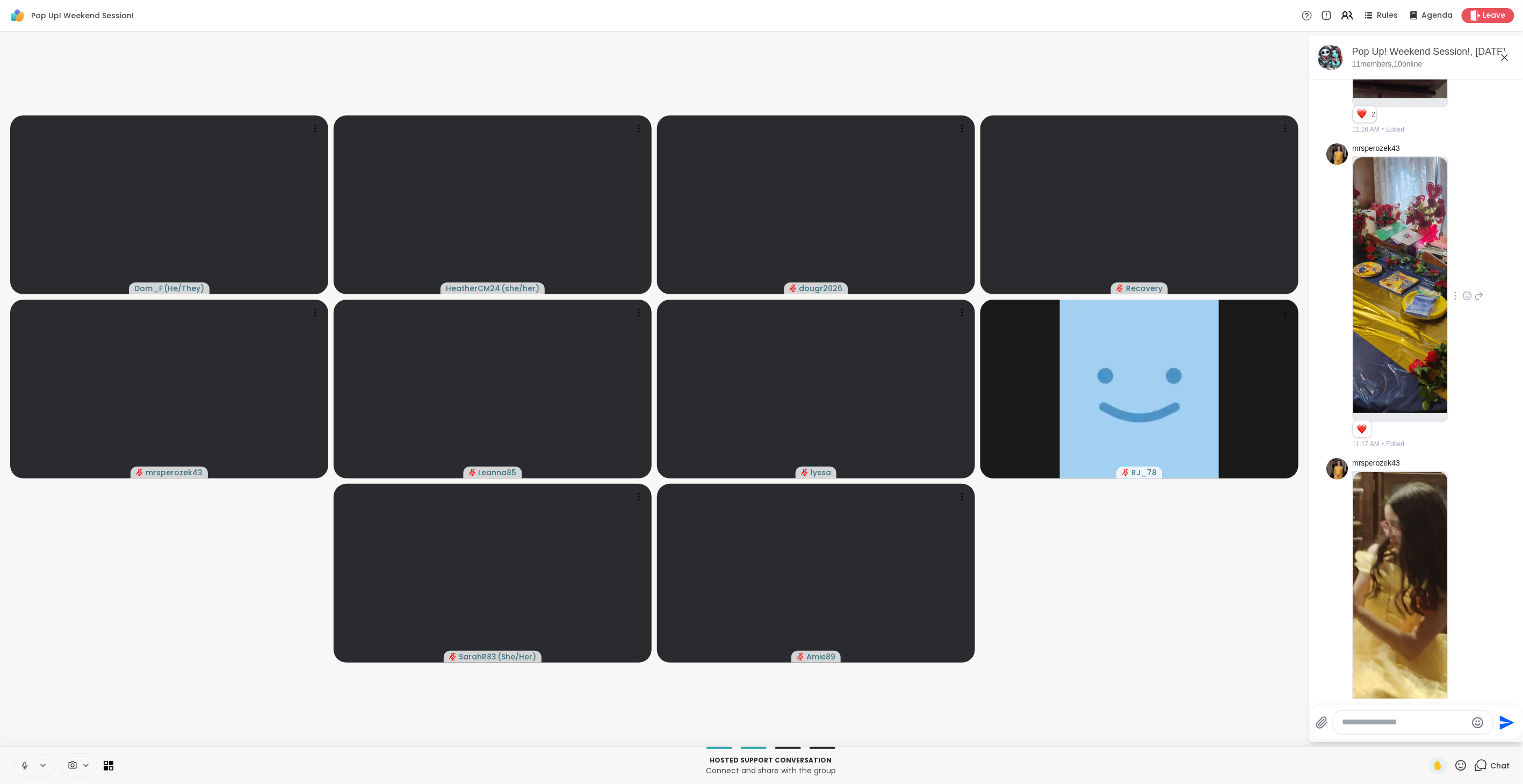
scroll to position [1230, 0]
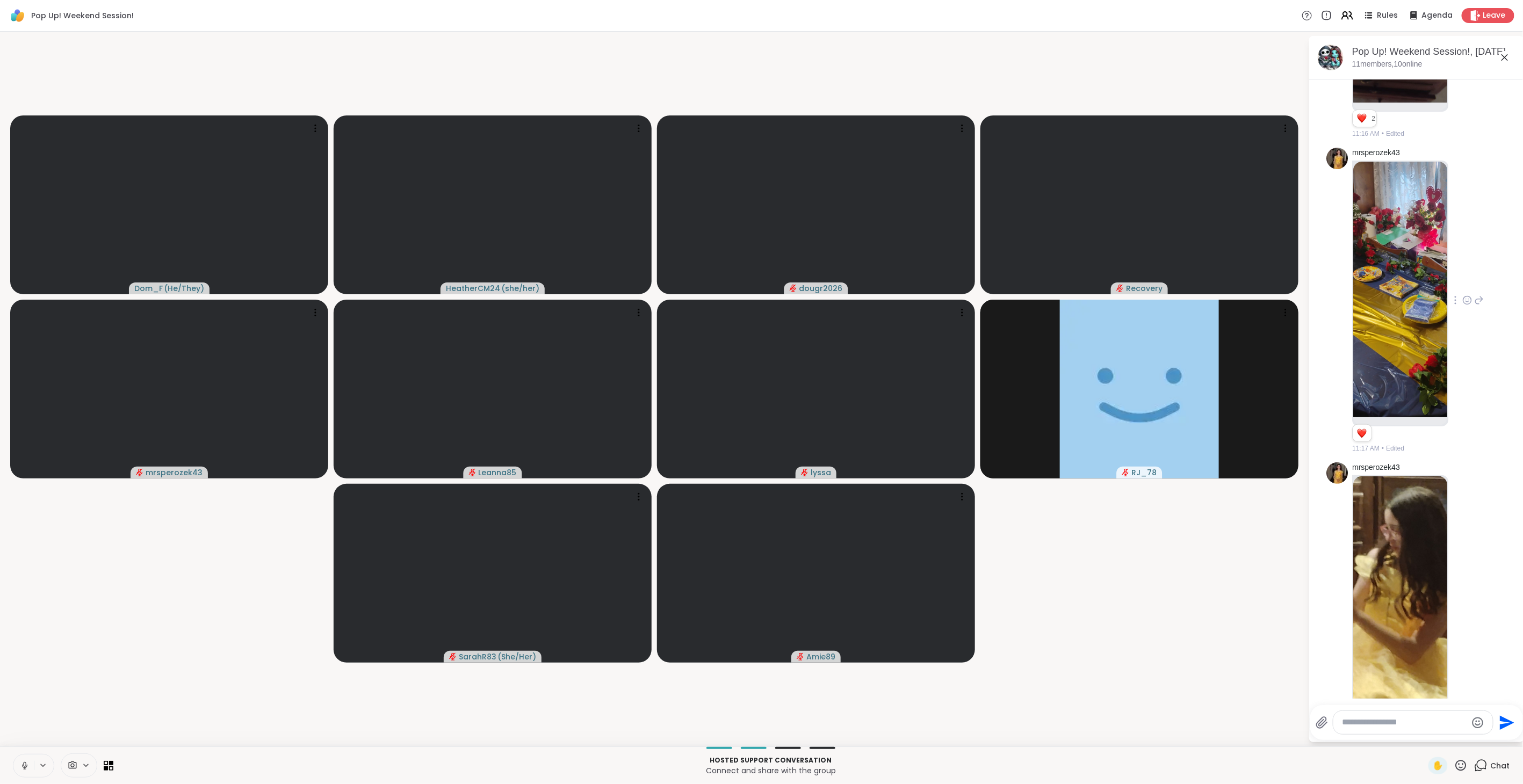
click at [1462, 305] on icon at bounding box center [1466, 300] width 10 height 11
click at [1462, 288] on div "Select Reaction: Heart" at bounding box center [1466, 283] width 10 height 10
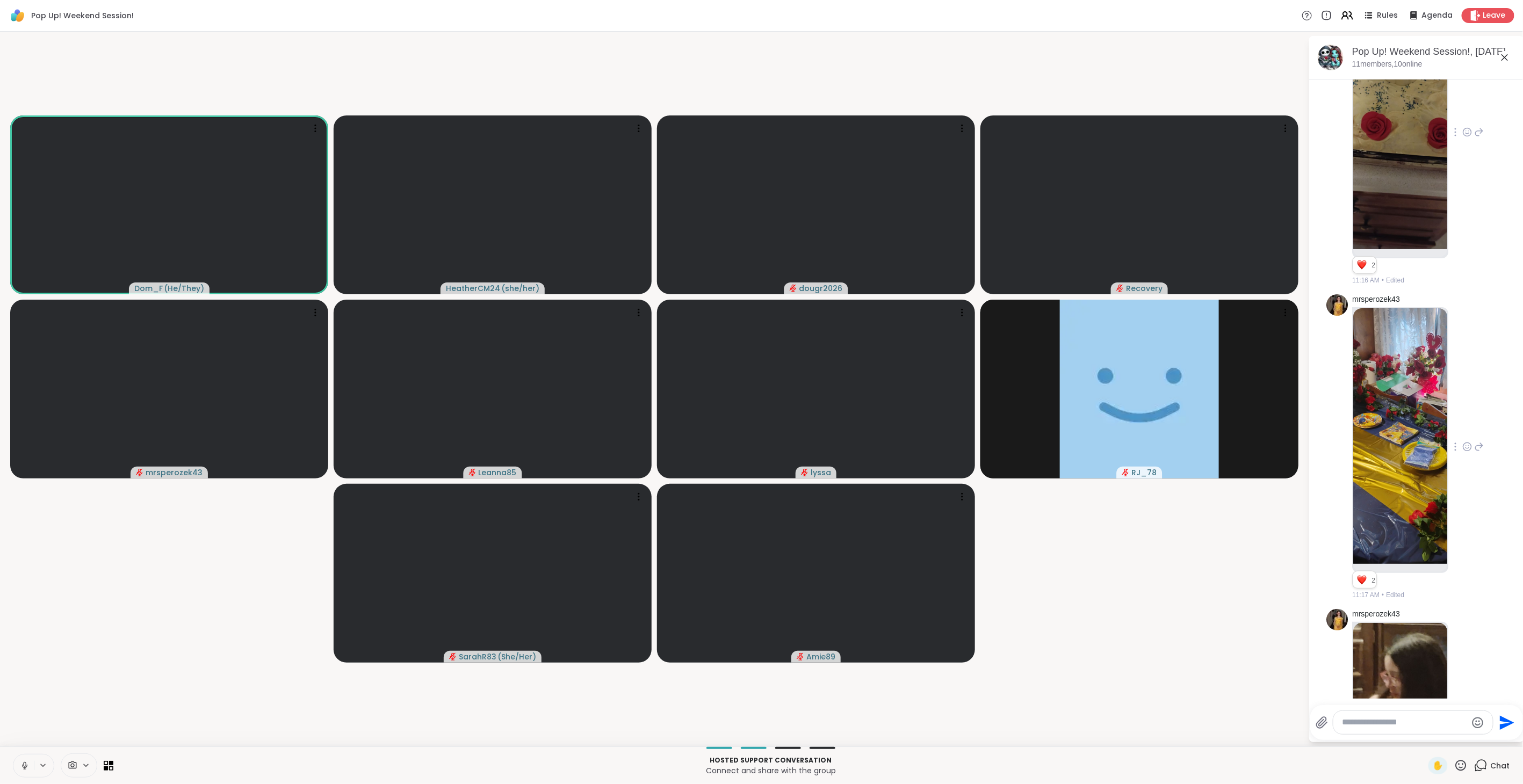
scroll to position [1080, 0]
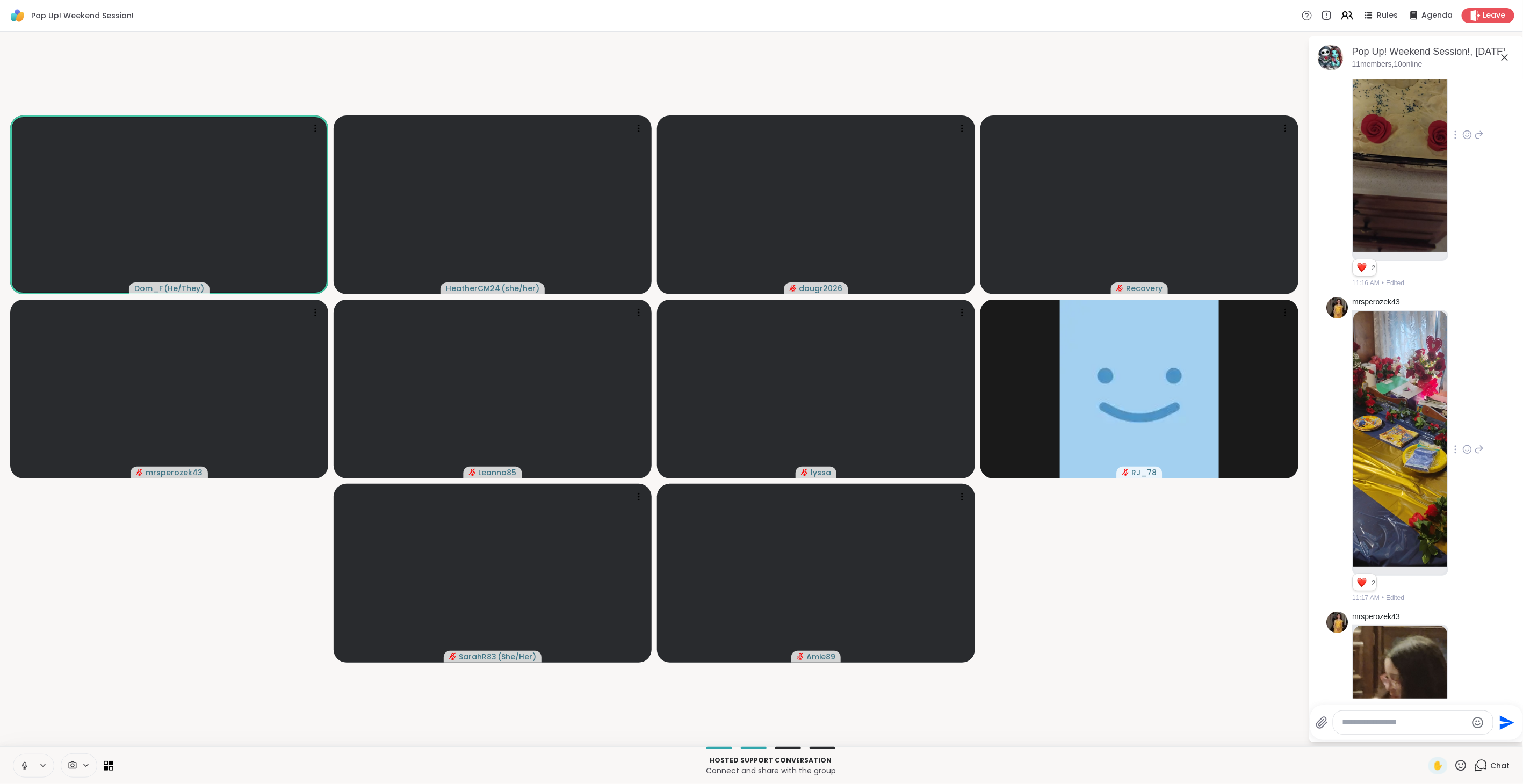
click at [1462, 140] on icon at bounding box center [1466, 135] width 10 height 11
click at [1462, 122] on div "Select Reaction: Heart" at bounding box center [1466, 117] width 10 height 10
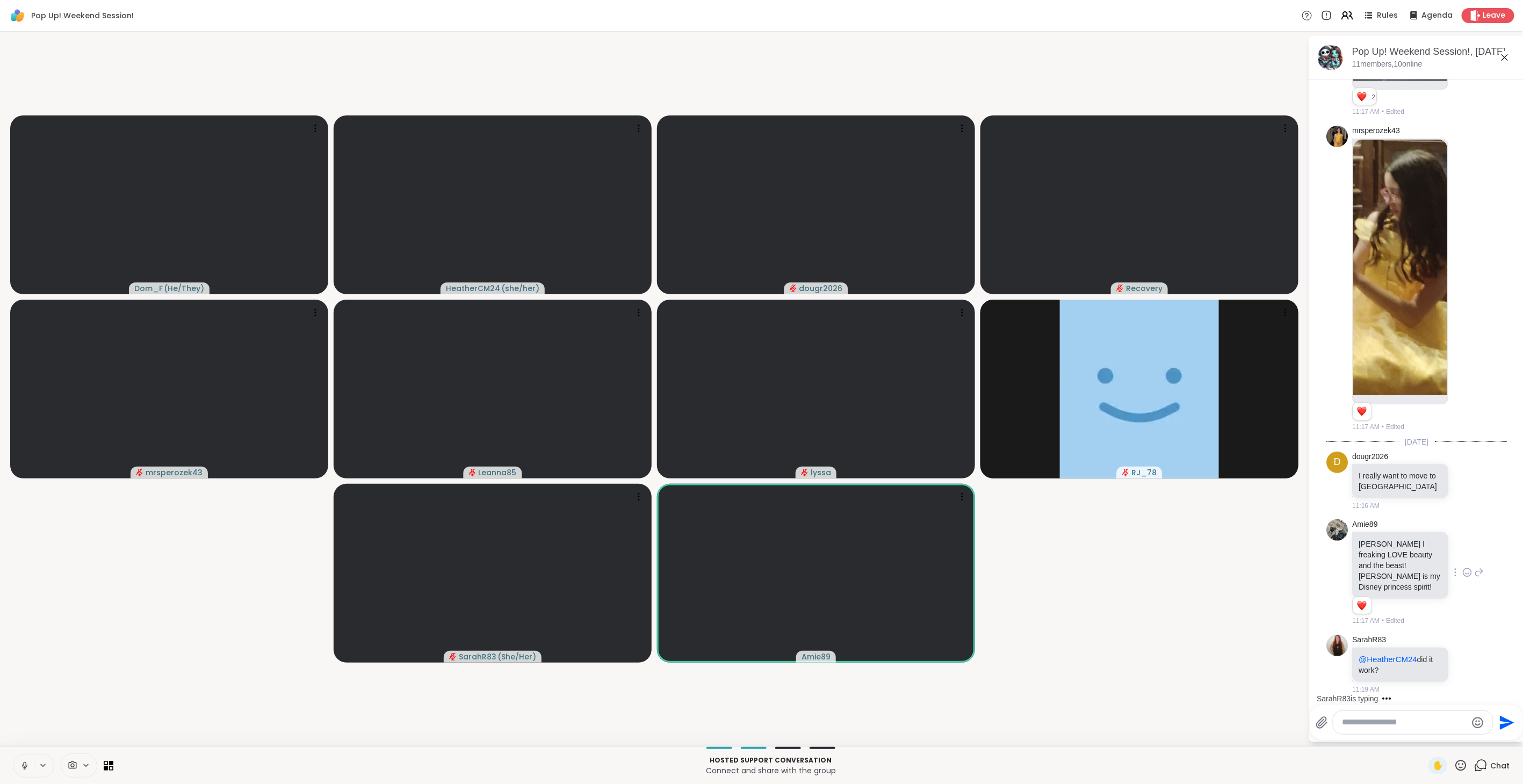
scroll to position [1645, 0]
click at [1462, 661] on icon at bounding box center [1466, 664] width 10 height 11
click at [1438, 647] on div "Select Reaction: Thumbs up" at bounding box center [1443, 646] width 10 height 10
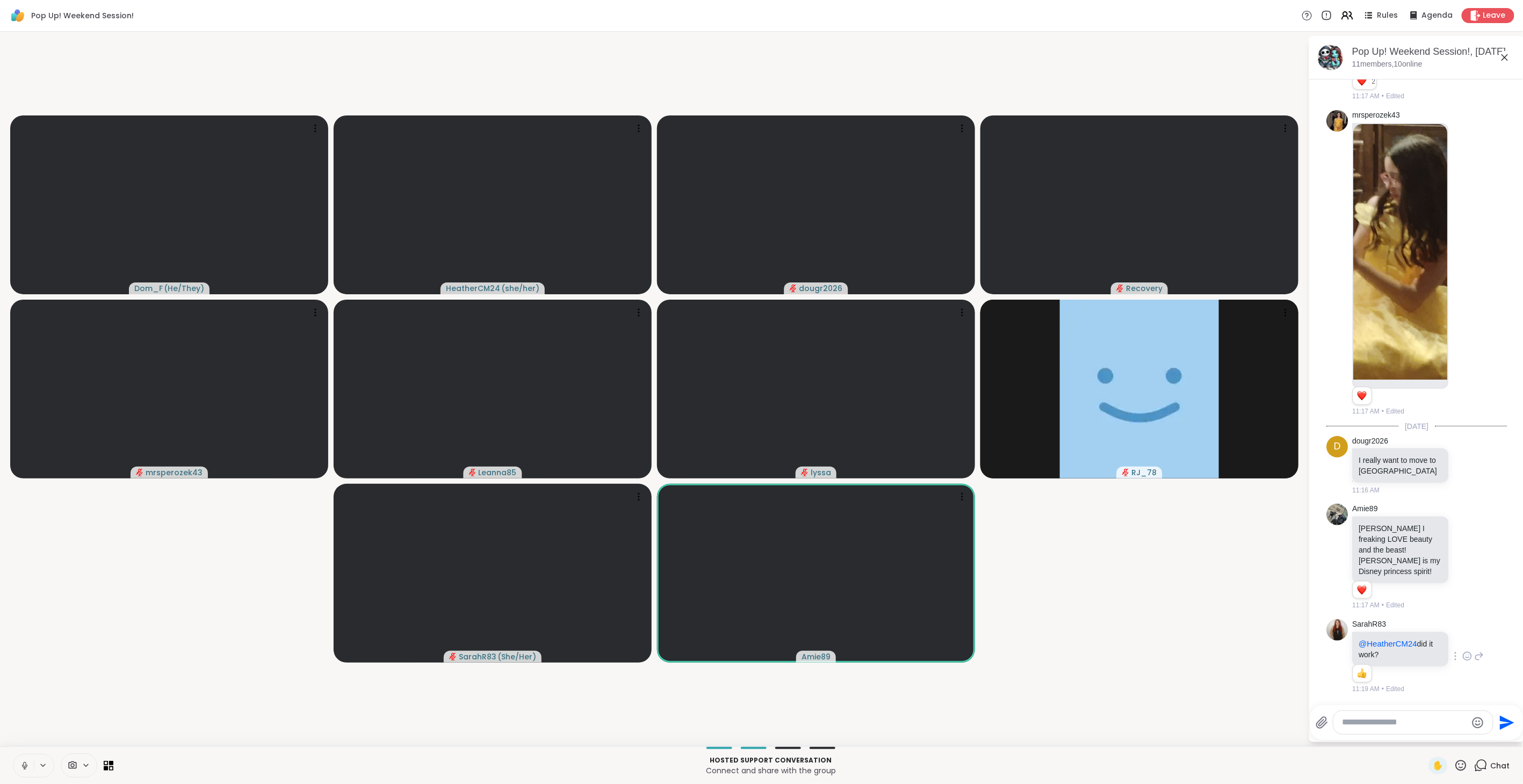
scroll to position [1660, 0]
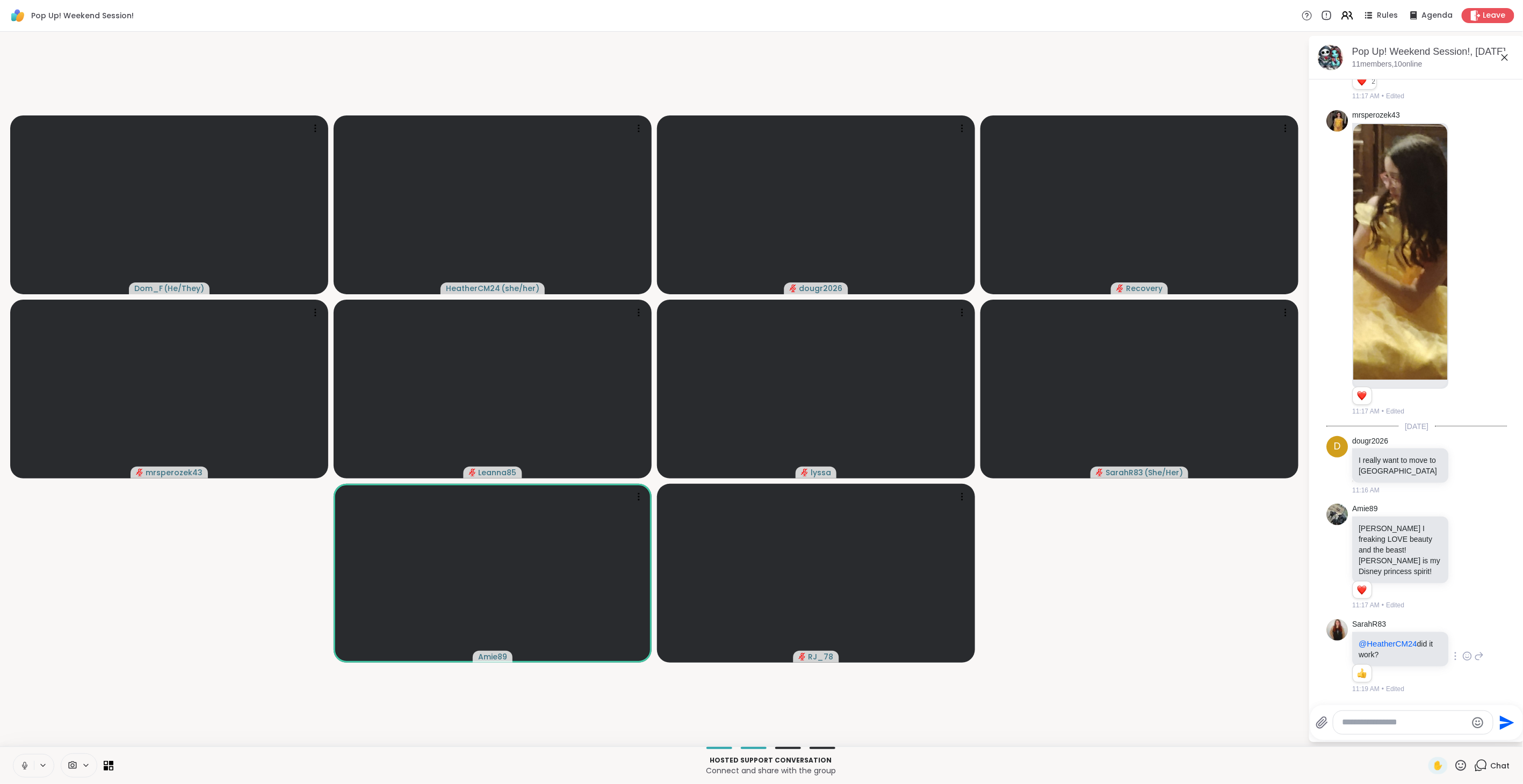
click at [1371, 718] on textarea "Type your message" at bounding box center [1404, 722] width 125 height 12
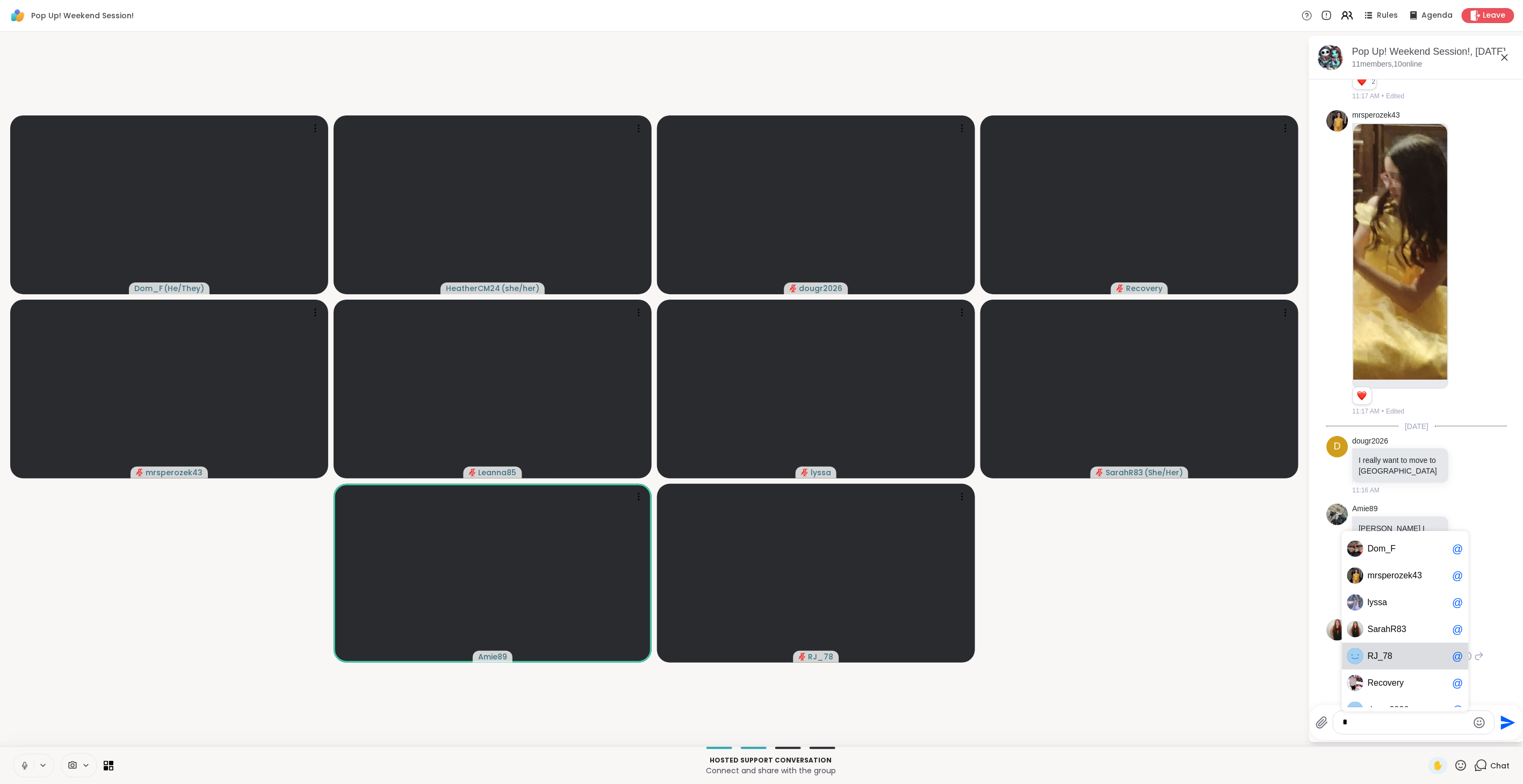
click at [1387, 656] on span "8" at bounding box center [1389, 656] width 5 height 11
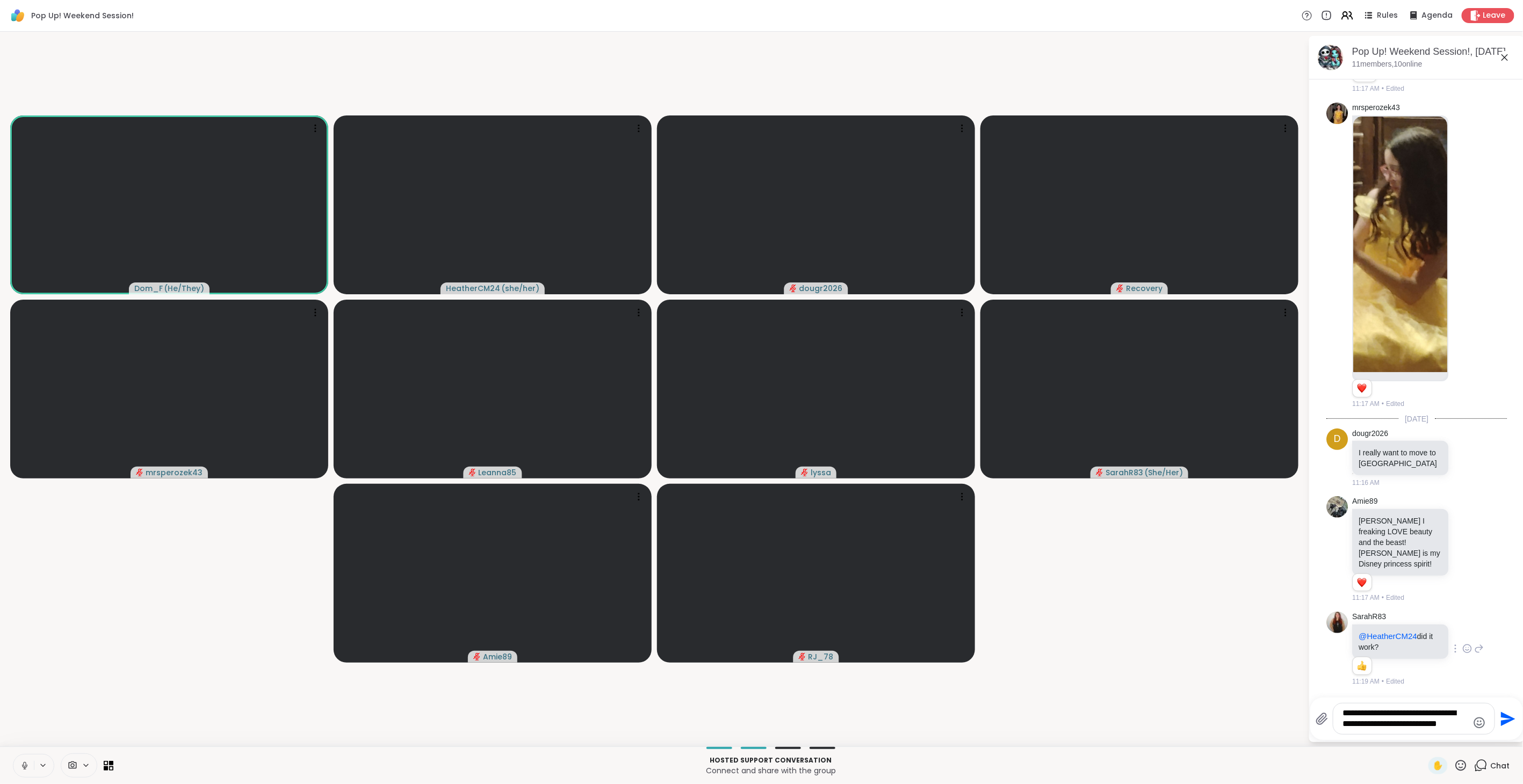
type textarea "**********"
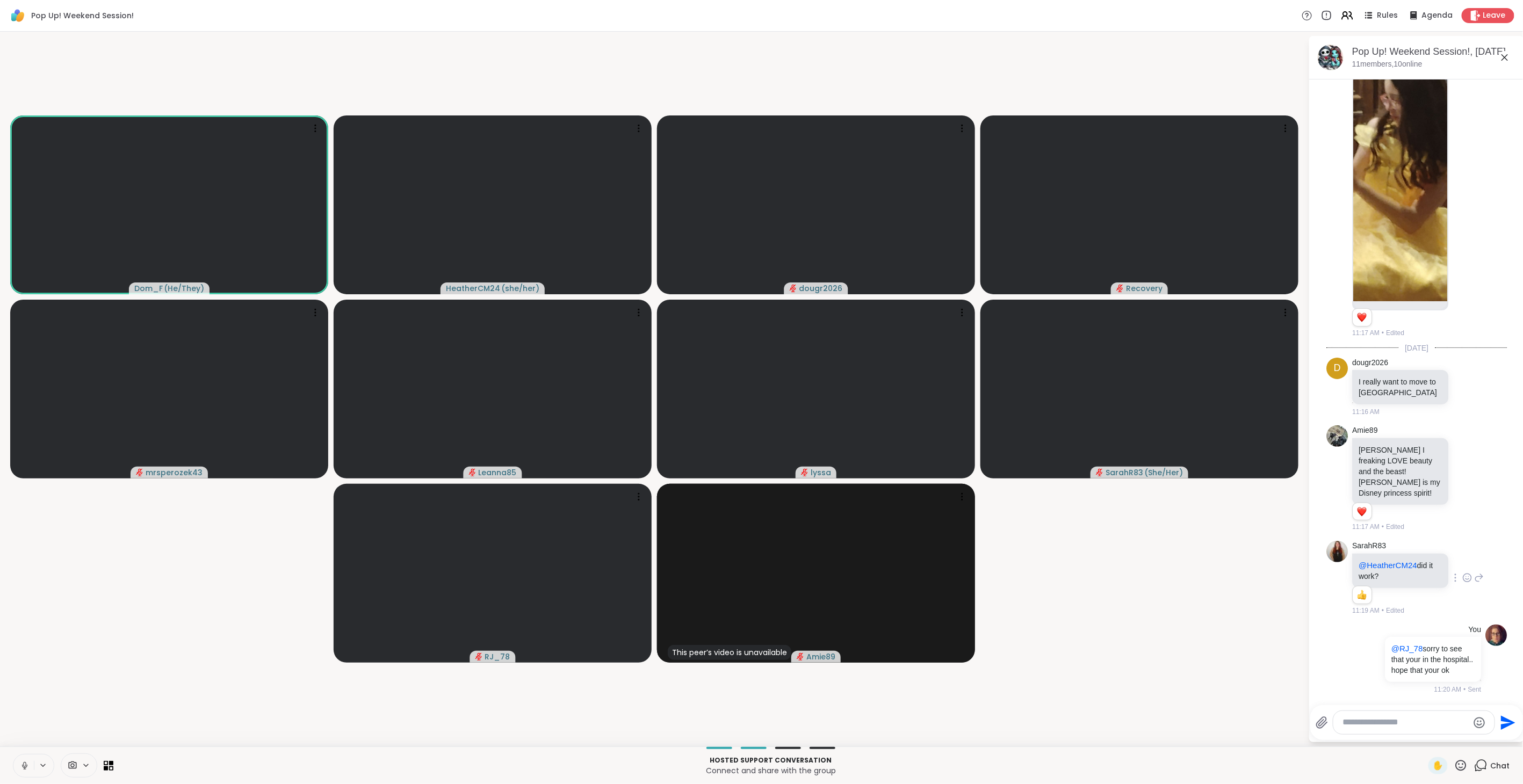
scroll to position [1839, 0]
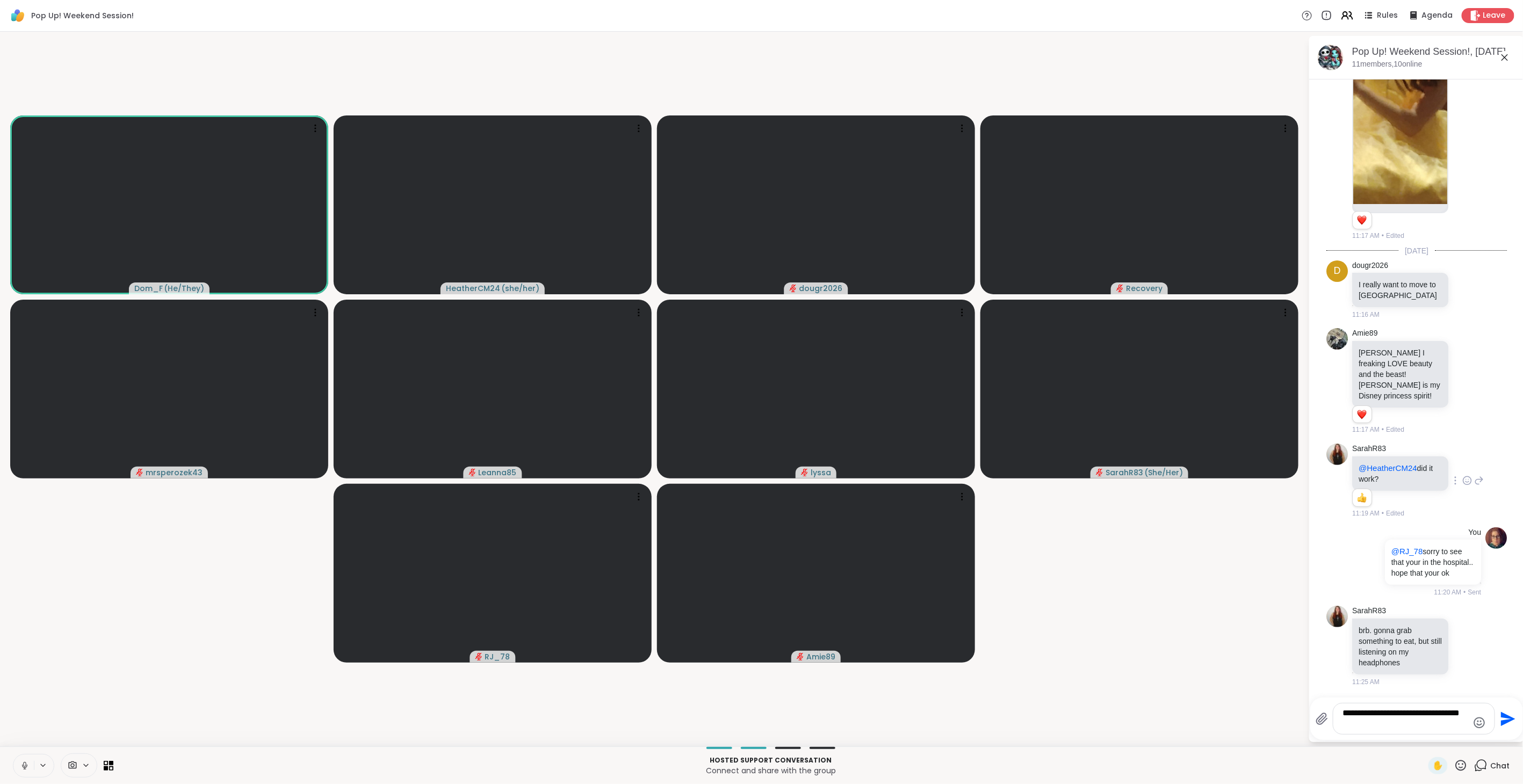
type textarea "**********"
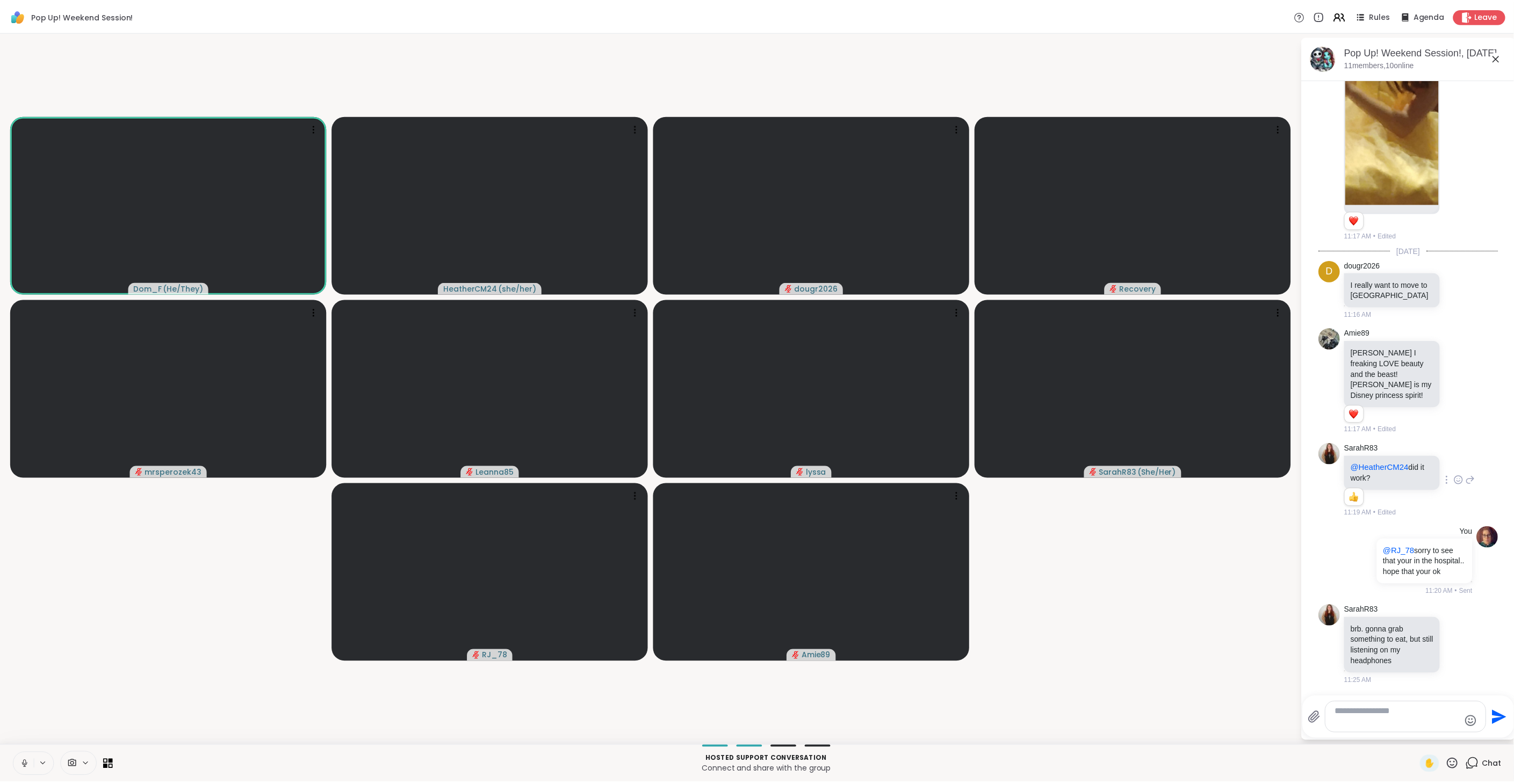
scroll to position [1907, 0]
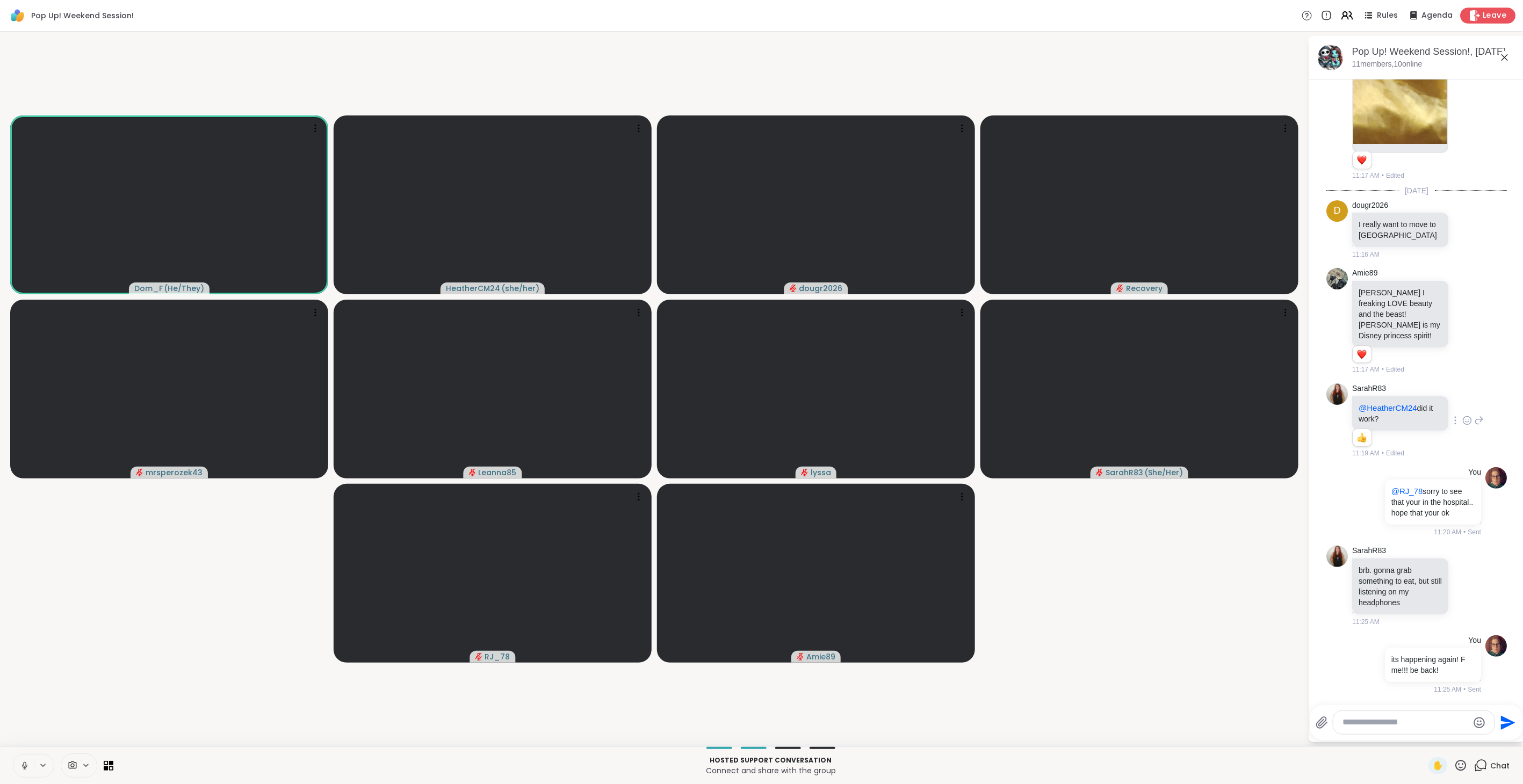
click at [1470, 16] on icon at bounding box center [1474, 15] width 10 height 12
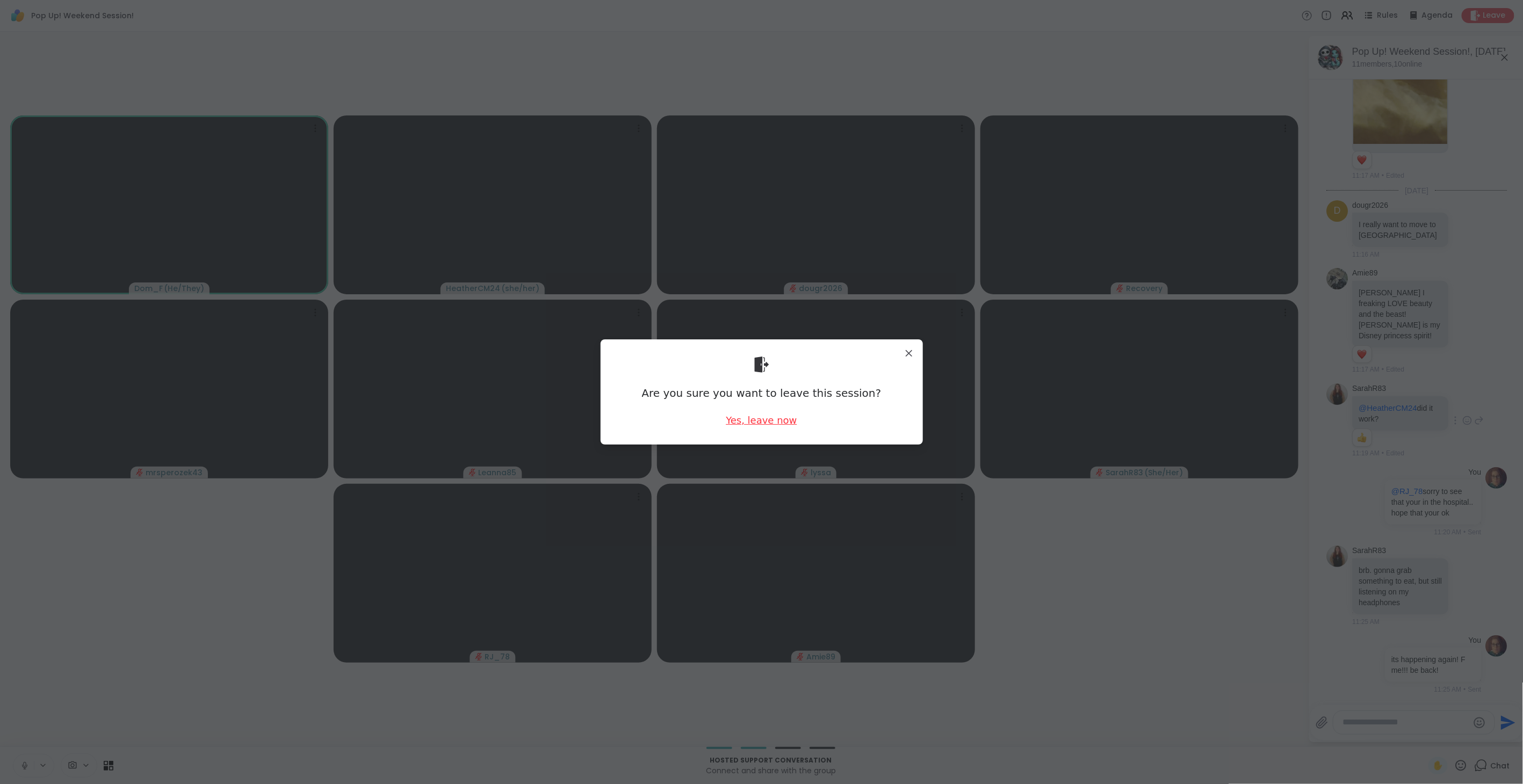
click at [770, 419] on div "Yes, leave now" at bounding box center [761, 419] width 71 height 14
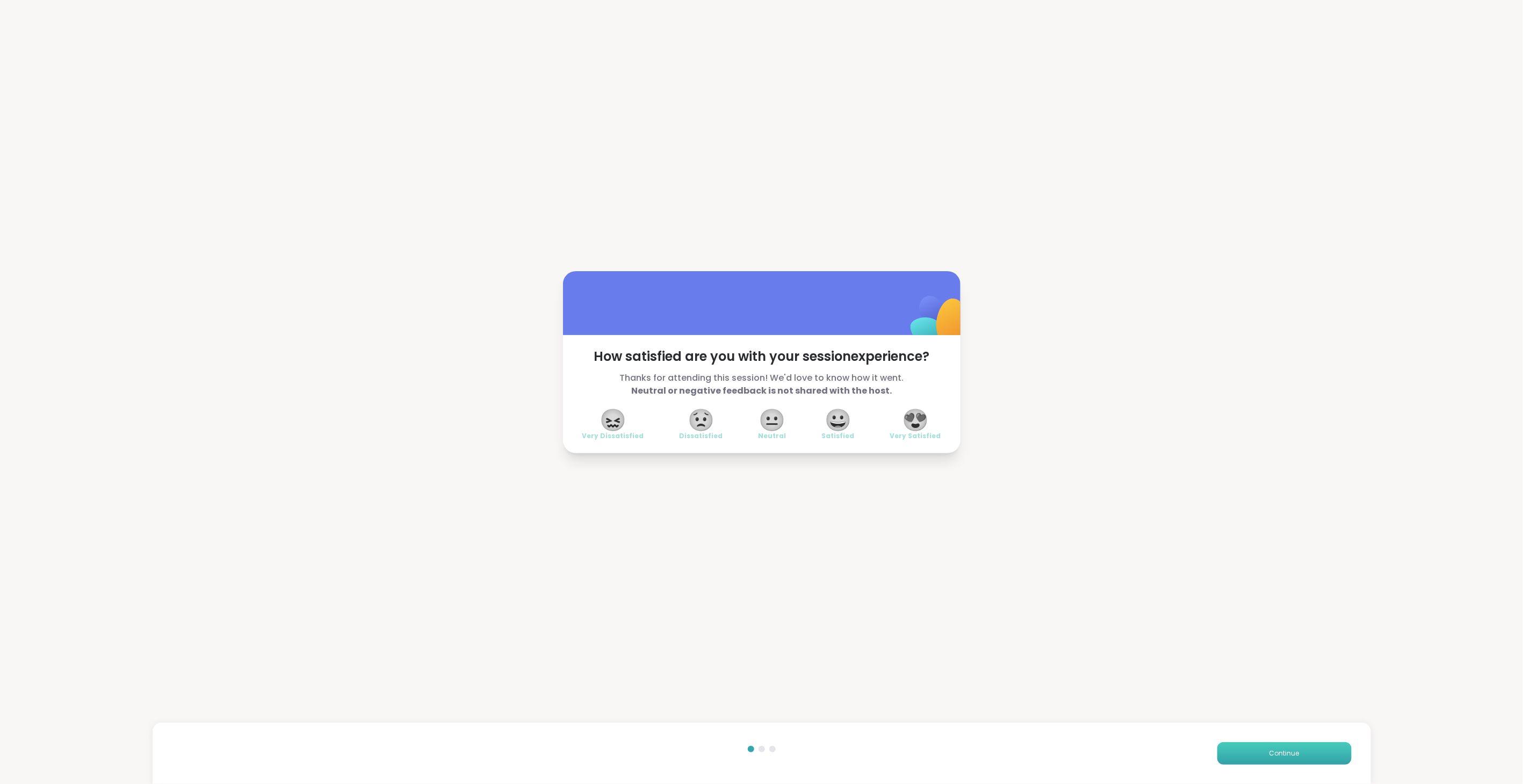
click at [1242, 759] on button "Continue" at bounding box center [1283, 752] width 134 height 23
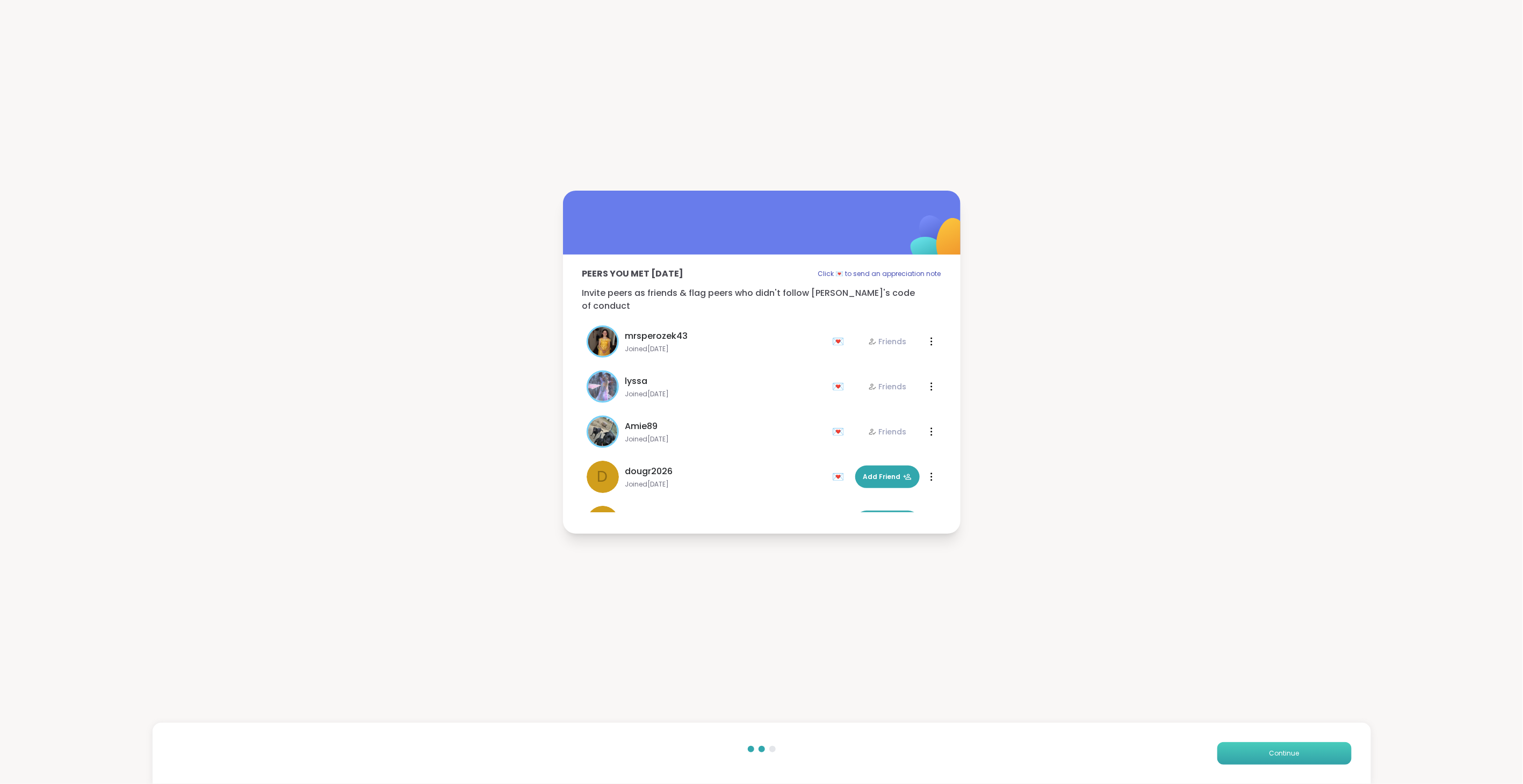
click at [1242, 759] on button "Continue" at bounding box center [1283, 752] width 134 height 23
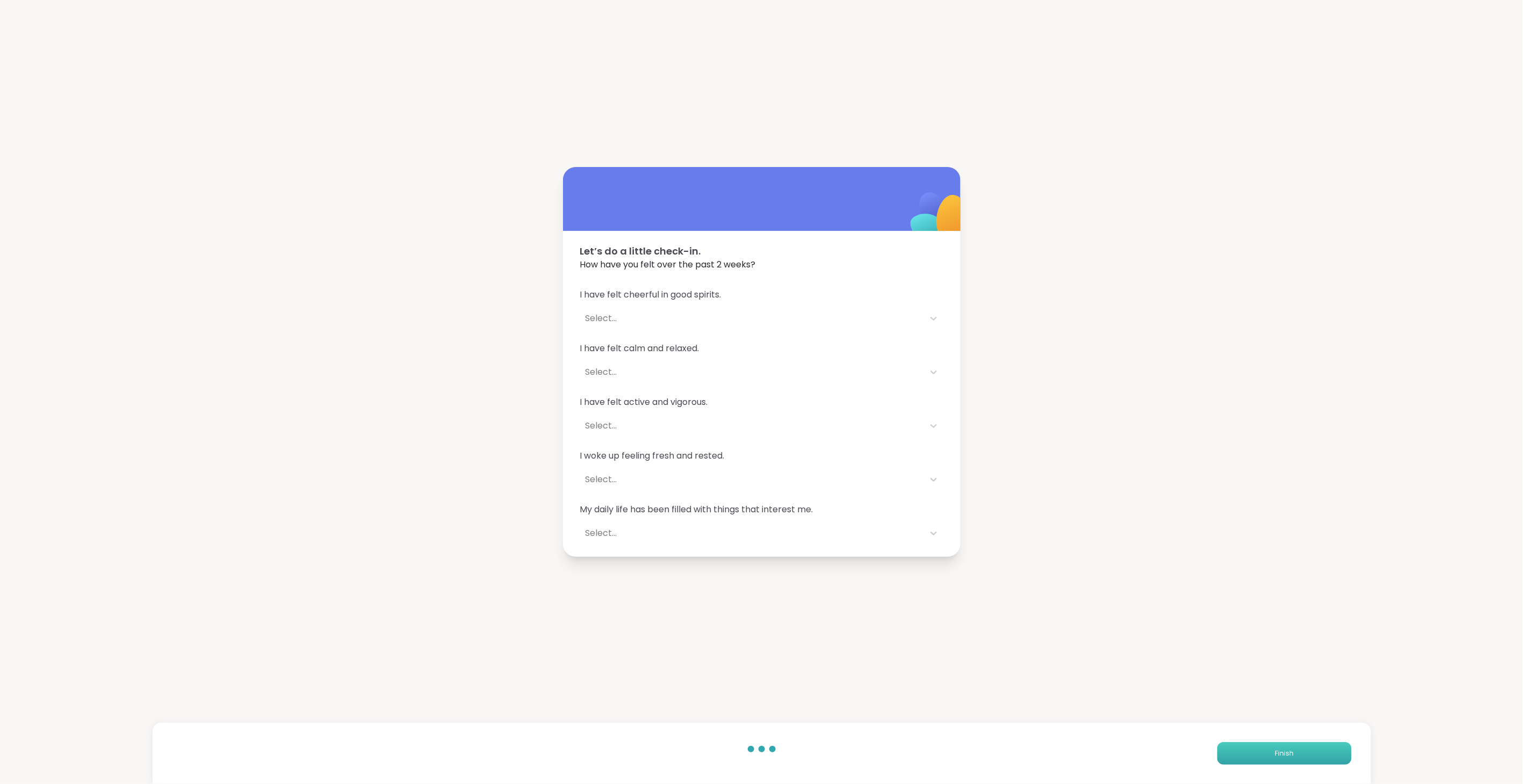
click at [1295, 752] on button "Finish" at bounding box center [1283, 752] width 134 height 23
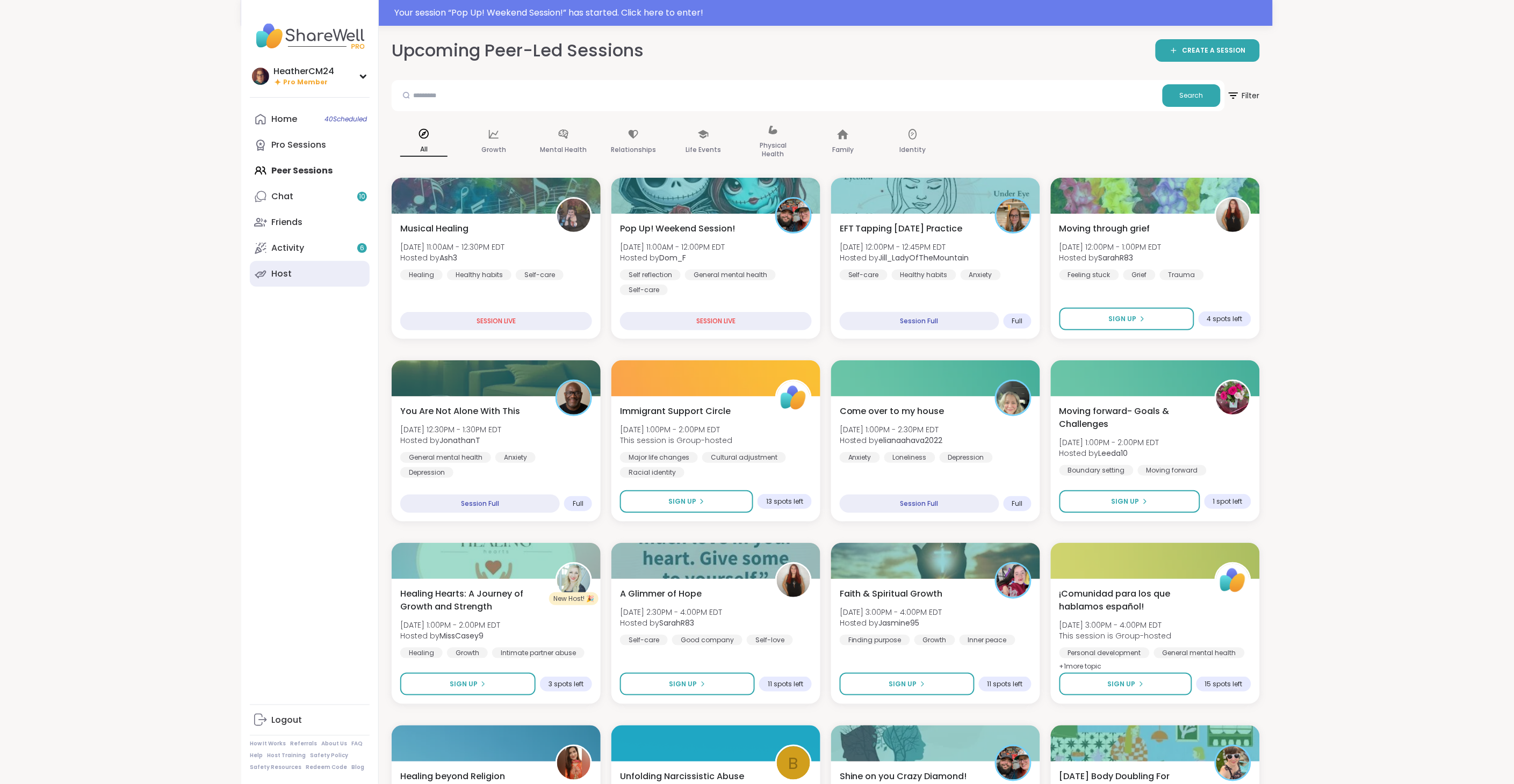
click at [282, 275] on div "Host" at bounding box center [281, 274] width 21 height 12
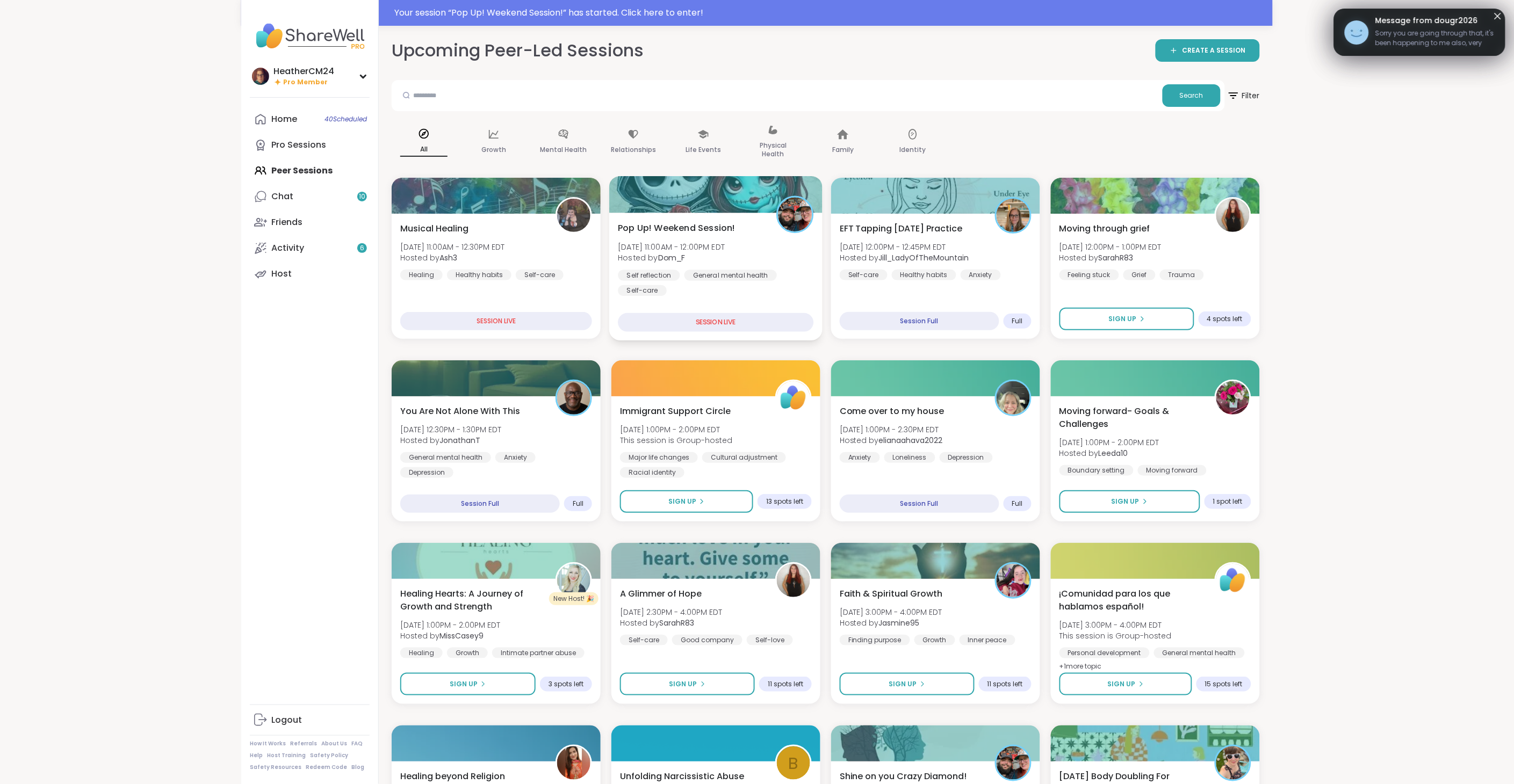
click at [712, 244] on span "[DATE] 11:00AM - 12:00PM EDT" at bounding box center [671, 247] width 107 height 11
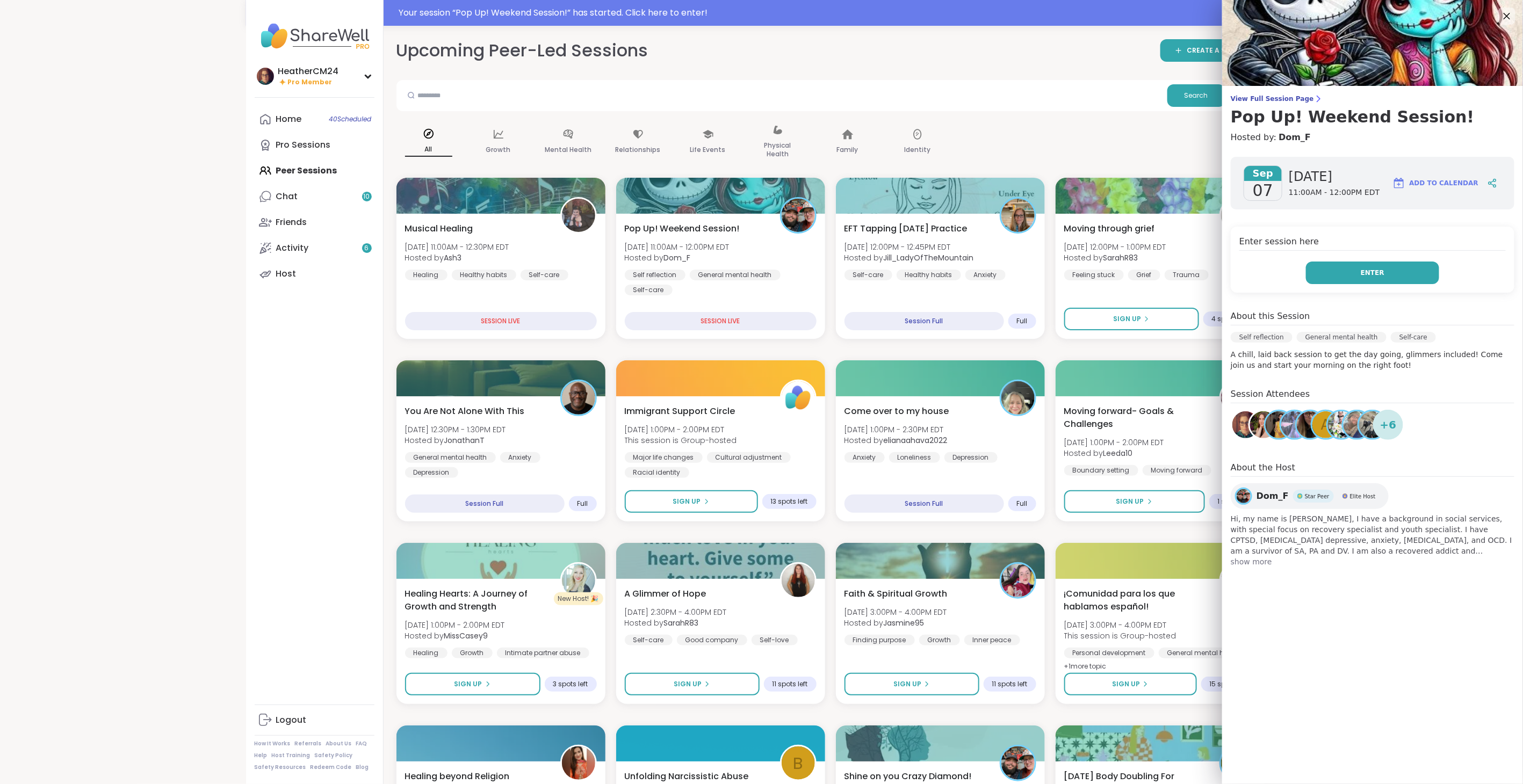
click at [1397, 275] on button "Enter" at bounding box center [1373, 272] width 133 height 23
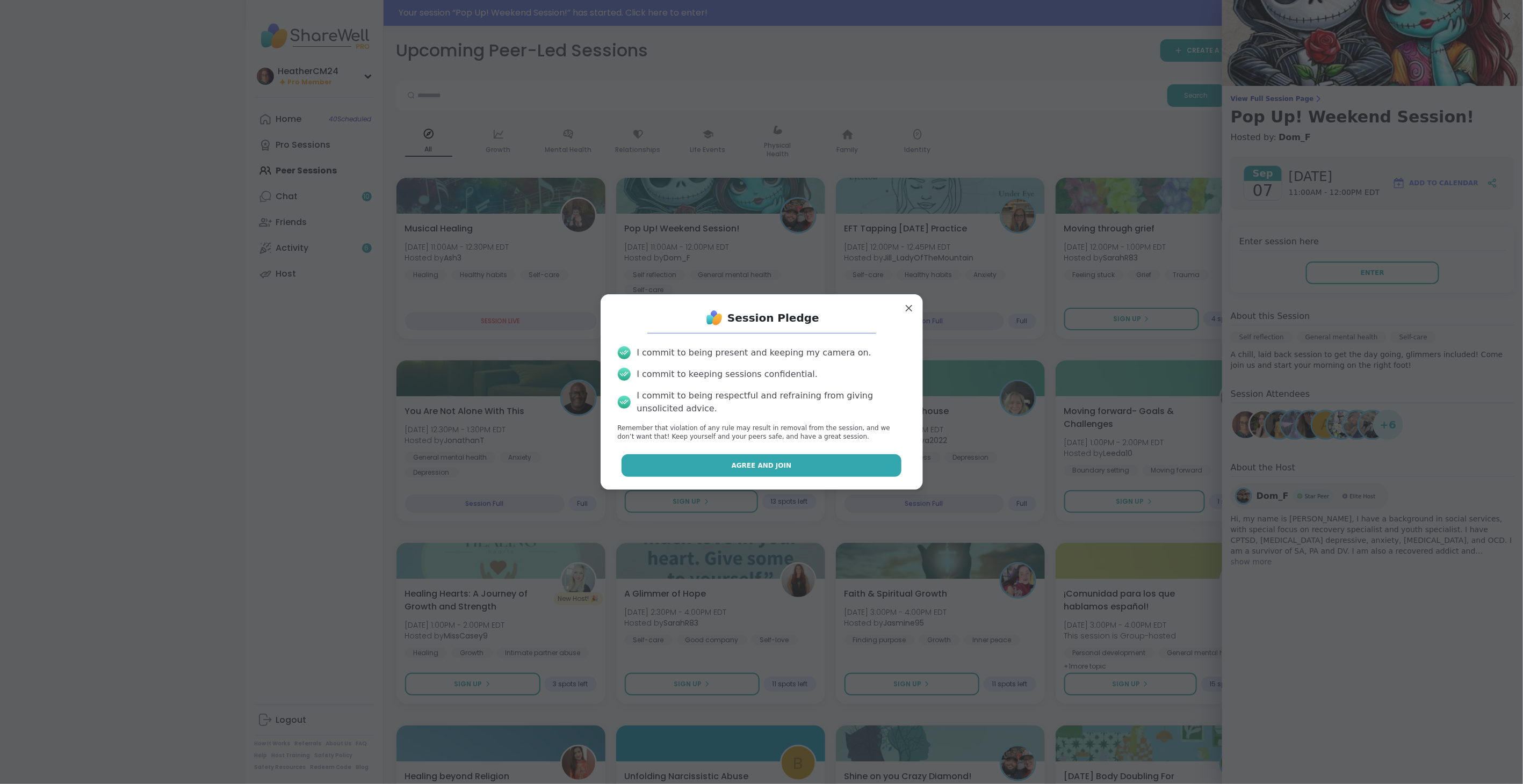
click at [804, 466] on button "Agree and Join" at bounding box center [761, 465] width 280 height 23
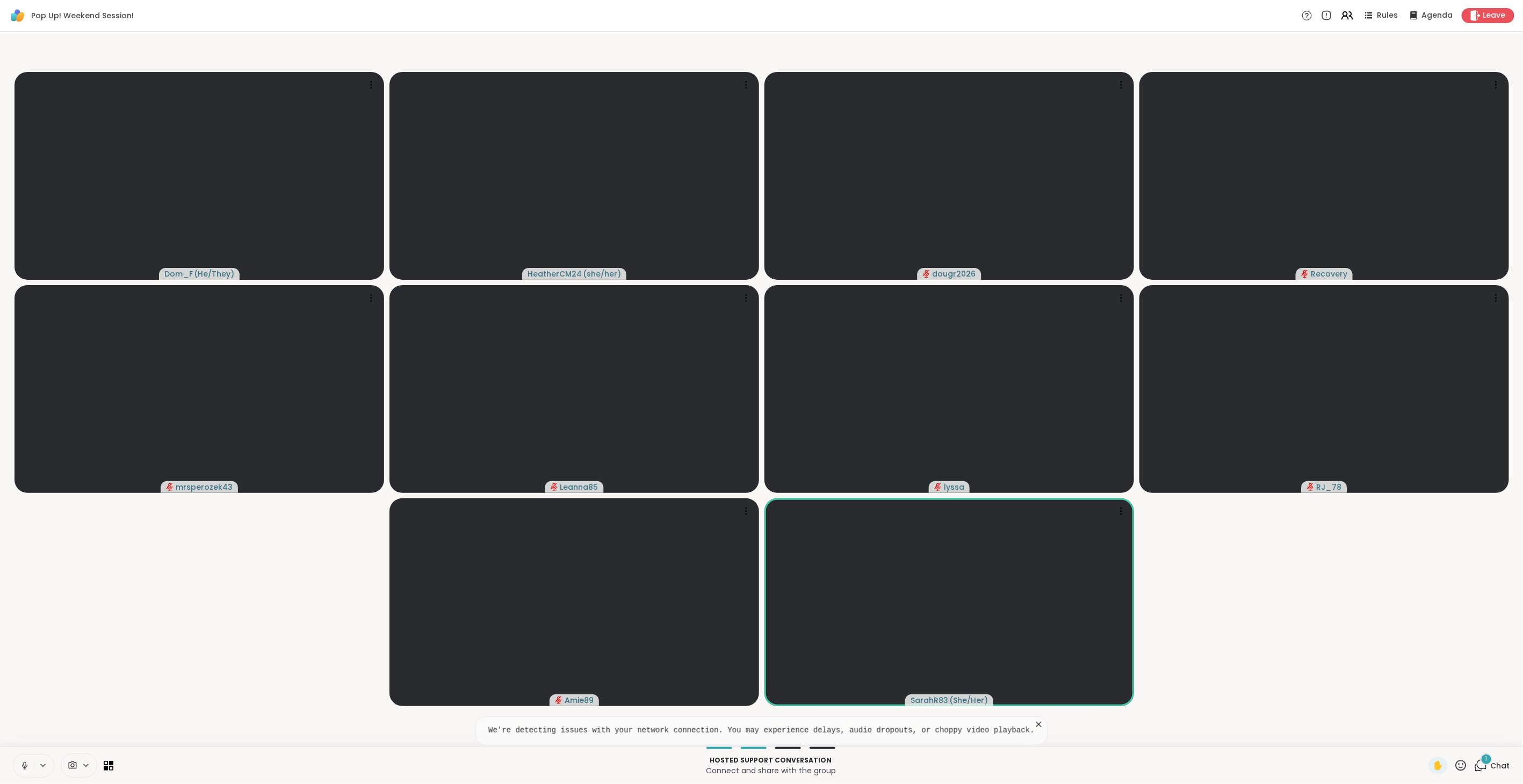
click at [1481, 760] on div "1" at bounding box center [1486, 759] width 12 height 12
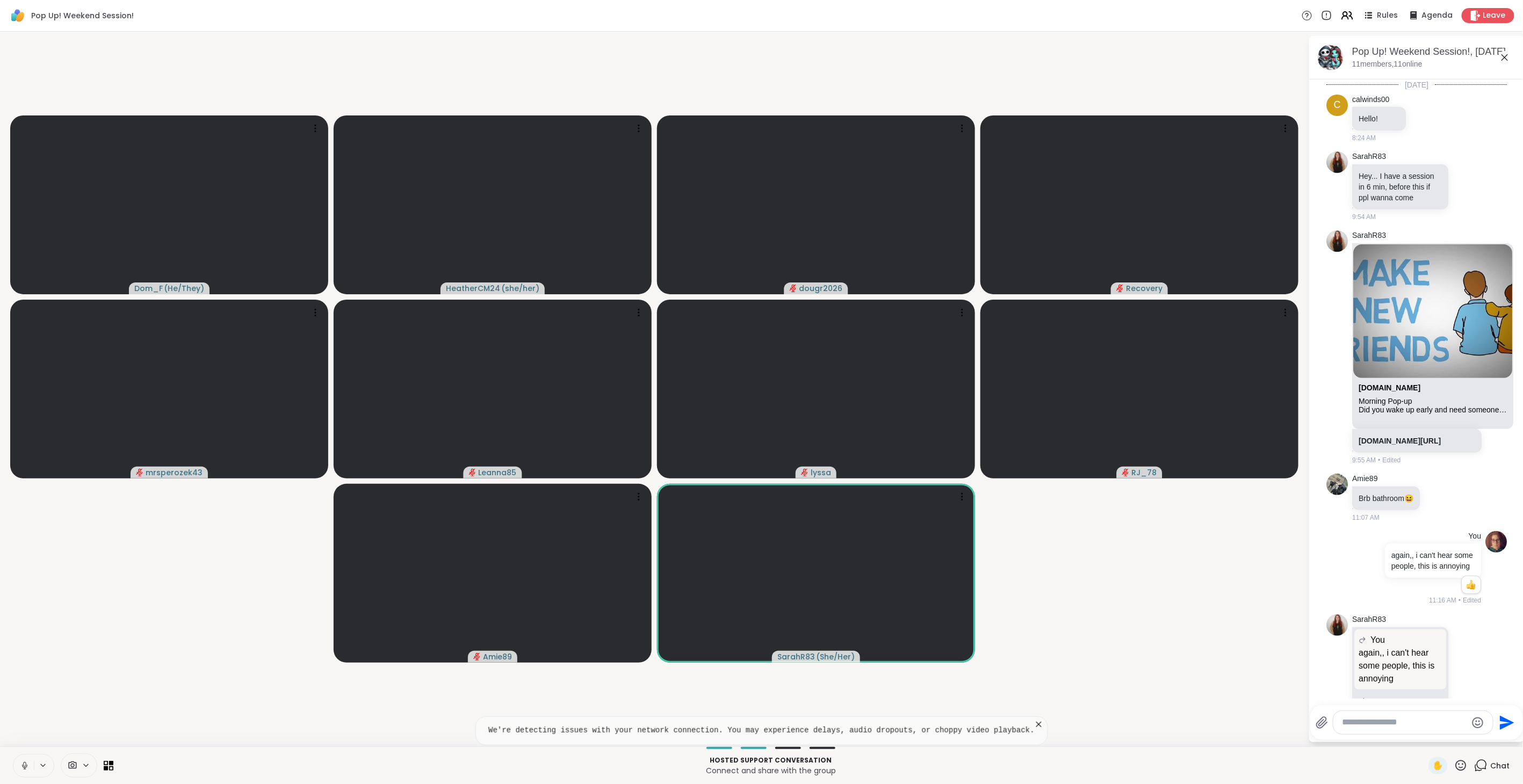
scroll to position [2095, 0]
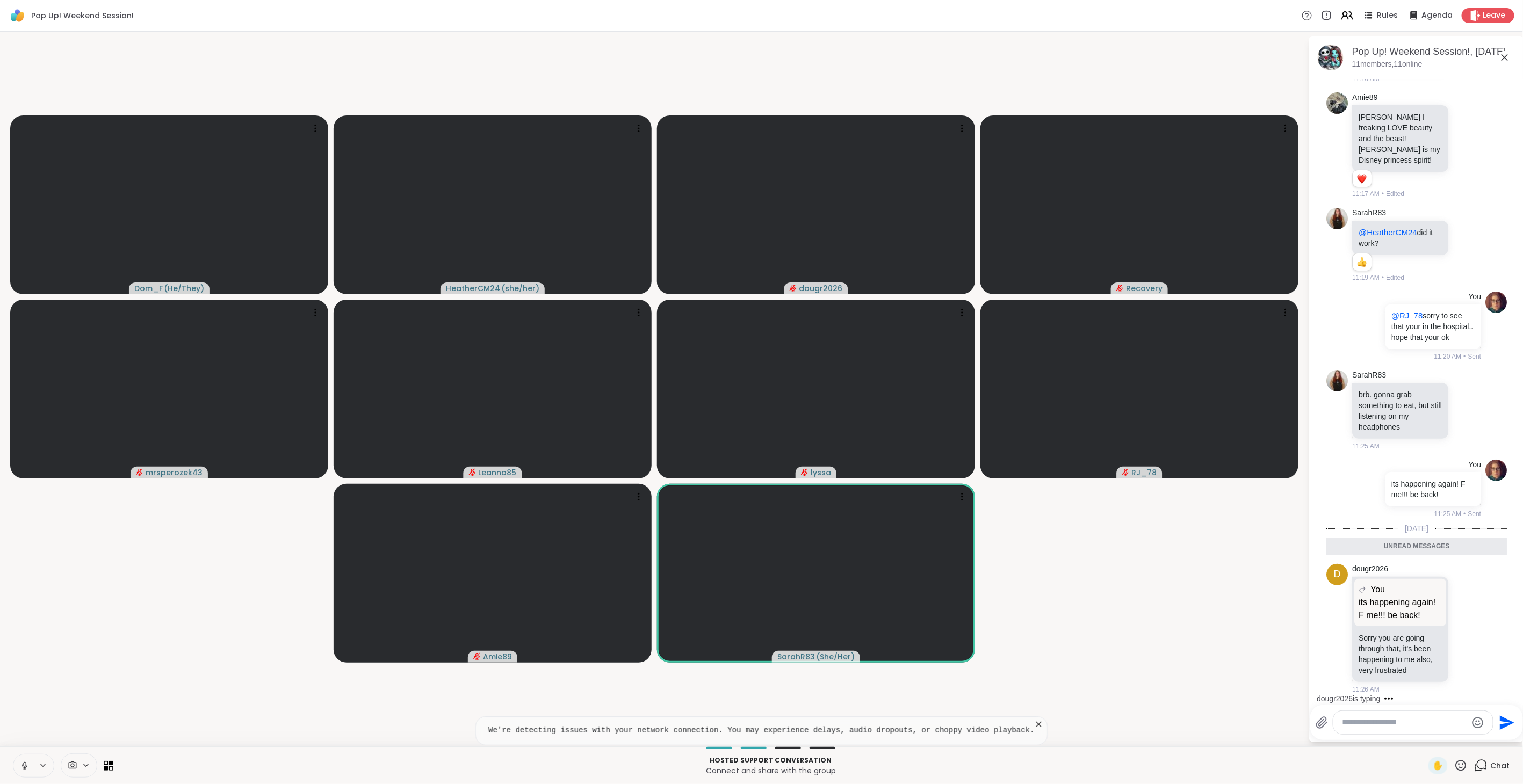
click at [926, 733] on pre "We're detecting issues with your network connection. You may experience delays,…" at bounding box center [761, 731] width 547 height 11
click at [1036, 725] on icon at bounding box center [1038, 725] width 5 height 5
click at [1408, 726] on textarea "Type your message" at bounding box center [1404, 722] width 125 height 12
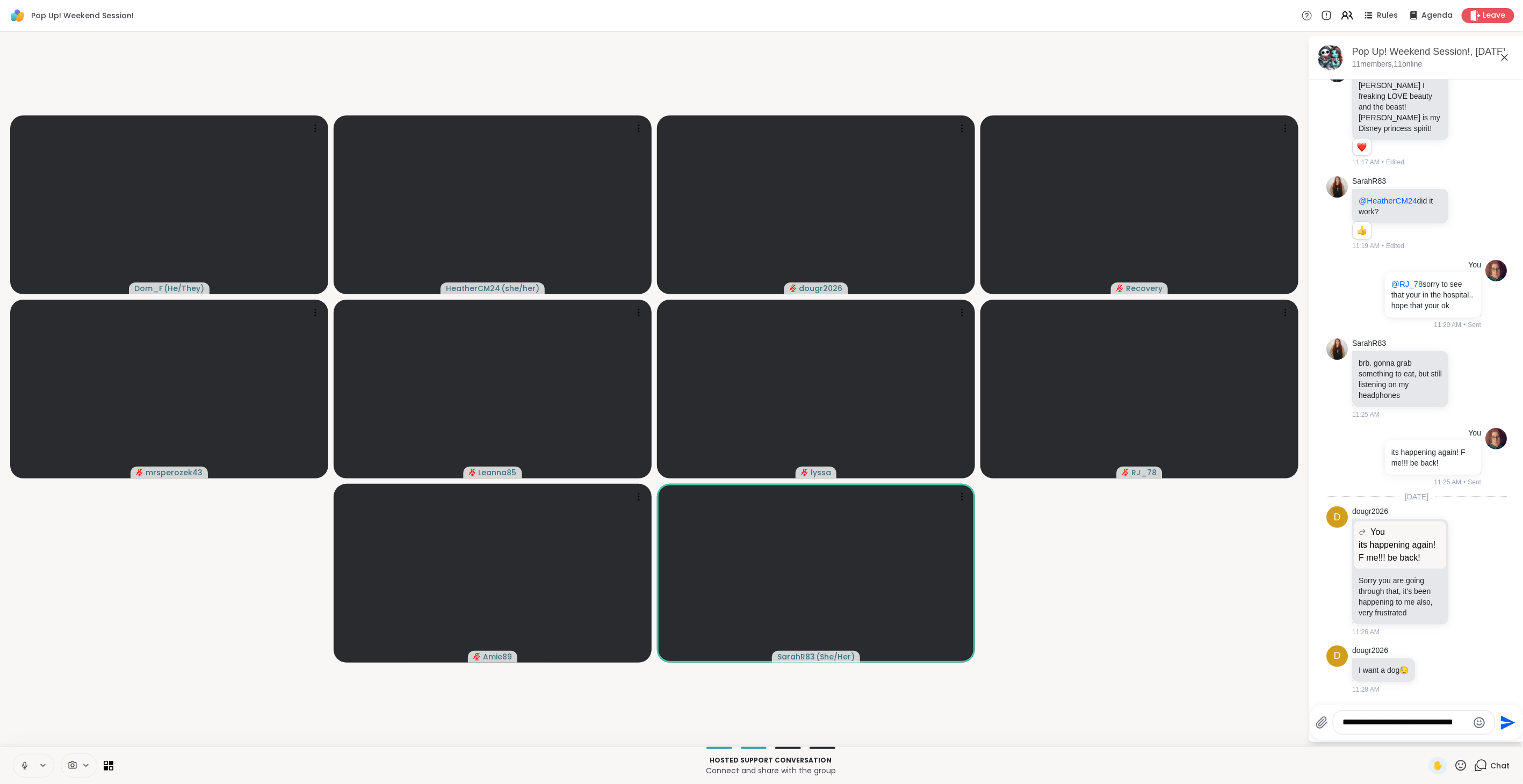
scroll to position [2134, 0]
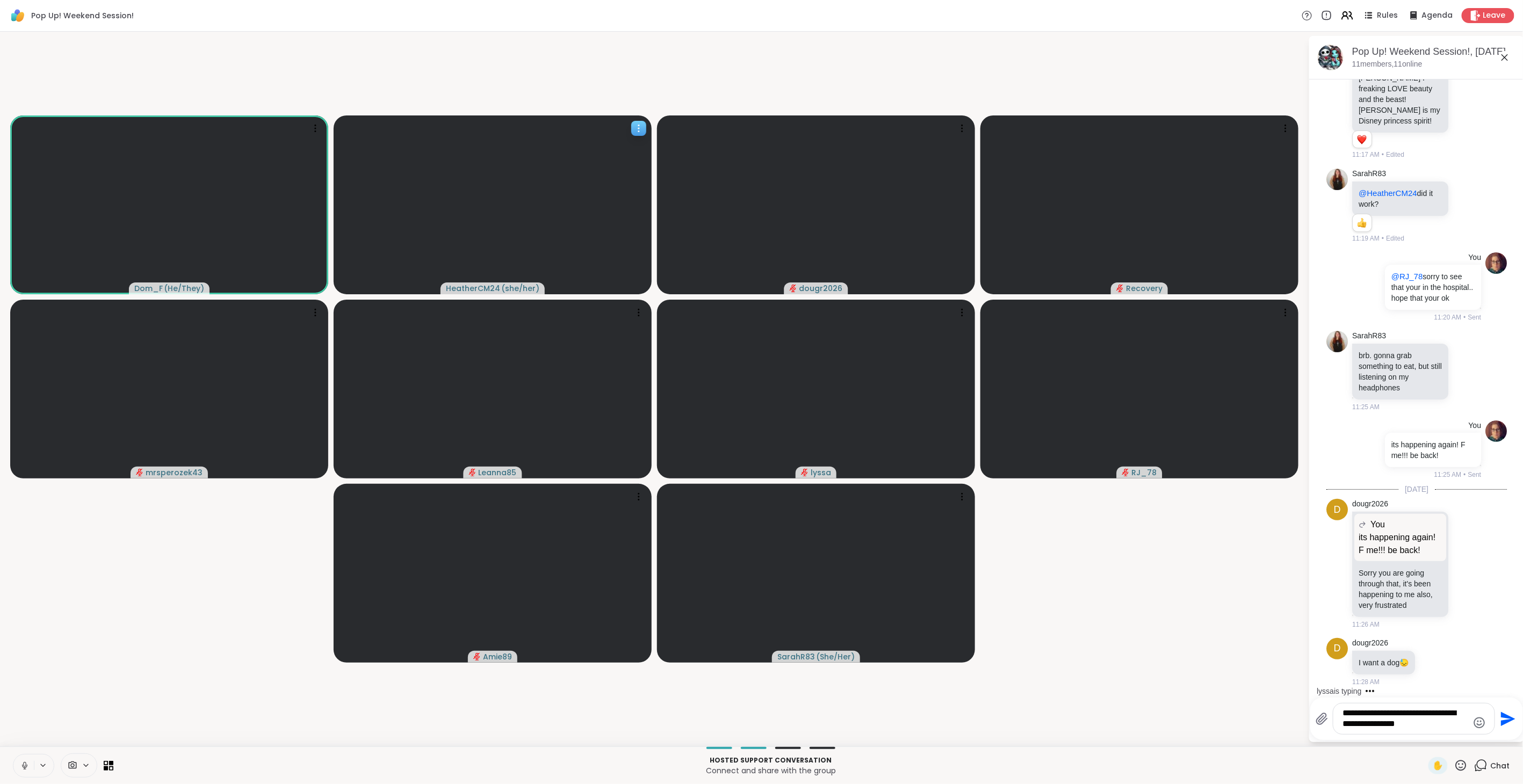
type textarea "**********"
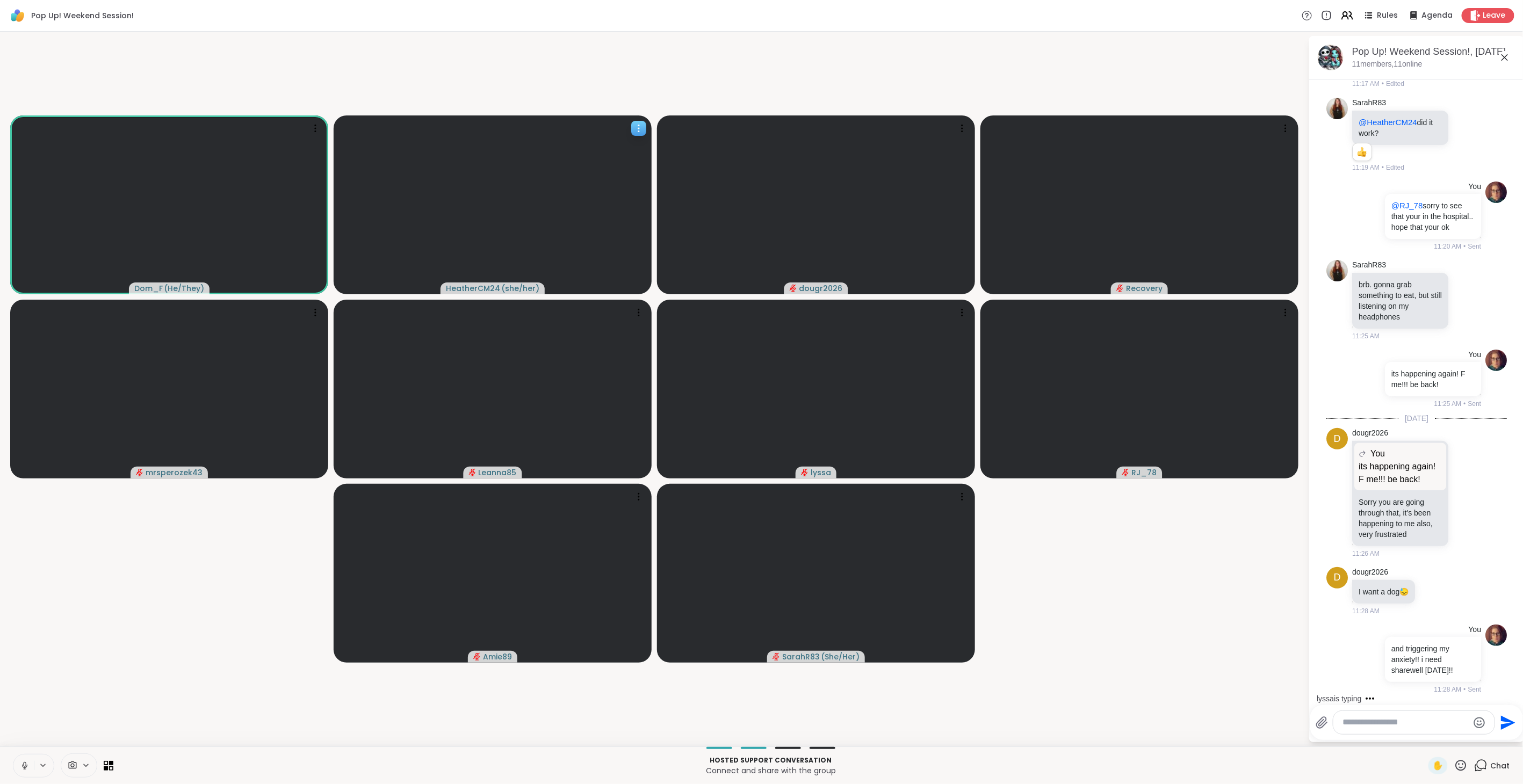
scroll to position [2326, 0]
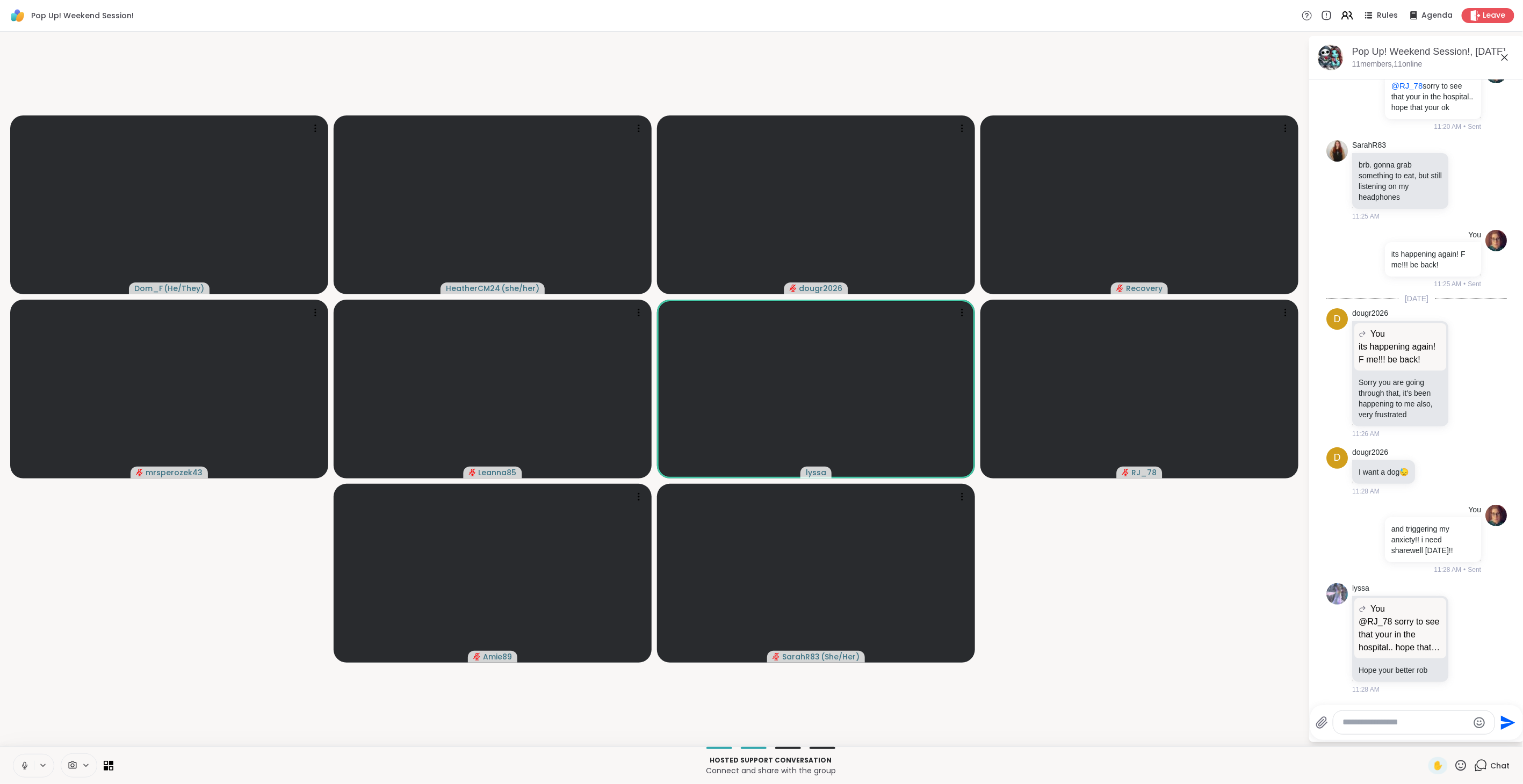
click at [1458, 762] on icon at bounding box center [1460, 765] width 14 height 14
click at [1424, 735] on div "❤️" at bounding box center [1428, 736] width 19 height 17
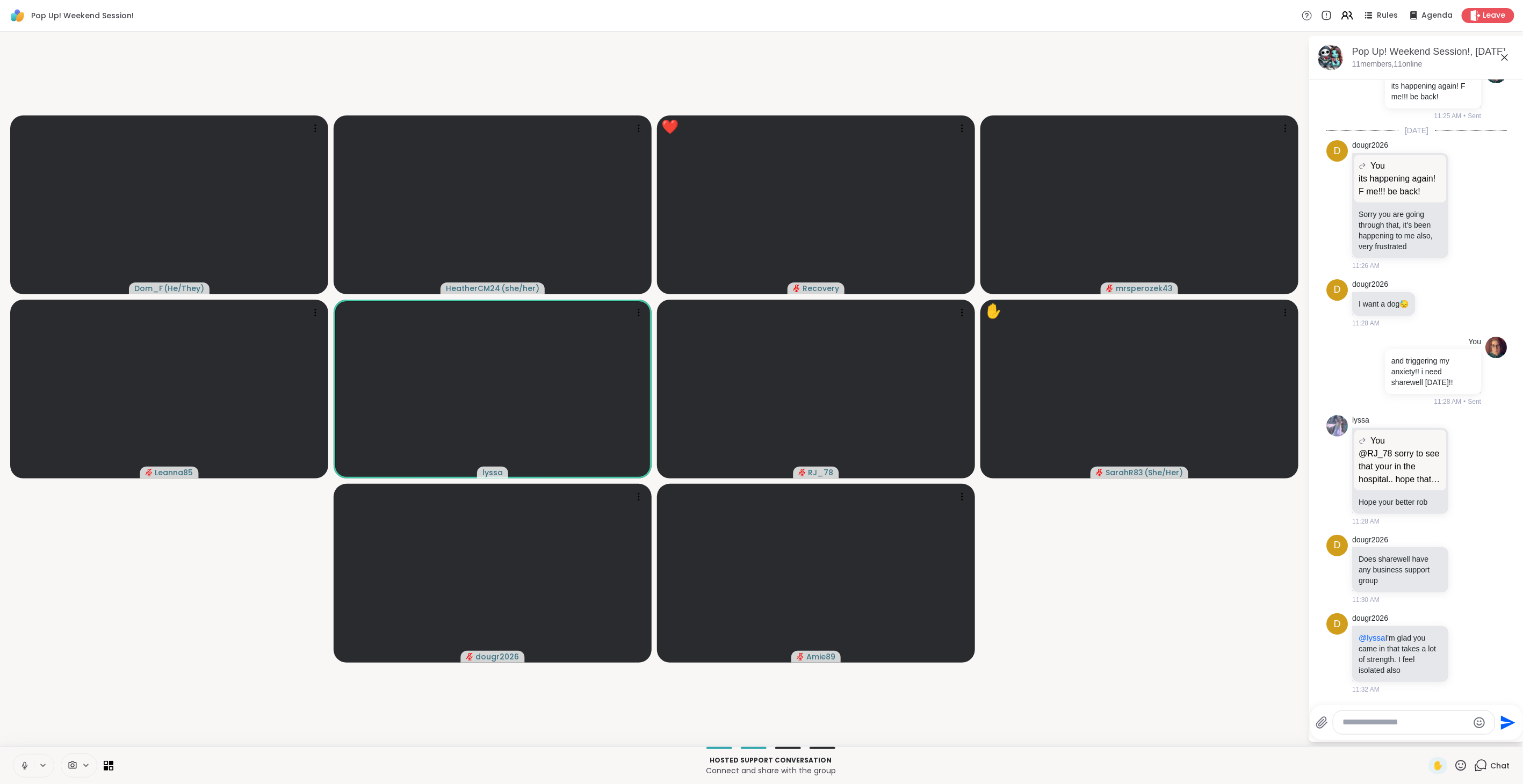
scroll to position [2493, 0]
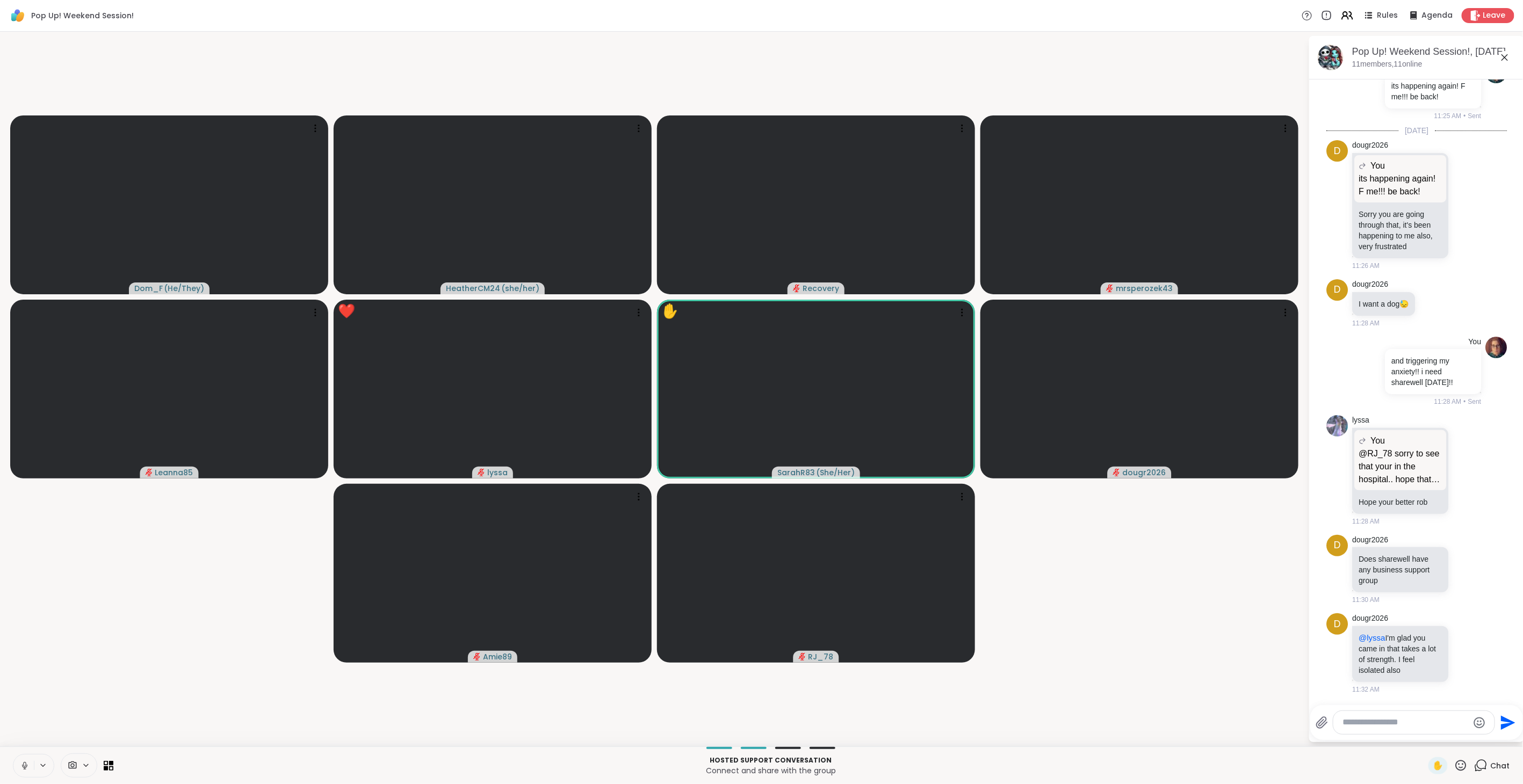
click at [1404, 725] on textarea "Type your message" at bounding box center [1405, 722] width 125 height 12
click at [1397, 640] on span "l yssa" at bounding box center [1407, 640] width 80 height 11
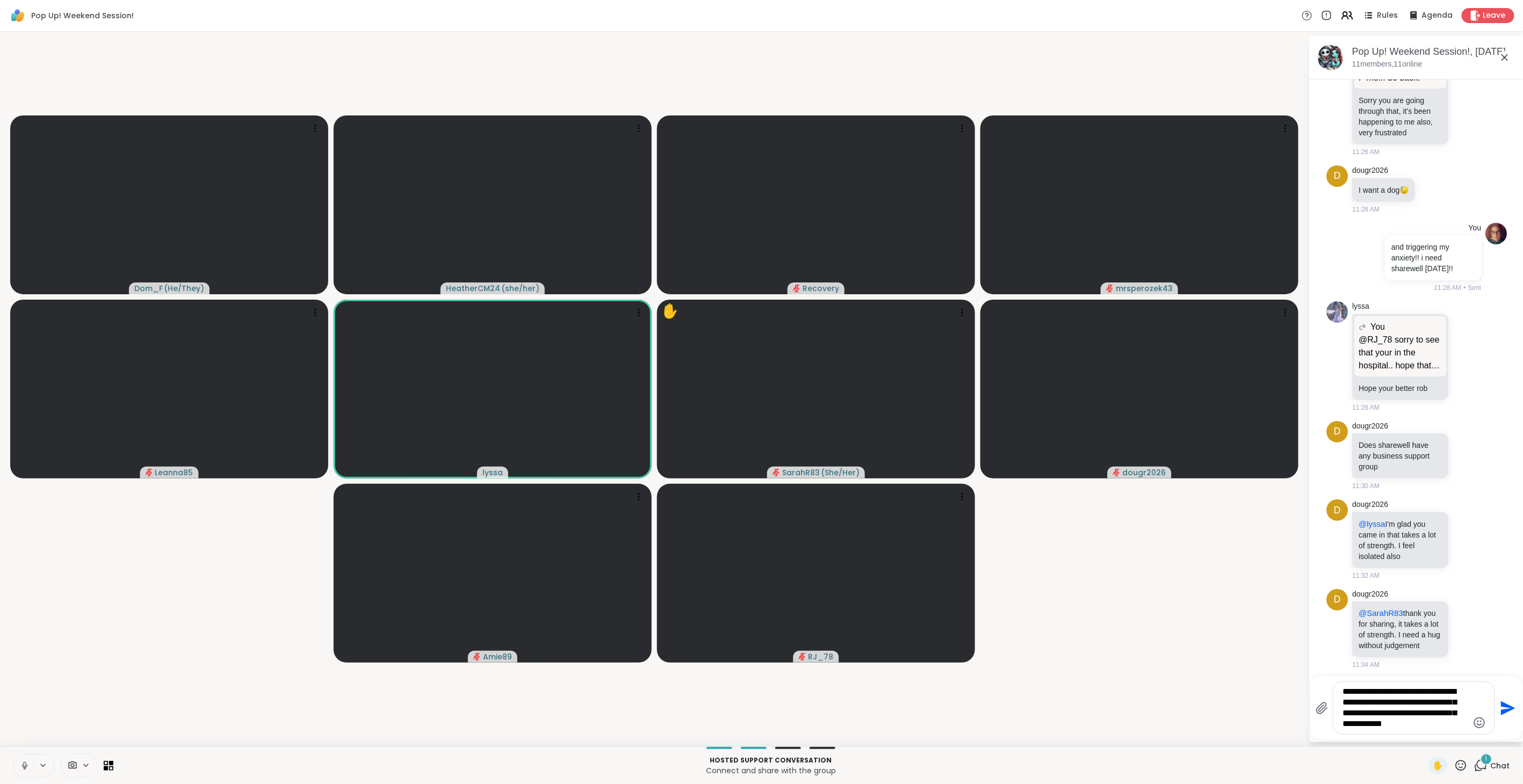
scroll to position [2633, 0]
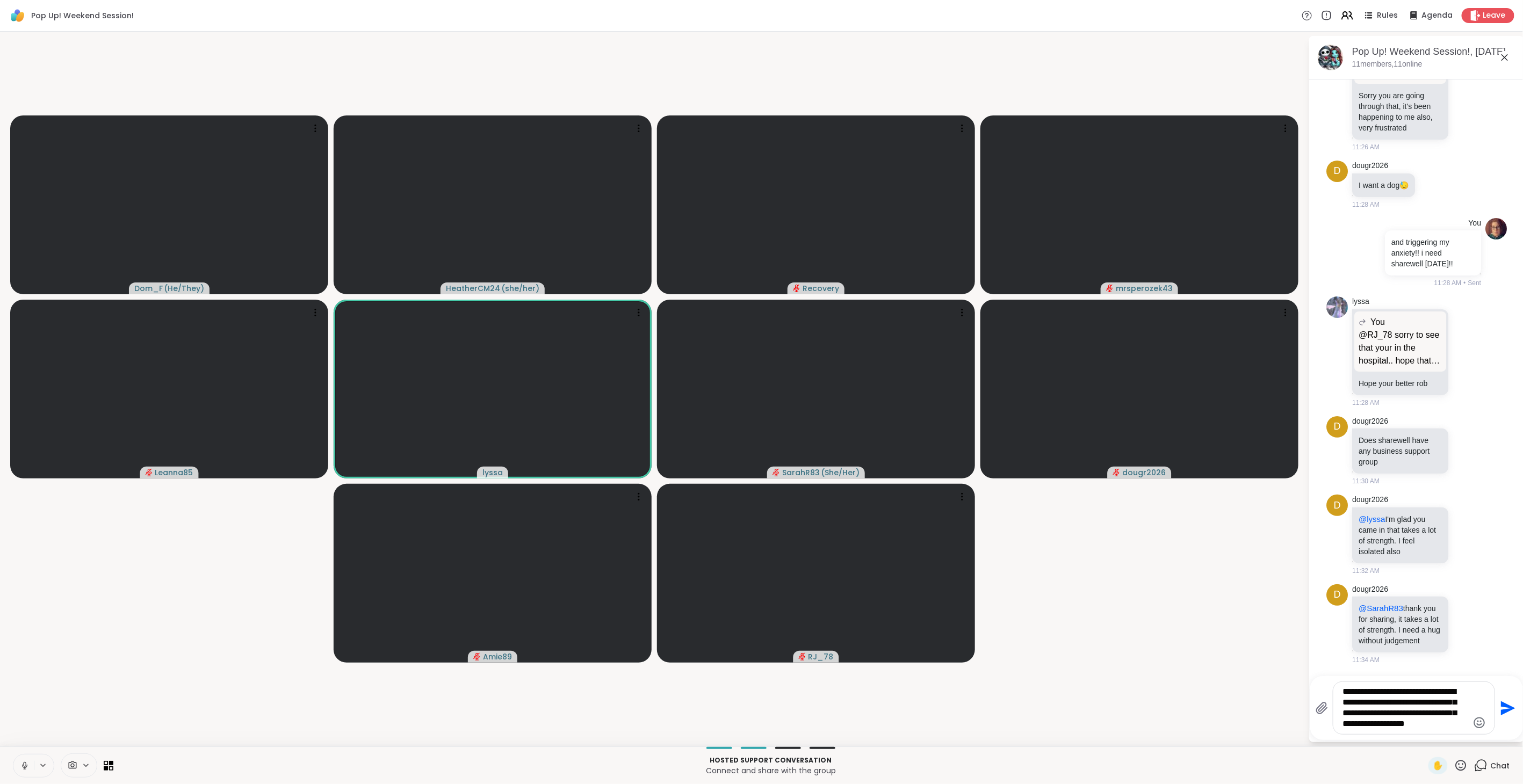
click at [23, 769] on icon at bounding box center [24, 768] width 3 height 1
click at [2, 762] on div "Hosted support conversation Connect and share with the group ✋ Chat" at bounding box center [761, 765] width 1523 height 38
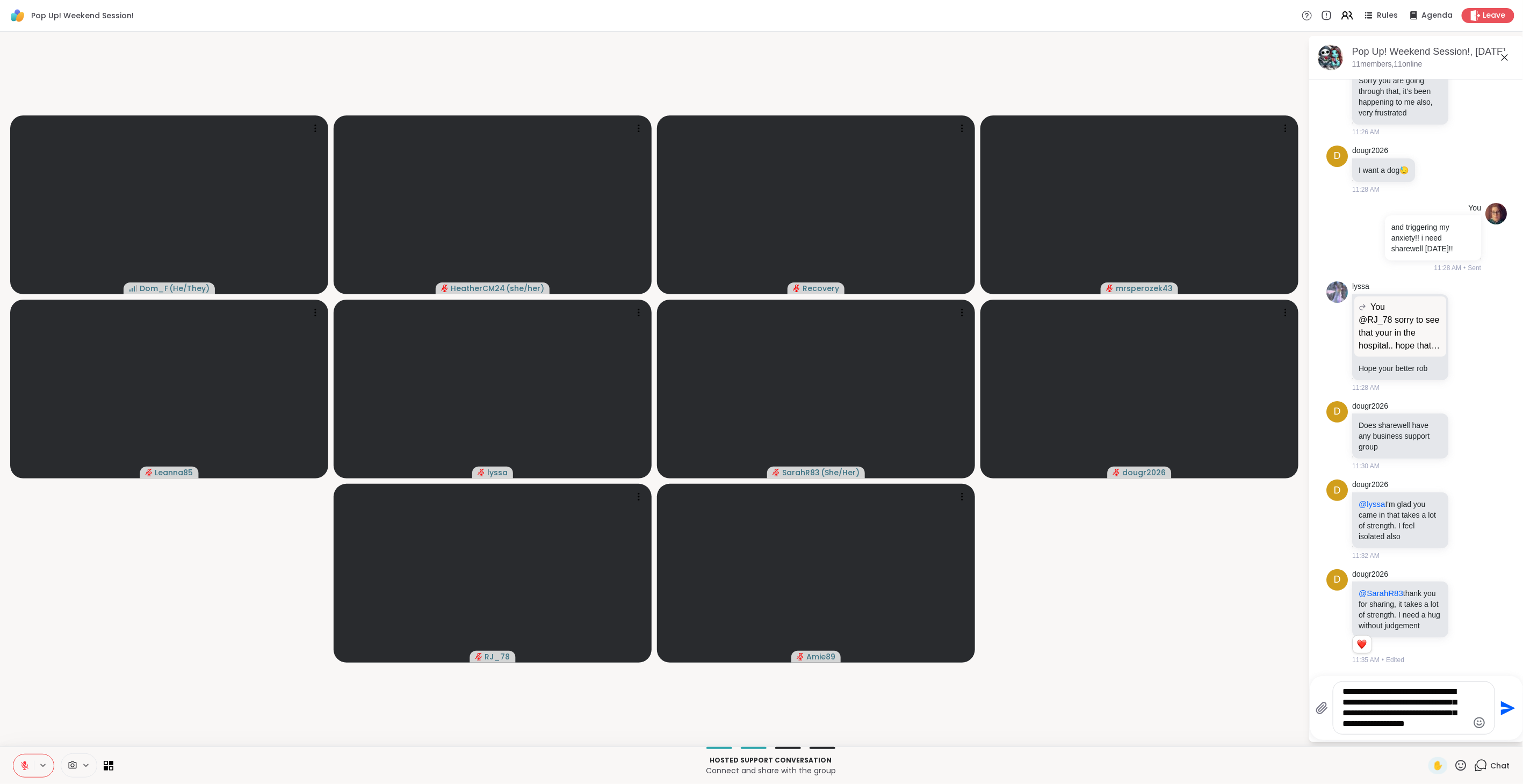
click at [1462, 731] on div "**********" at bounding box center [1413, 707] width 161 height 52
click at [1464, 724] on textarea "**********" at bounding box center [1405, 707] width 125 height 43
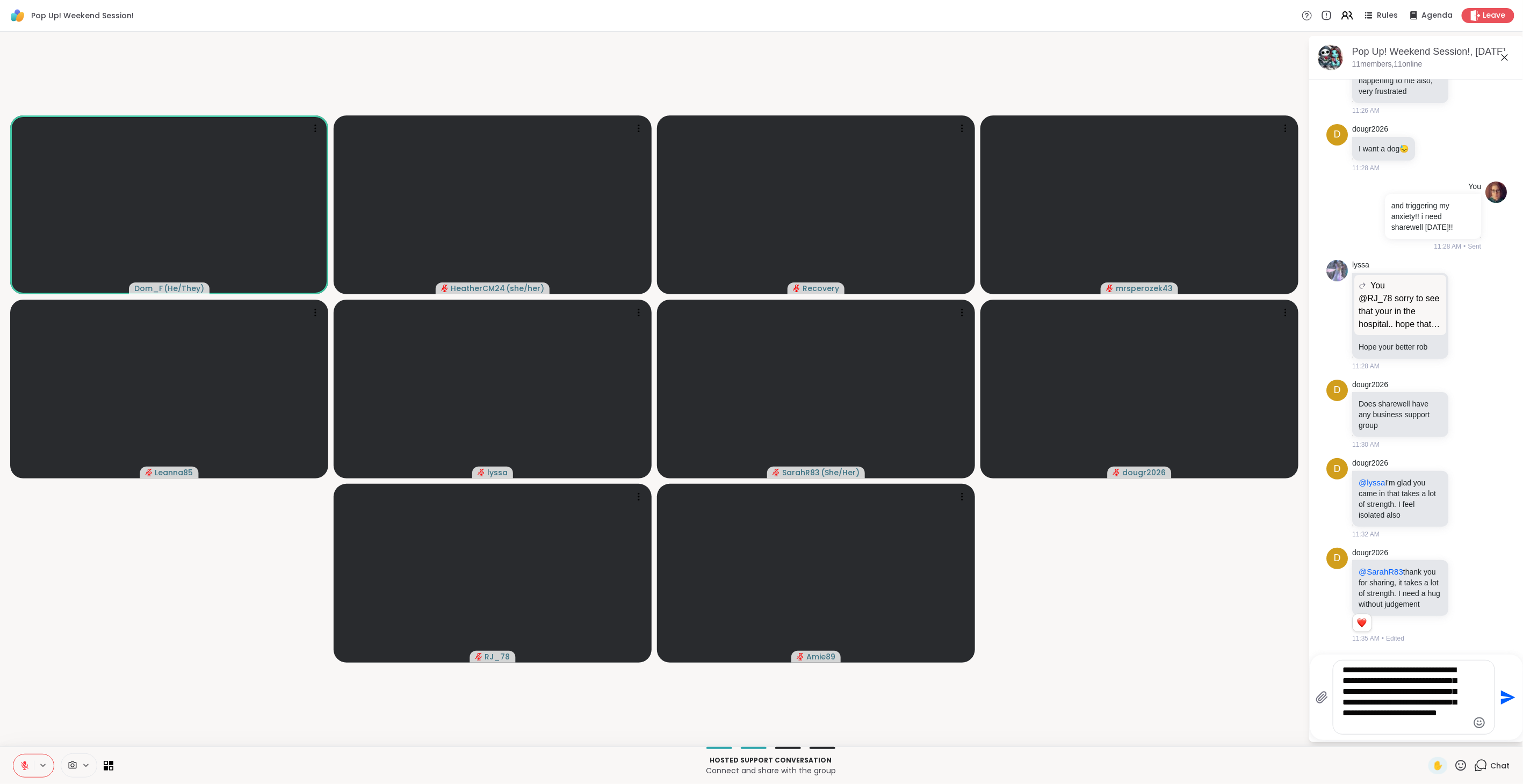
type textarea "**********"
click at [22, 766] on icon at bounding box center [24, 765] width 10 height 10
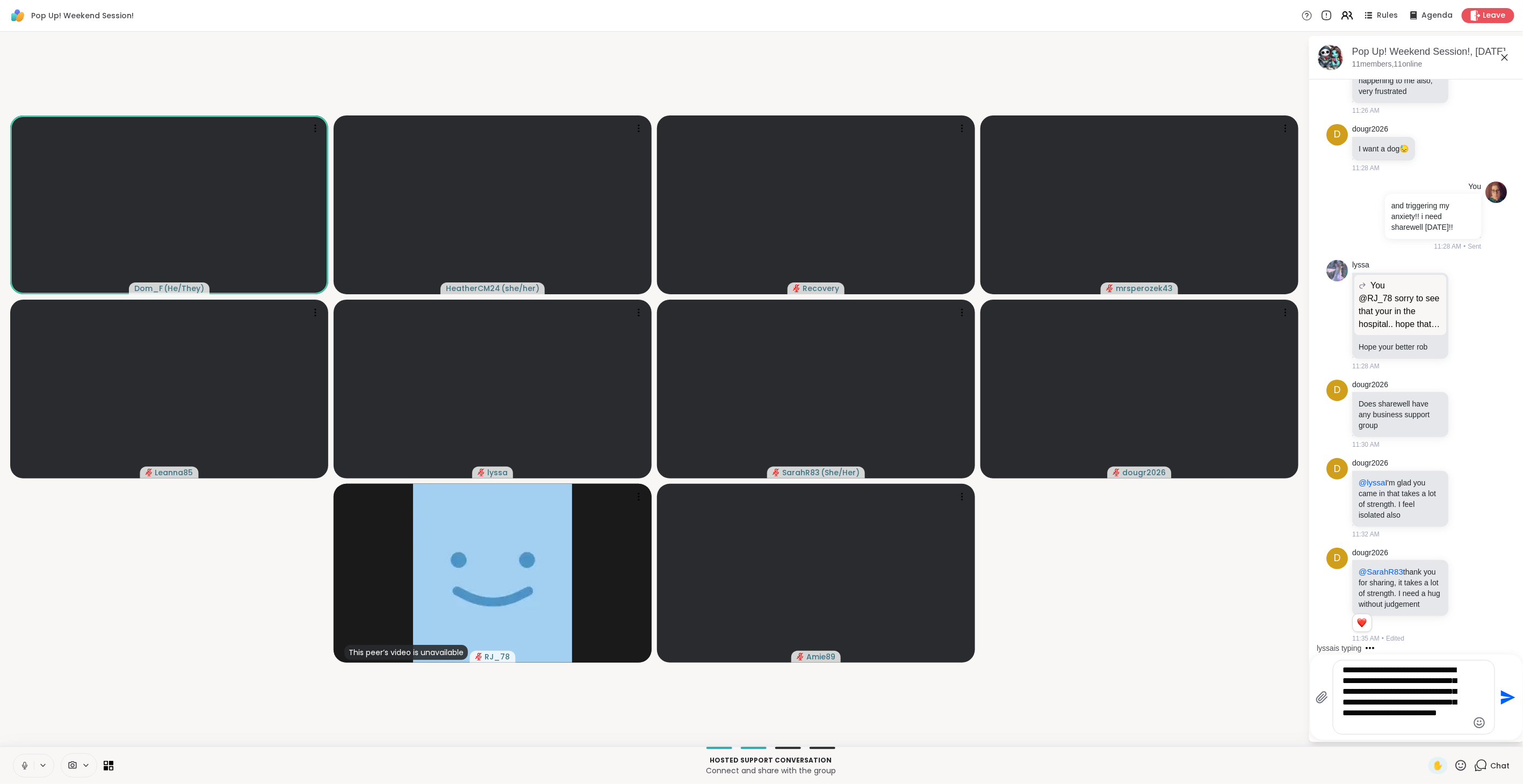
click at [1322, 16] on icon at bounding box center [1326, 15] width 12 height 12
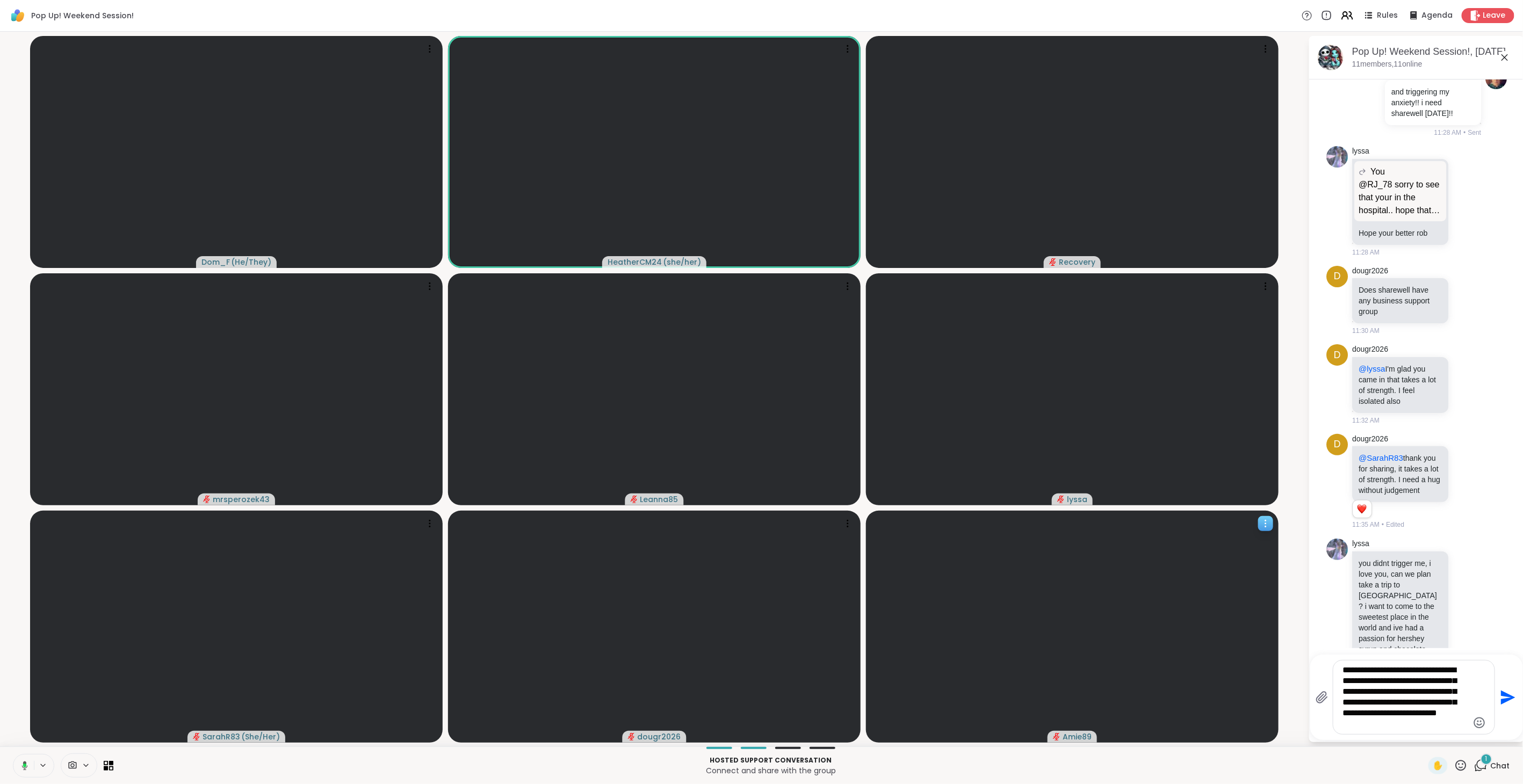
scroll to position [2932, 0]
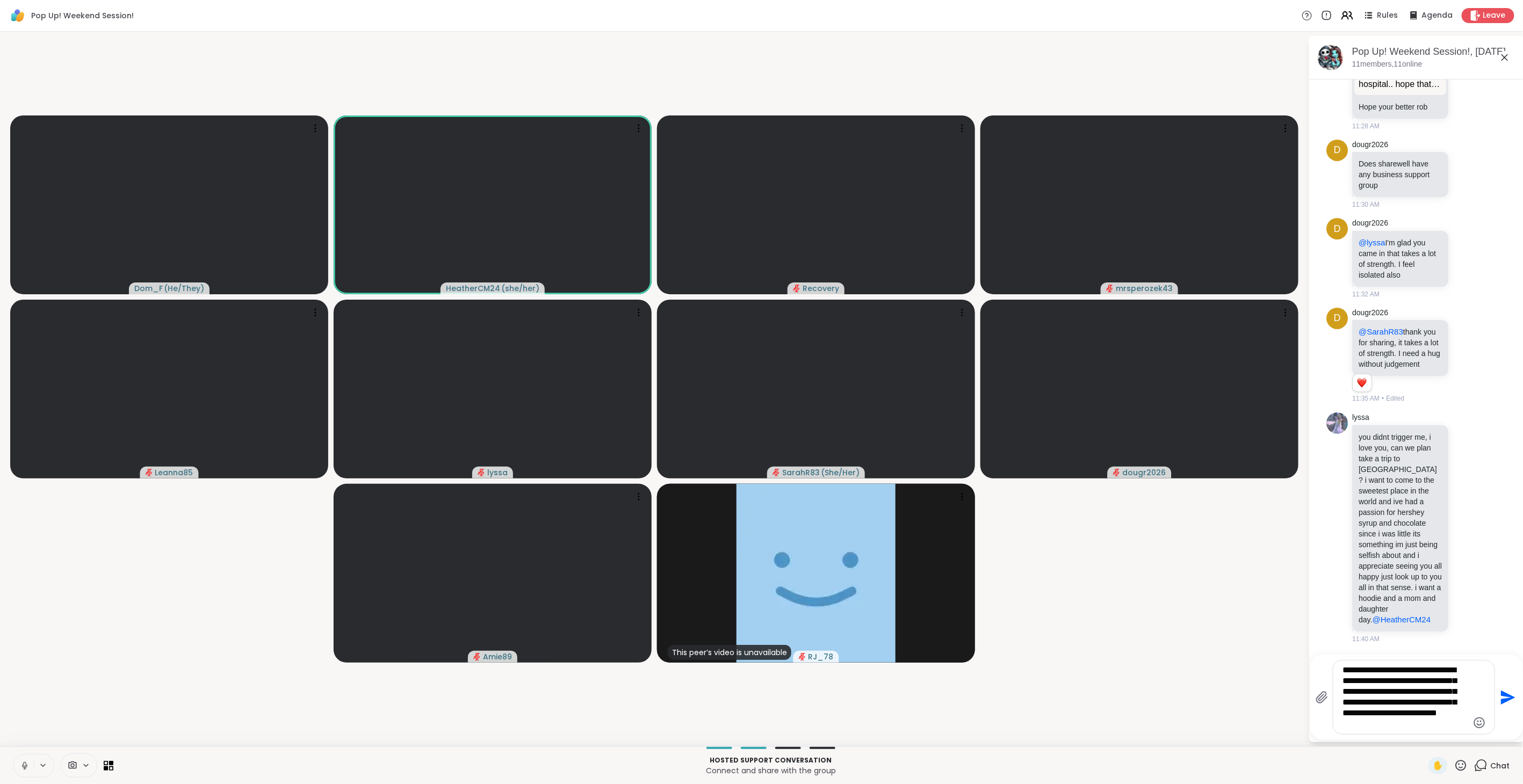
click at [25, 763] on icon at bounding box center [24, 763] width 3 height 5
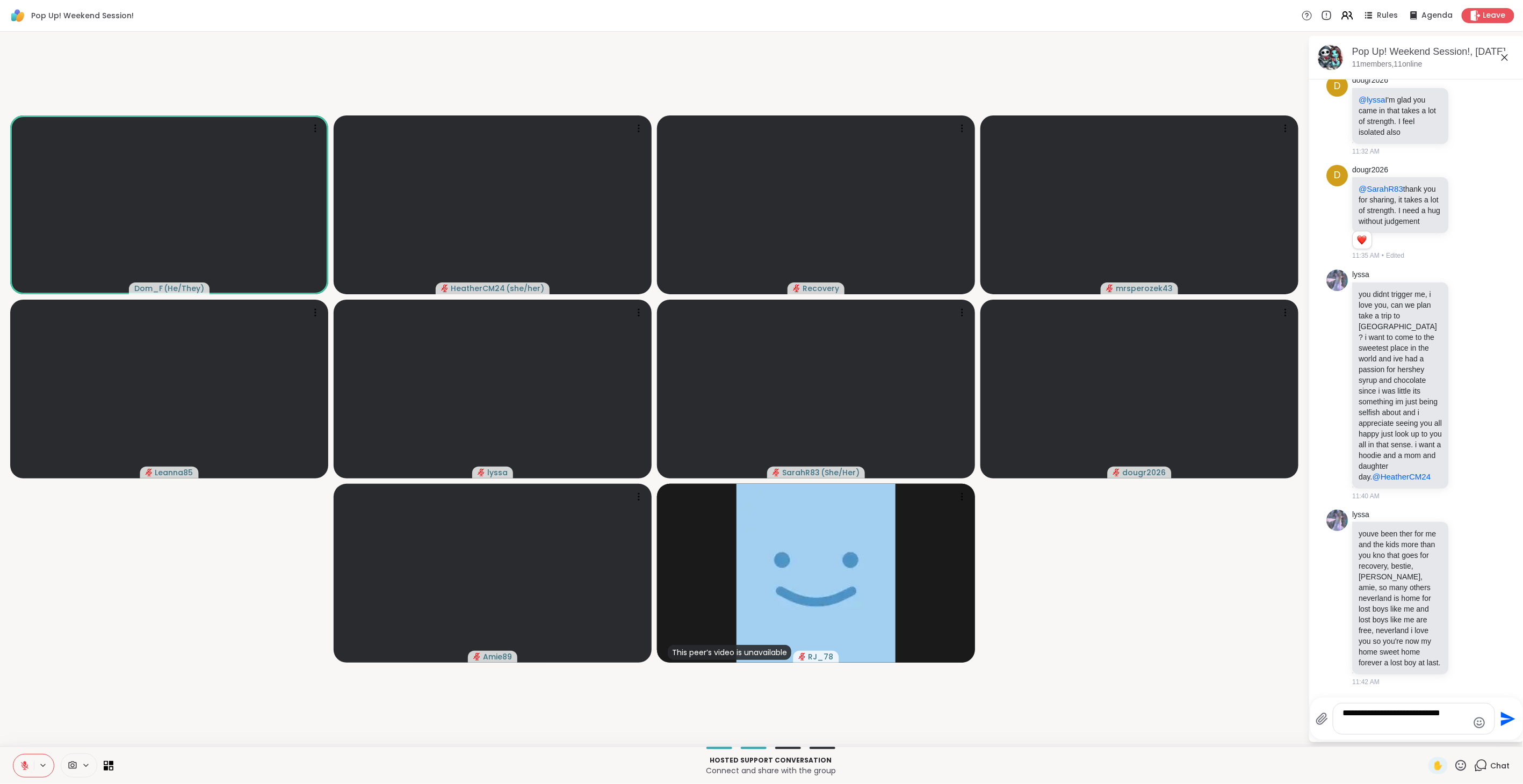
scroll to position [3089, 0]
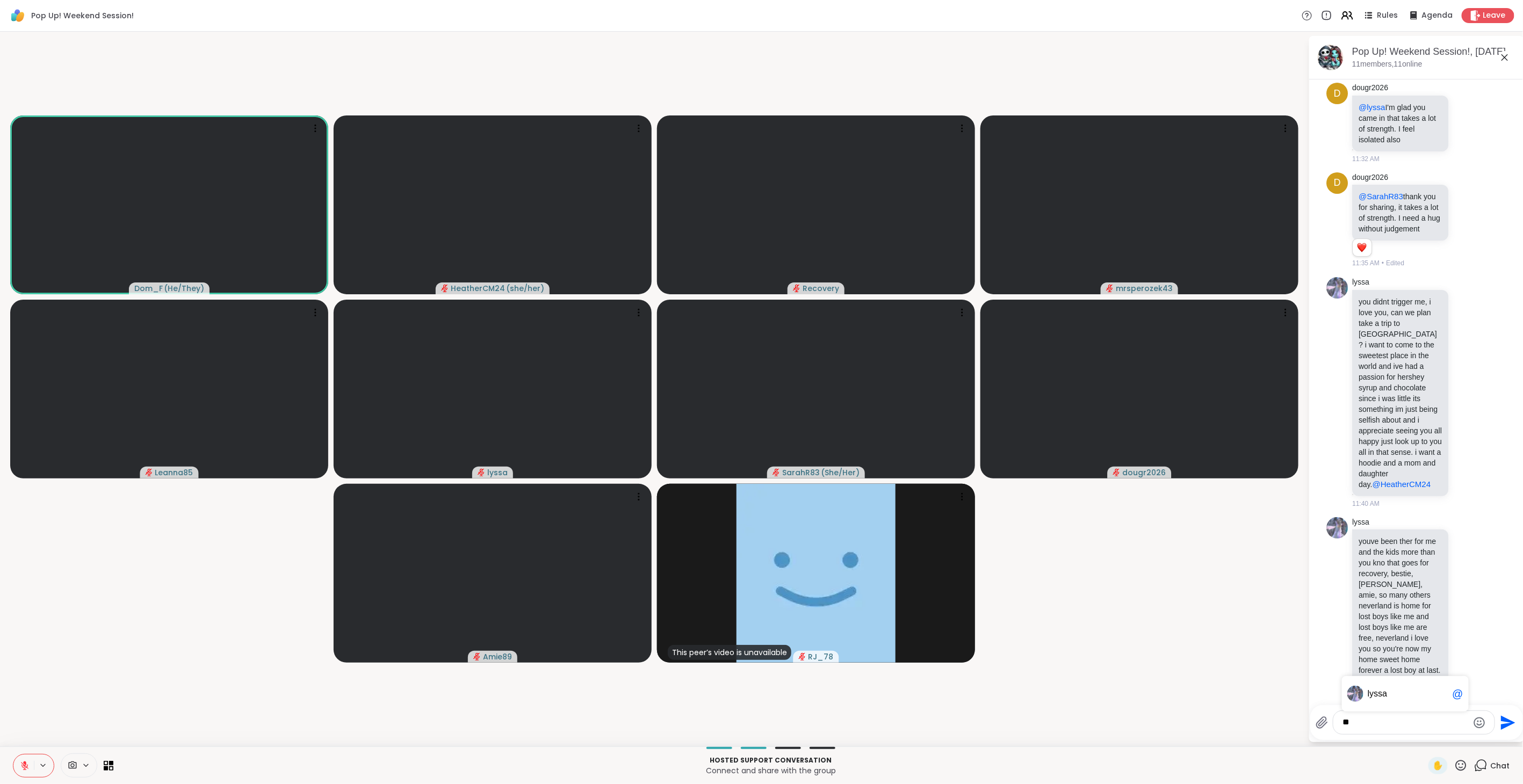
type textarea "*"
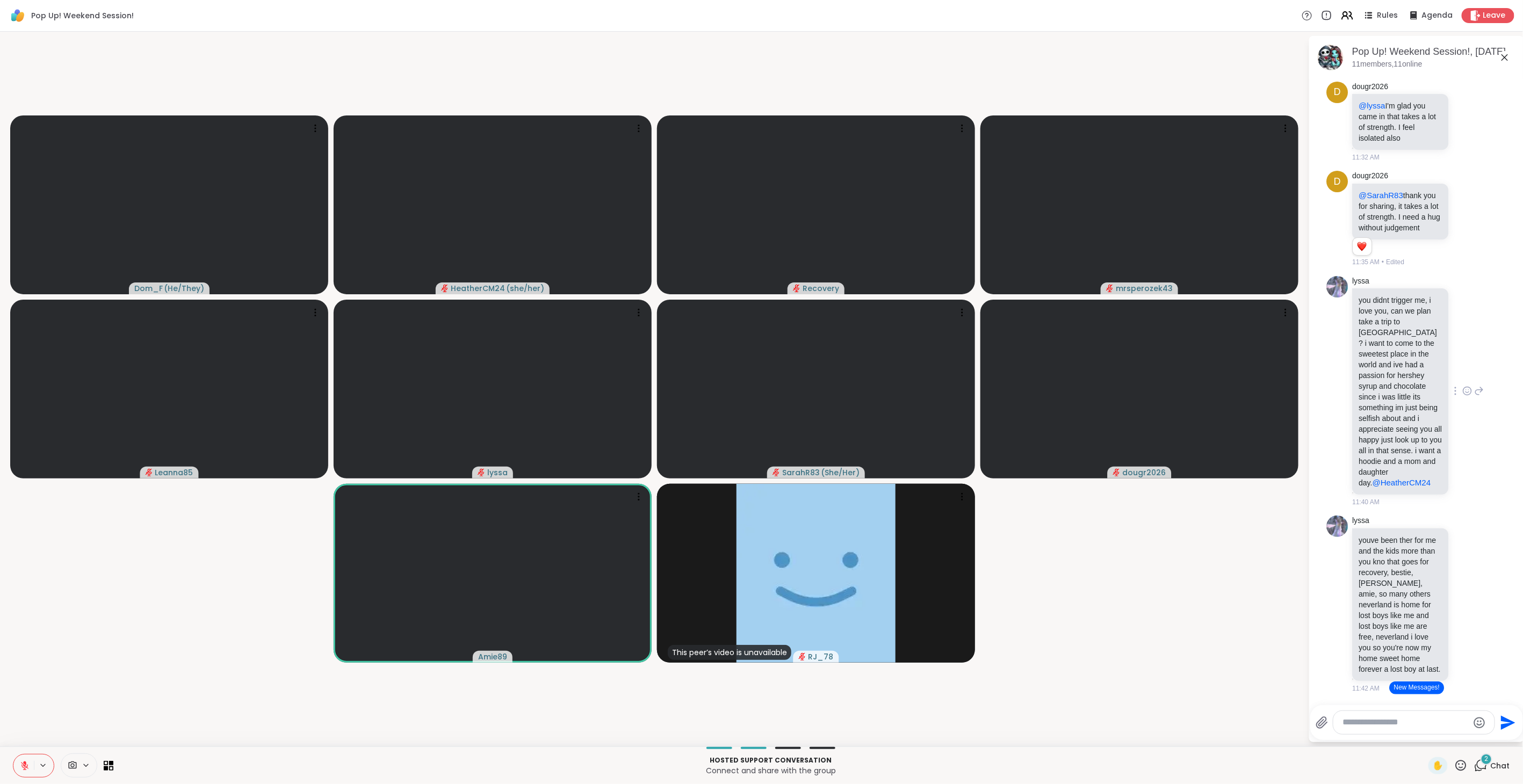
scroll to position [2940, 0]
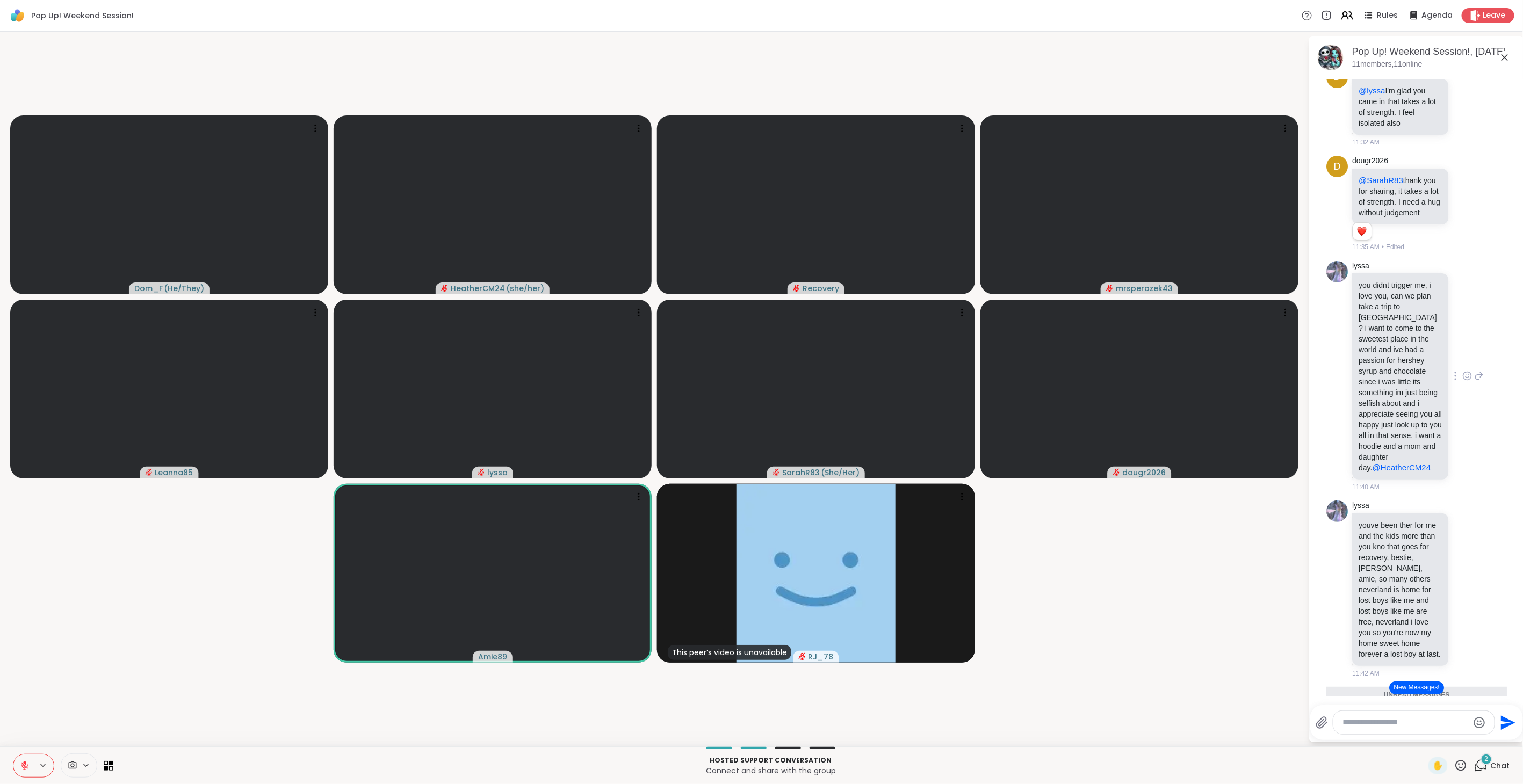
click at [1462, 381] on icon at bounding box center [1466, 376] width 10 height 11
click at [1462, 364] on div "Select Reaction: Heart" at bounding box center [1466, 358] width 10 height 10
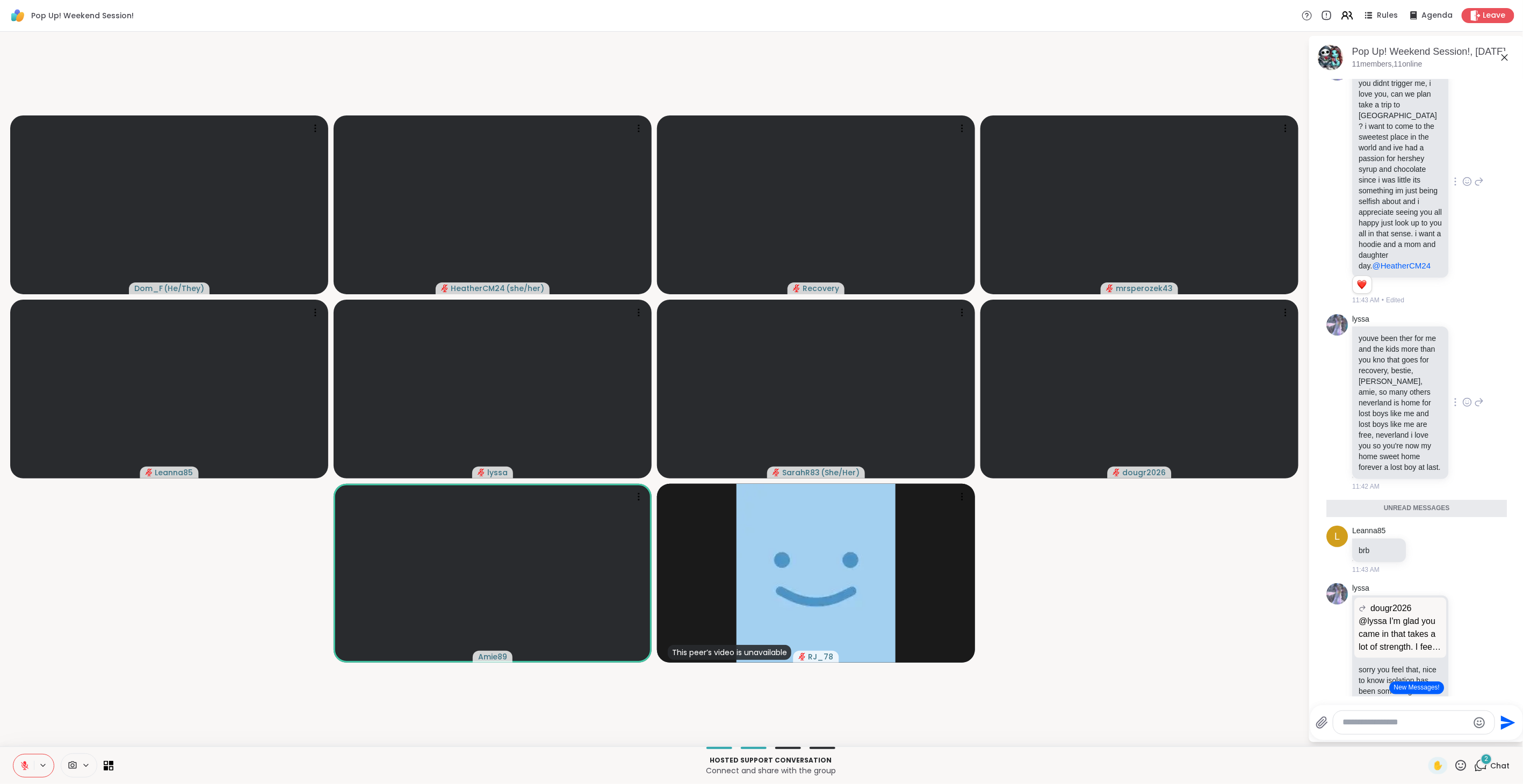
scroll to position [3149, 0]
click at [1475, 179] on icon at bounding box center [1479, 175] width 7 height 7
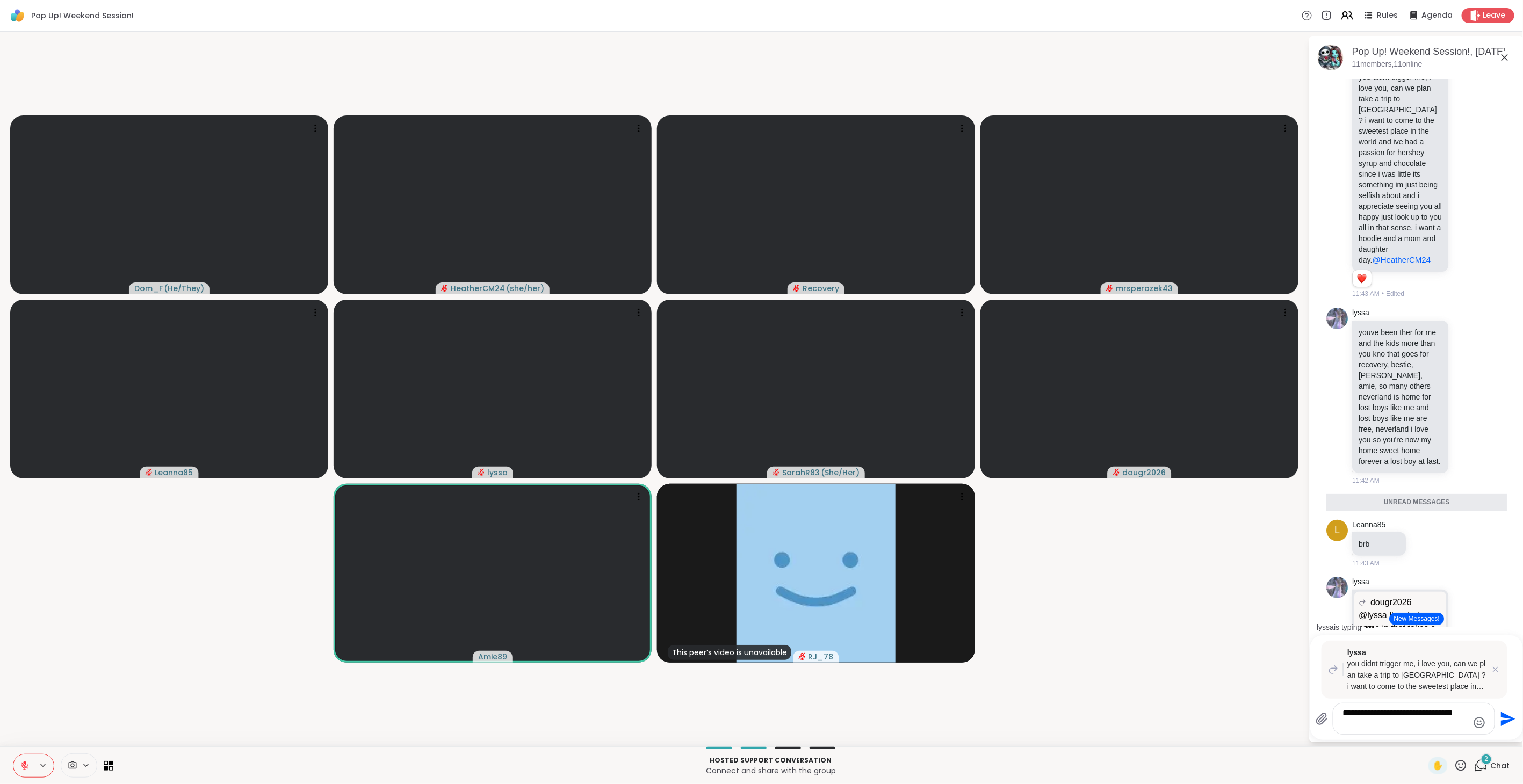
scroll to position [2, 0]
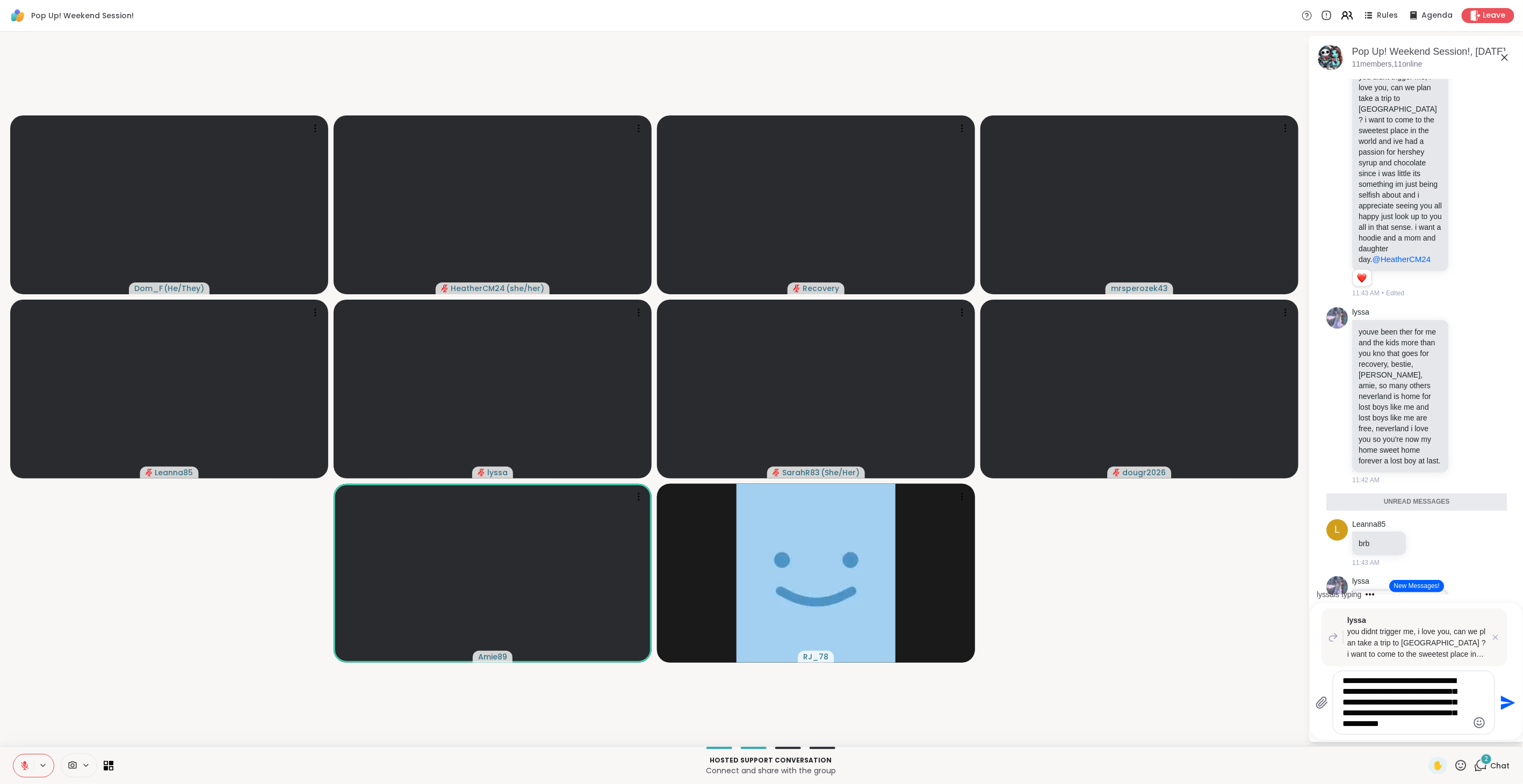
type textarea "**********"
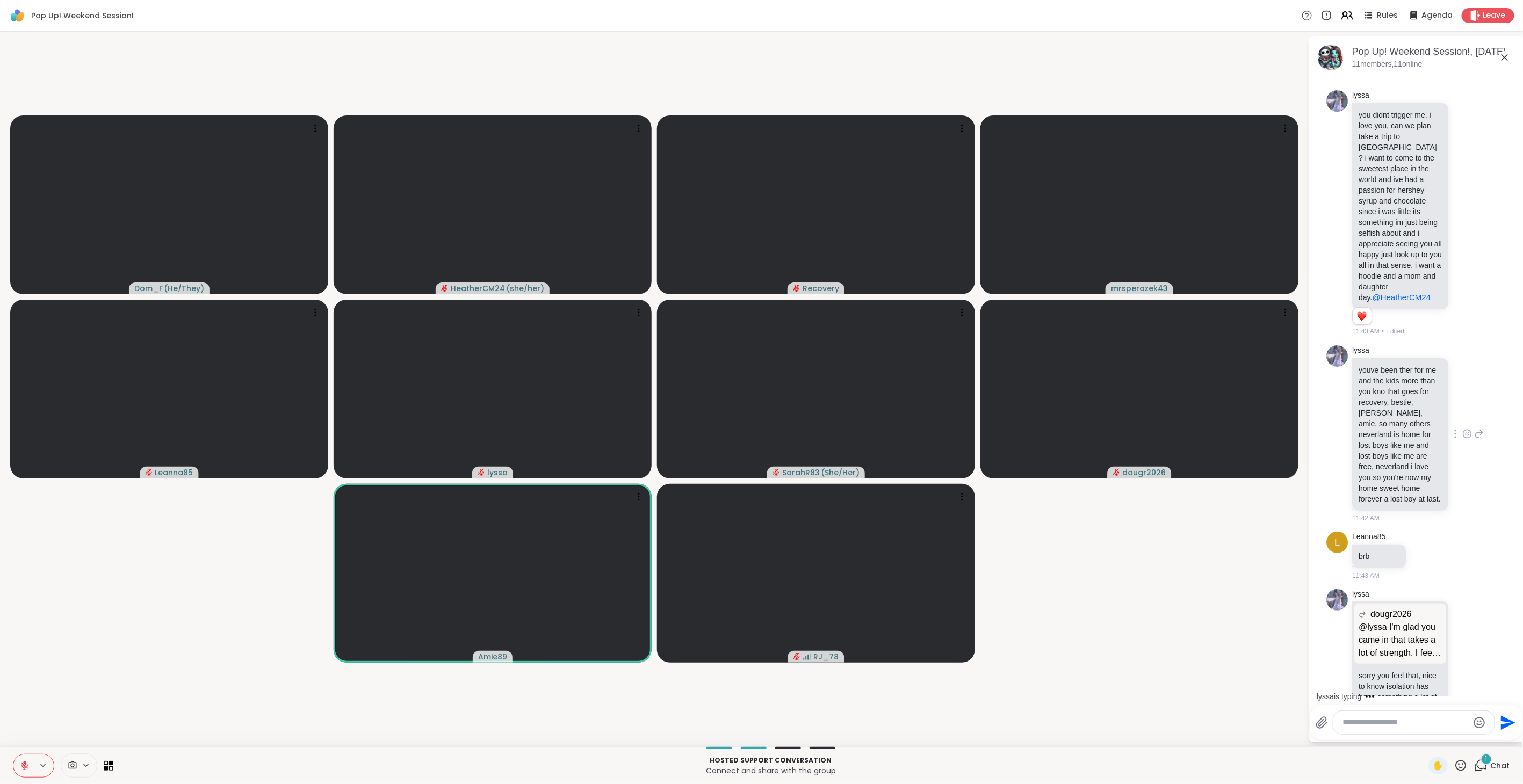
scroll to position [3128, 0]
click at [1462, 437] on icon at bounding box center [1466, 432] width 10 height 11
click at [1462, 419] on div "Select Reaction: Heart" at bounding box center [1466, 414] width 10 height 10
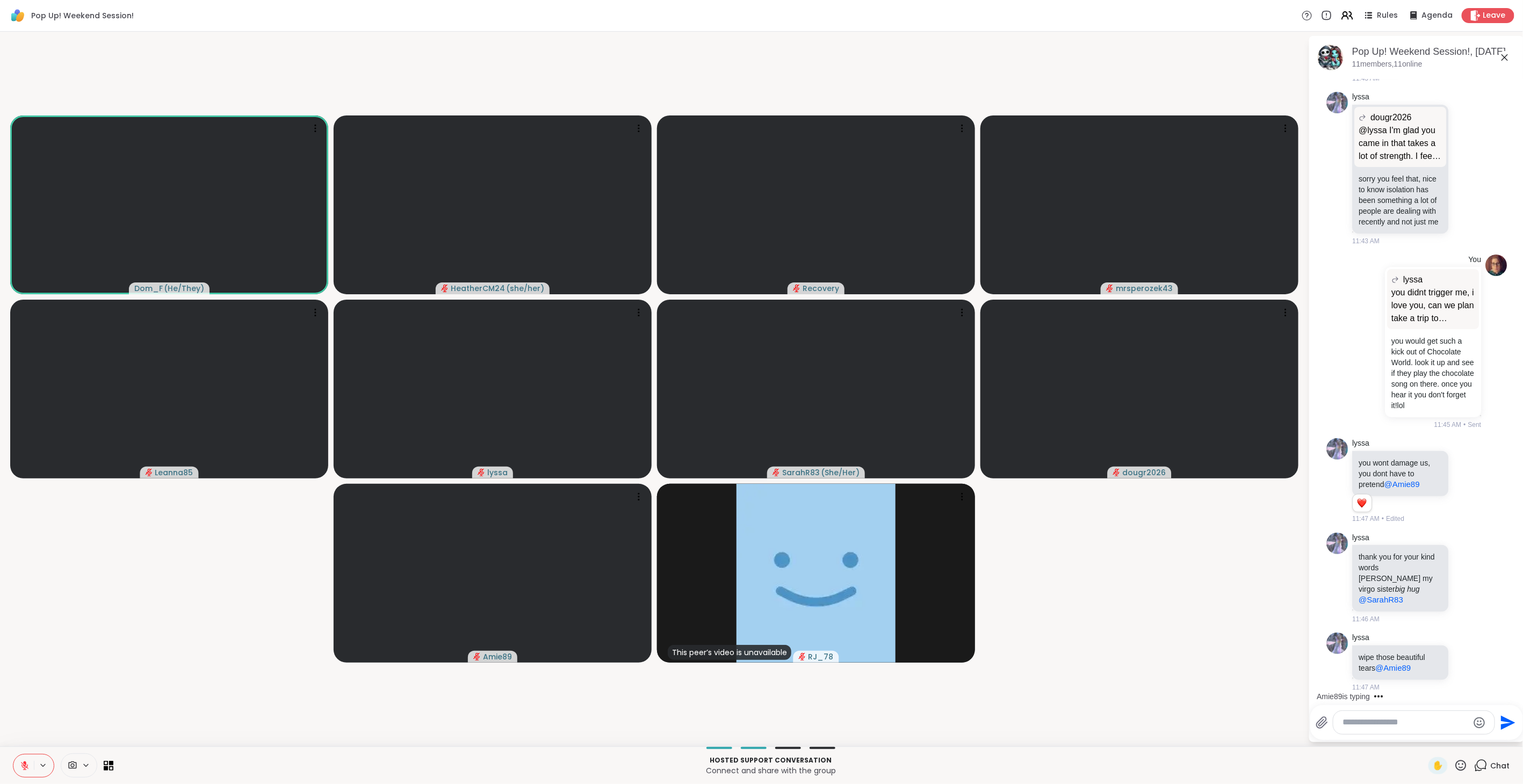
scroll to position [4011, 0]
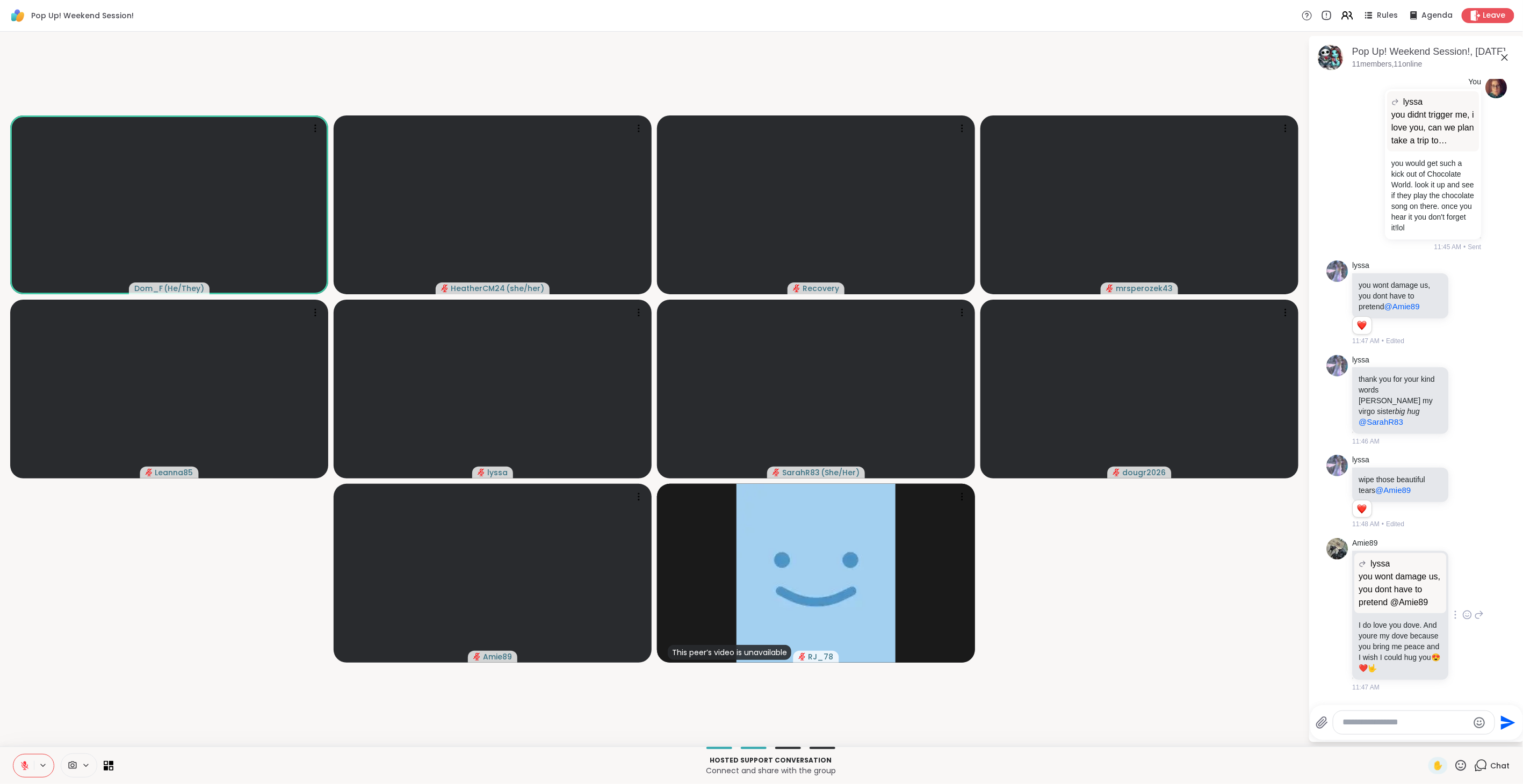
click at [1462, 620] on icon at bounding box center [1466, 615] width 10 height 11
click at [1462, 602] on div "Select Reaction: Heart" at bounding box center [1466, 597] width 10 height 10
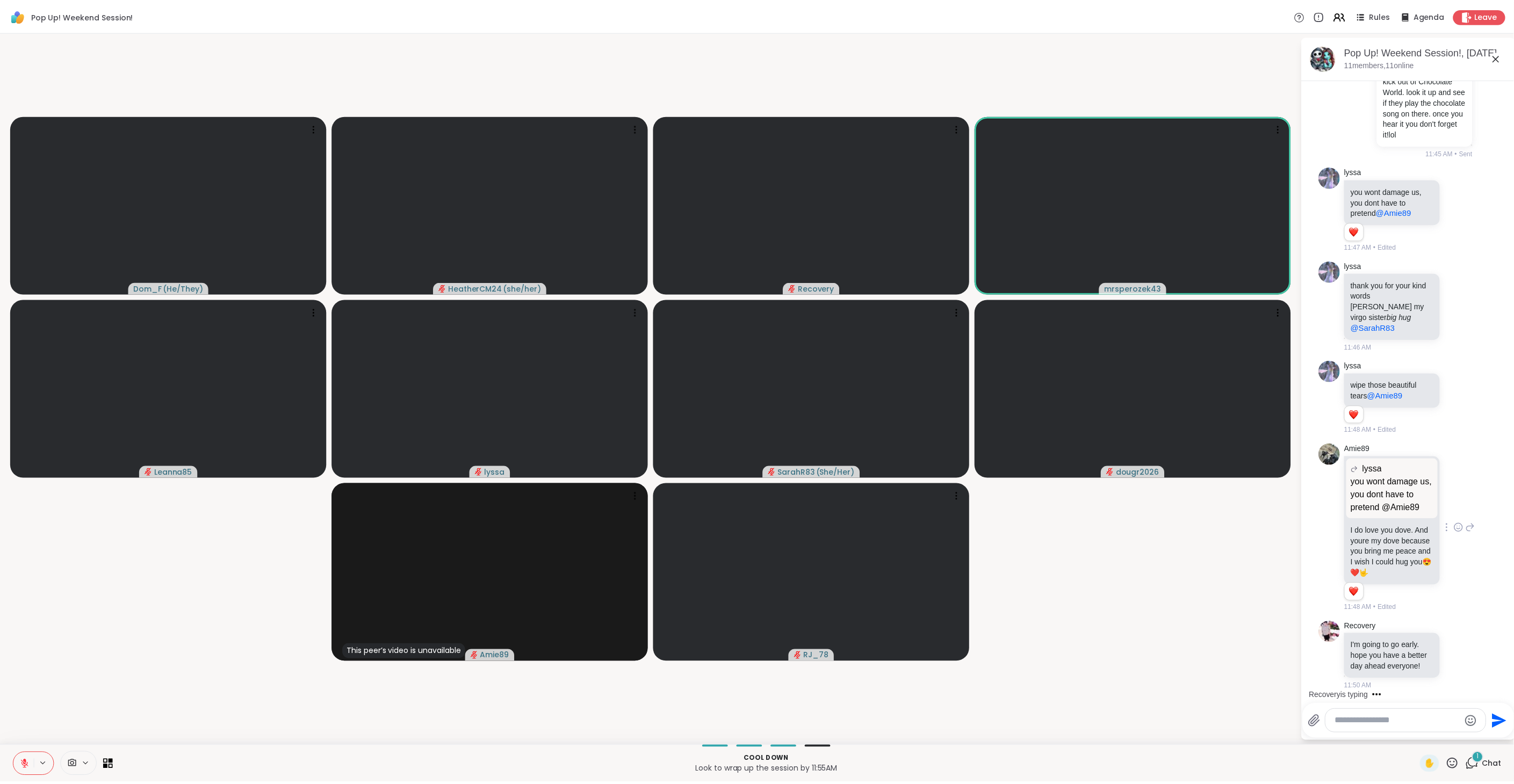
scroll to position [4132, 0]
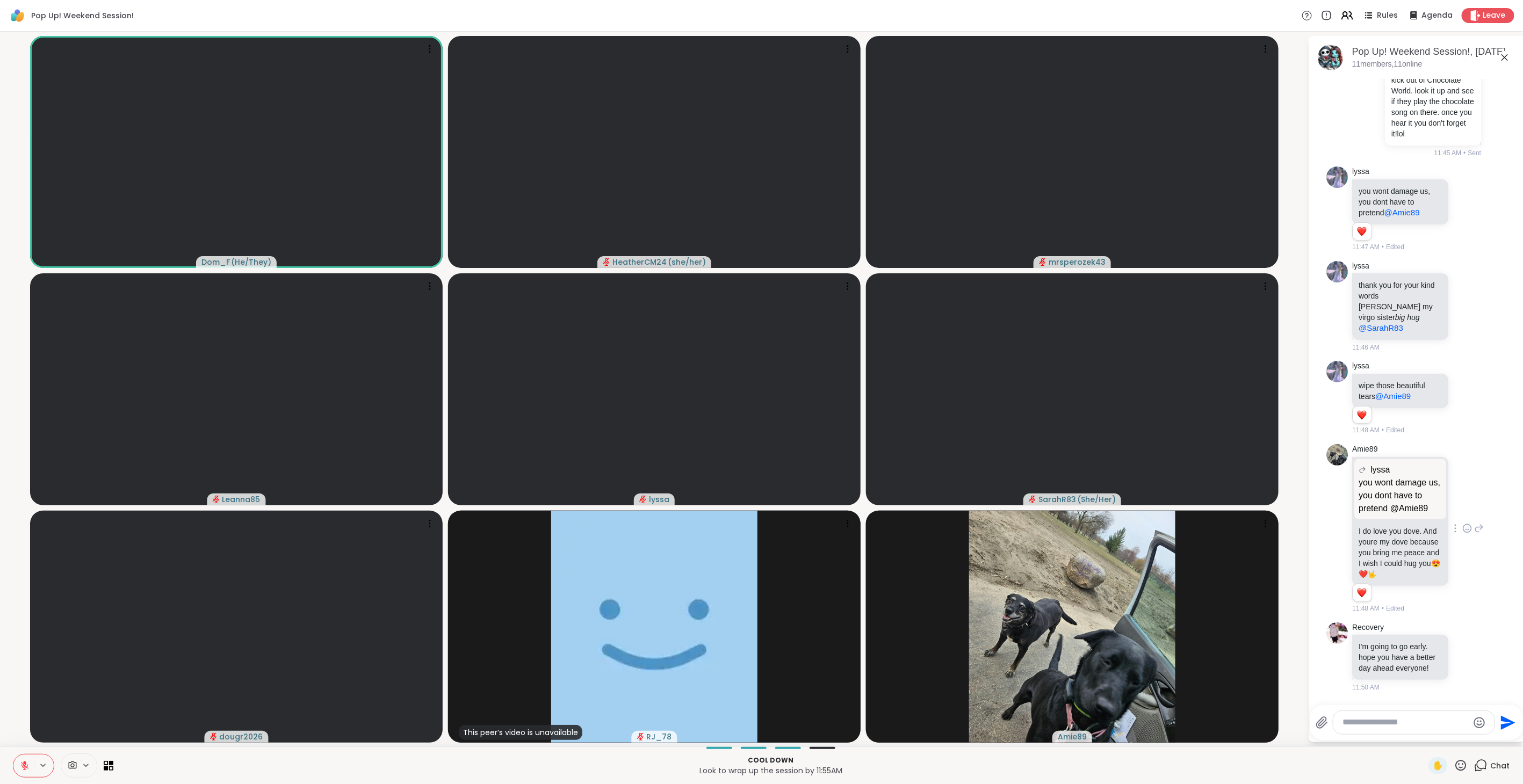
click at [22, 764] on icon at bounding box center [24, 765] width 10 height 10
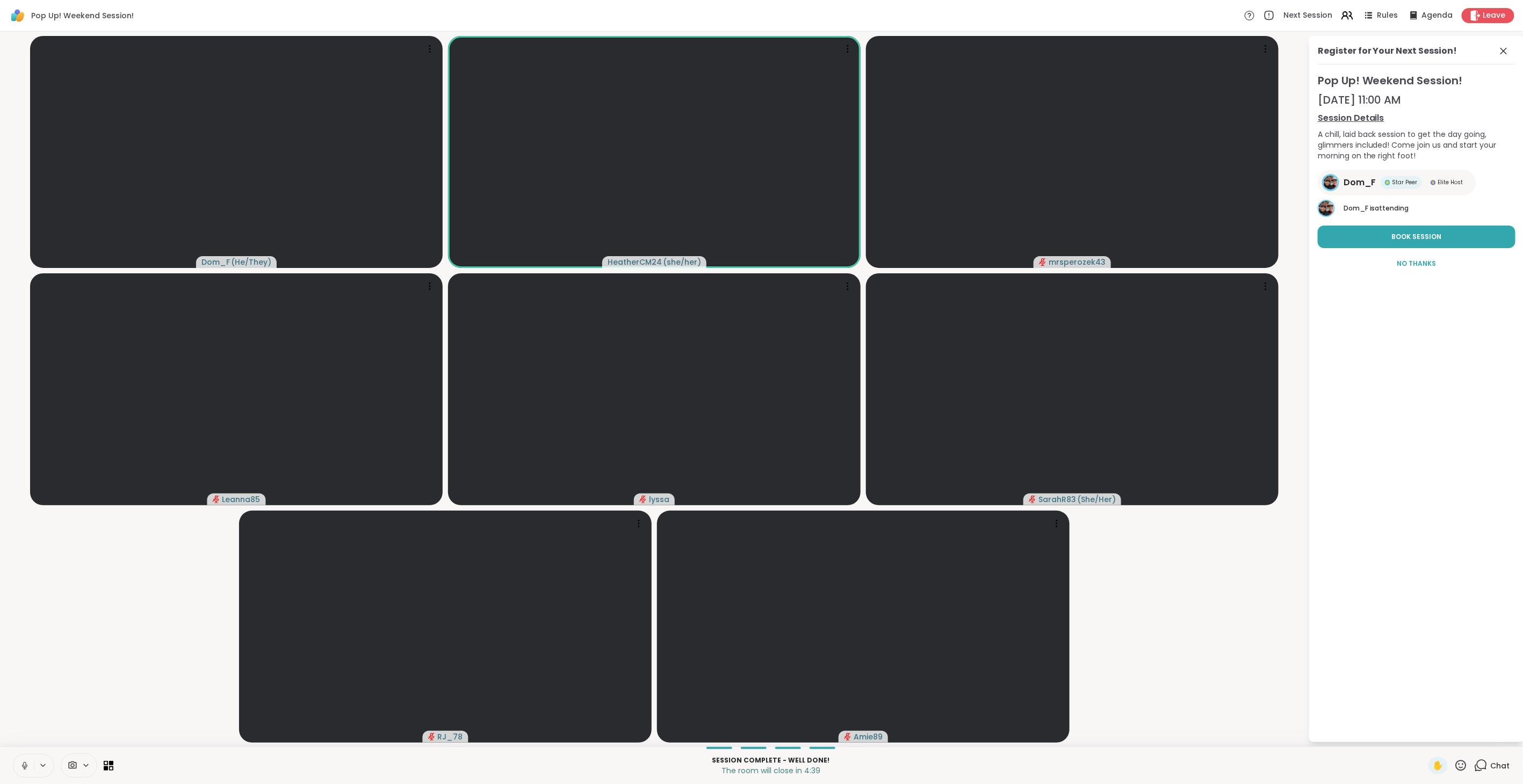
click at [23, 764] on icon at bounding box center [24, 763] width 3 height 5
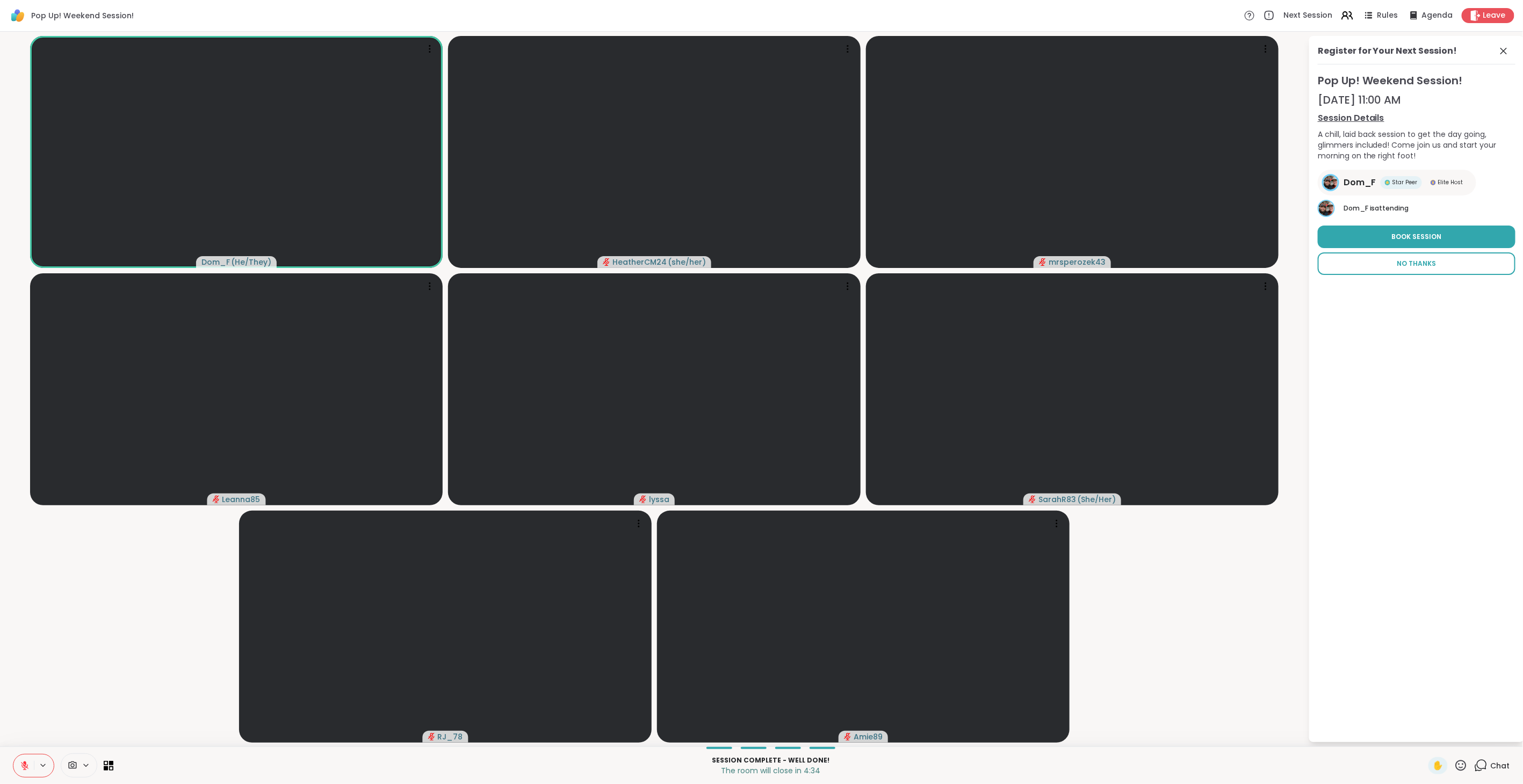
click at [1425, 263] on span "No Thanks" at bounding box center [1417, 263] width 40 height 10
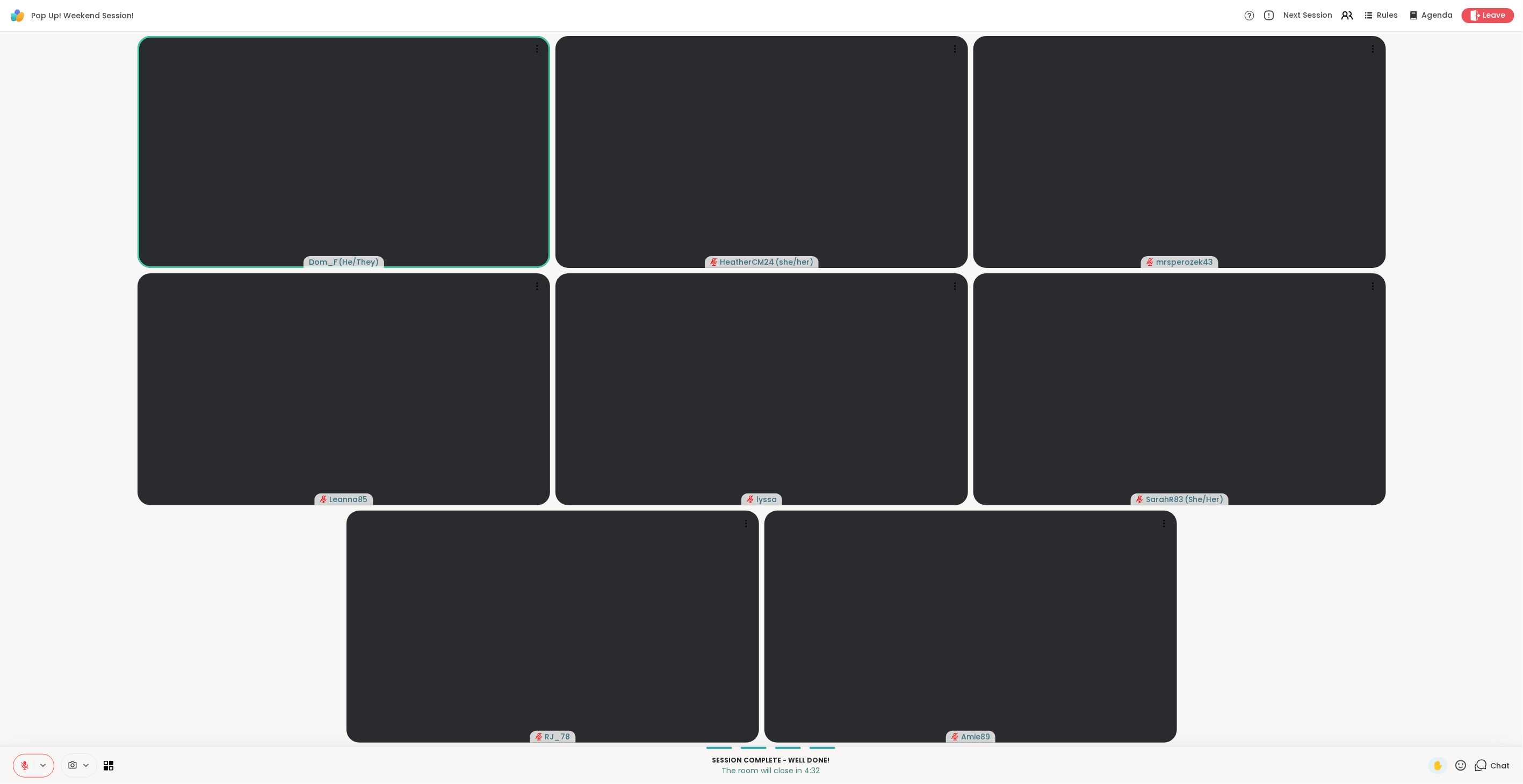
click at [1264, 14] on icon at bounding box center [1268, 15] width 12 height 12
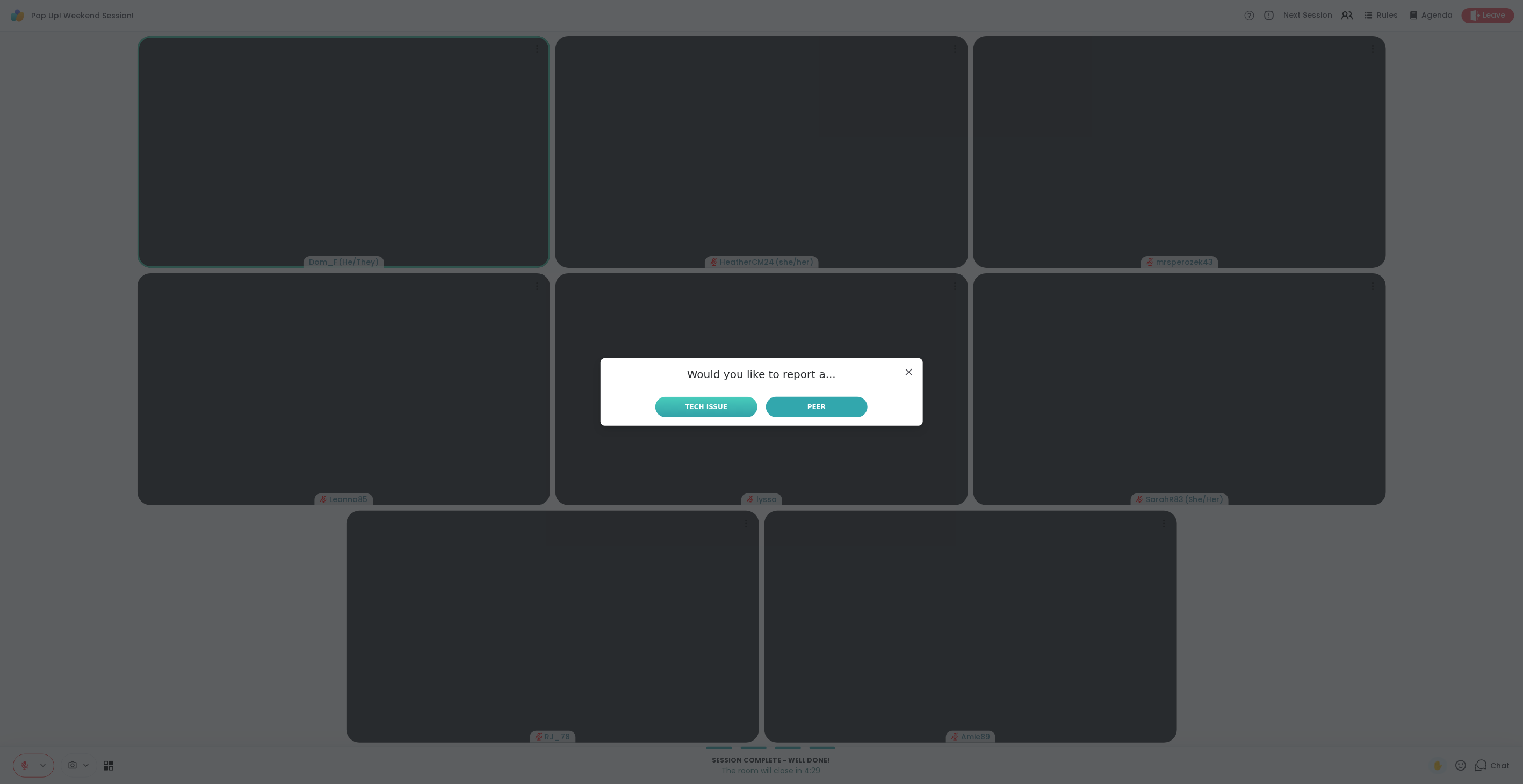
click at [697, 407] on span "Tech Issue" at bounding box center [706, 407] width 42 height 10
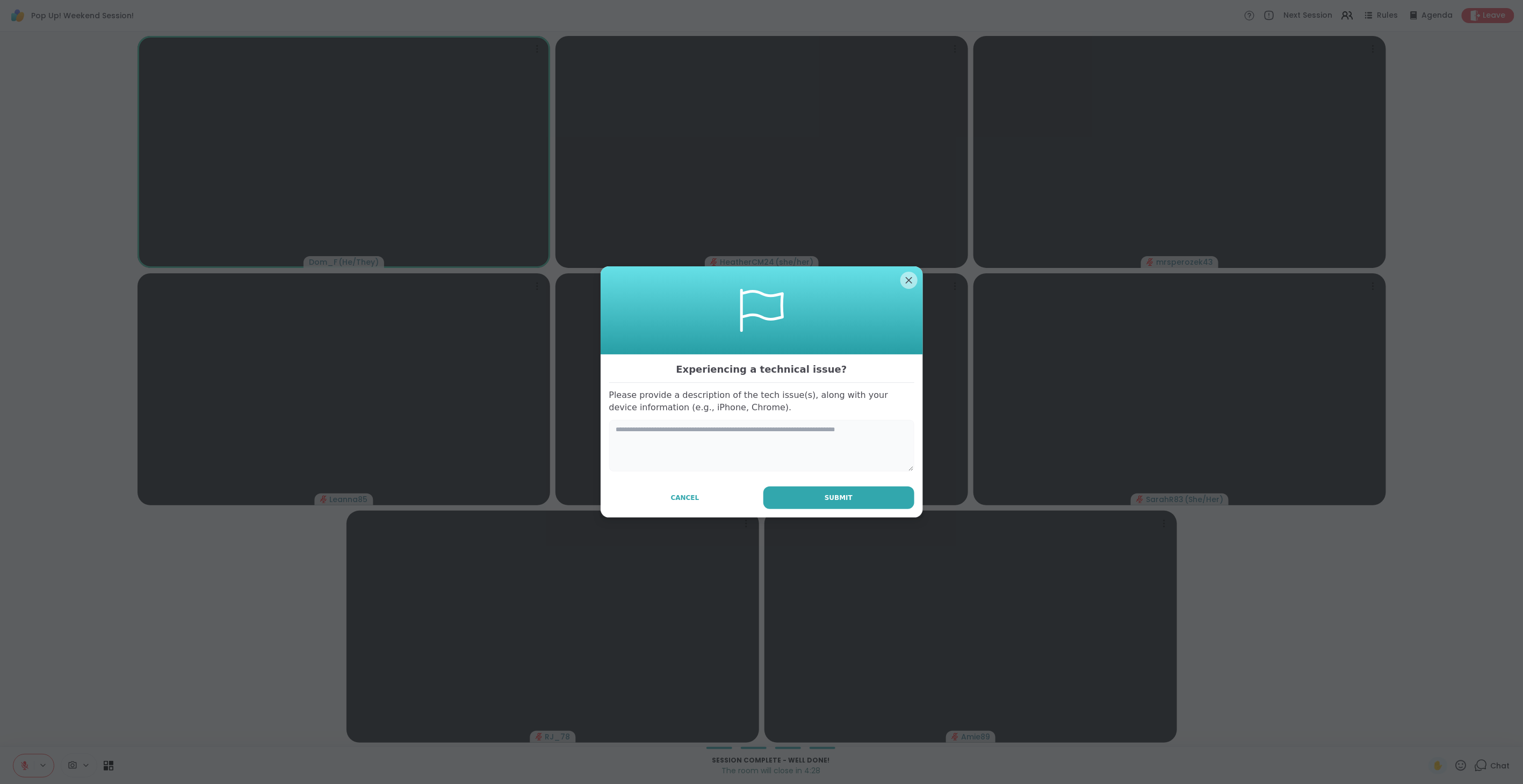
click at [728, 436] on textarea at bounding box center [761, 445] width 305 height 51
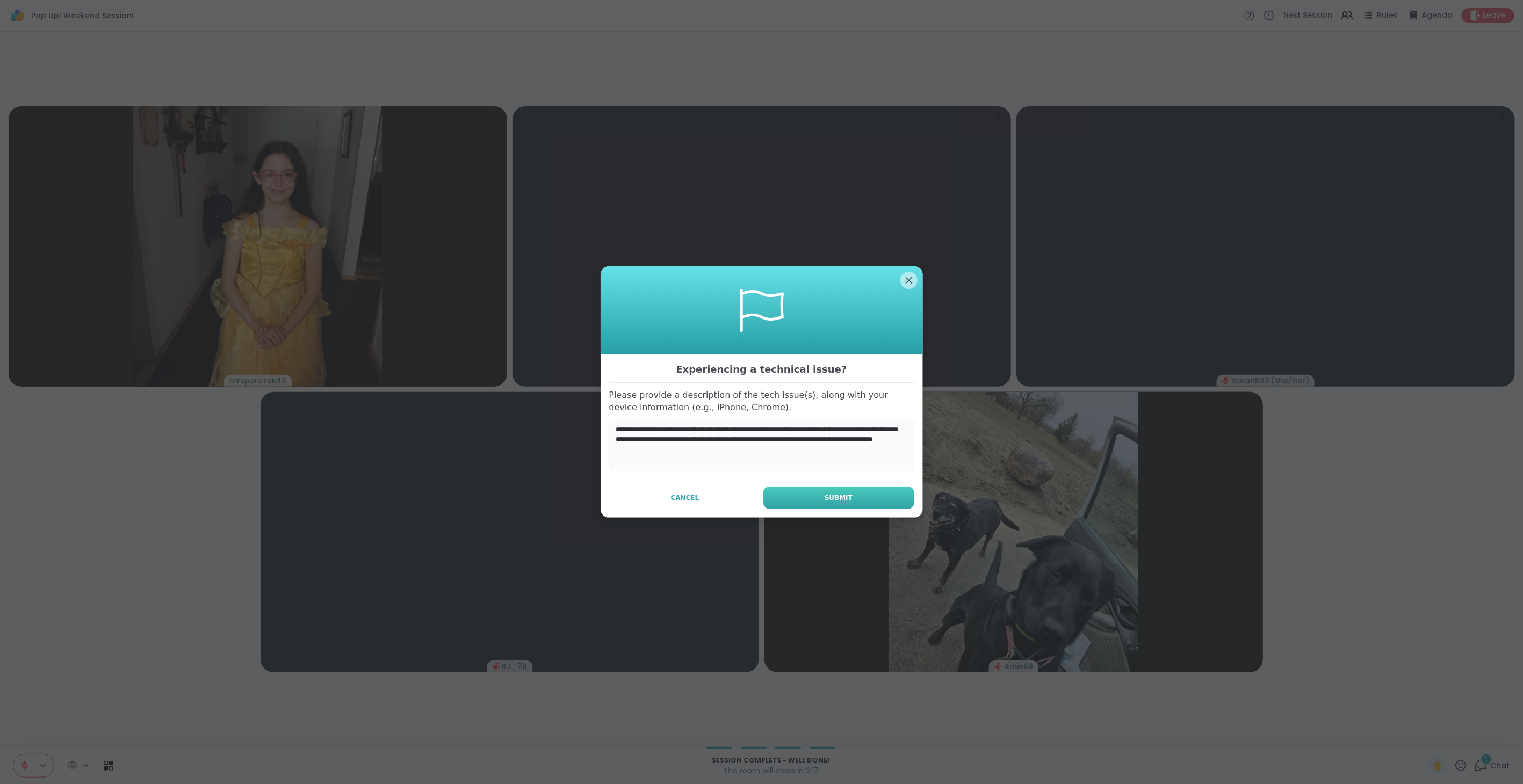
type textarea "**********"
click at [856, 501] on button "Submit" at bounding box center [839, 497] width 151 height 23
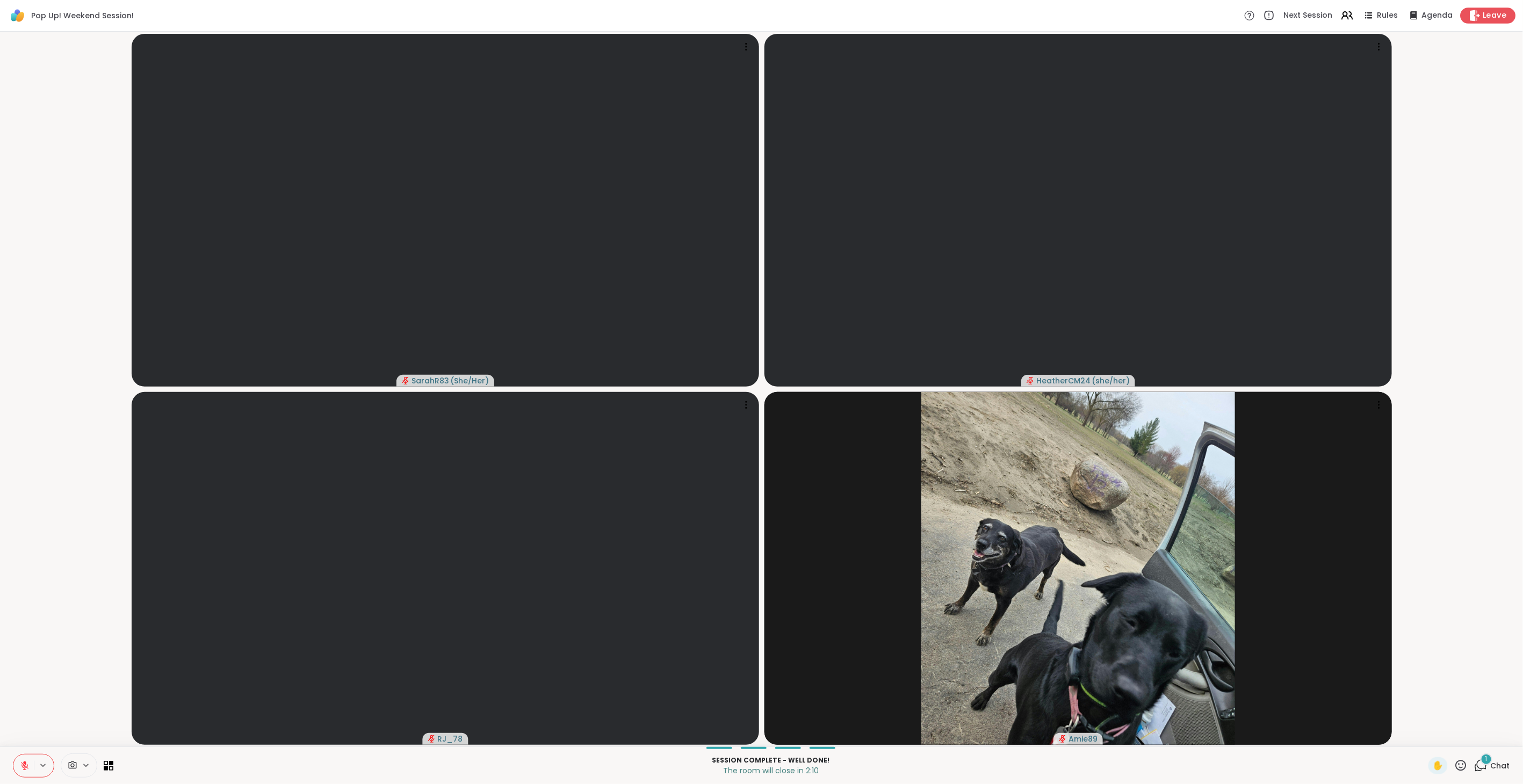
click at [1483, 14] on span "Leave" at bounding box center [1495, 15] width 23 height 12
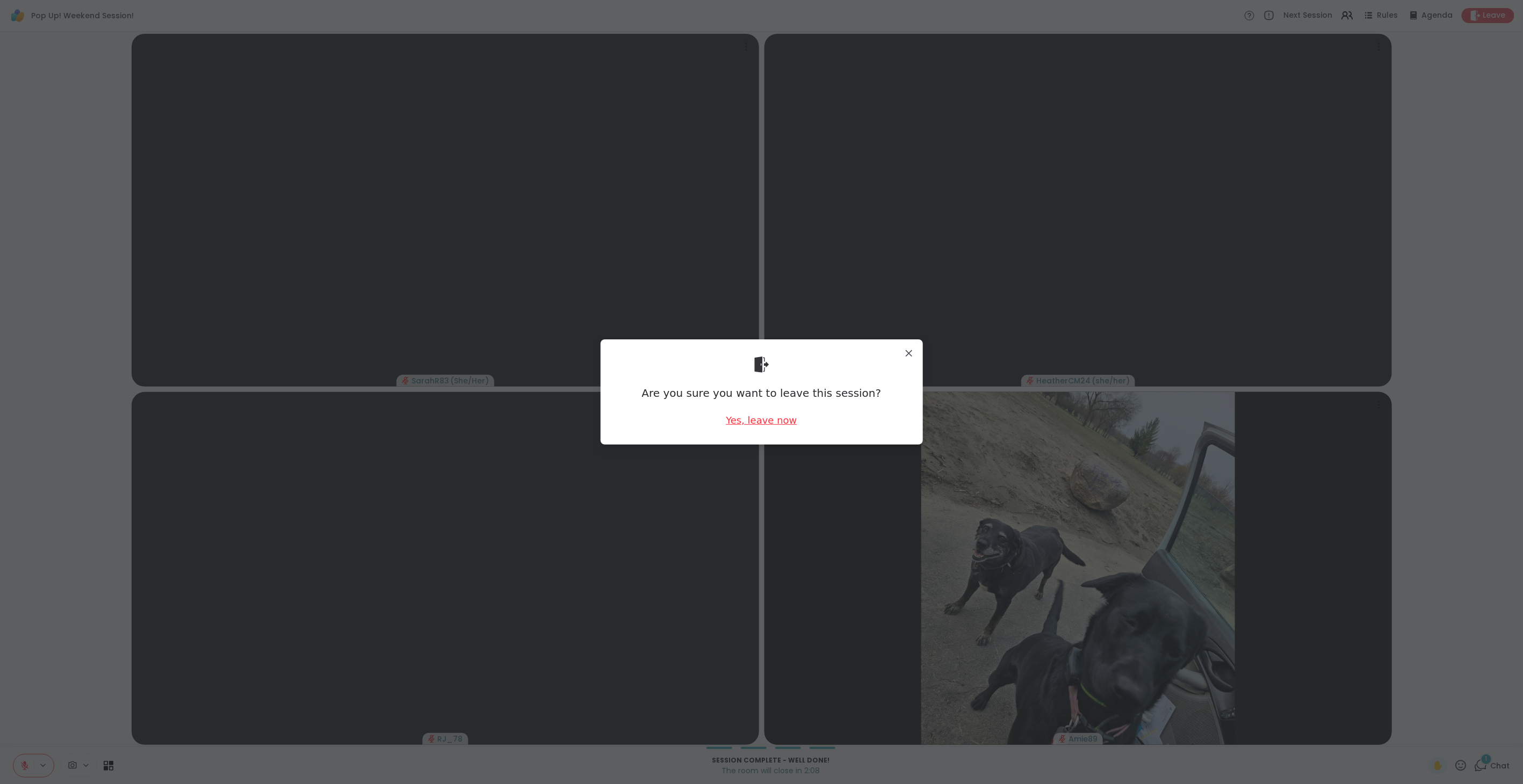
click at [774, 421] on div "Yes, leave now" at bounding box center [761, 419] width 71 height 14
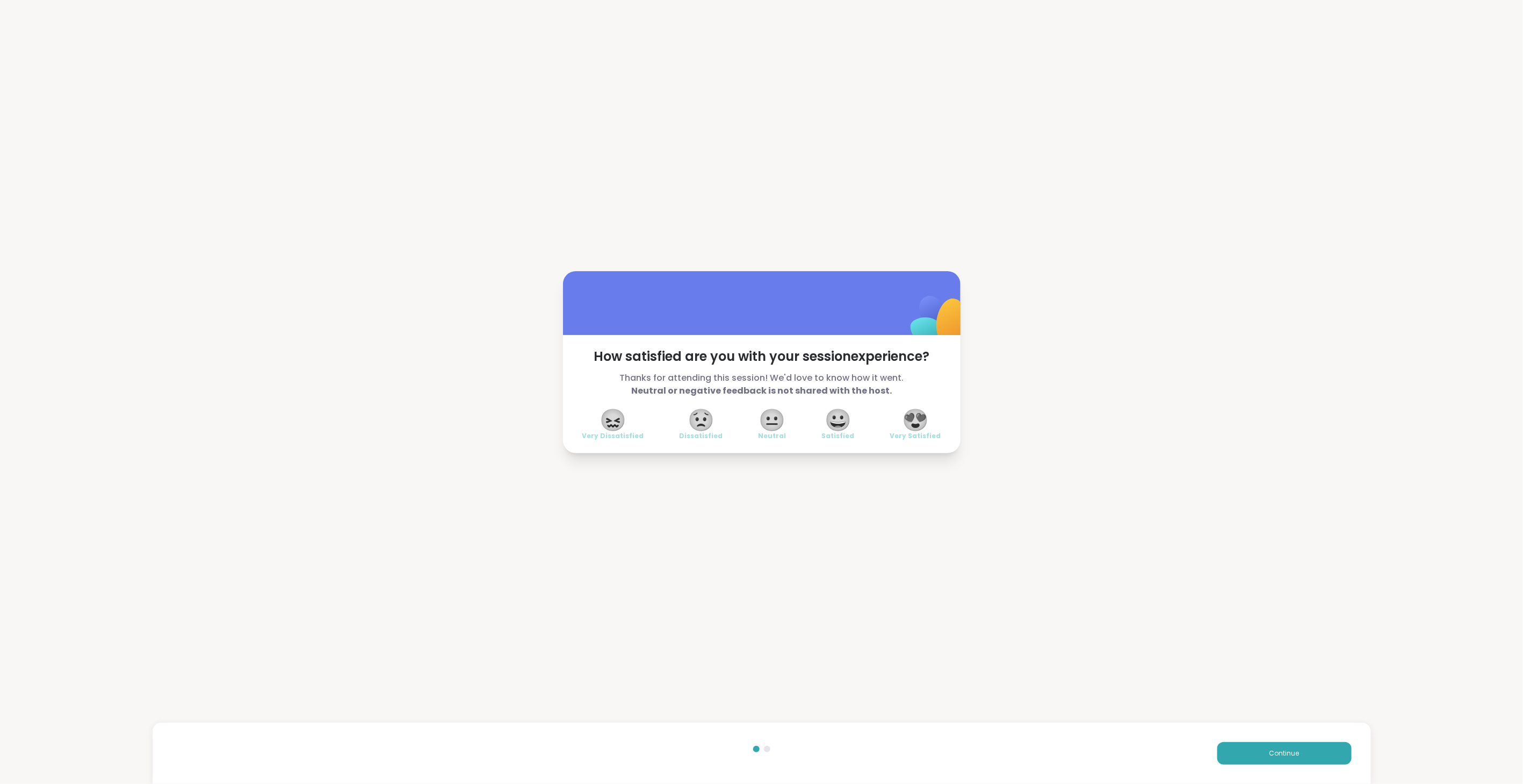
click at [766, 422] on span "😐" at bounding box center [773, 419] width 27 height 19
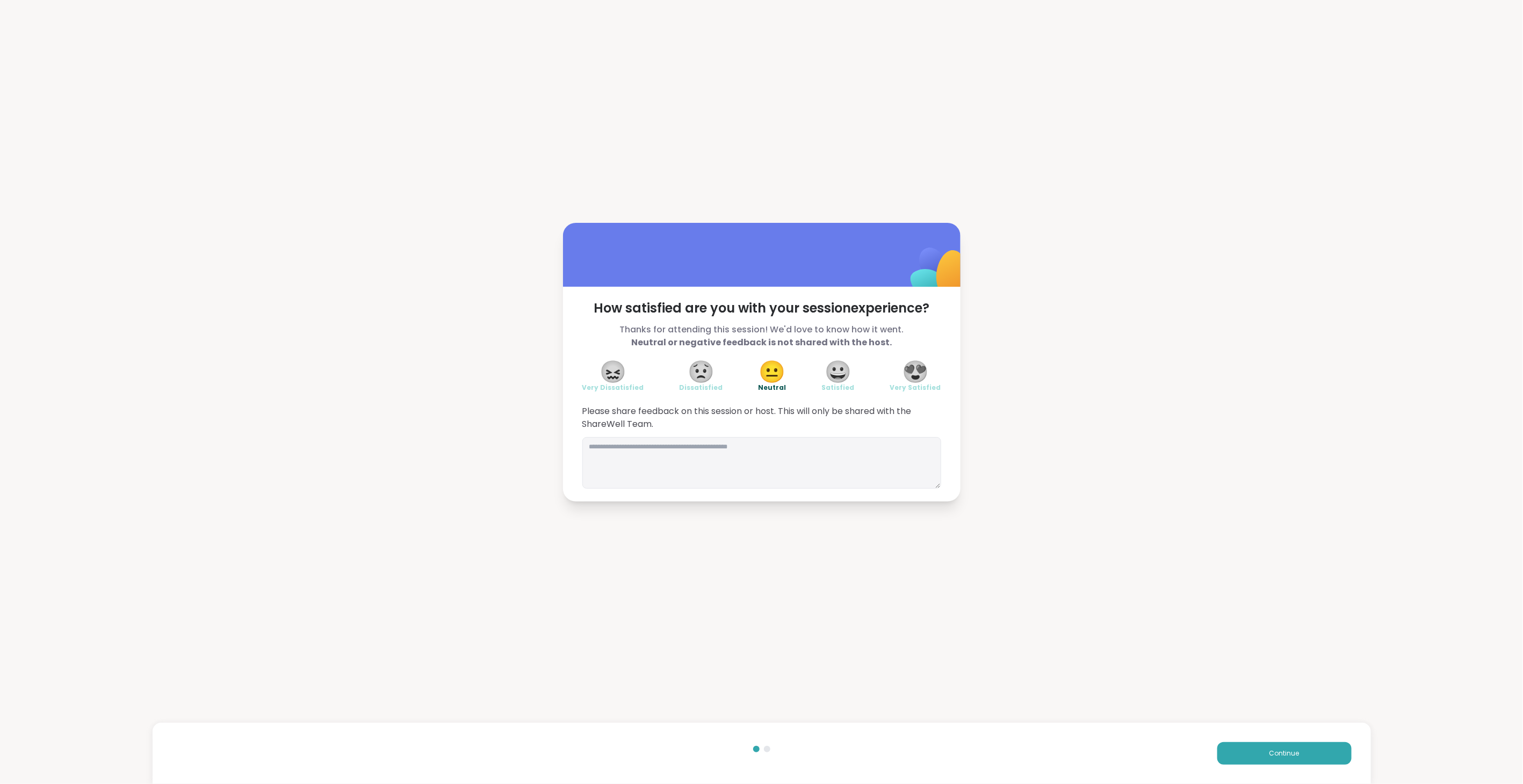
click at [764, 424] on span "Please share feedback on this session or host. This will only be shared with th…" at bounding box center [761, 418] width 358 height 26
click at [628, 447] on textarea at bounding box center [761, 462] width 358 height 51
type textarea "*"
click at [835, 376] on span "😀" at bounding box center [838, 371] width 27 height 19
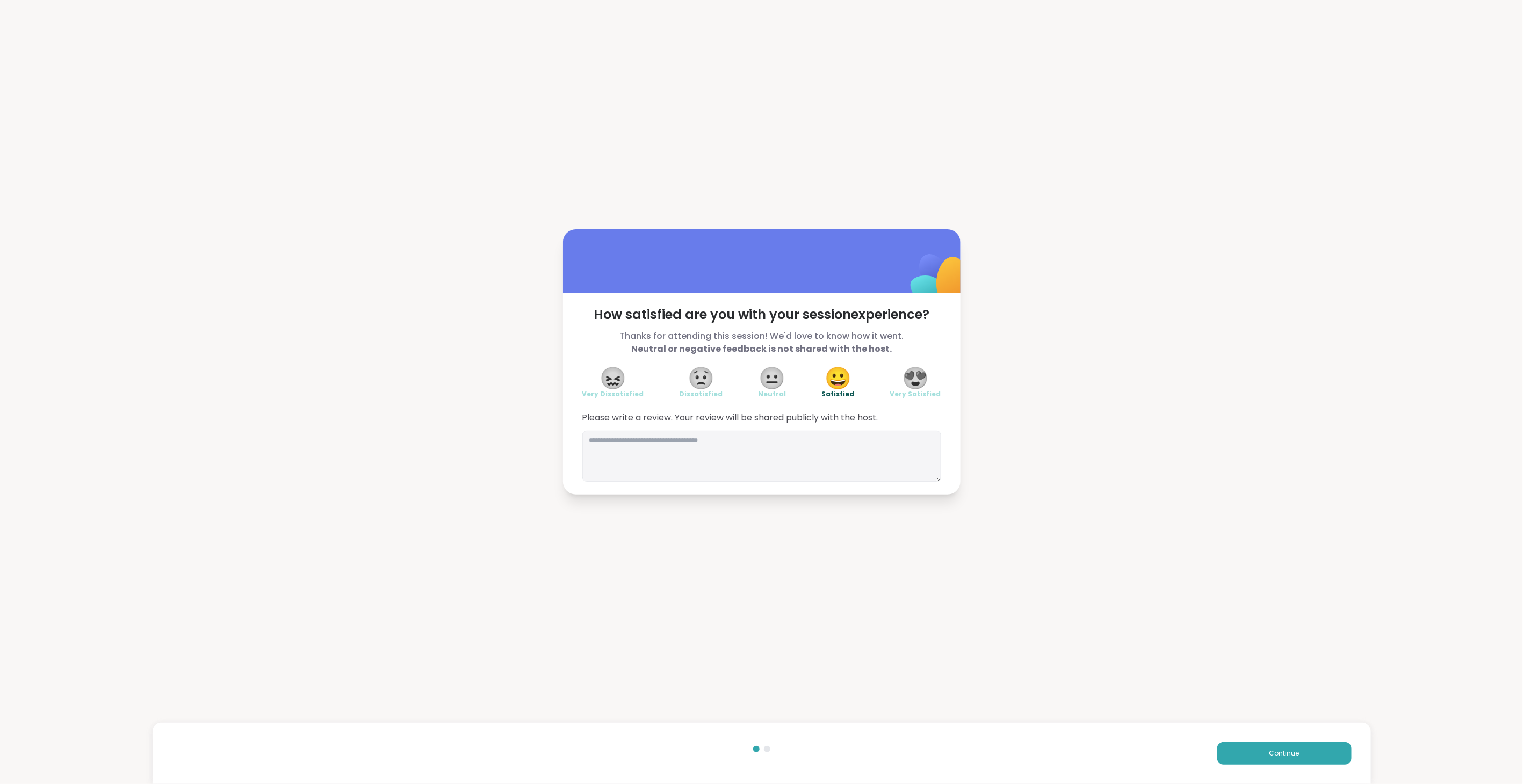
click at [759, 377] on span "😐" at bounding box center [773, 377] width 27 height 19
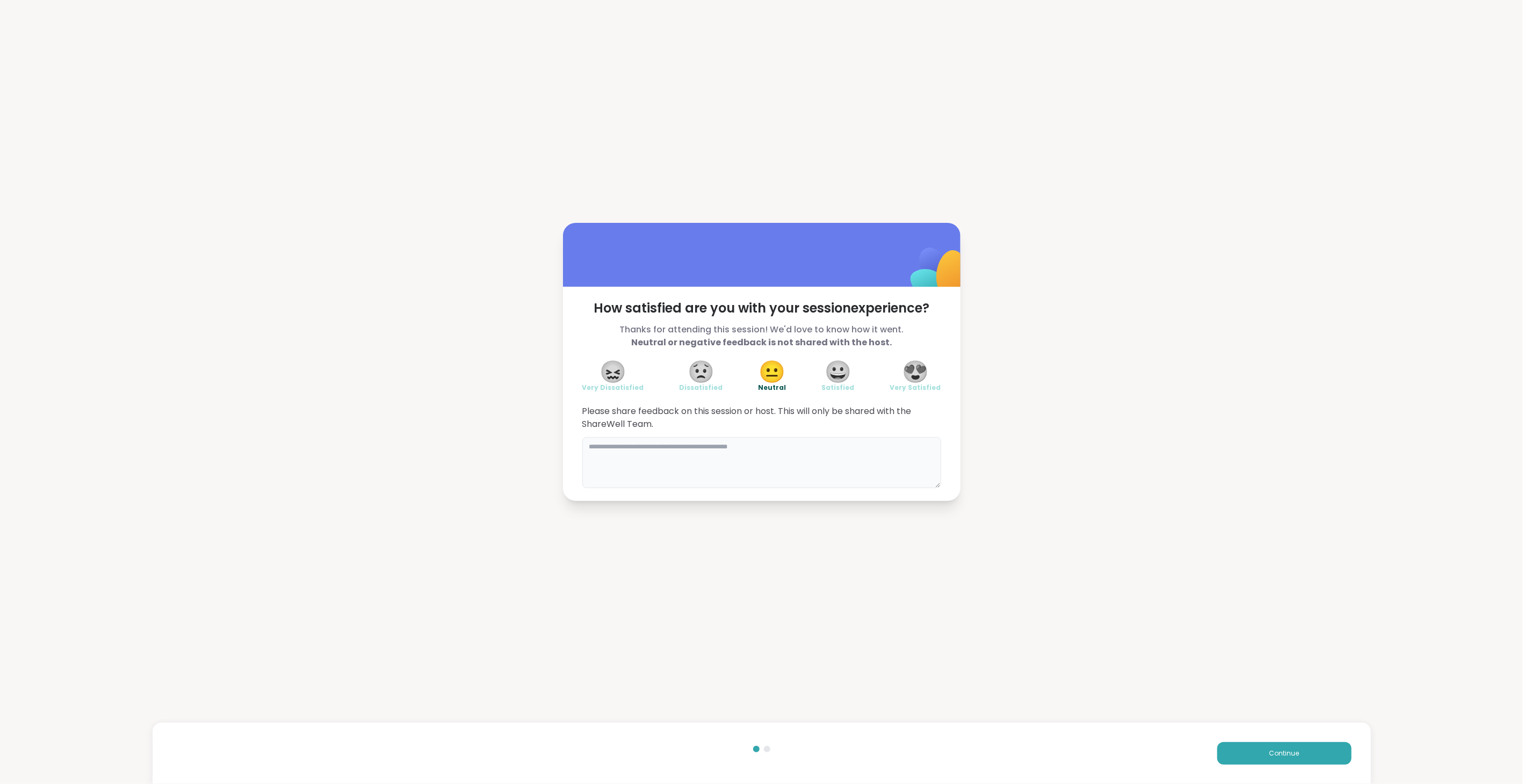
click at [670, 450] on textarea at bounding box center [761, 462] width 358 height 51
type textarea "**********"
click at [1258, 758] on button "Continue" at bounding box center [1283, 752] width 134 height 23
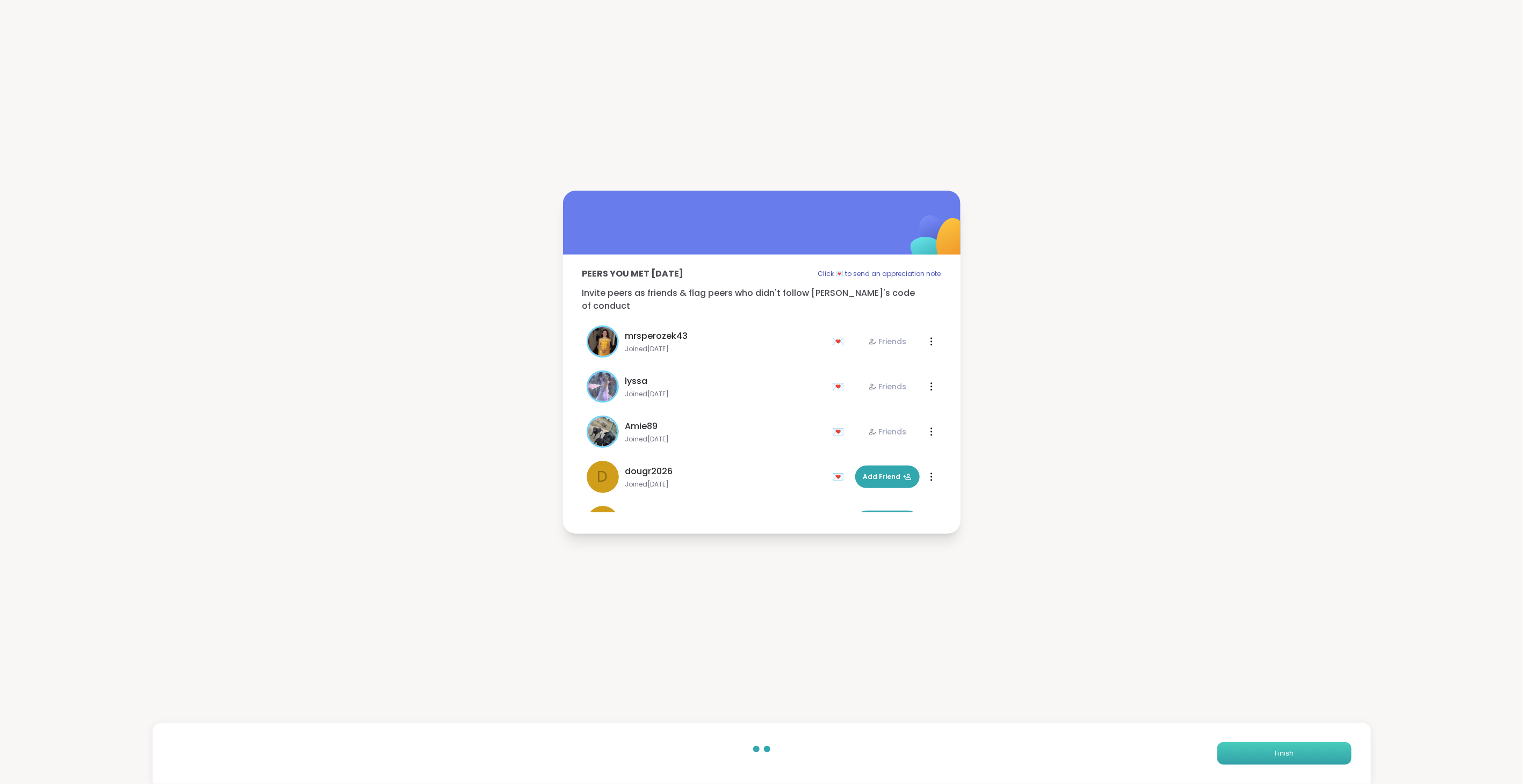
click at [1258, 758] on button "Finish" at bounding box center [1283, 752] width 134 height 23
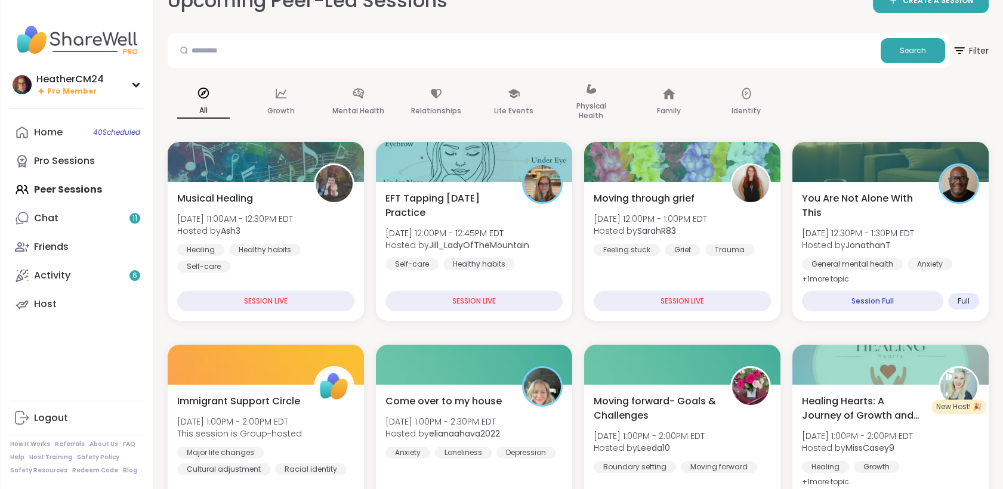
scroll to position [30, 0]
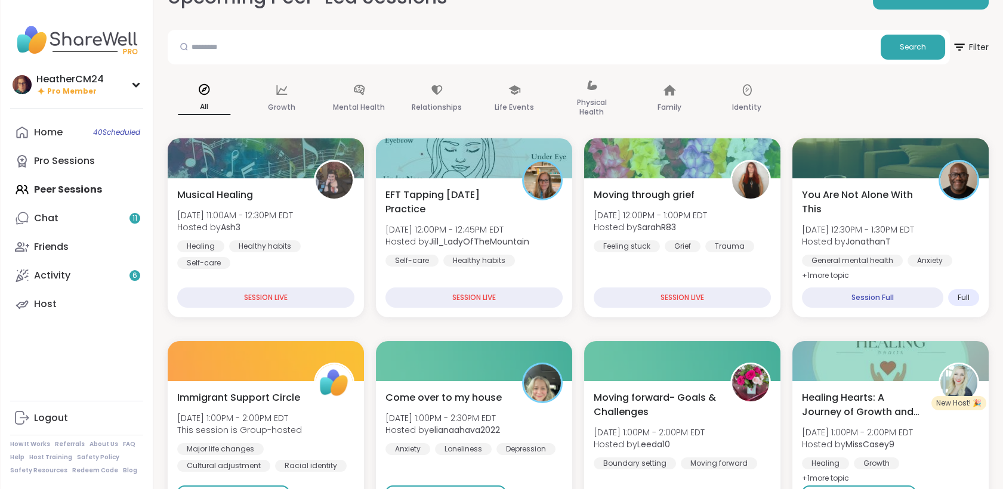
click at [204, 89] on icon at bounding box center [203, 89] width 13 height 13
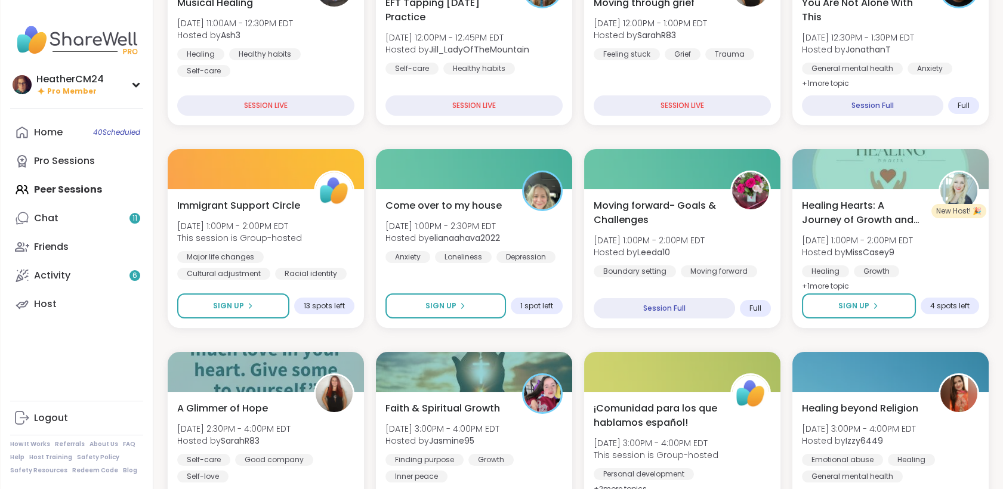
scroll to position [227, 0]
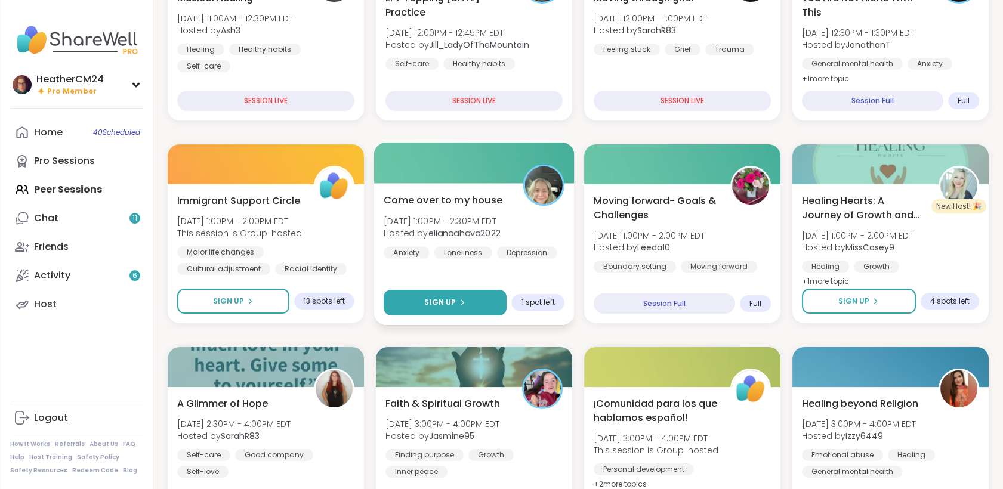
click at [469, 307] on button "Sign Up" at bounding box center [444, 303] width 123 height 26
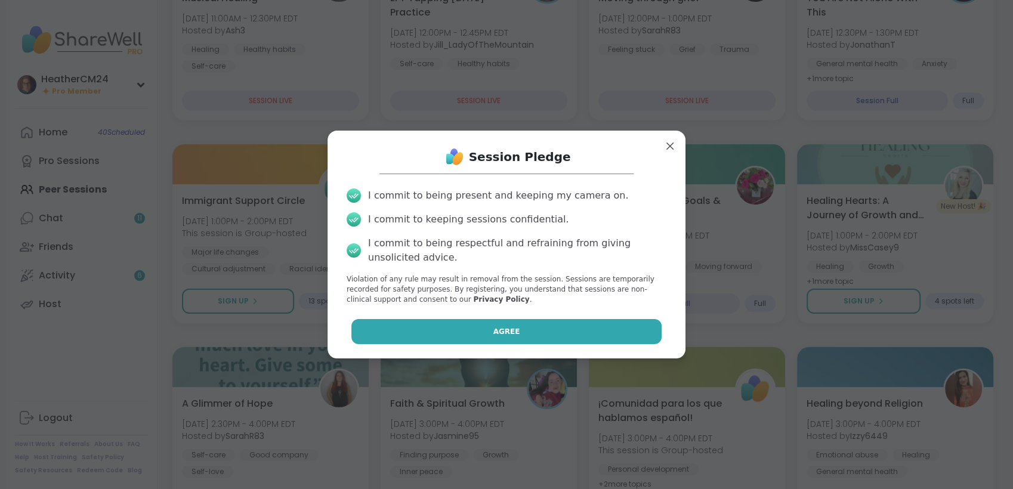
click at [496, 336] on span "Agree" at bounding box center [506, 331] width 27 height 11
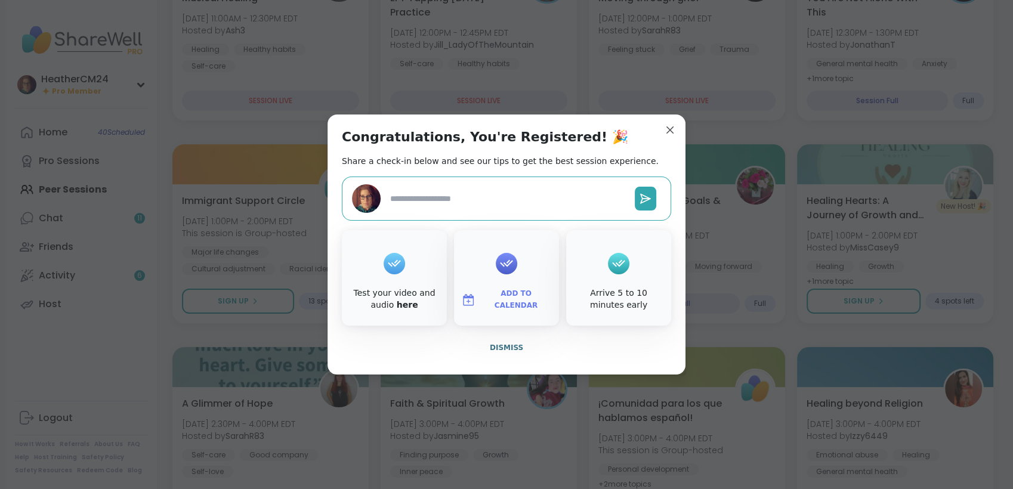
type textarea "*"
click at [495, 349] on span "Dismiss" at bounding box center [506, 348] width 33 height 8
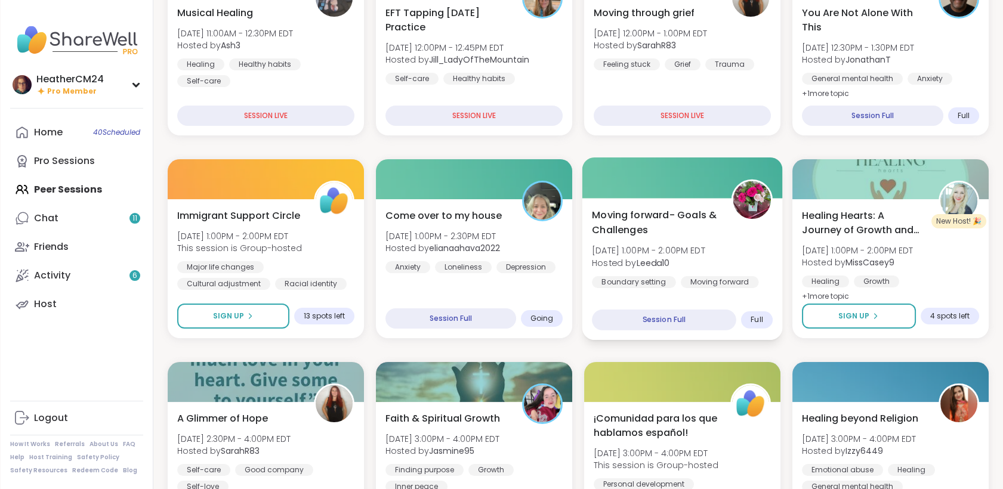
scroll to position [211, 0]
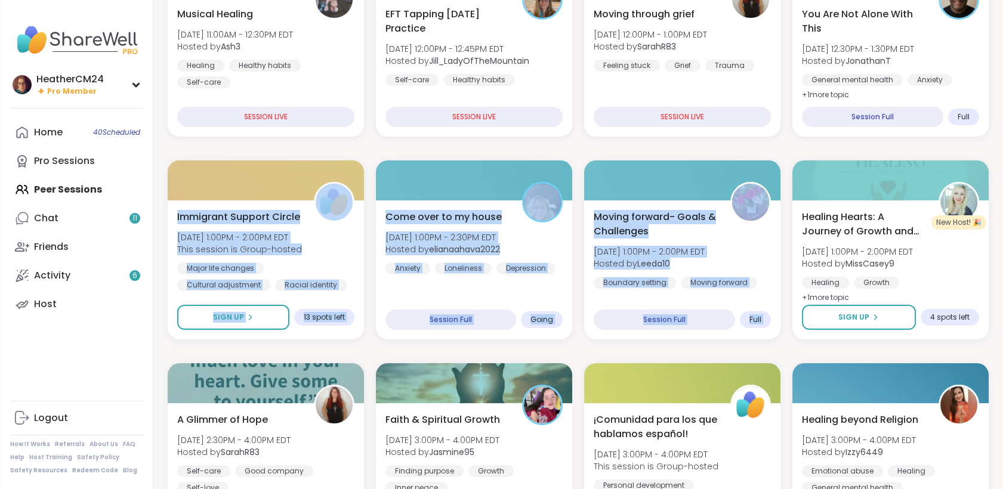
drag, startPoint x: 1002, startPoint y: 133, endPoint x: 998, endPoint y: 154, distance: 21.9
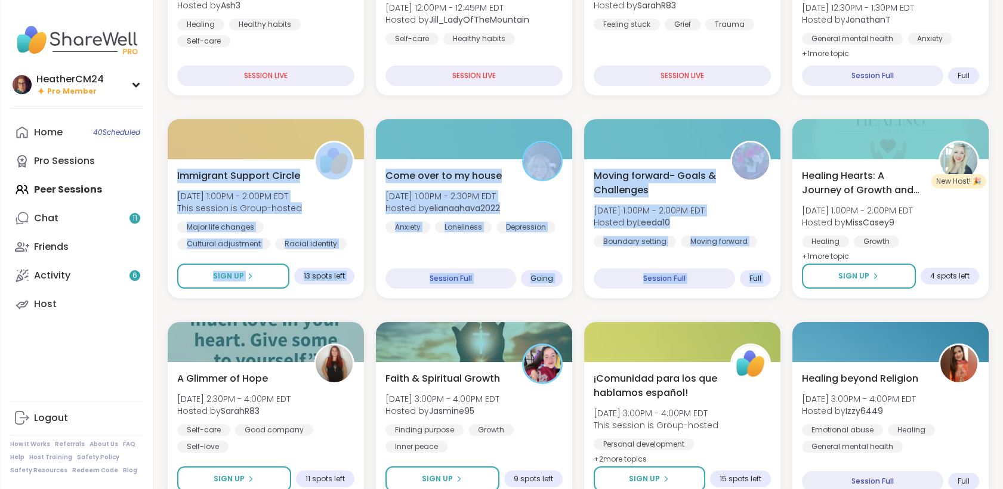
scroll to position [264, 0]
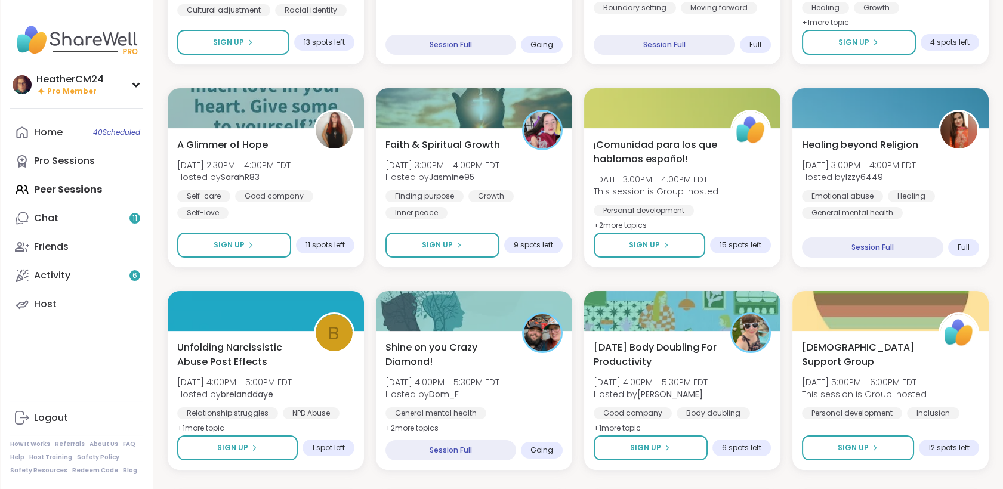
scroll to position [474, 0]
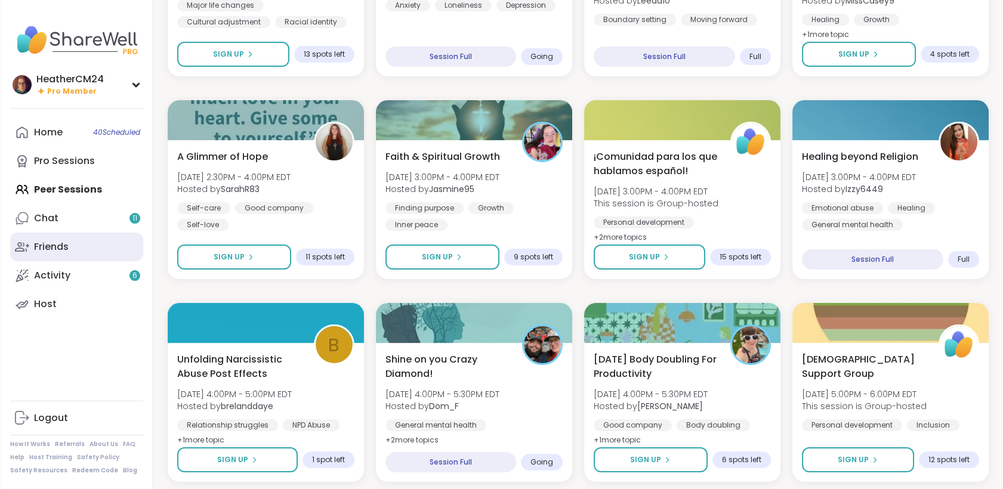
click at [73, 249] on link "Friends" at bounding box center [76, 247] width 133 height 29
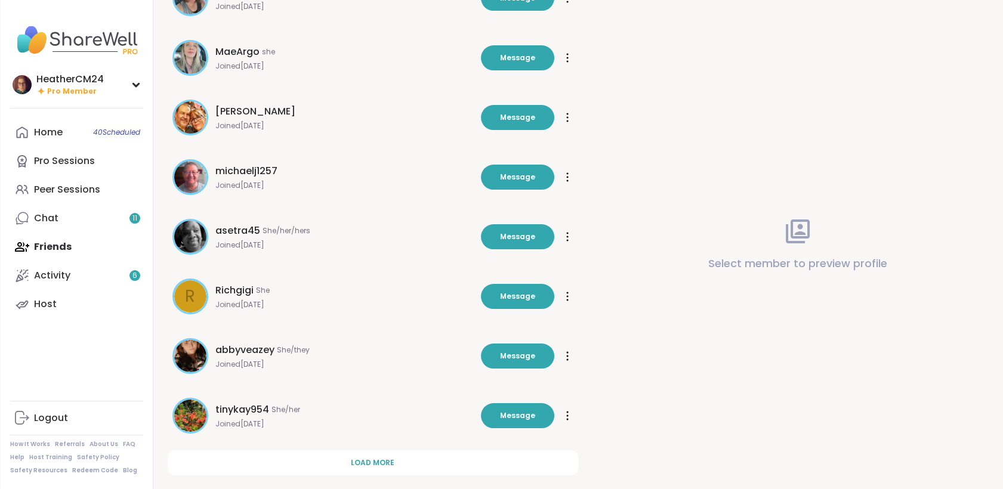
scroll to position [277, 0]
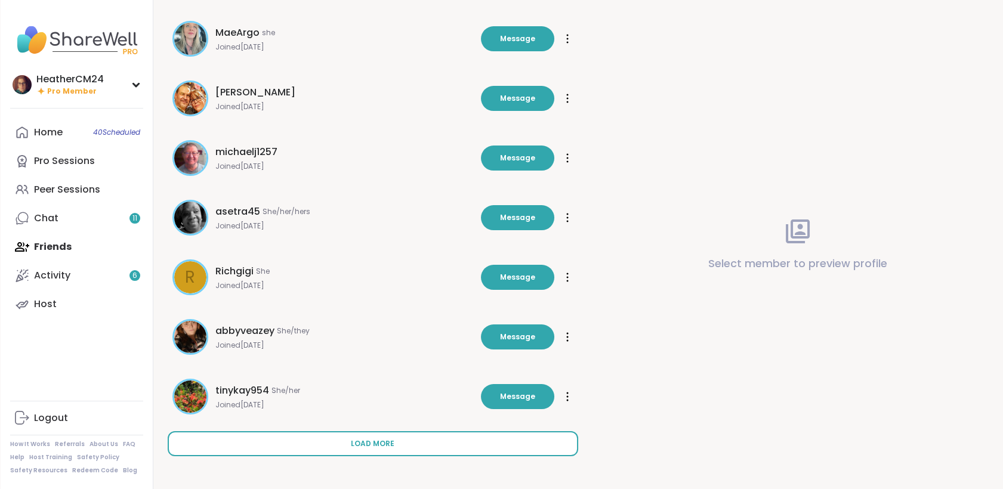
click at [361, 446] on span "Load more" at bounding box center [373, 443] width 44 height 11
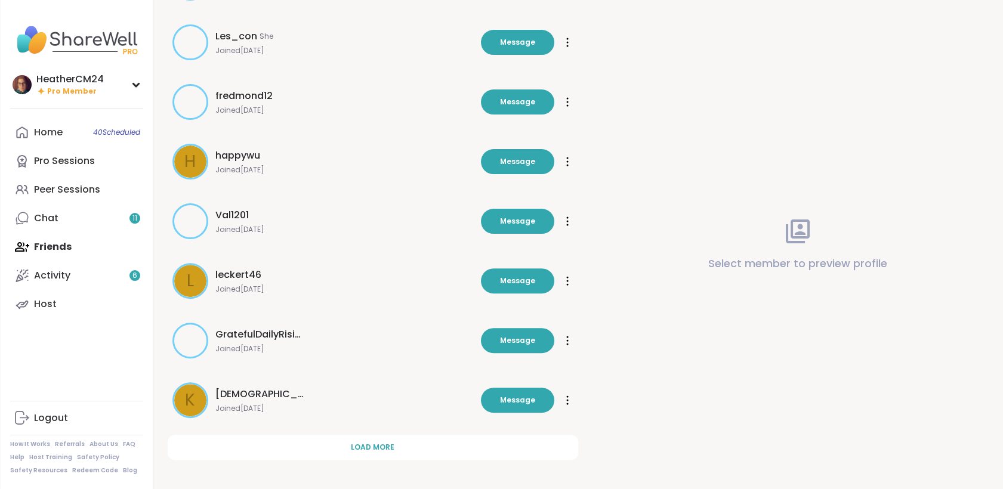
scroll to position [873, 0]
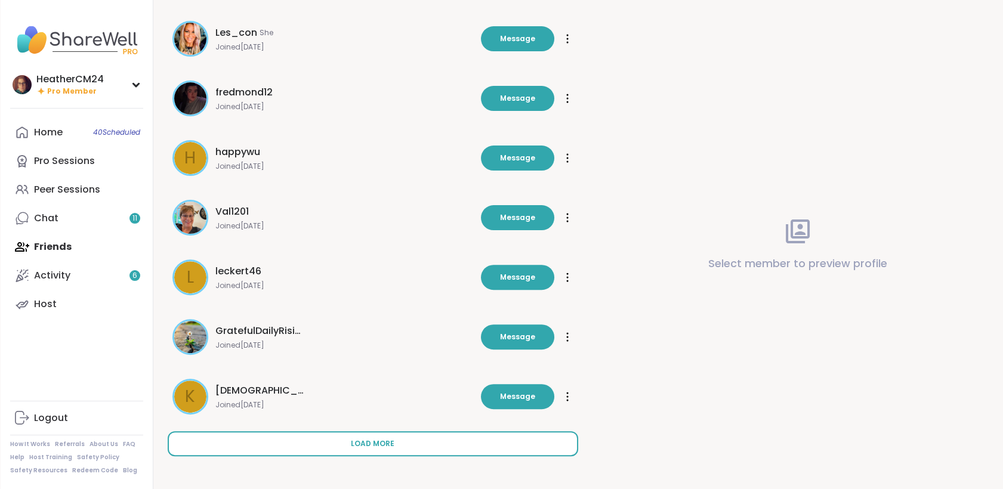
click at [349, 442] on button "Load more" at bounding box center [373, 443] width 410 height 25
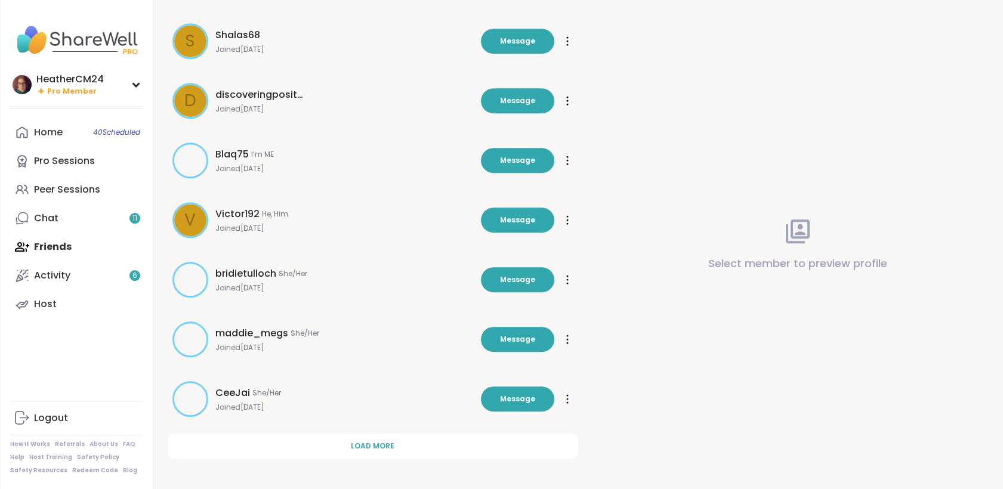
scroll to position [1469, 0]
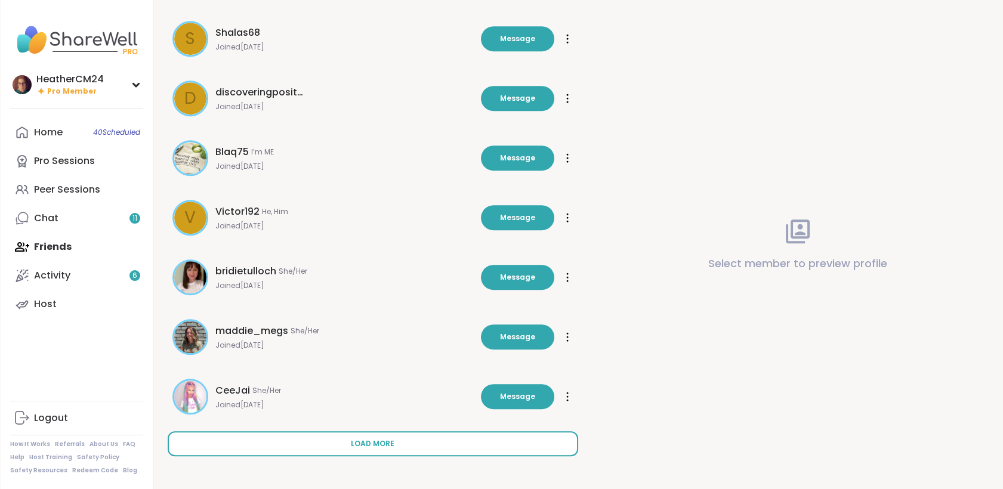
click at [431, 450] on button "Load more" at bounding box center [373, 443] width 410 height 25
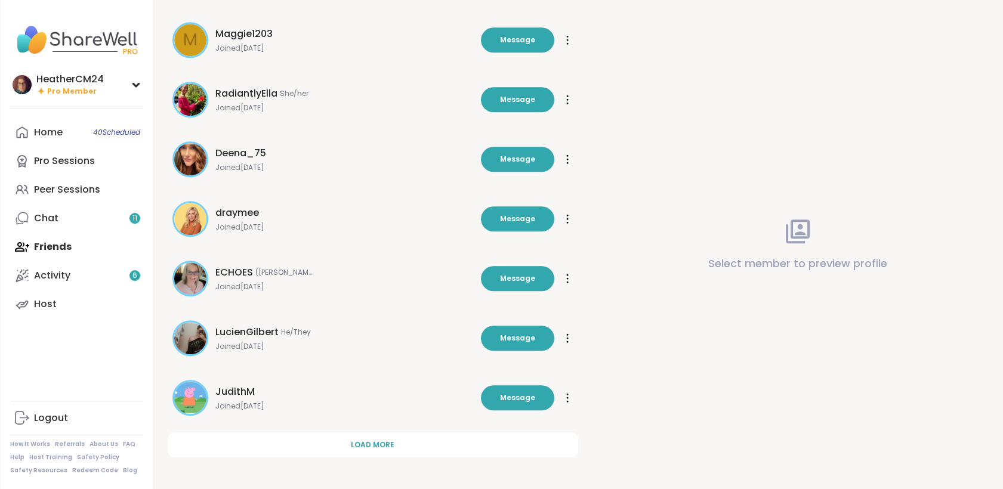
scroll to position [2050, 0]
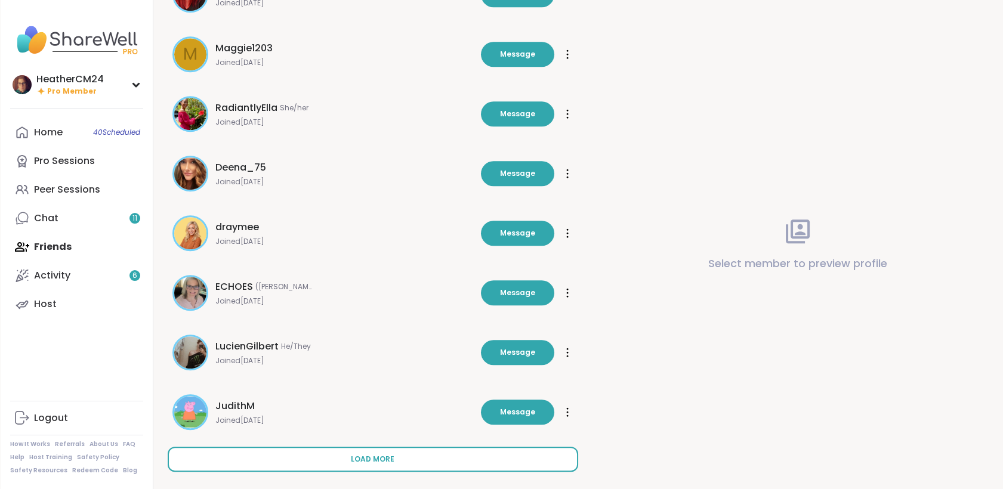
click at [379, 464] on button "Load more" at bounding box center [373, 459] width 410 height 25
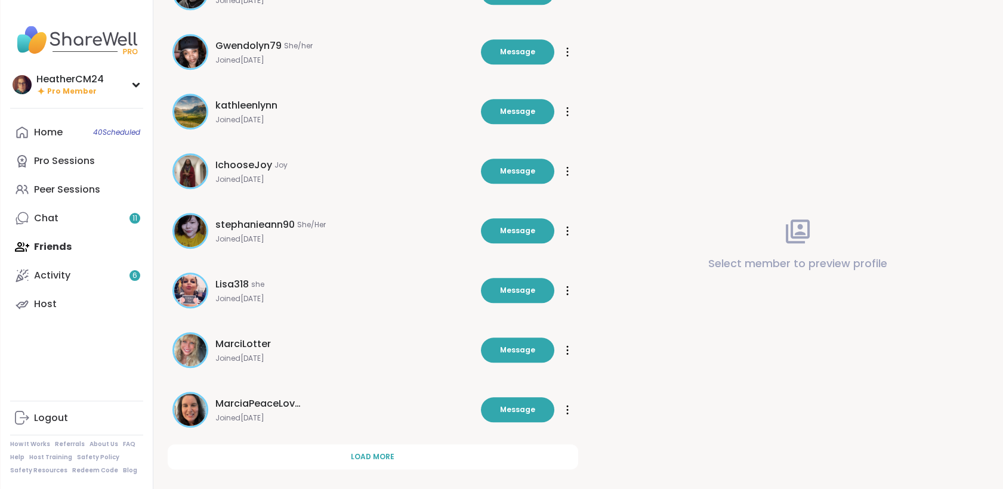
scroll to position [2638, 0]
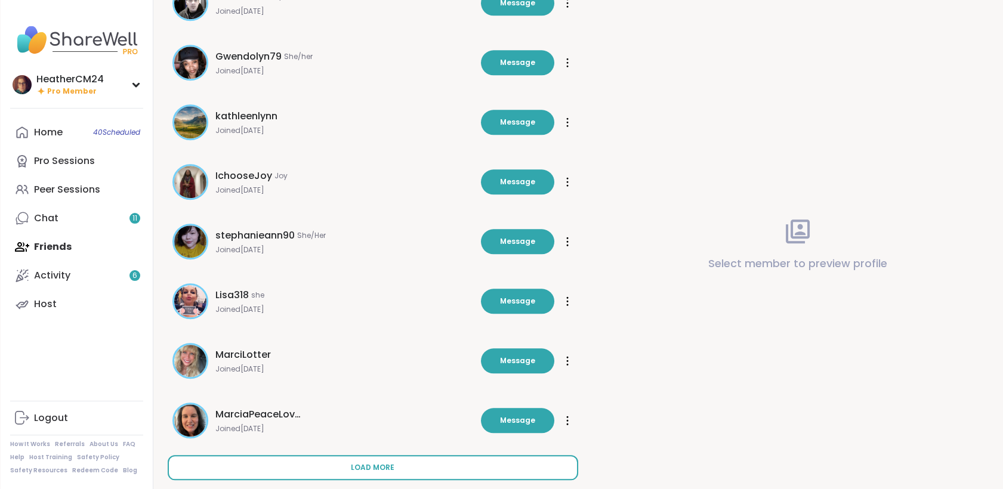
click at [410, 464] on button "Load more" at bounding box center [373, 467] width 410 height 25
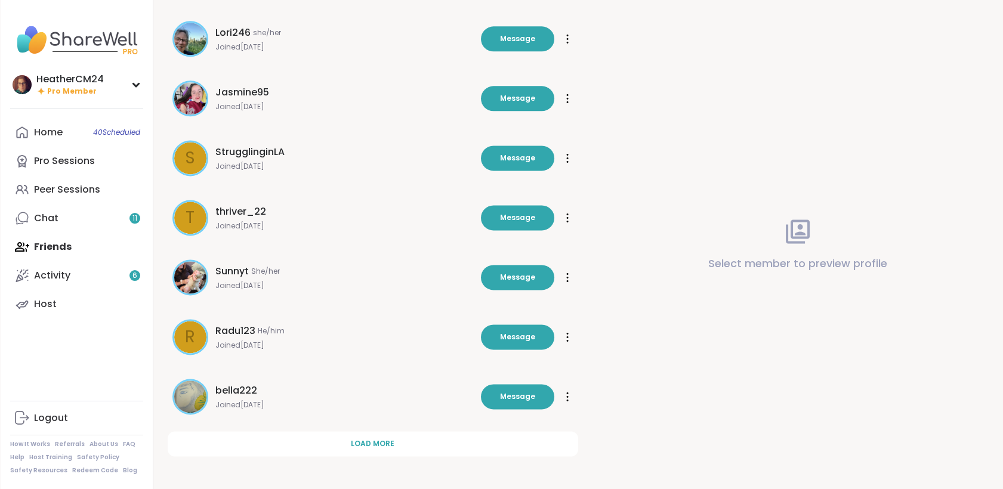
scroll to position [3251, 0]
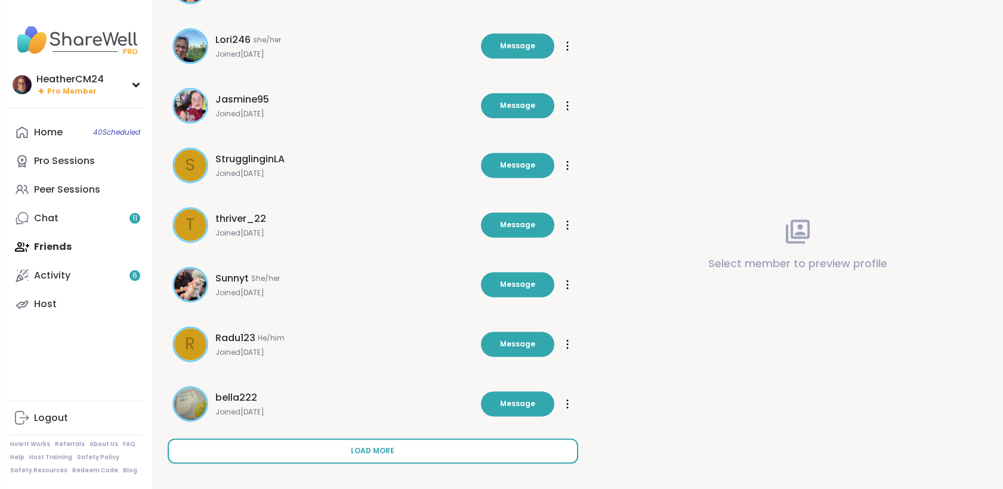
click at [373, 451] on span "Load more" at bounding box center [373, 451] width 44 height 11
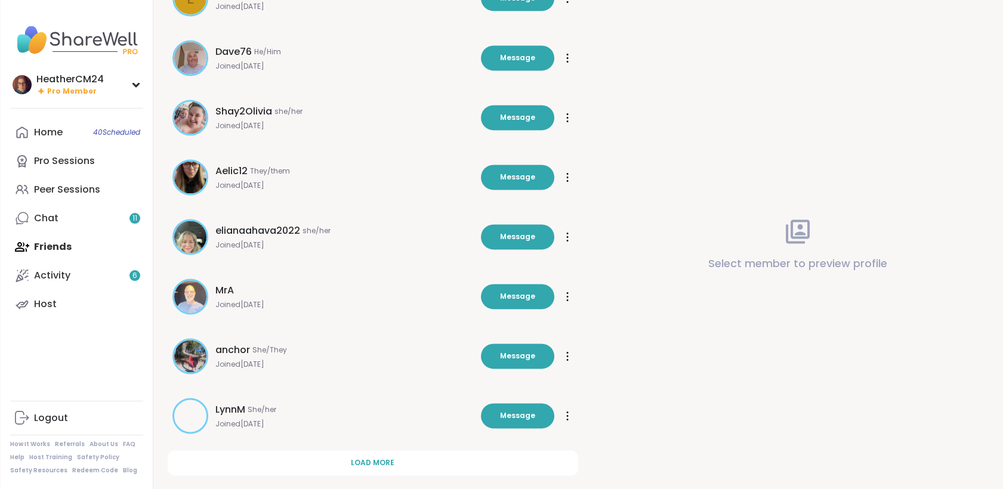
scroll to position [3855, 0]
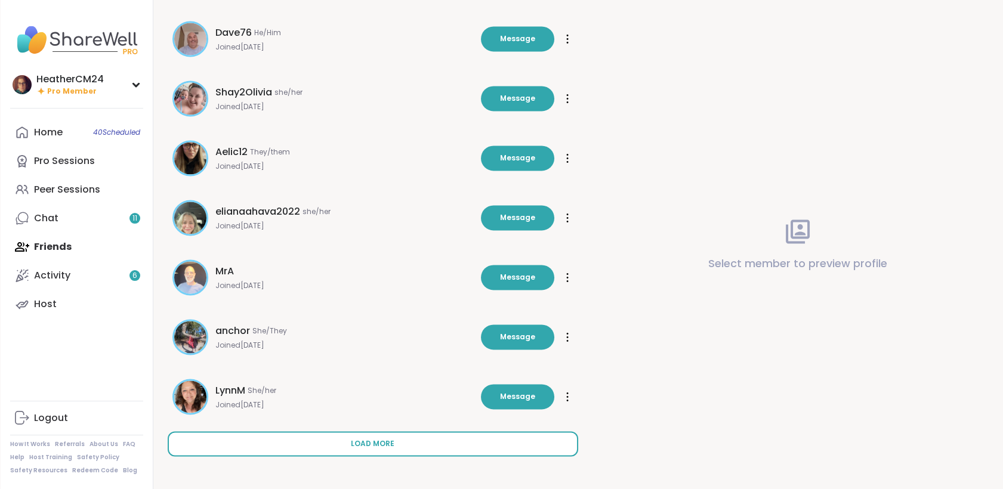
click at [373, 445] on span "Load more" at bounding box center [373, 443] width 44 height 11
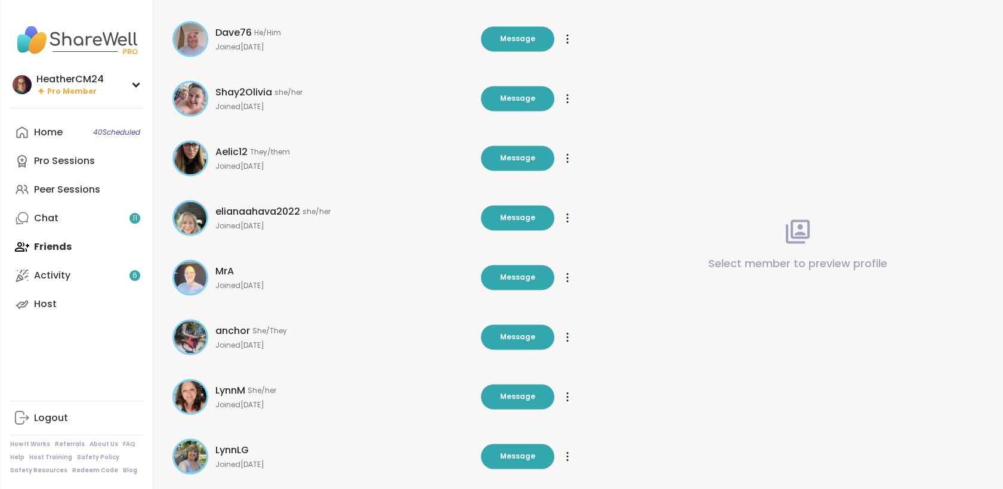
drag, startPoint x: 990, startPoint y: 323, endPoint x: 995, endPoint y: 355, distance: 33.2
click at [995, 355] on div "Select member to preview profile" at bounding box center [797, 244] width 410 height 489
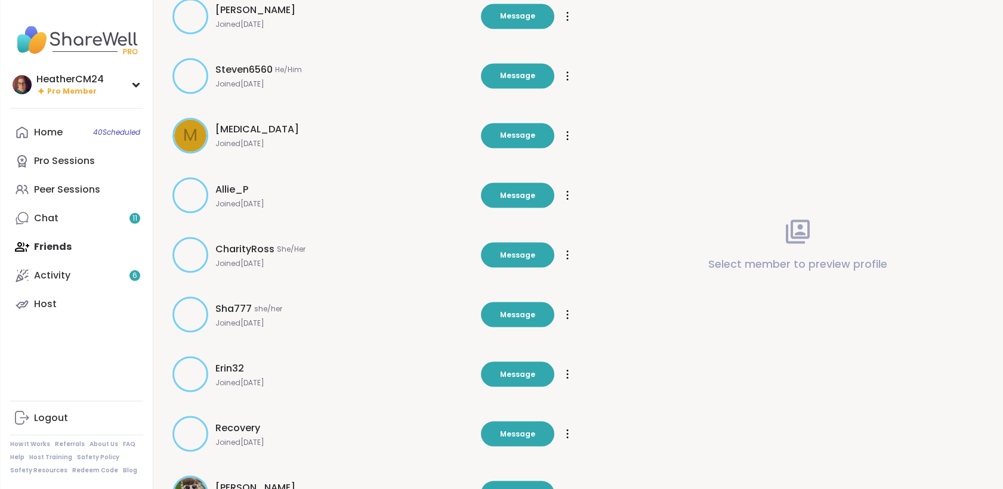
scroll to position [4451, 0]
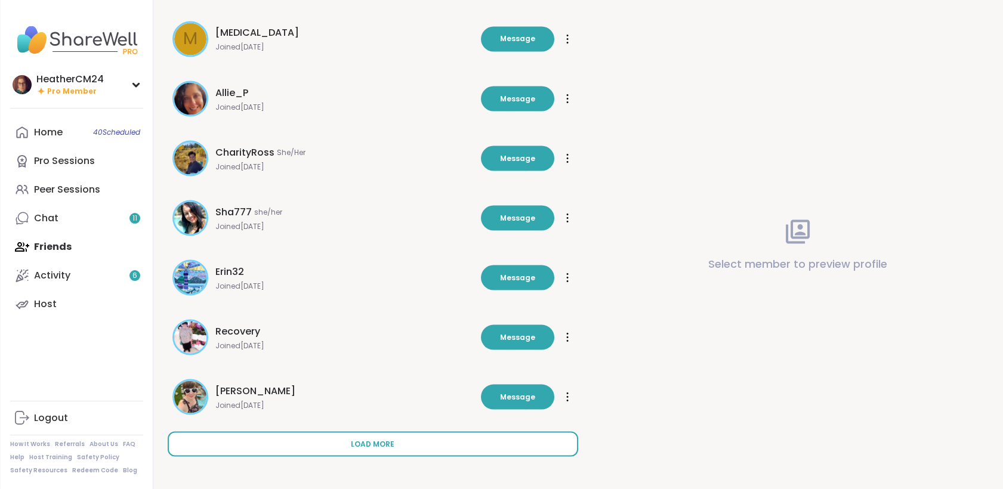
click at [356, 441] on span "Load more" at bounding box center [373, 443] width 44 height 11
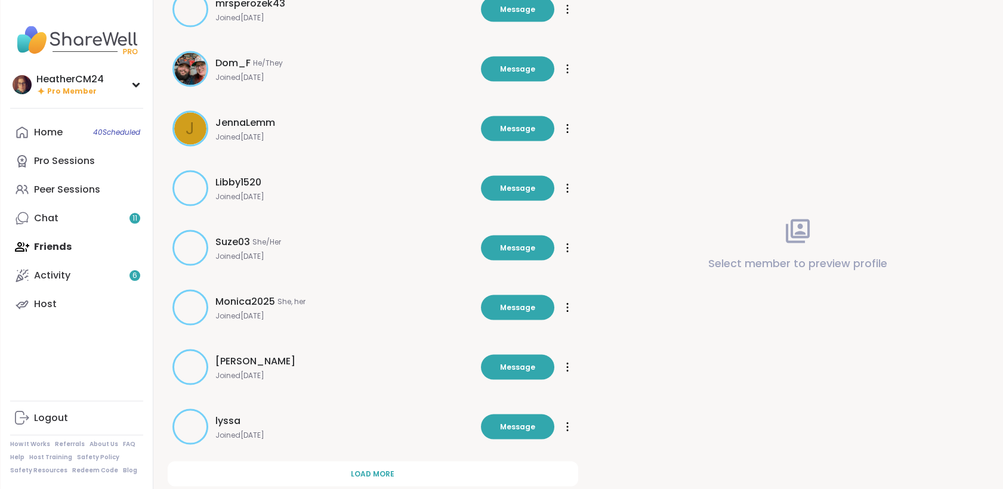
scroll to position [5048, 0]
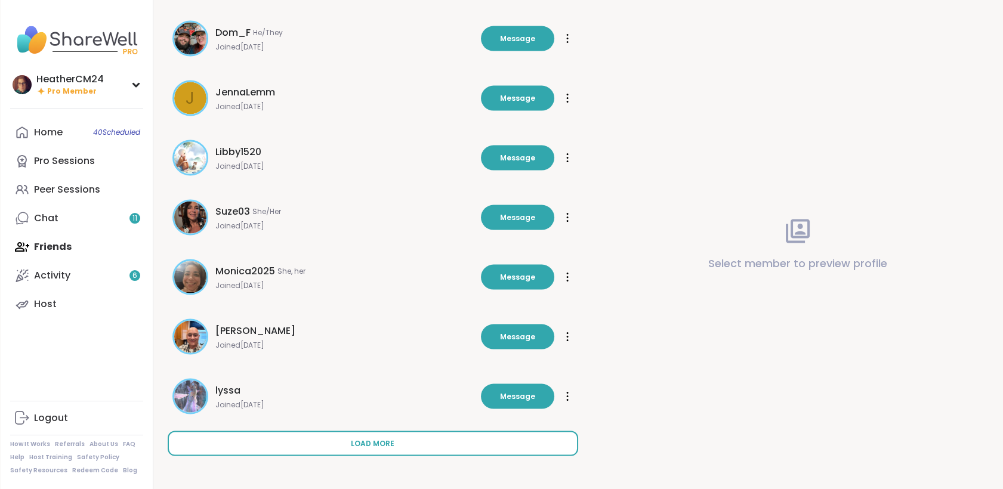
click at [383, 444] on span "Load more" at bounding box center [373, 443] width 44 height 11
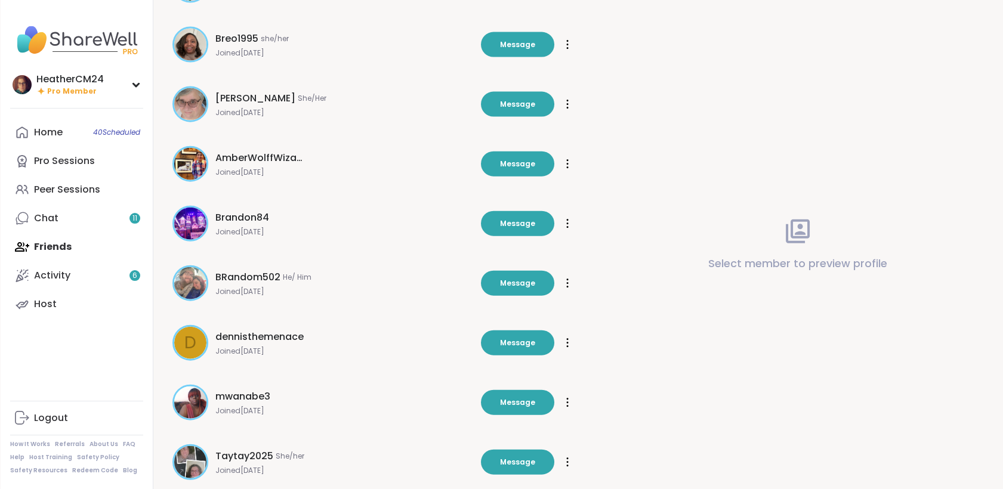
scroll to position [5497, 0]
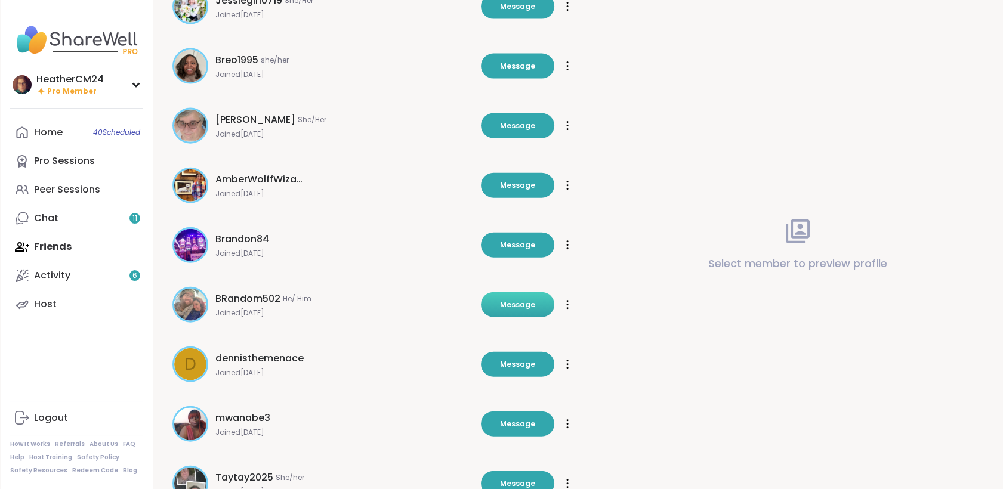
click at [515, 299] on span "Message" at bounding box center [517, 304] width 35 height 11
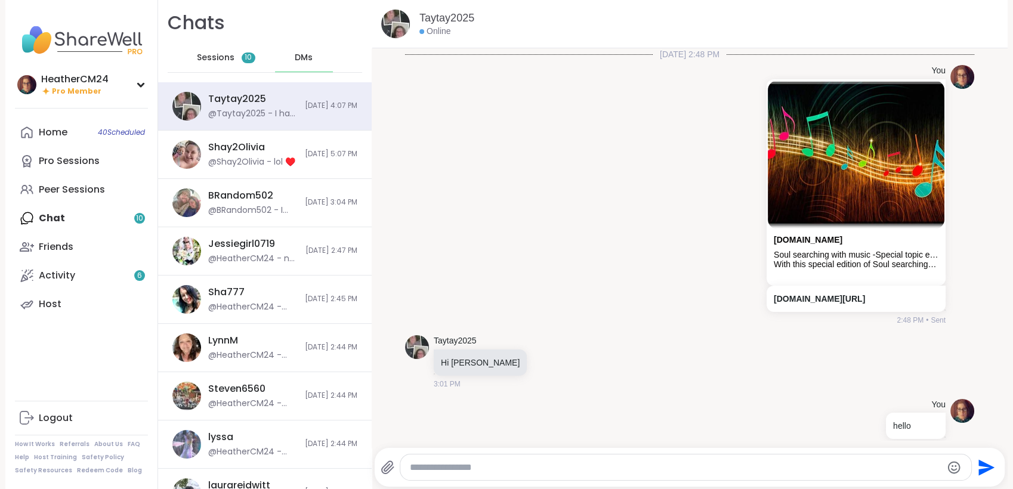
scroll to position [345, 0]
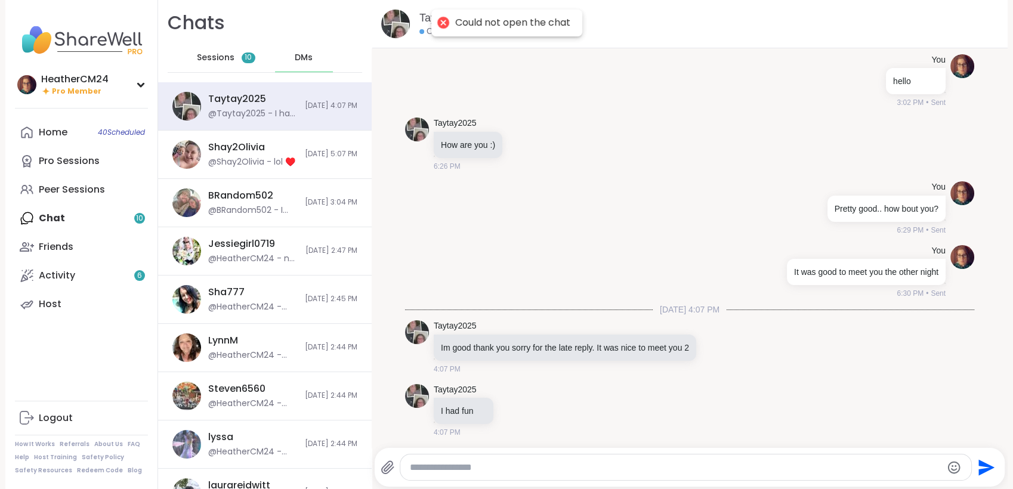
click at [495, 463] on textarea "Type your message" at bounding box center [675, 468] width 531 height 12
click at [423, 469] on textarea "Type your message" at bounding box center [675, 468] width 531 height 12
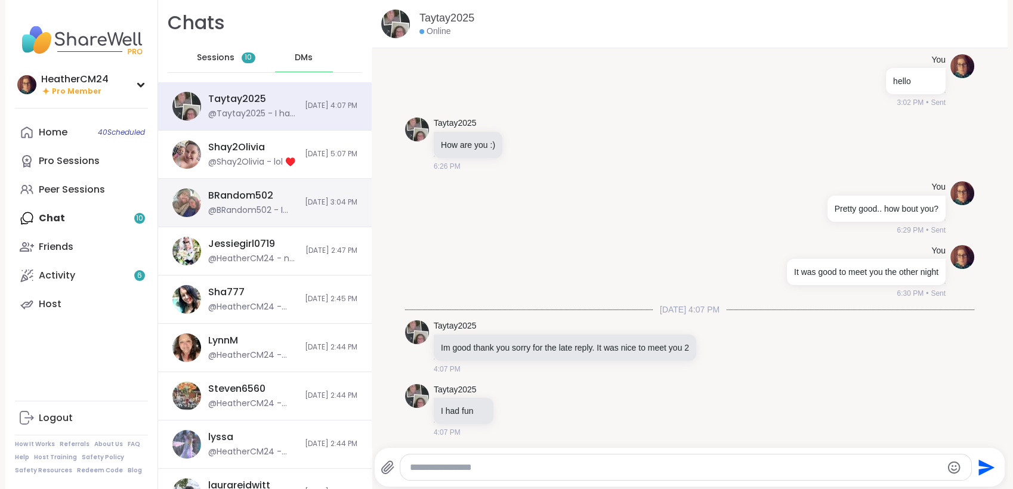
click at [275, 211] on div "BRandom502 @BRandom502 - I snagged one. I might just have to juggle because I t…" at bounding box center [265, 203] width 214 height 48
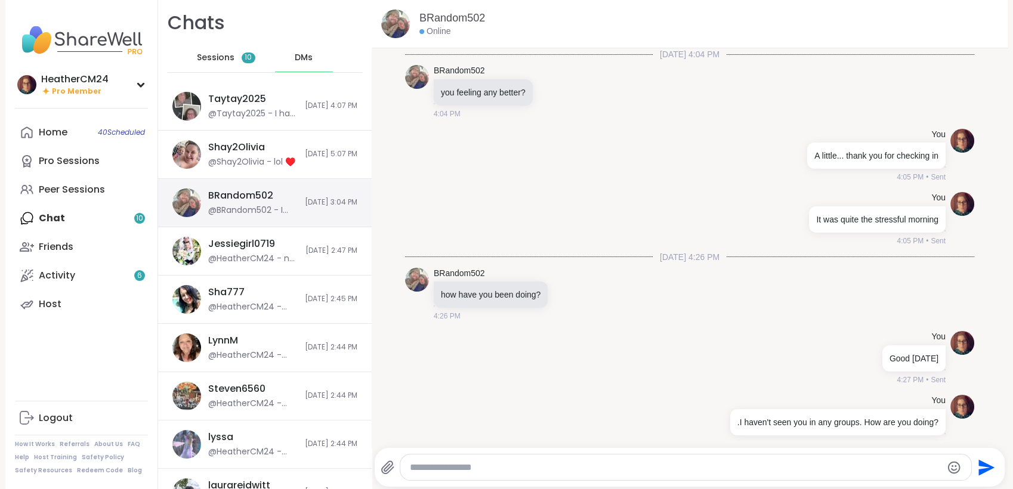
scroll to position [5724, 0]
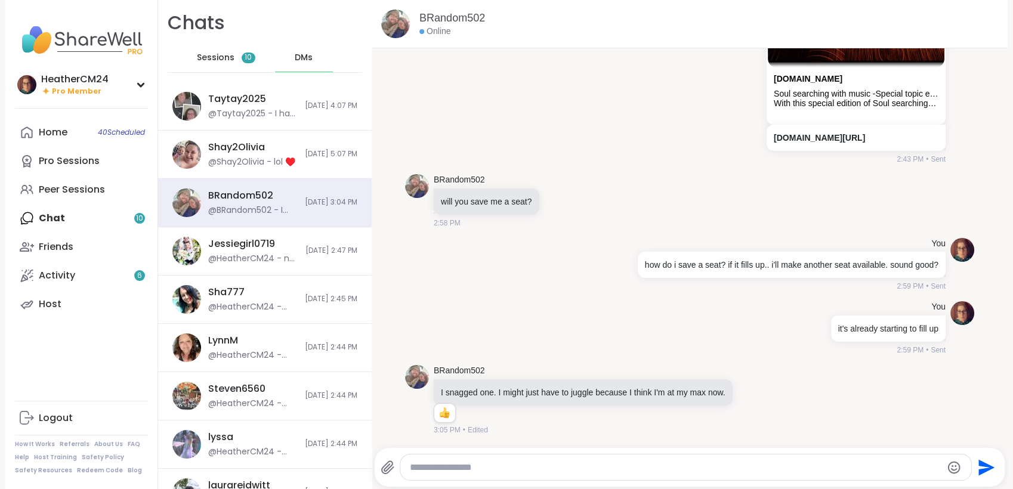
click at [475, 470] on textarea "Type your message" at bounding box center [675, 468] width 531 height 12
click at [297, 264] on div "Jessiegirl0719 @HeatherCM24 - no problem, just putting it out there [DATE] 2:47…" at bounding box center [265, 251] width 214 height 48
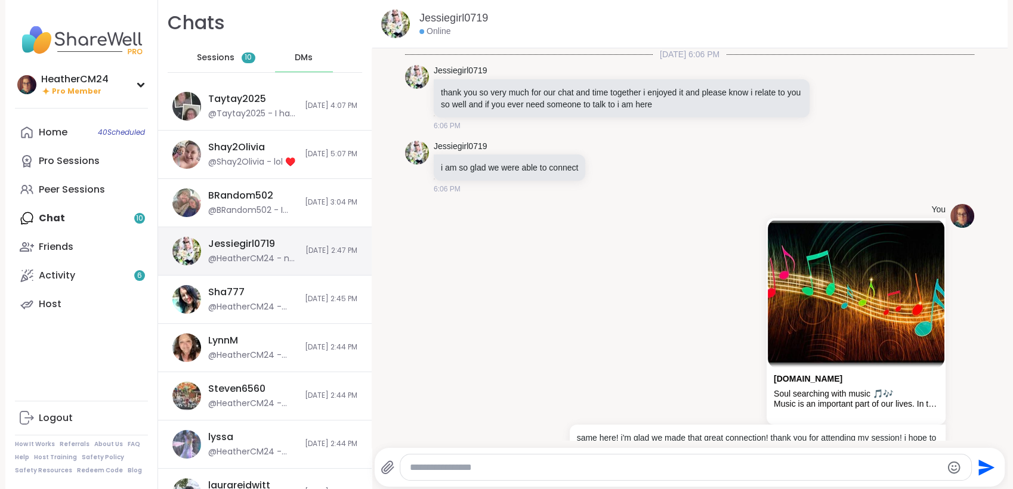
scroll to position [9942, 0]
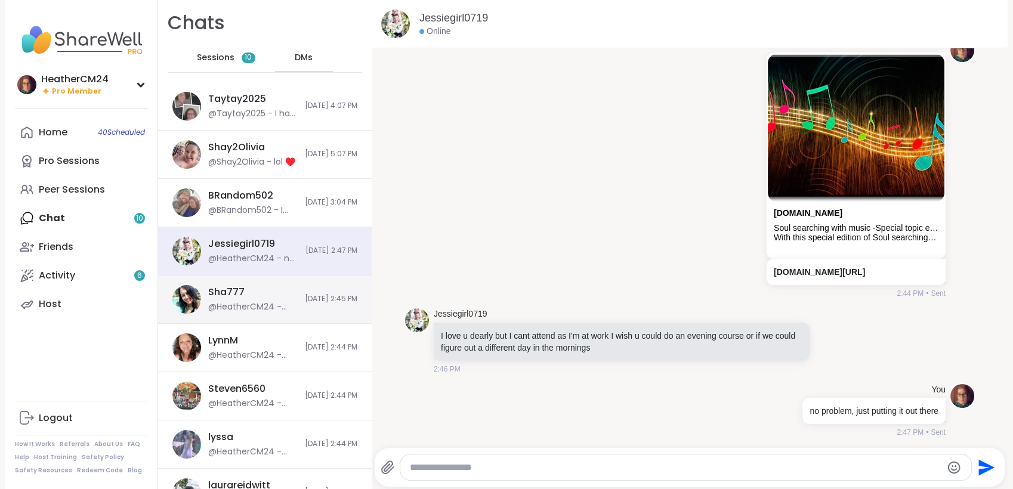
click at [241, 298] on div "Sha777 @HeatherCM24 - [URL][DOMAIN_NAME]" at bounding box center [252, 299] width 89 height 27
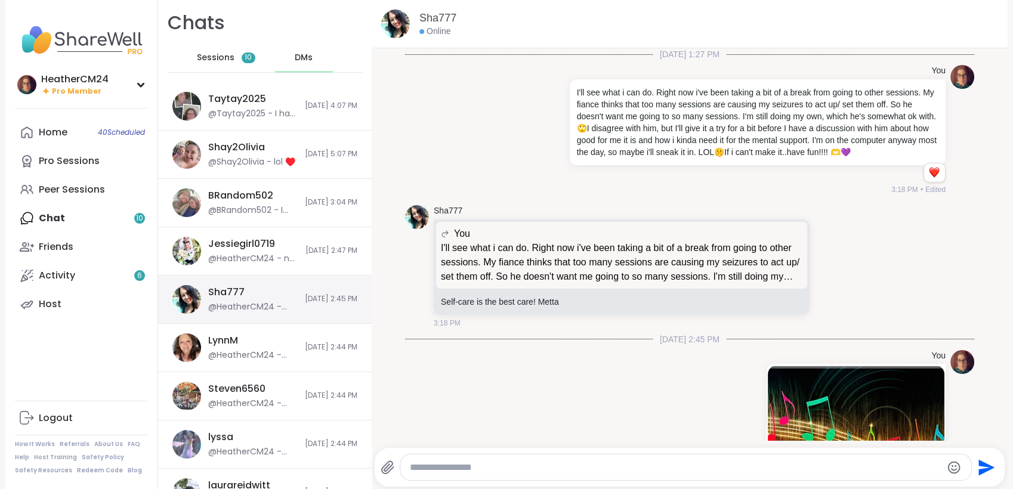
scroll to position [186, 0]
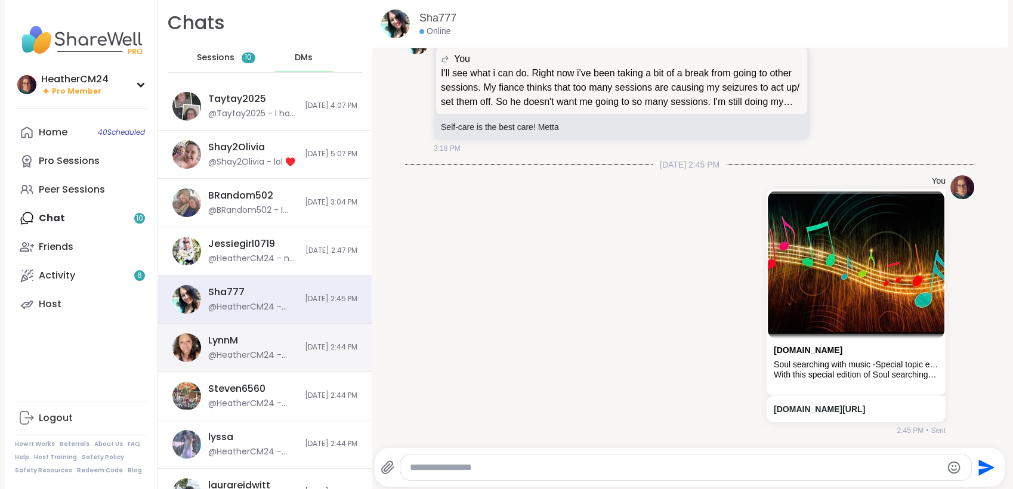
click at [253, 343] on div "LynnM @HeatherCM24 - [URL][DOMAIN_NAME]" at bounding box center [252, 347] width 89 height 27
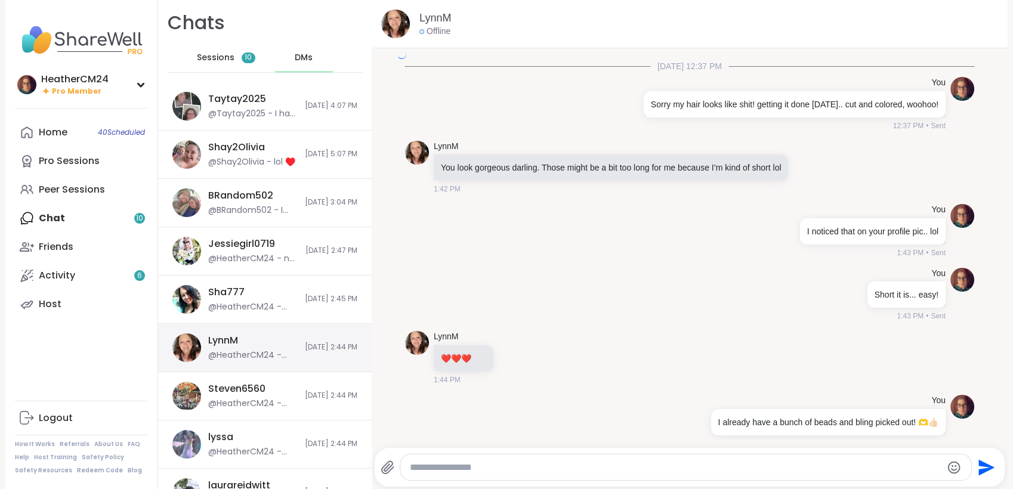
scroll to position [2816, 0]
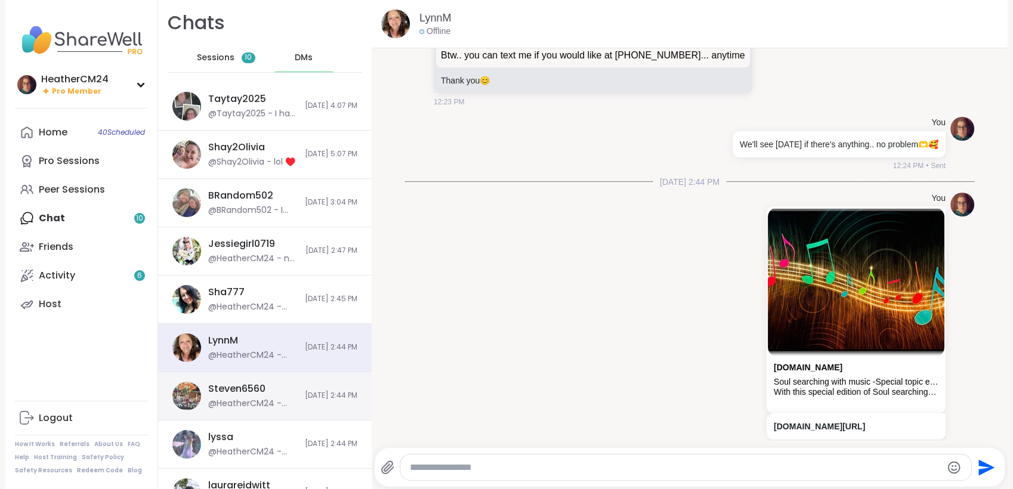
click at [240, 386] on div "Steven6560" at bounding box center [236, 388] width 57 height 13
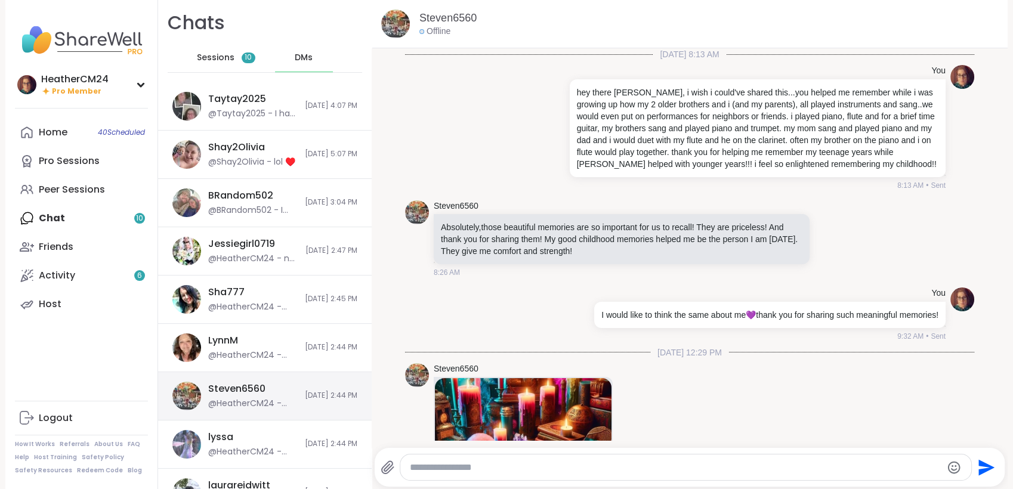
scroll to position [1668, 0]
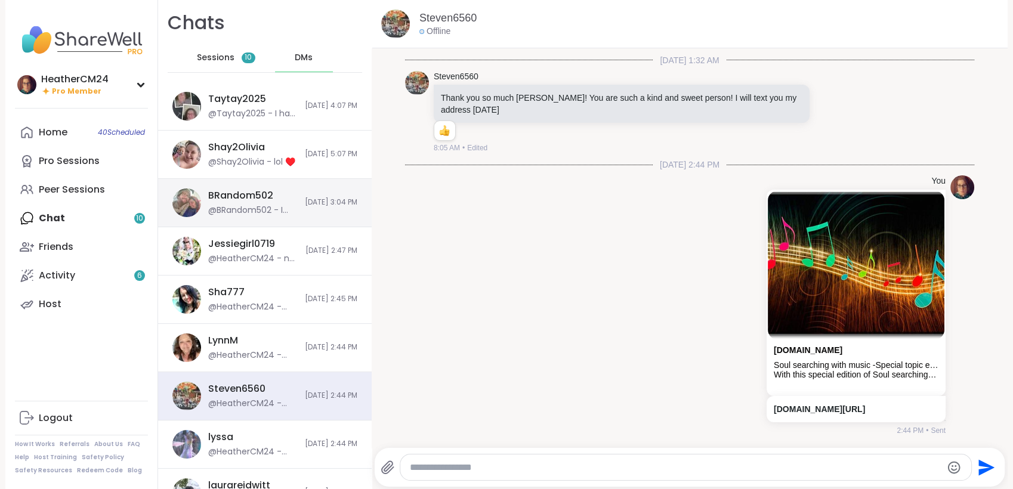
click at [245, 208] on div "@BRandom502 - I snagged one. I might just have to juggle because I think I'm at…" at bounding box center [252, 211] width 89 height 12
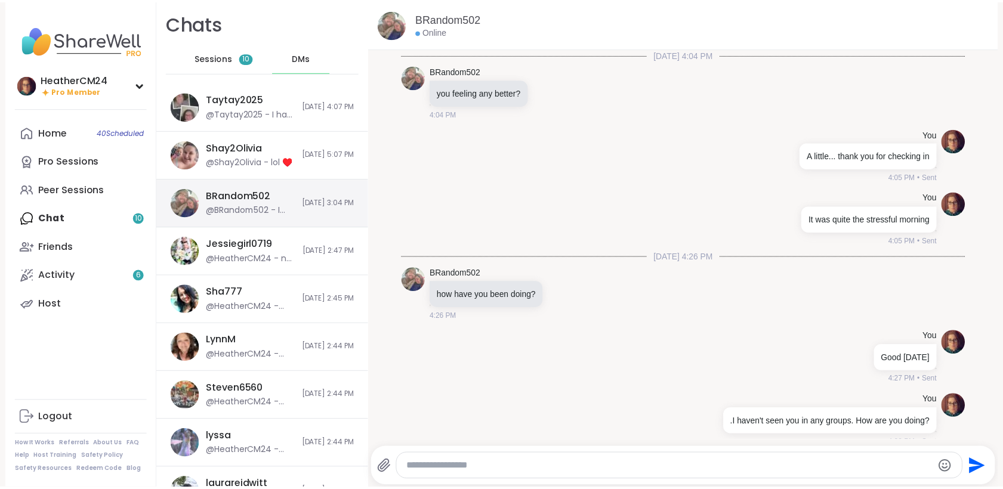
scroll to position [5725, 0]
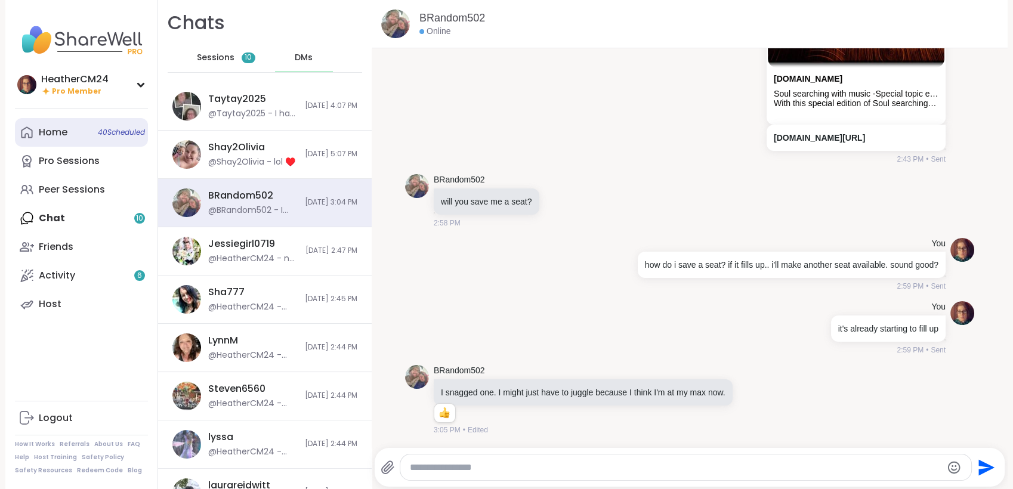
click at [60, 126] on div "Home 40 Scheduled" at bounding box center [53, 132] width 29 height 13
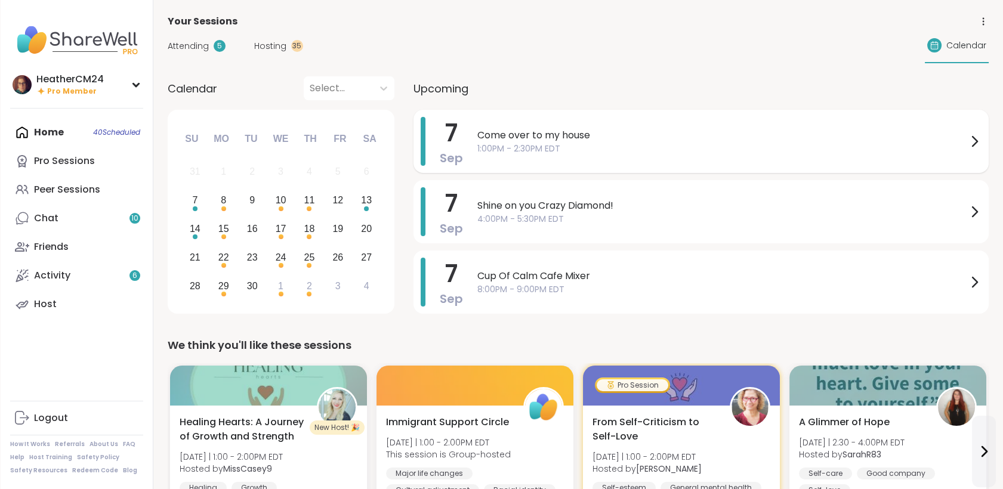
click at [554, 134] on span "Come over to my house" at bounding box center [722, 135] width 490 height 14
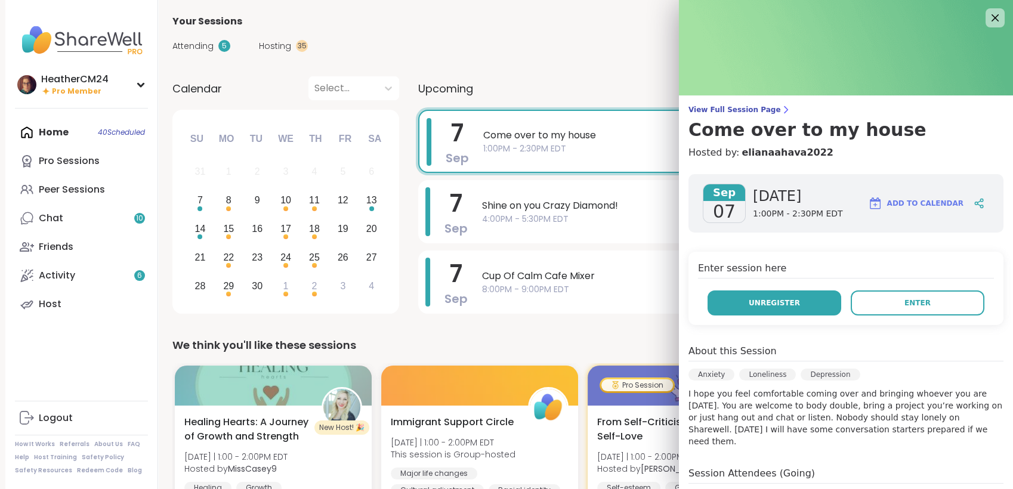
click at [749, 304] on span "Unregister" at bounding box center [773, 303] width 51 height 11
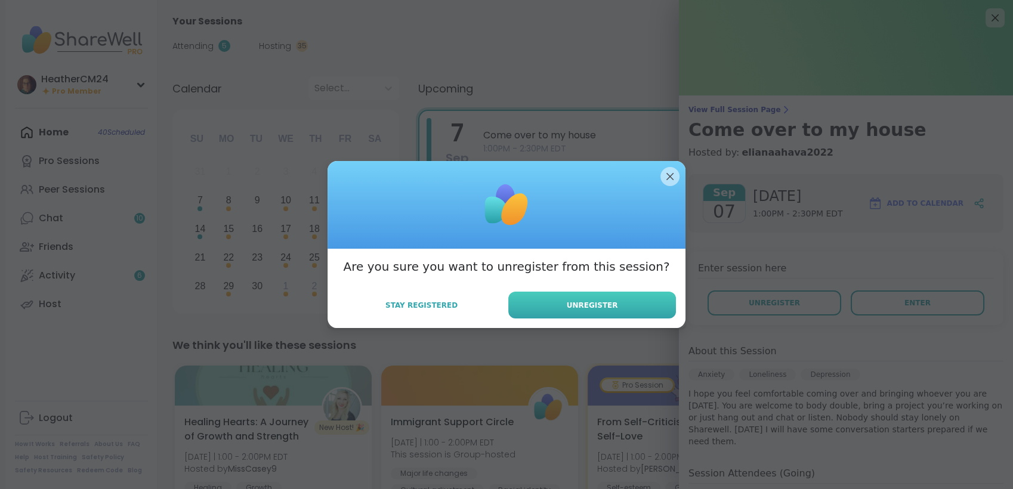
click at [643, 307] on button "Unregister" at bounding box center [592, 305] width 168 height 27
